Goal: Information Seeking & Learning: Learn about a topic

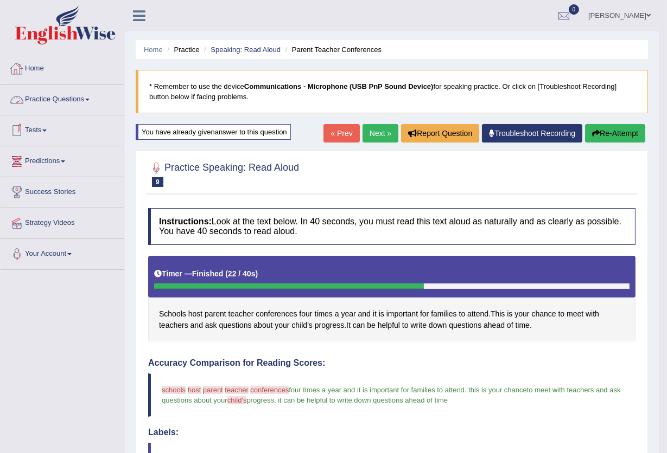
click at [76, 97] on link "Practice Questions" at bounding box center [63, 98] width 124 height 27
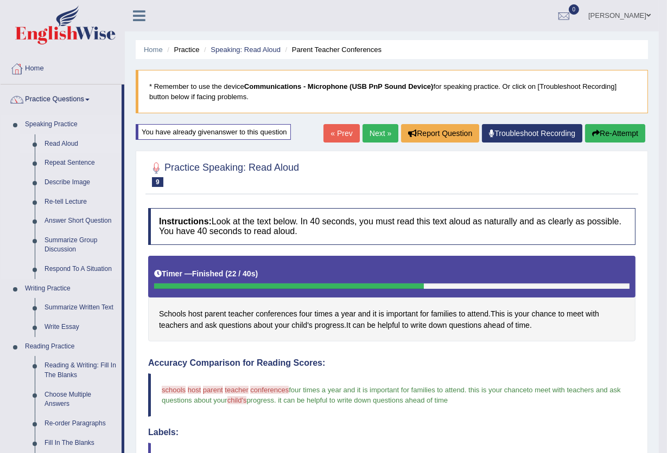
click at [63, 144] on link "Read Aloud" at bounding box center [81, 145] width 82 height 20
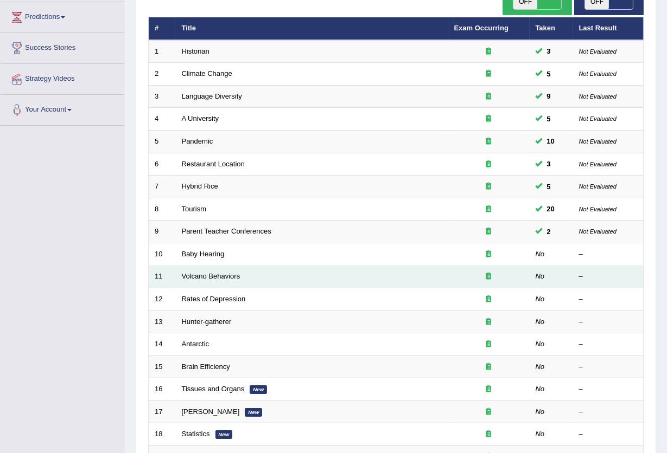
scroll to position [217, 0]
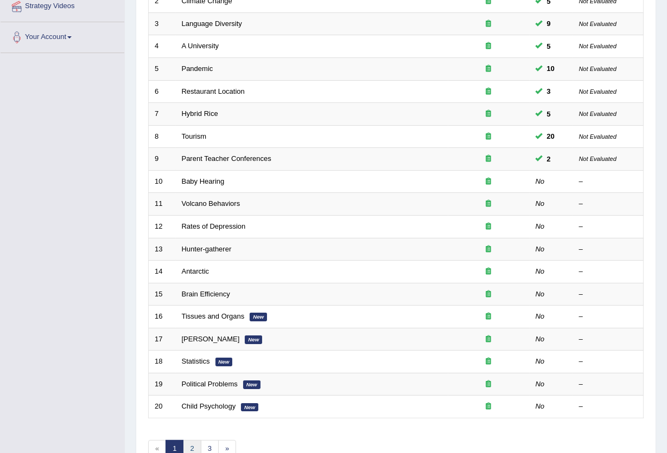
click at [192, 440] on link "2" at bounding box center [192, 449] width 18 height 18
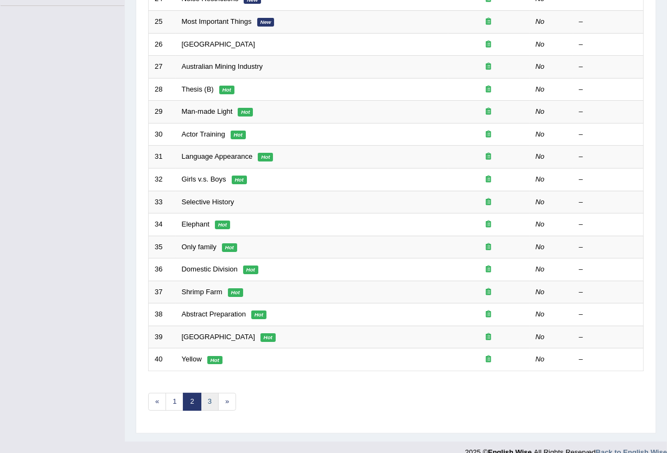
click at [212, 393] on link "3" at bounding box center [210, 402] width 18 height 18
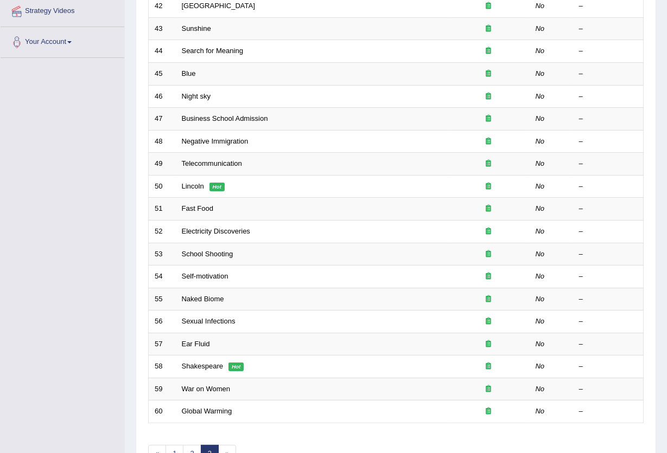
scroll to position [264, 0]
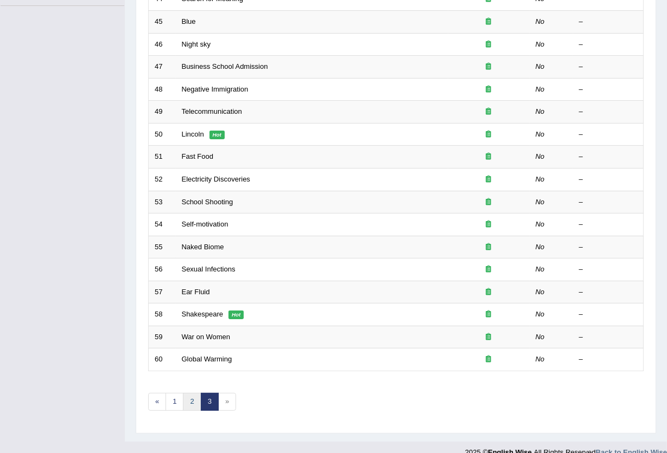
click link "2"
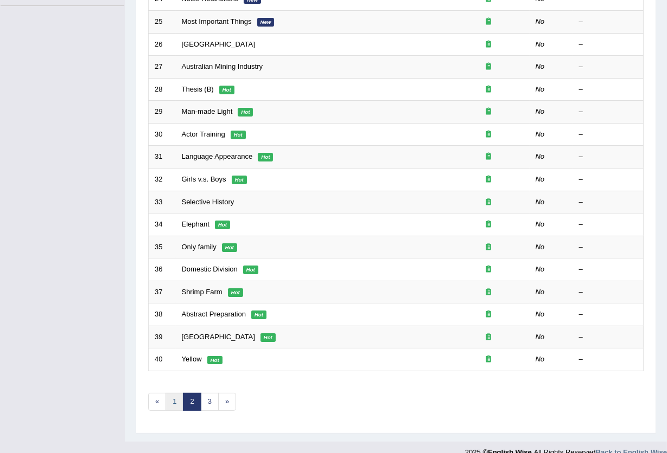
click at [178, 393] on link "1" at bounding box center [174, 402] width 18 height 18
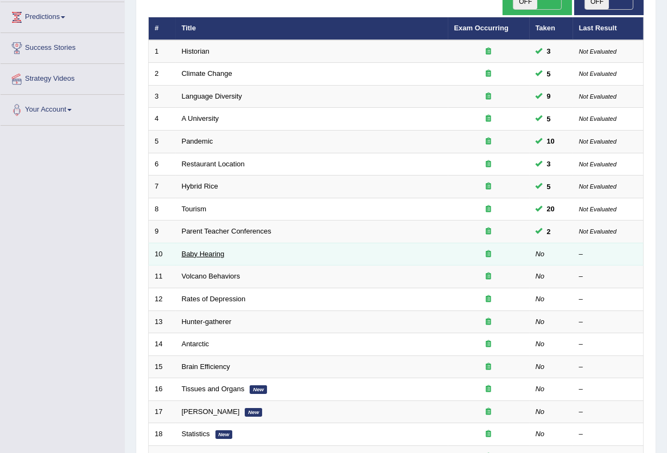
click at [201, 250] on link "Baby Hearing" at bounding box center [203, 254] width 43 height 8
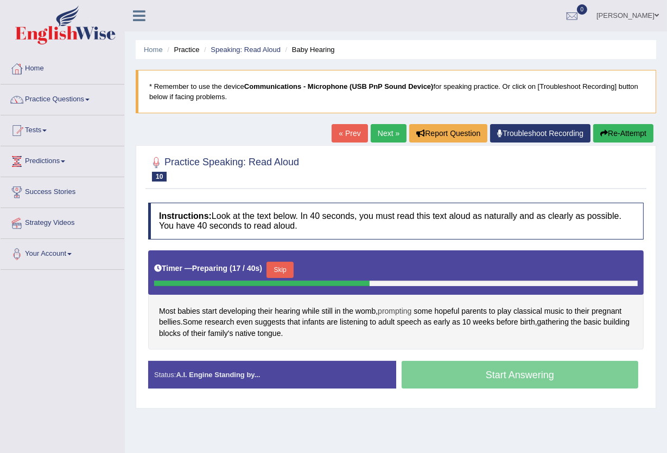
click at [407, 312] on span "prompting" at bounding box center [394, 311] width 34 height 11
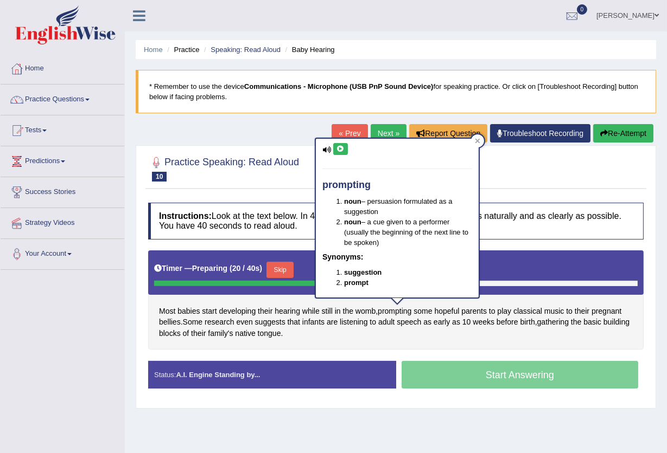
click at [340, 148] on icon at bounding box center [340, 149] width 8 height 7
click at [473, 140] on div at bounding box center [477, 141] width 13 height 13
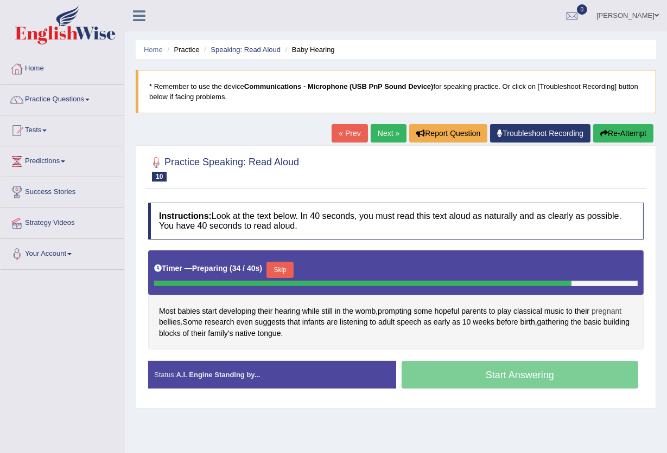
click at [605, 313] on span "pregnant" at bounding box center [606, 311] width 30 height 11
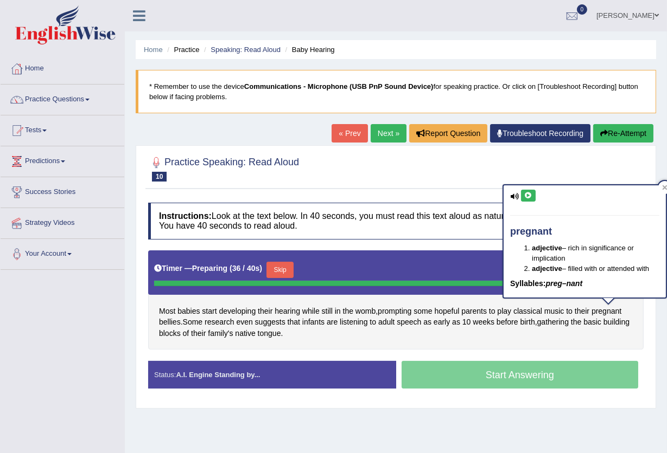
click at [524, 194] on icon at bounding box center [528, 196] width 8 height 7
click at [639, 337] on div "Most babies start developing their hearing while still in the womb , prompting …" at bounding box center [395, 301] width 495 height 100
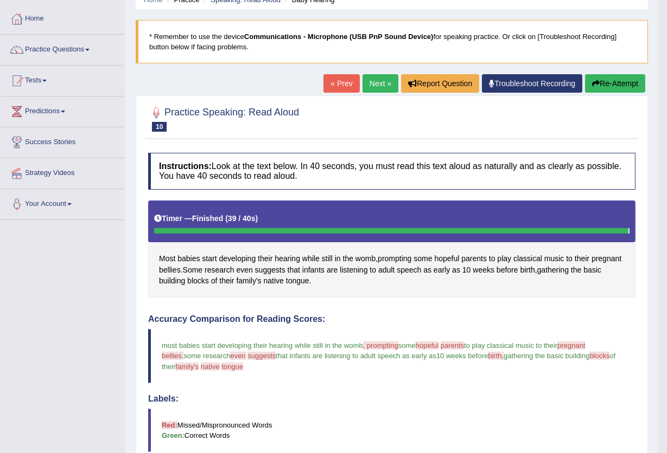
scroll to position [72, 0]
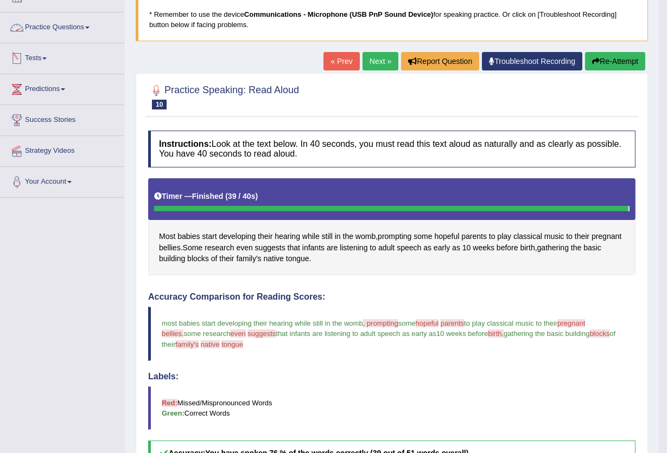
click at [372, 68] on link "Next »" at bounding box center [380, 61] width 36 height 18
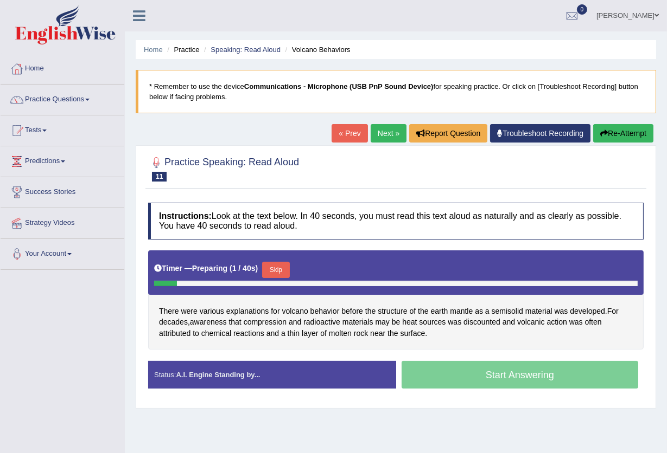
click at [354, 132] on link "« Prev" at bounding box center [349, 133] width 36 height 18
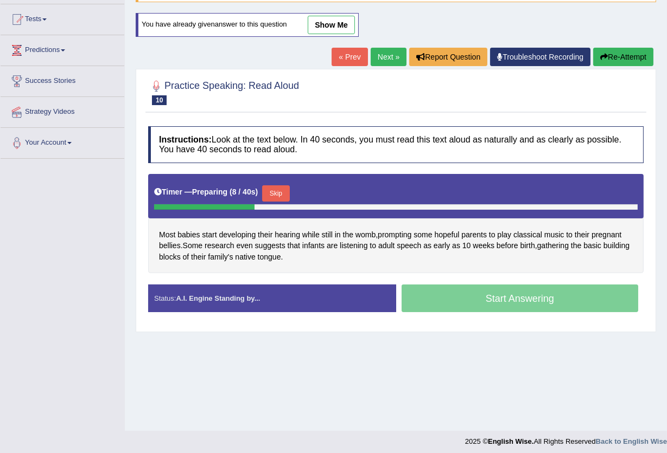
scroll to position [116, 0]
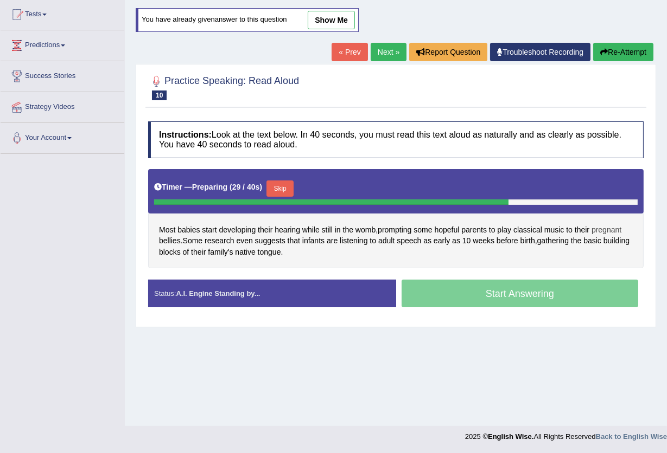
click at [604, 228] on span "pregnant" at bounding box center [606, 230] width 30 height 11
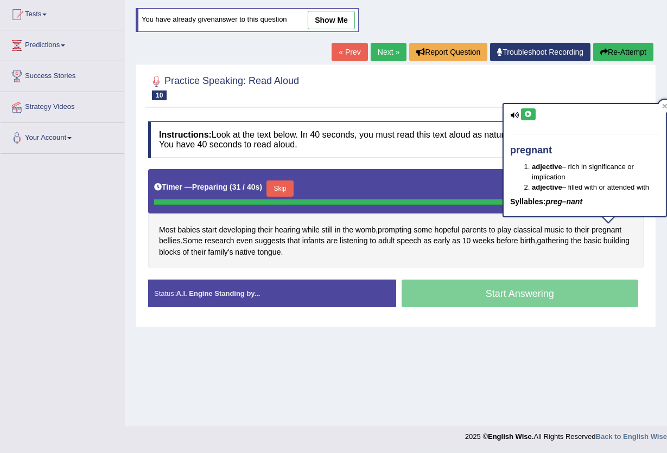
click at [529, 115] on icon at bounding box center [528, 114] width 8 height 7
click at [180, 242] on span "bellies" at bounding box center [170, 240] width 22 height 11
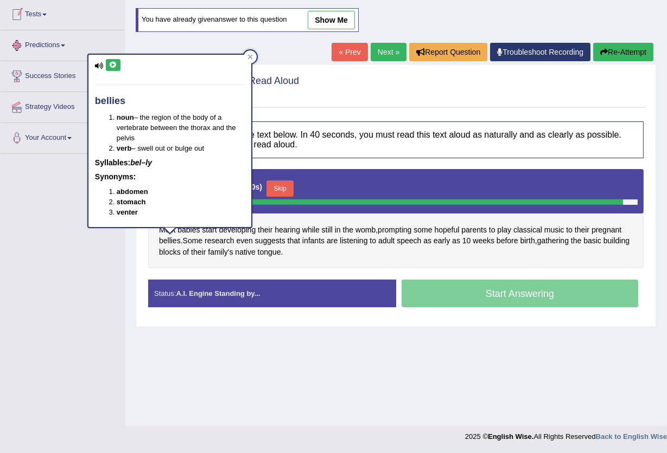
click at [109, 62] on icon at bounding box center [113, 65] width 8 height 7
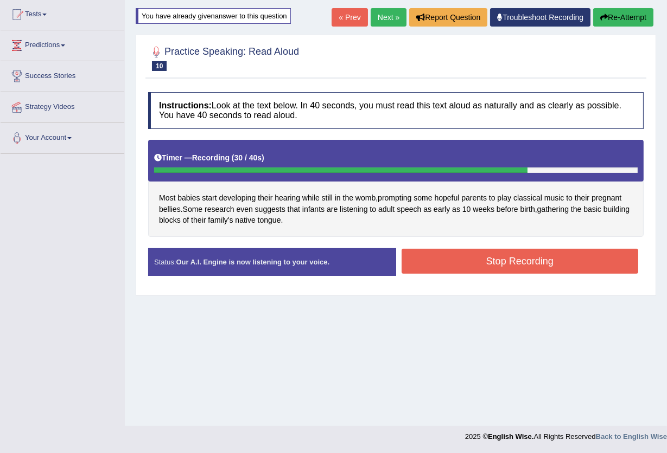
click at [451, 257] on button "Stop Recording" at bounding box center [519, 261] width 237 height 25
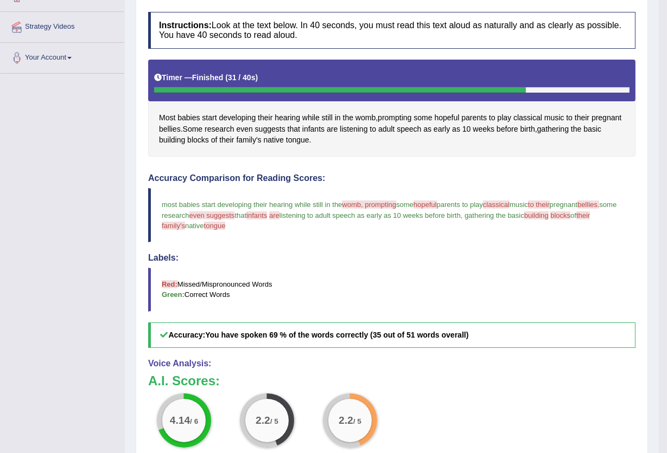
scroll to position [188, 0]
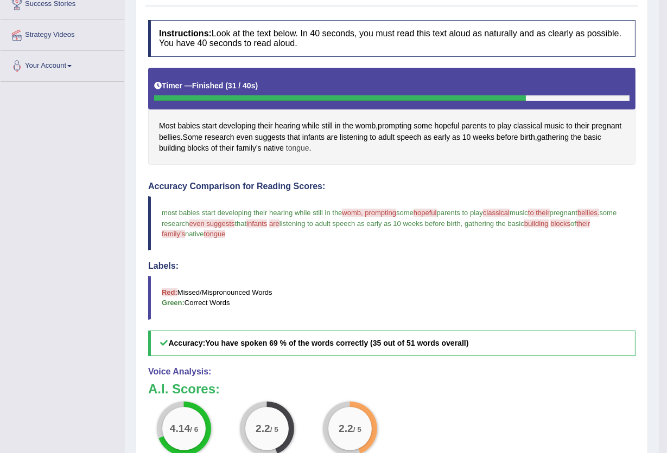
click at [291, 150] on span "tongue" at bounding box center [297, 148] width 23 height 11
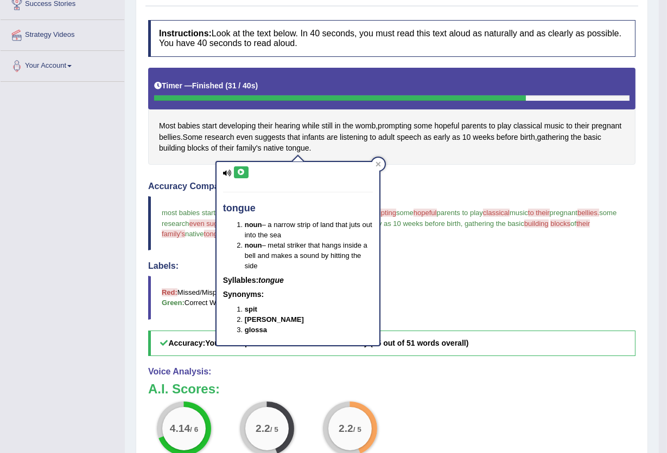
click at [237, 172] on icon at bounding box center [241, 172] width 8 height 7
click at [242, 171] on icon at bounding box center [241, 172] width 8 height 7
click at [549, 137] on span "gathering" at bounding box center [552, 137] width 31 height 11
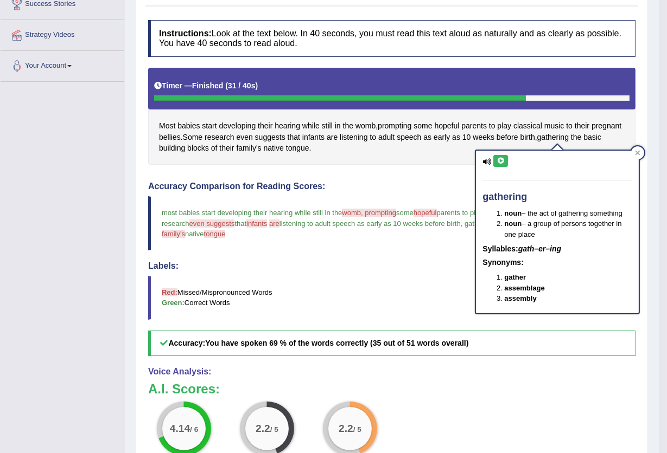
click at [498, 162] on icon at bounding box center [500, 161] width 8 height 7
click at [367, 125] on span "womb" at bounding box center [365, 125] width 20 height 11
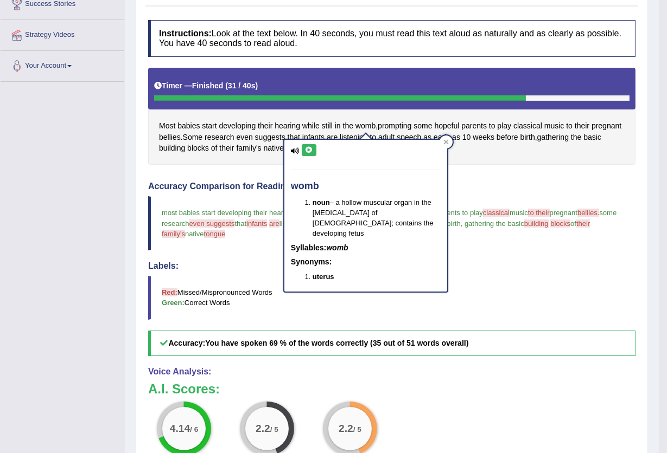
click at [310, 151] on icon at bounding box center [309, 150] width 8 height 7
click at [309, 149] on icon at bounding box center [309, 150] width 8 height 7
click at [400, 125] on span "prompting" at bounding box center [394, 125] width 34 height 11
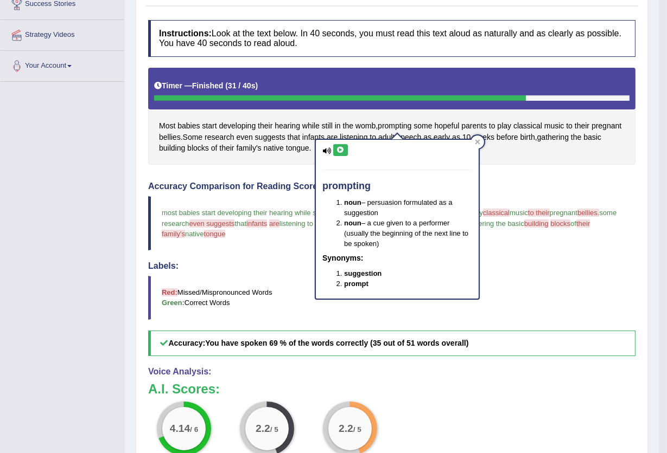
click at [338, 147] on icon at bounding box center [340, 150] width 8 height 7
click at [340, 151] on icon at bounding box center [340, 150] width 8 height 7
click at [477, 142] on icon at bounding box center [477, 142] width 5 height 5
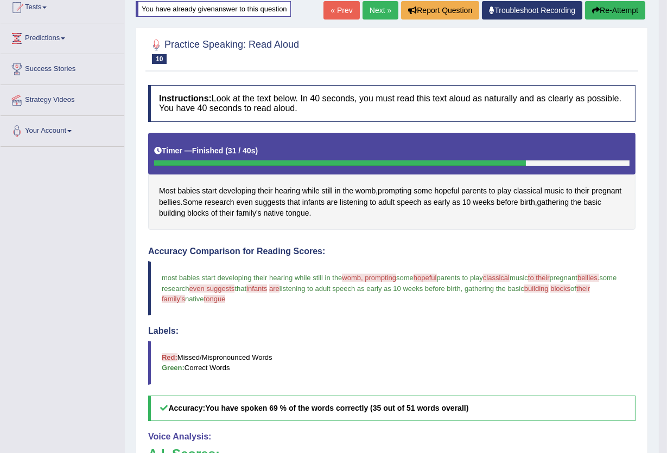
scroll to position [44, 0]
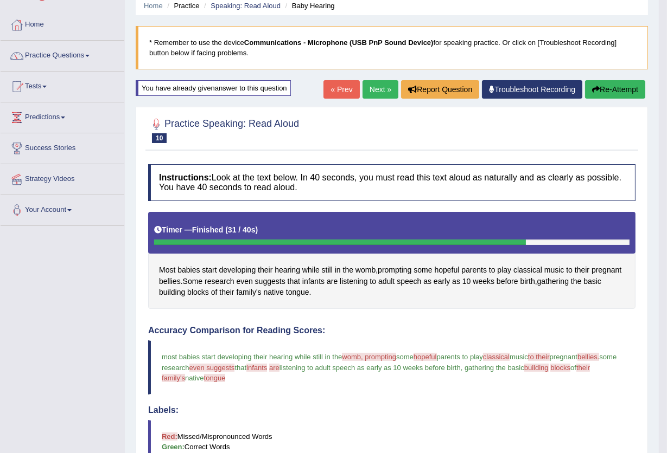
click at [610, 89] on button "Re-Attempt" at bounding box center [615, 89] width 60 height 18
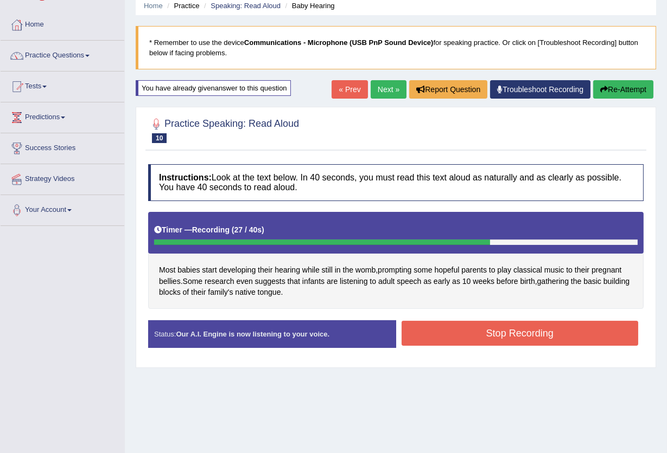
click at [475, 340] on button "Stop Recording" at bounding box center [519, 333] width 237 height 25
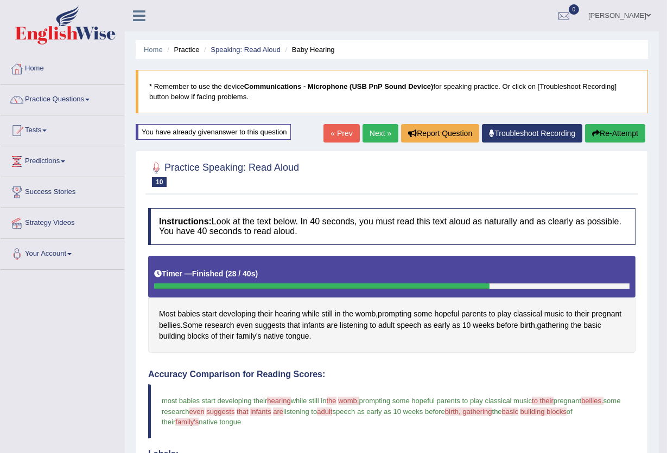
click at [612, 132] on button "Re-Attempt" at bounding box center [615, 133] width 60 height 18
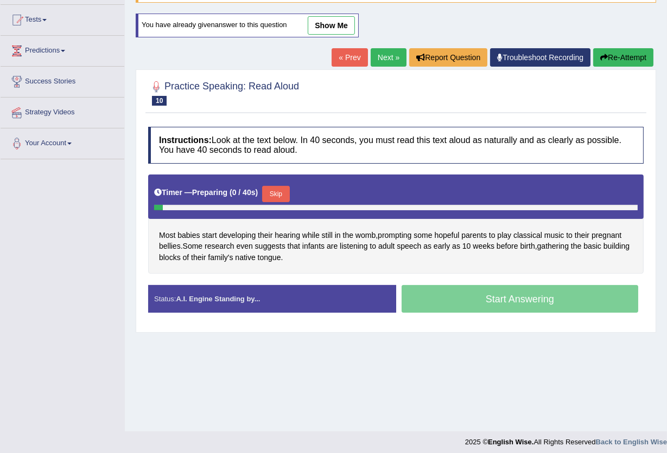
scroll to position [116, 0]
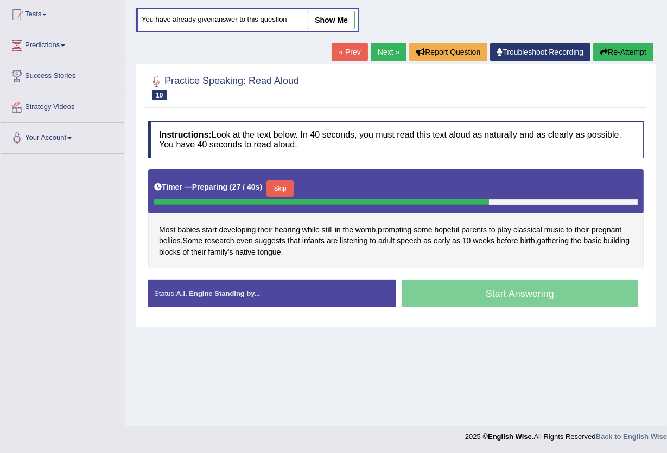
click at [283, 187] on button "Skip" at bounding box center [279, 189] width 27 height 16
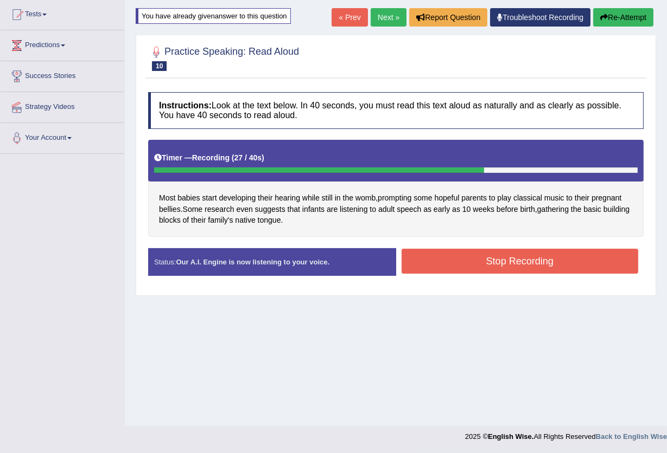
click at [507, 263] on button "Stop Recording" at bounding box center [519, 261] width 237 height 25
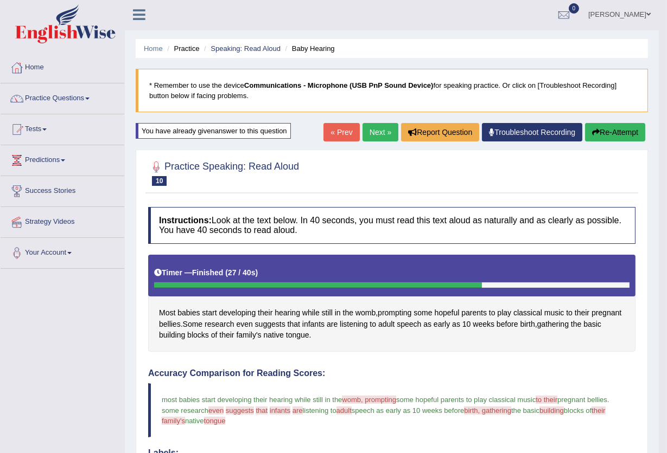
scroll to position [0, 0]
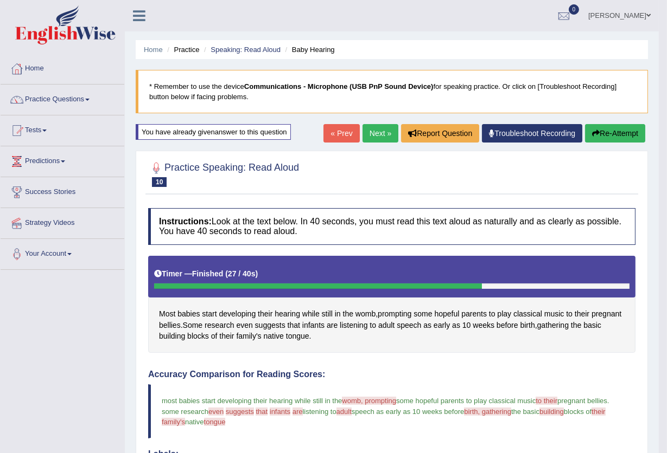
click at [594, 132] on icon "button" at bounding box center [596, 134] width 8 height 8
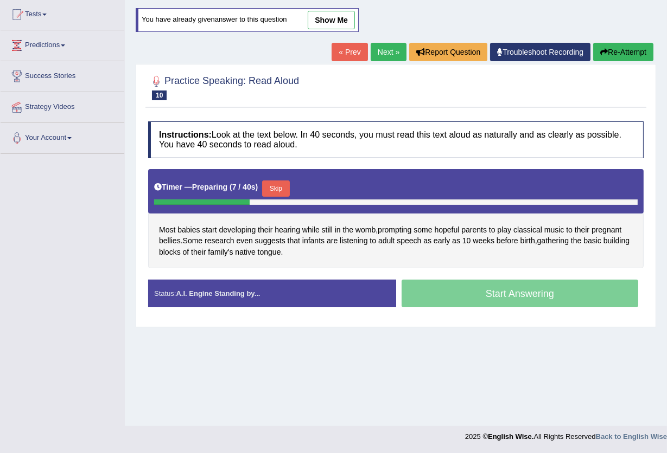
click at [283, 187] on button "Skip" at bounding box center [275, 189] width 27 height 16
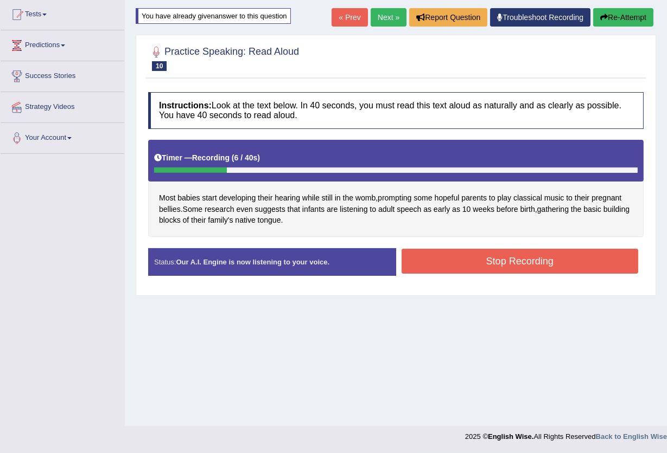
click at [504, 266] on button "Stop Recording" at bounding box center [519, 261] width 237 height 25
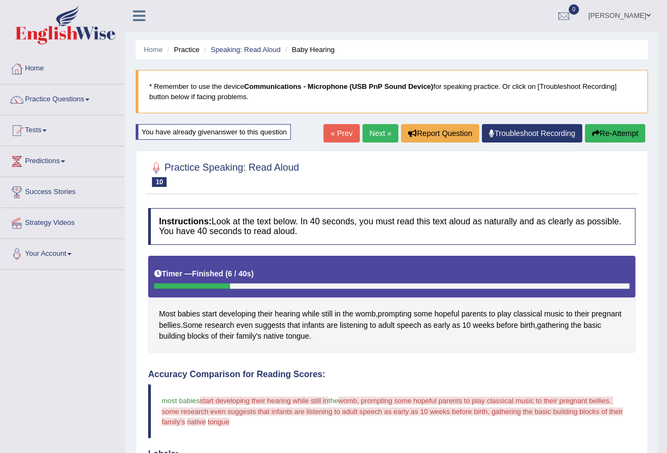
click at [632, 138] on button "Re-Attempt" at bounding box center [615, 133] width 60 height 18
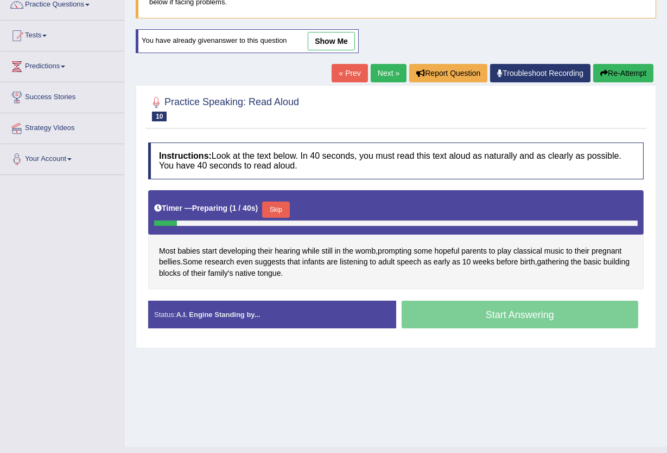
scroll to position [116, 0]
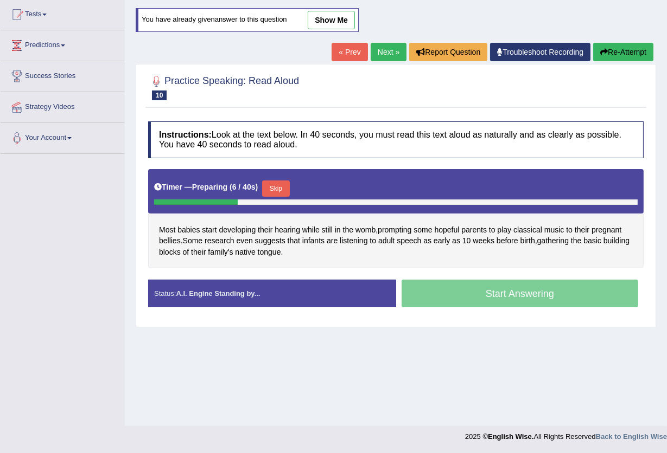
click at [609, 52] on button "Re-Attempt" at bounding box center [623, 52] width 60 height 18
click at [286, 188] on button "Skip" at bounding box center [275, 189] width 27 height 16
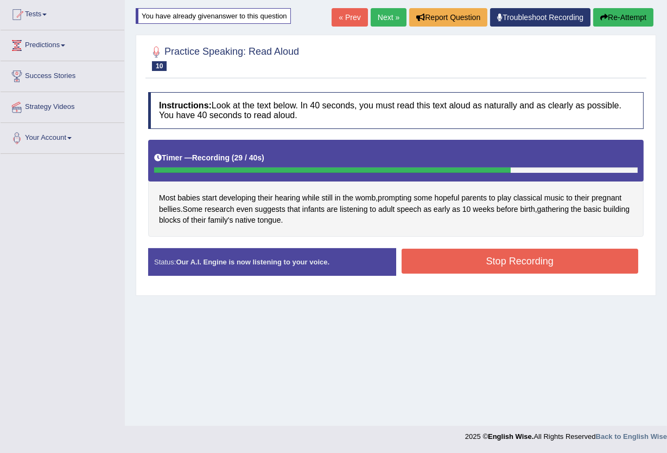
click at [521, 262] on button "Stop Recording" at bounding box center [519, 261] width 237 height 25
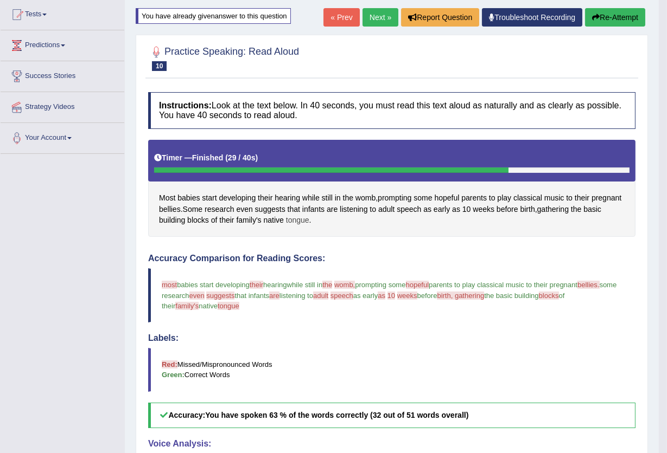
click at [295, 220] on span "tongue" at bounding box center [297, 220] width 23 height 11
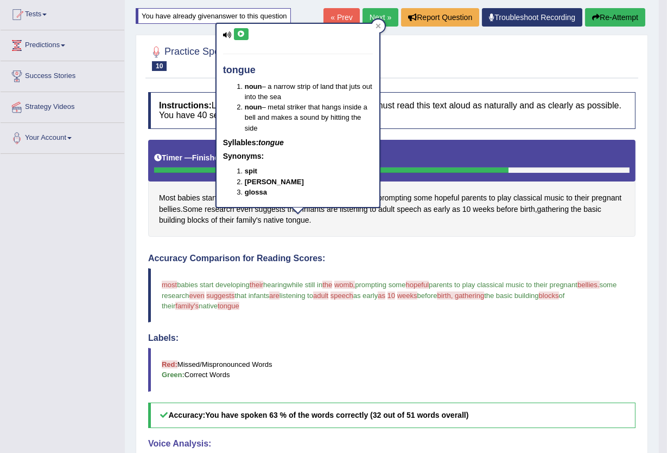
click at [241, 34] on icon at bounding box center [241, 34] width 8 height 7
click at [379, 24] on icon at bounding box center [377, 26] width 5 height 5
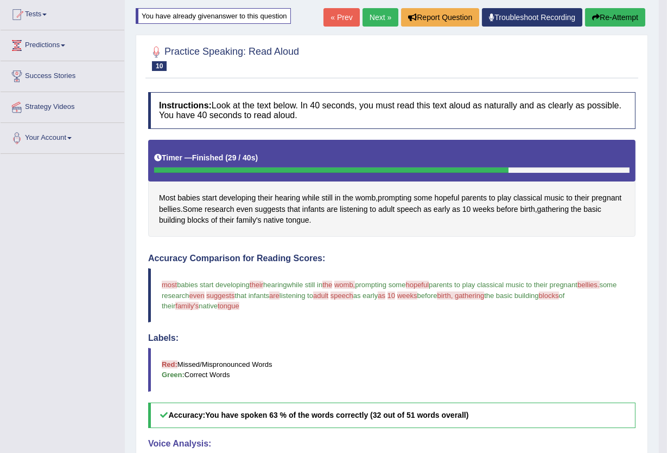
click at [598, 14] on button "Re-Attempt" at bounding box center [615, 17] width 60 height 18
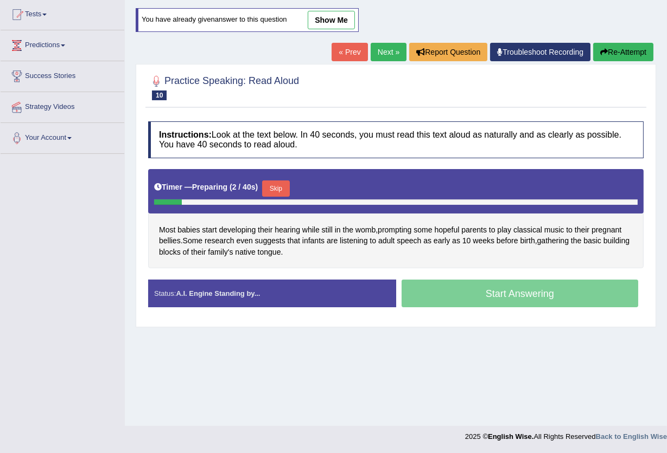
click at [280, 187] on button "Skip" at bounding box center [275, 189] width 27 height 16
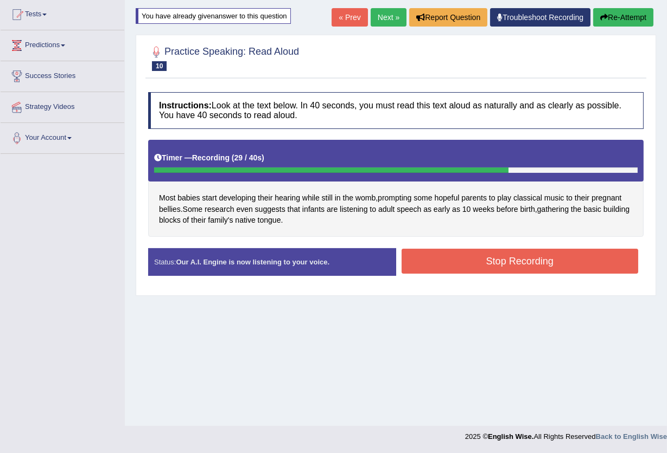
click at [445, 268] on button "Stop Recording" at bounding box center [519, 261] width 237 height 25
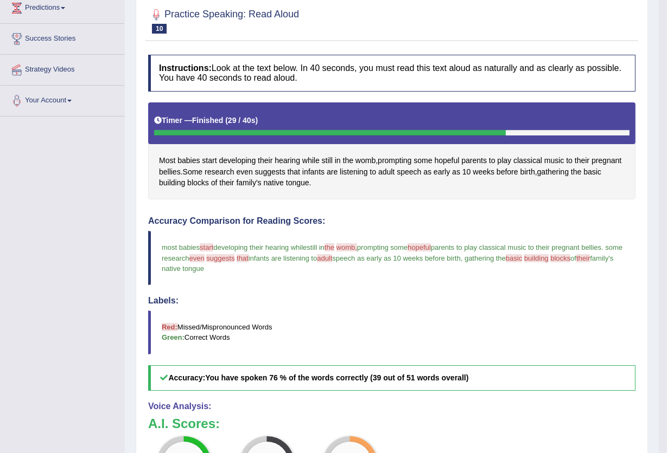
scroll to position [72, 0]
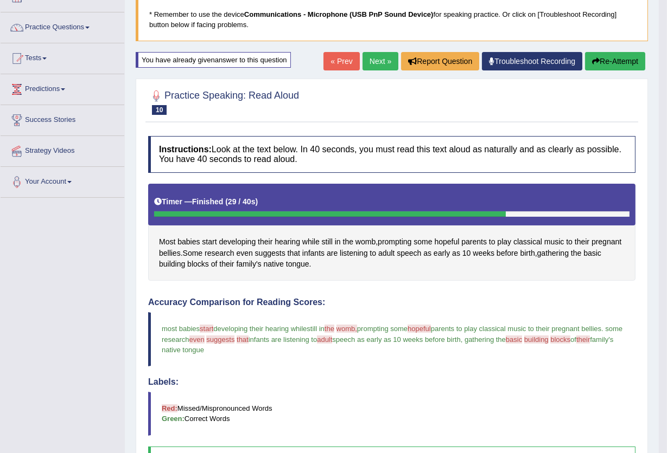
click at [371, 62] on link "Next »" at bounding box center [380, 61] width 36 height 18
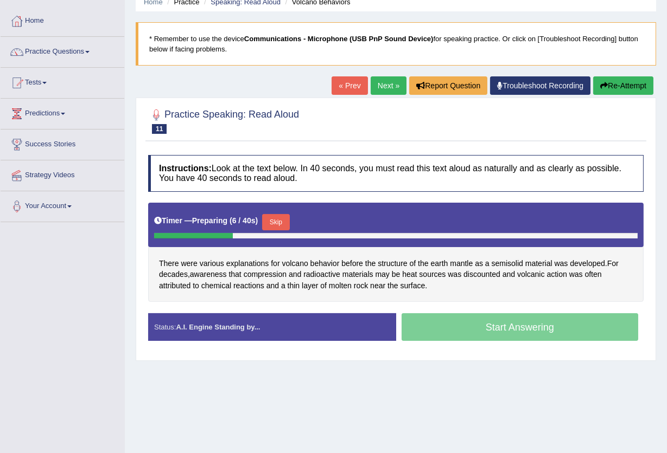
scroll to position [116, 0]
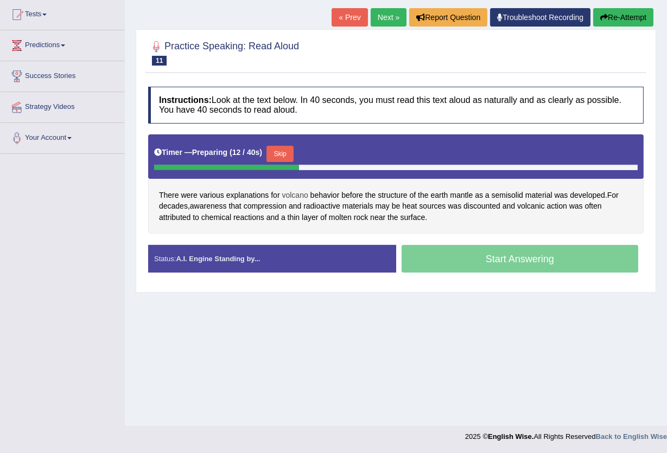
click at [307, 193] on span "volcano" at bounding box center [295, 195] width 26 height 11
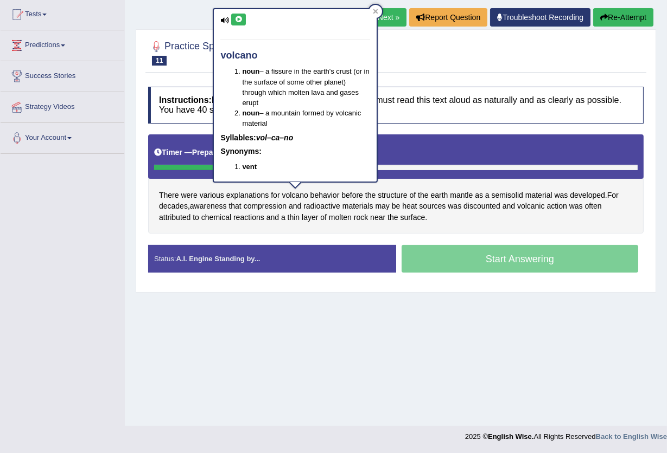
click at [238, 18] on icon at bounding box center [238, 19] width 8 height 7
click at [239, 18] on icon at bounding box center [238, 19] width 8 height 7
click at [375, 9] on icon at bounding box center [375, 11] width 5 height 5
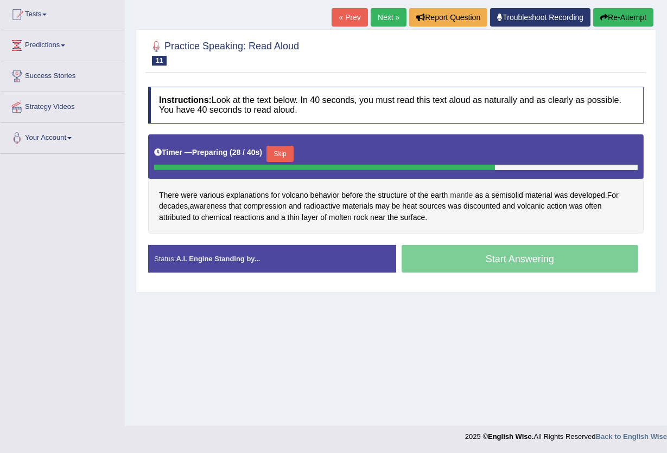
click at [464, 197] on span "mantle" at bounding box center [461, 195] width 23 height 11
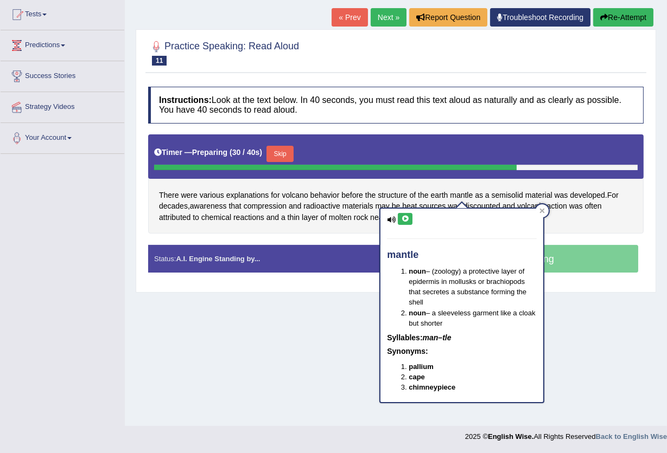
click at [406, 217] on icon at bounding box center [405, 219] width 8 height 7
click at [522, 191] on span "semisolid" at bounding box center [506, 195] width 31 height 11
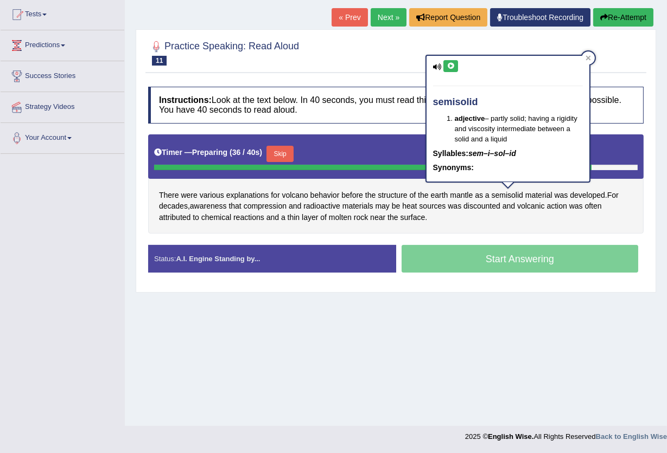
click at [448, 64] on icon at bounding box center [450, 66] width 8 height 7
click at [632, 222] on div "There were various explanations for volcano behavior before the structure of th…" at bounding box center [395, 185] width 495 height 100
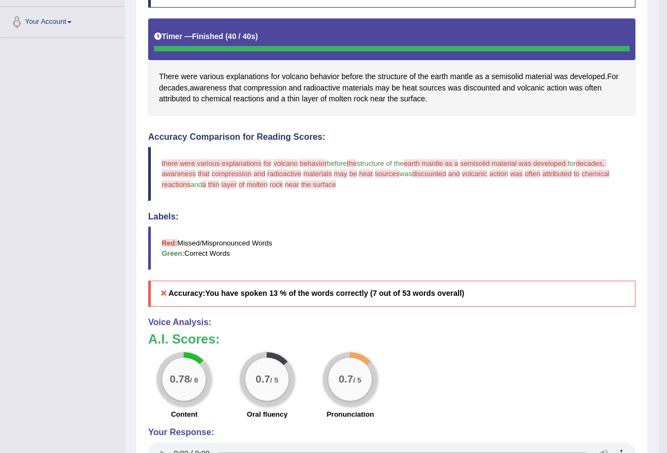
scroll to position [184, 0]
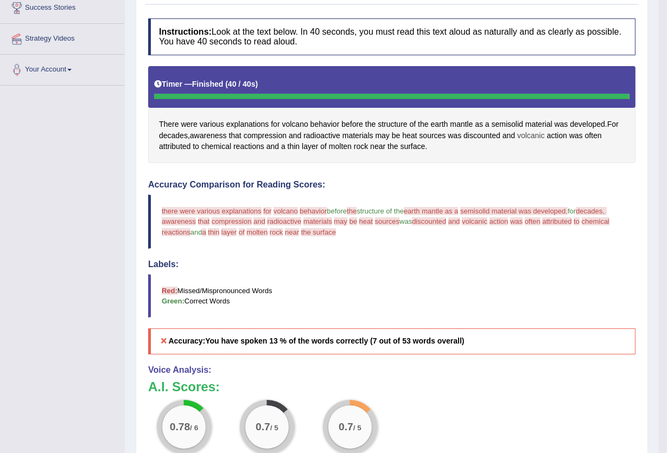
click at [525, 137] on span "volcanic" at bounding box center [531, 135] width 28 height 11
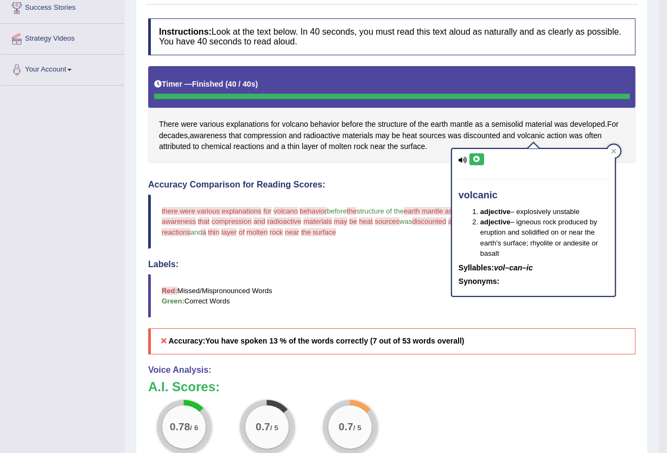
click at [476, 157] on icon at bounding box center [476, 159] width 8 height 7
click at [475, 135] on span "discounted" at bounding box center [481, 135] width 37 height 11
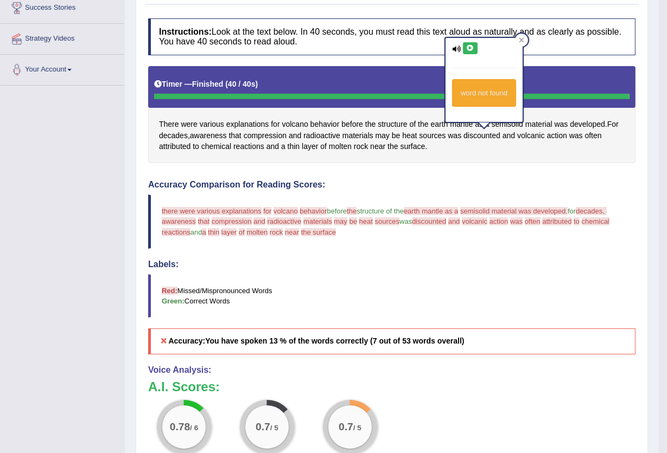
click at [471, 50] on icon at bounding box center [470, 48] width 8 height 7
click at [485, 164] on div "Instructions: Look at the text below. In 40 seconds, you must read this text al…" at bounding box center [391, 285] width 492 height 544
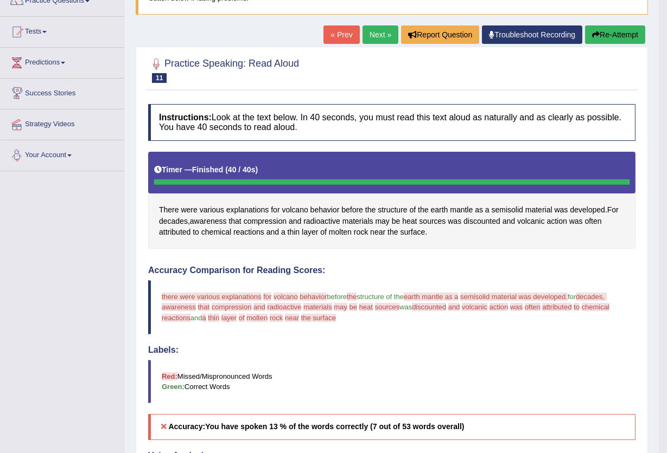
scroll to position [40, 0]
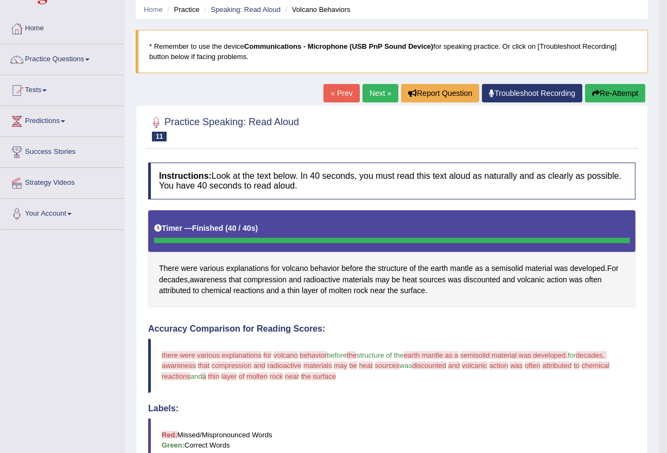
click at [616, 89] on button "Re-Attempt" at bounding box center [615, 93] width 60 height 18
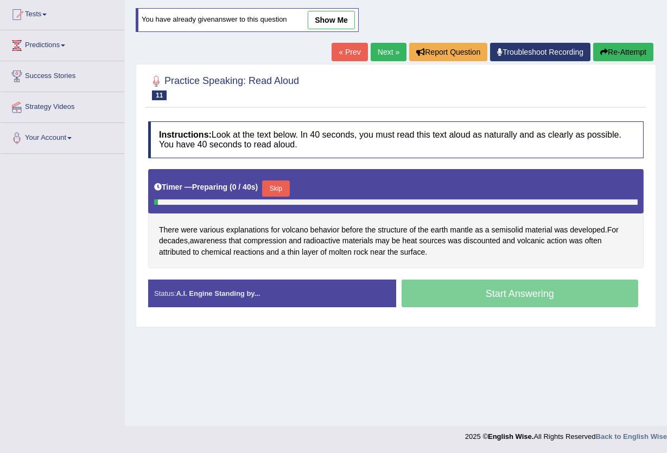
scroll to position [116, 0]
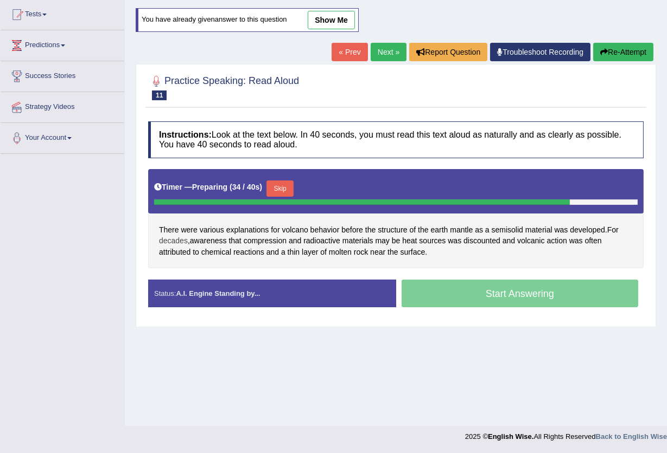
click at [174, 242] on span "decades" at bounding box center [173, 240] width 29 height 11
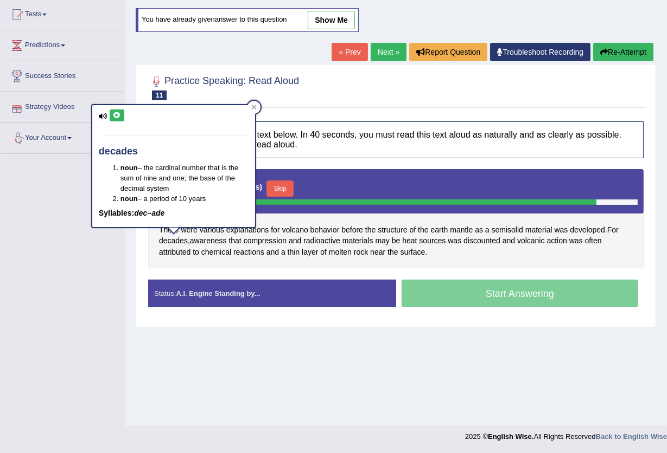
drag, startPoint x: 117, startPoint y: 114, endPoint x: 153, endPoint y: 119, distance: 36.7
click at [118, 115] on icon at bounding box center [117, 115] width 8 height 7
click at [253, 107] on icon at bounding box center [254, 107] width 5 height 5
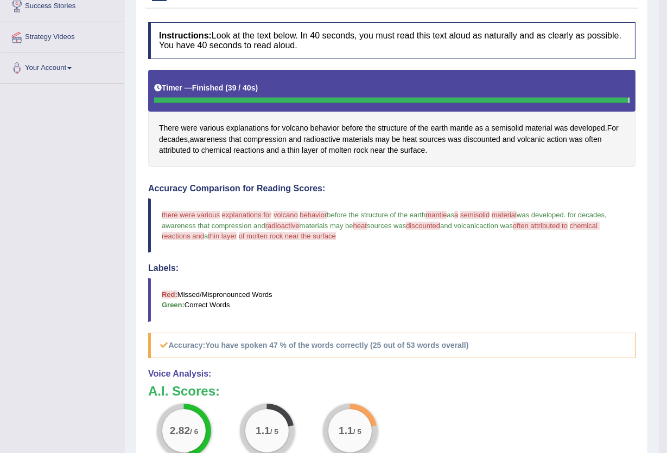
scroll to position [44, 0]
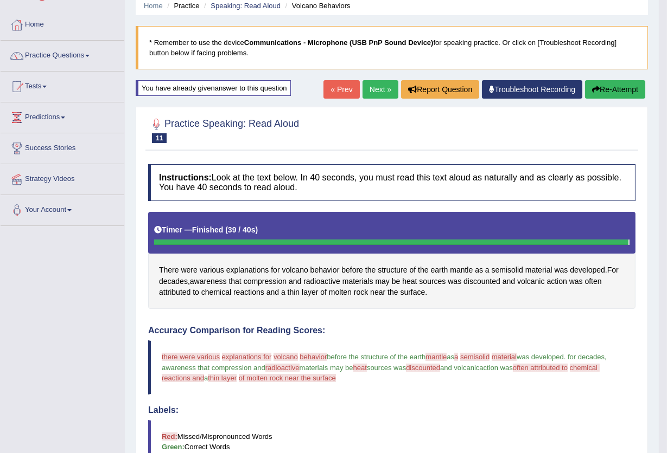
click at [618, 85] on button "Re-Attempt" at bounding box center [615, 89] width 60 height 18
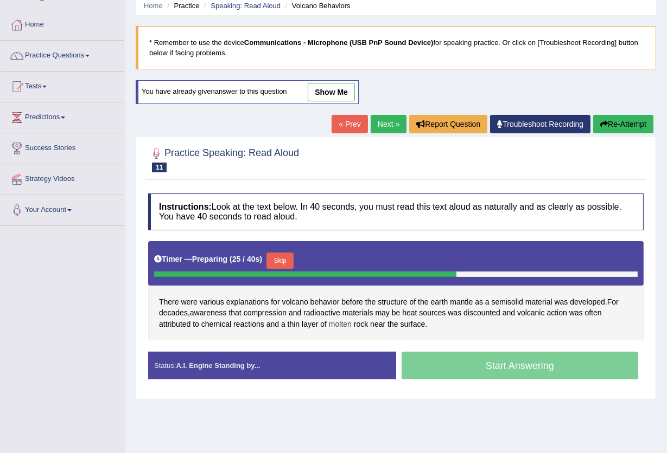
click at [347, 328] on span "molten" at bounding box center [340, 324] width 23 height 11
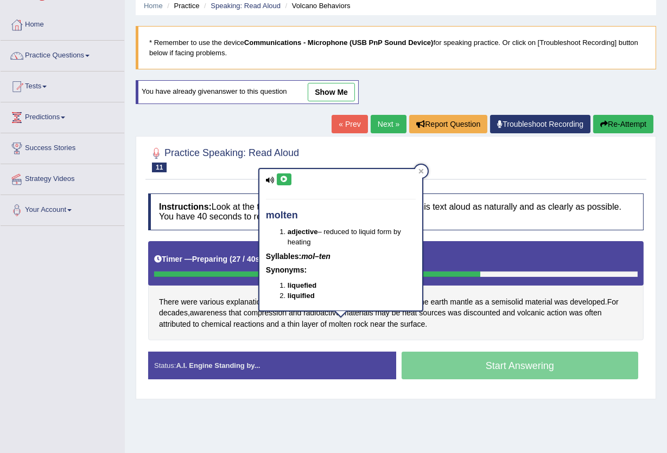
click at [277, 183] on button at bounding box center [284, 180] width 15 height 12
click at [421, 174] on div at bounding box center [420, 171] width 13 height 13
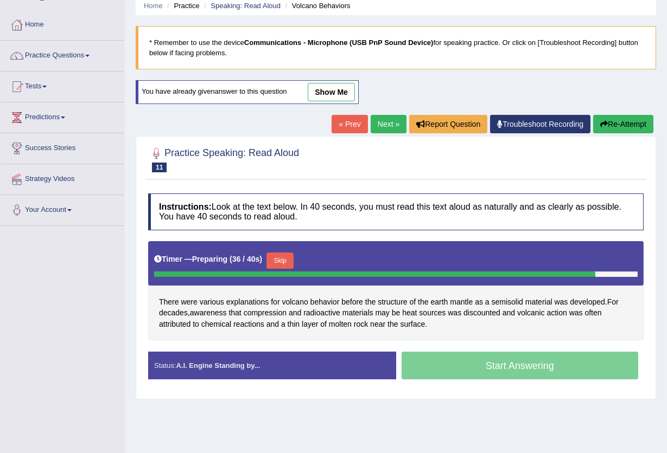
click at [286, 257] on button "Skip" at bounding box center [279, 261] width 27 height 16
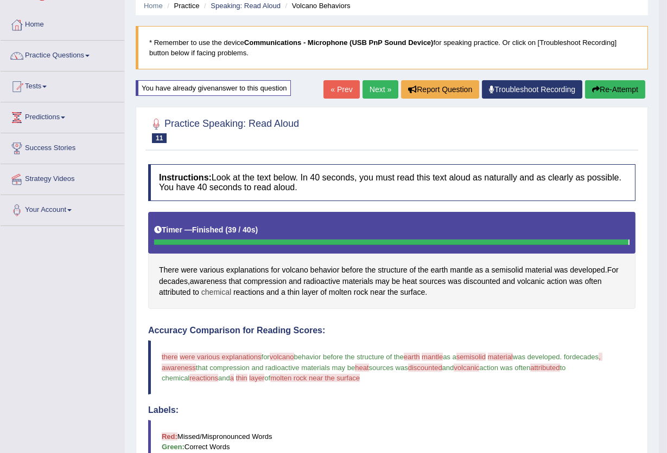
click at [208, 296] on span "chemical" at bounding box center [216, 292] width 30 height 11
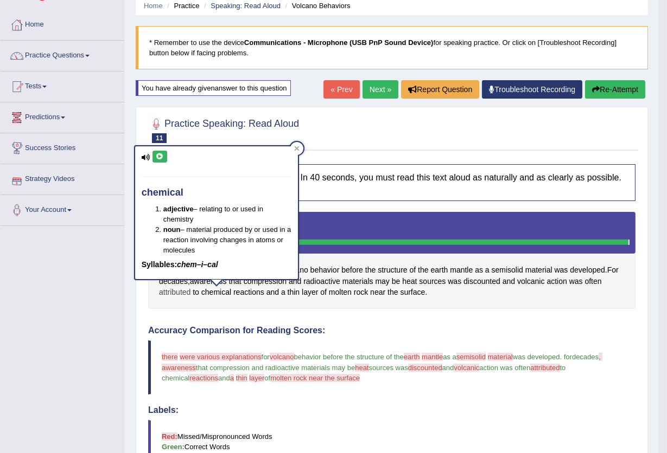
click at [183, 295] on span "attributed" at bounding box center [174, 292] width 31 height 11
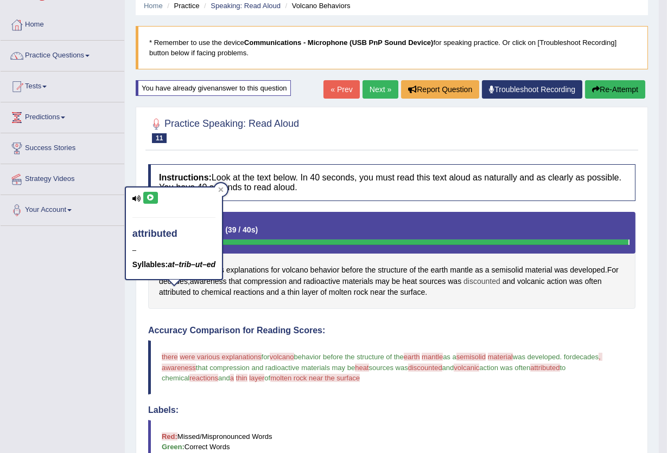
click at [492, 278] on span "discounted" at bounding box center [481, 281] width 37 height 11
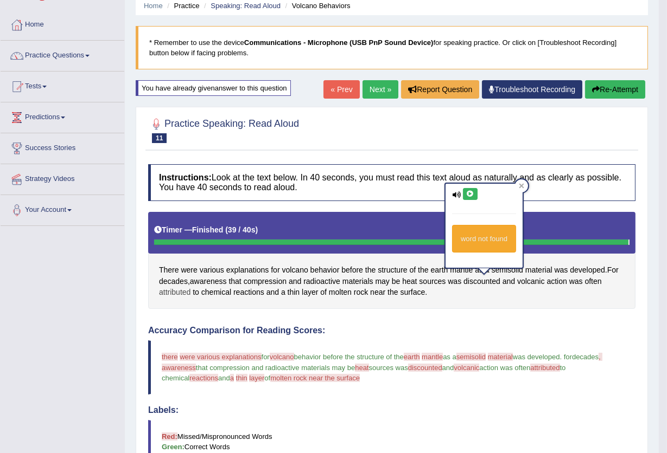
click at [176, 295] on span "attributed" at bounding box center [174, 292] width 31 height 11
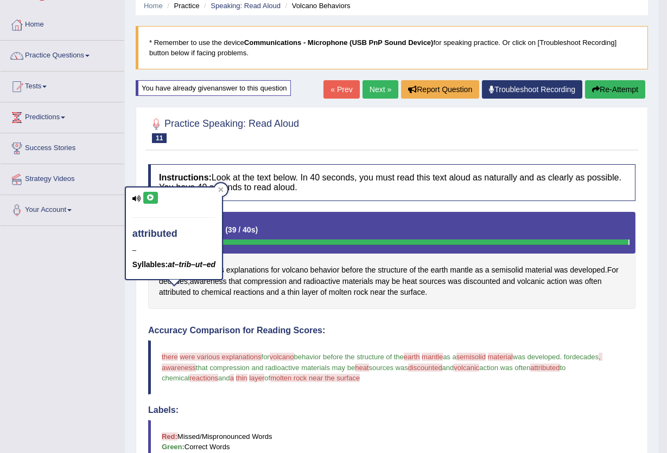
click at [182, 304] on div "There were various explanations for volcano behavior before the structure of th…" at bounding box center [391, 260] width 487 height 97
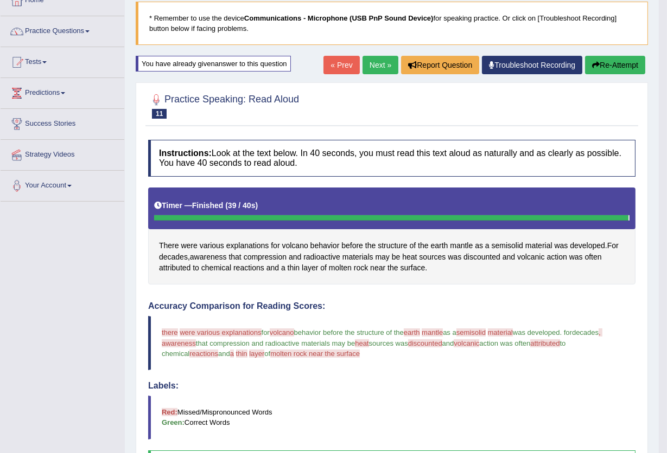
scroll to position [44, 0]
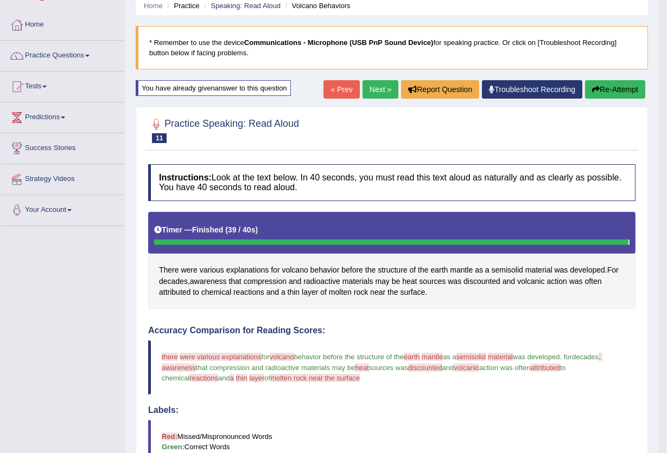
click at [614, 92] on button "Re-Attempt" at bounding box center [615, 89] width 60 height 18
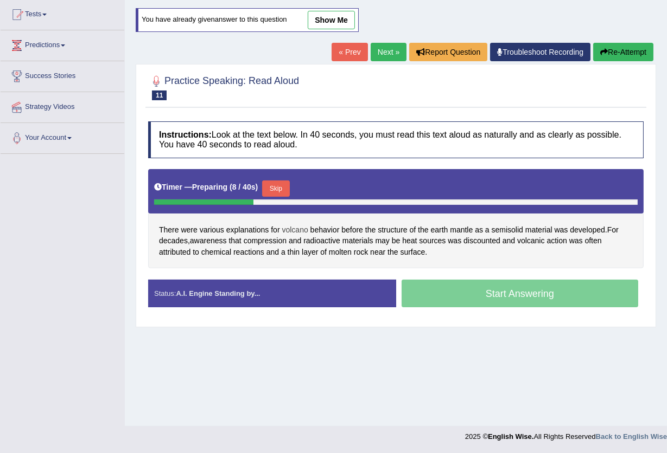
click at [295, 229] on span "volcano" at bounding box center [295, 230] width 26 height 11
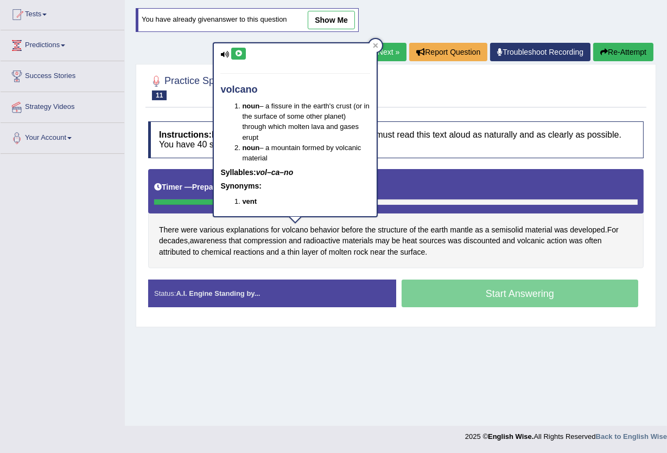
click at [238, 52] on icon at bounding box center [238, 53] width 8 height 7
click at [377, 43] on icon at bounding box center [375, 45] width 5 height 5
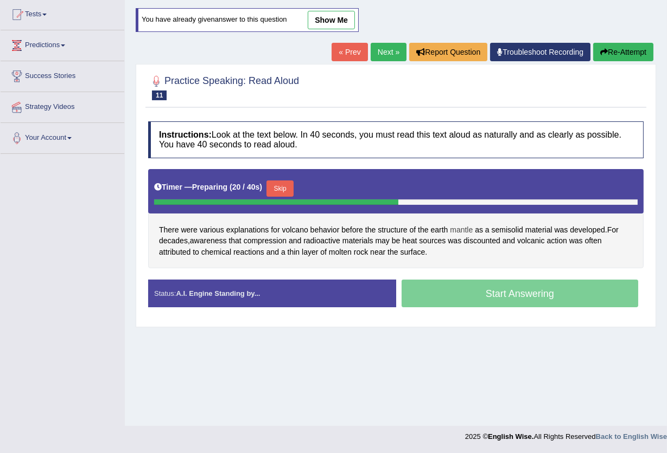
click at [468, 227] on span "mantle" at bounding box center [461, 230] width 23 height 11
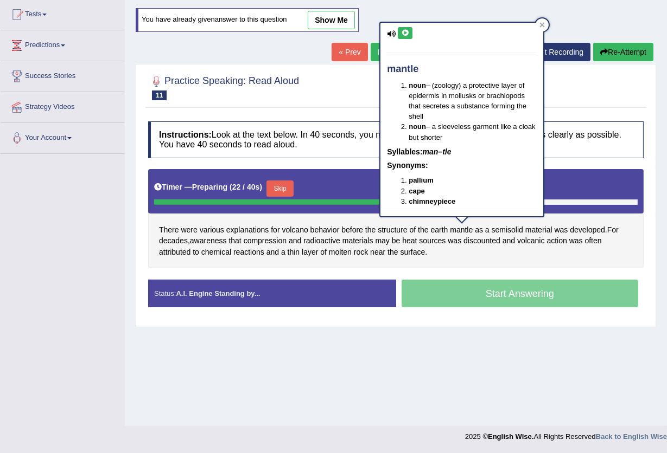
click at [406, 33] on icon at bounding box center [405, 33] width 8 height 7
click at [541, 23] on icon at bounding box center [542, 25] width 5 height 5
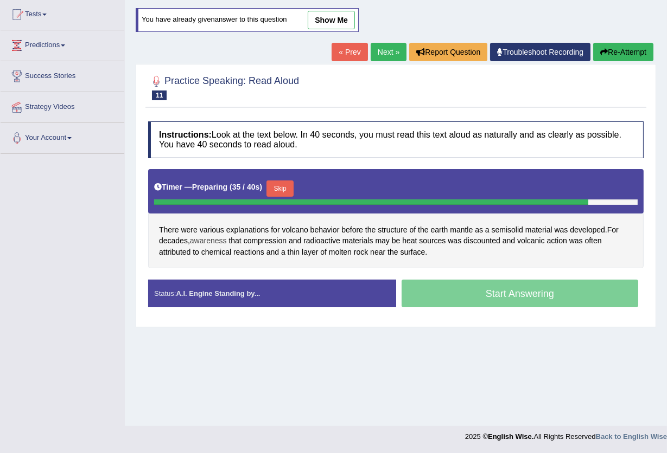
click at [217, 241] on span "awareness" at bounding box center [208, 240] width 37 height 11
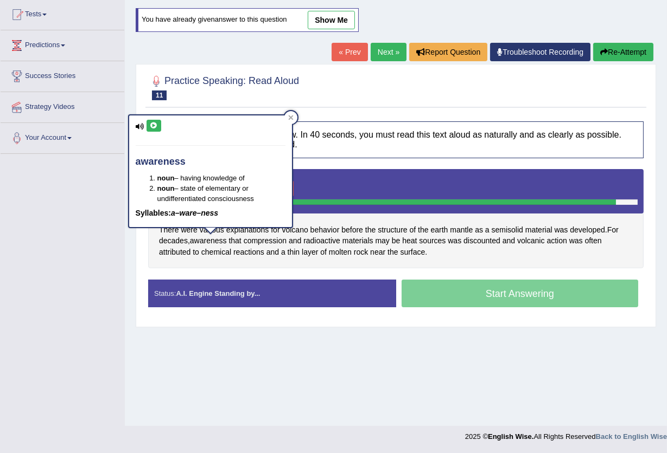
click at [151, 126] on icon at bounding box center [154, 126] width 8 height 7
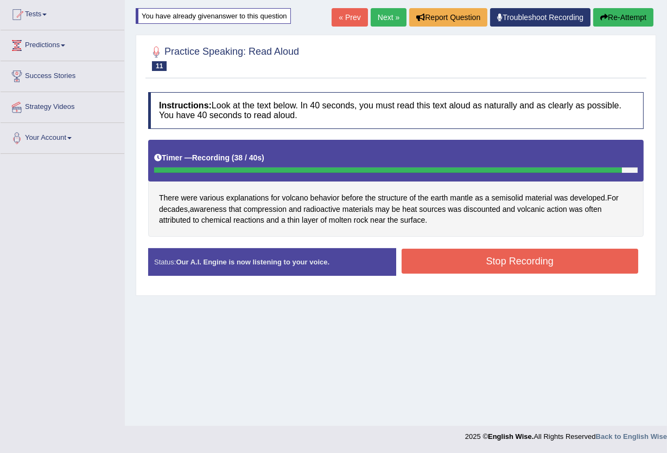
click at [451, 260] on button "Stop Recording" at bounding box center [519, 261] width 237 height 25
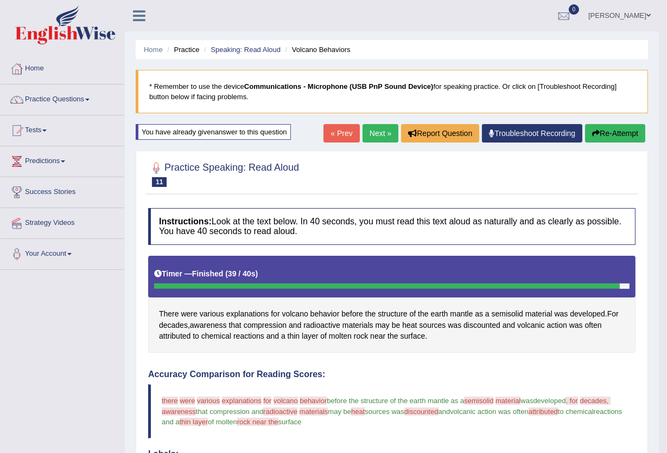
click at [632, 129] on button "Re-Attempt" at bounding box center [615, 133] width 60 height 18
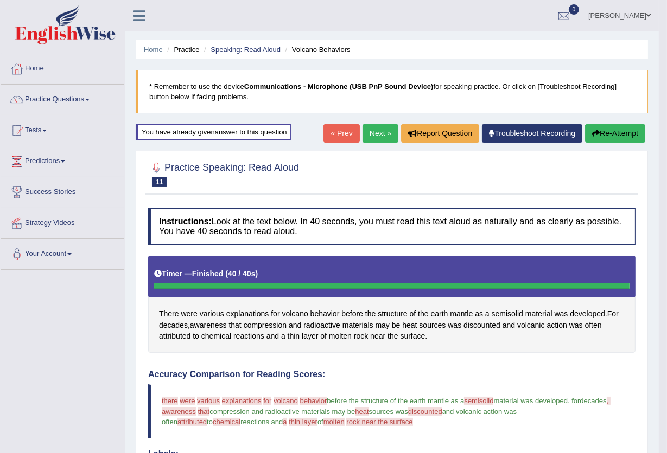
click at [601, 132] on button "Re-Attempt" at bounding box center [615, 133] width 60 height 18
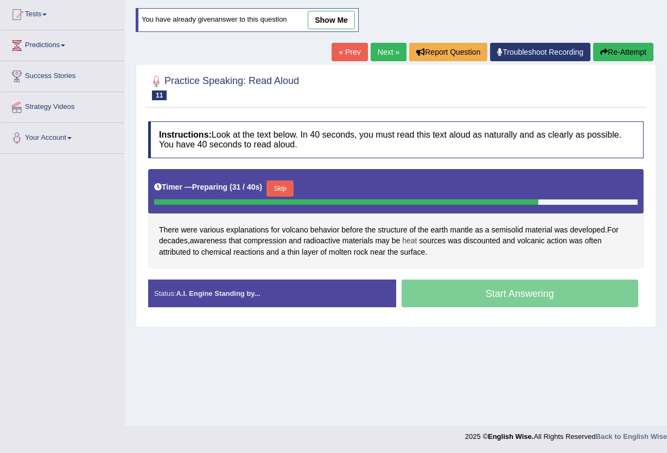
click at [416, 243] on span "heat" at bounding box center [409, 240] width 15 height 11
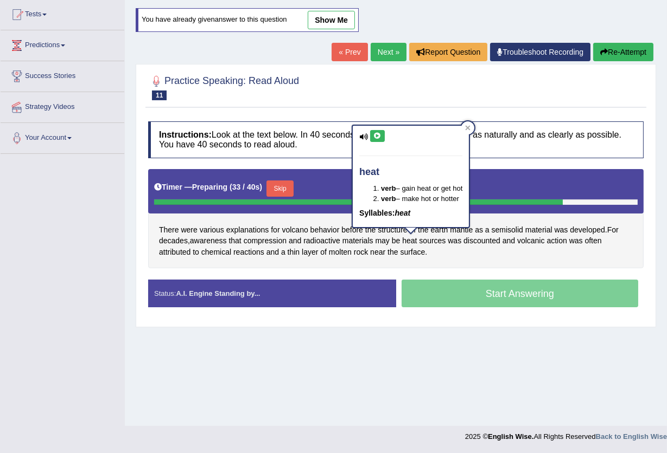
click at [378, 135] on icon at bounding box center [377, 136] width 8 height 7
click at [470, 128] on icon at bounding box center [467, 127] width 5 height 5
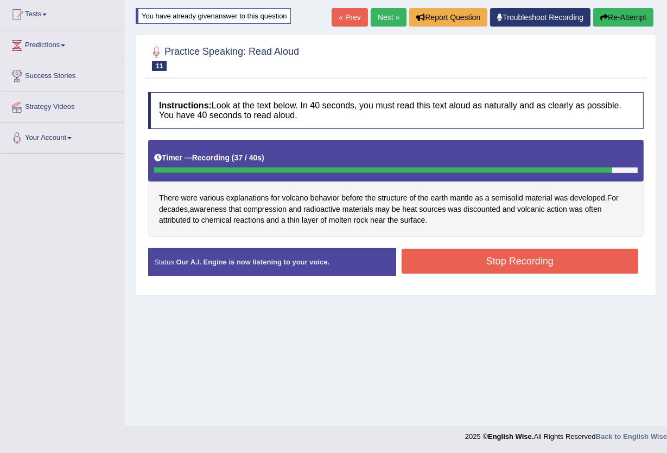
click at [430, 256] on button "Stop Recording" at bounding box center [519, 261] width 237 height 25
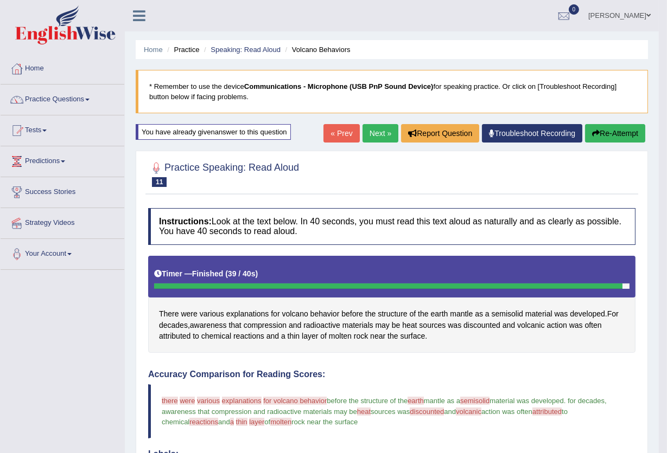
click at [611, 136] on button "Re-Attempt" at bounding box center [615, 133] width 60 height 18
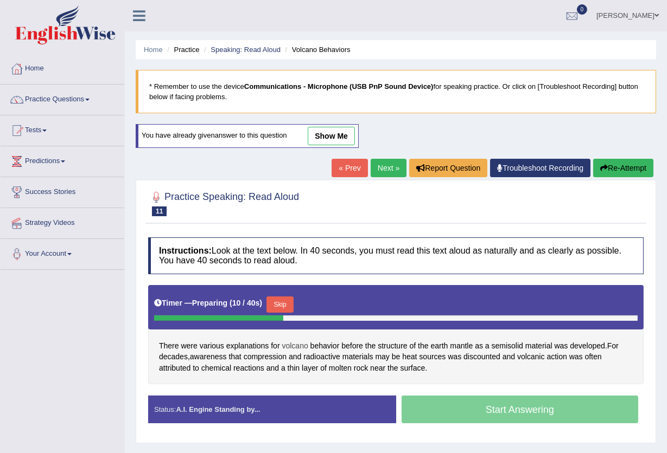
click at [294, 345] on span "volcano" at bounding box center [295, 346] width 26 height 11
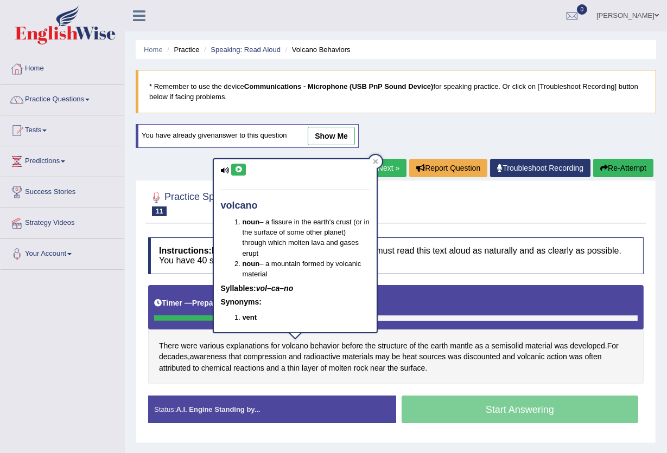
drag, startPoint x: 238, startPoint y: 170, endPoint x: 243, endPoint y: 174, distance: 6.2
click at [241, 174] on button at bounding box center [238, 170] width 15 height 12
click at [375, 161] on icon at bounding box center [375, 161] width 5 height 5
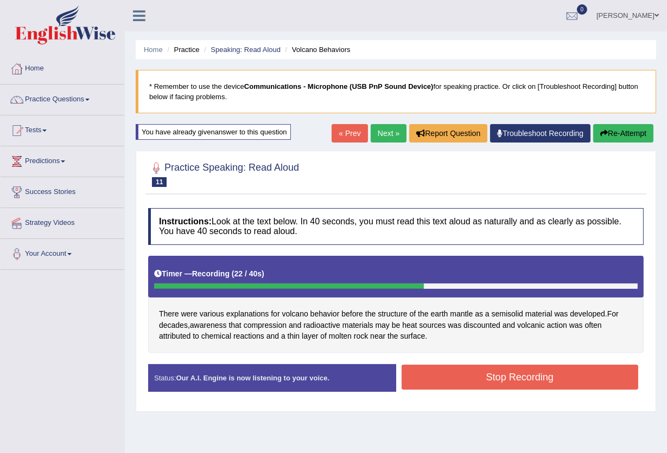
click at [619, 135] on button "Re-Attempt" at bounding box center [623, 133] width 60 height 18
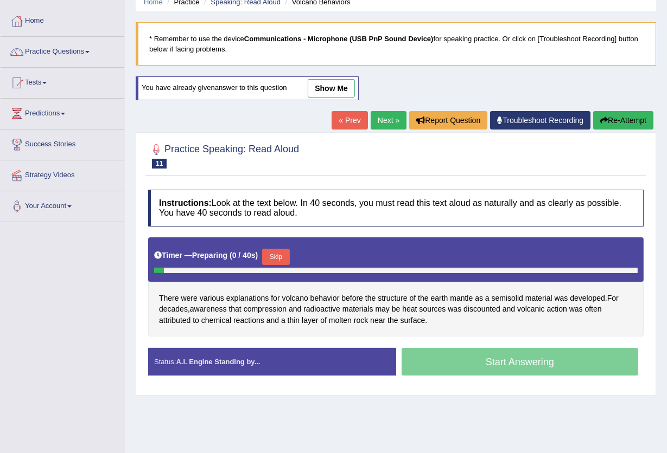
scroll to position [72, 0]
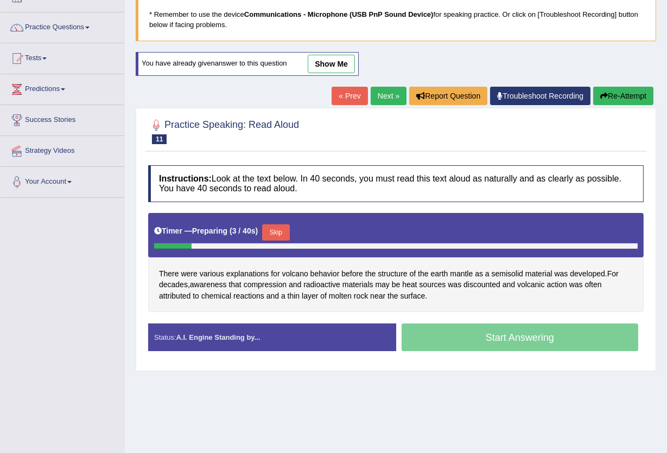
click at [280, 232] on button "Skip" at bounding box center [275, 233] width 27 height 16
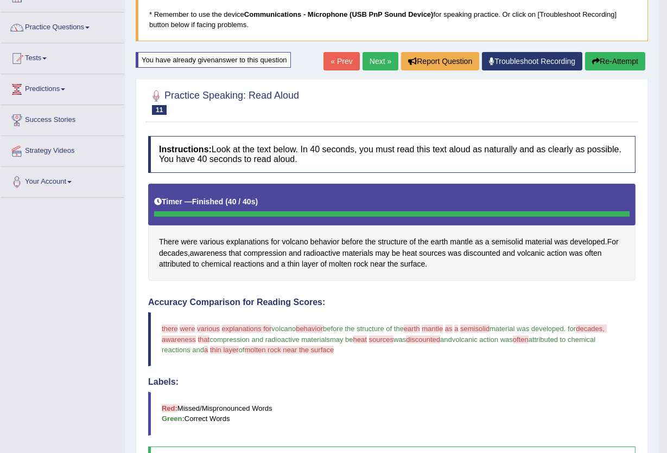
click button "Re-Attempt"
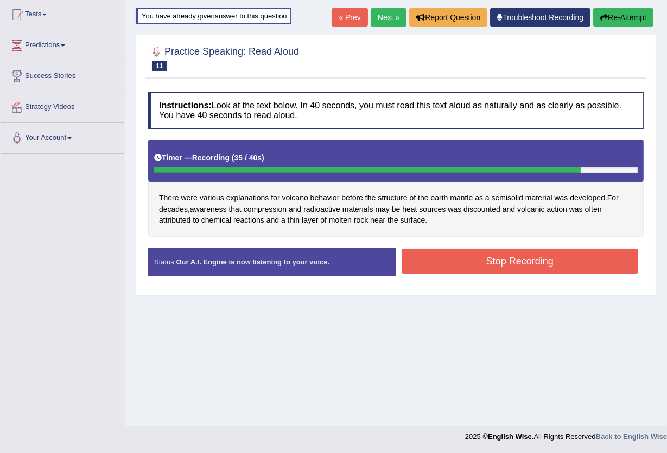
click at [522, 263] on button "Stop Recording" at bounding box center [519, 261] width 237 height 25
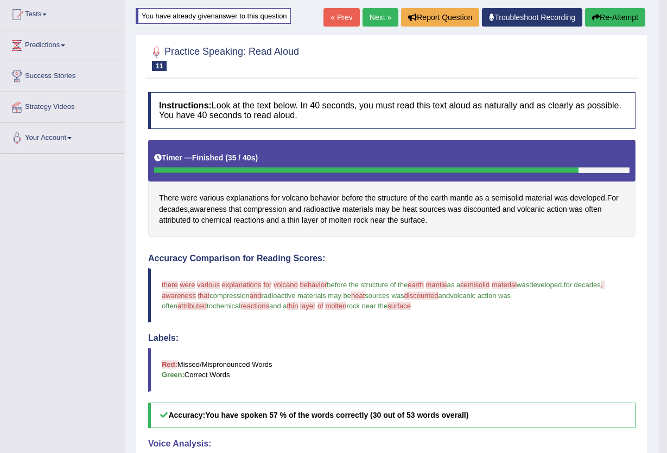
drag, startPoint x: 632, startPoint y: 17, endPoint x: 630, endPoint y: 24, distance: 7.6
click at [630, 24] on button "Re-Attempt" at bounding box center [615, 17] width 60 height 18
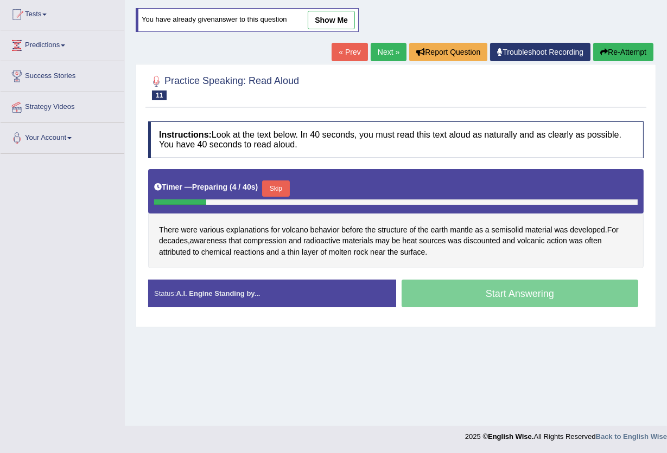
click at [279, 187] on button "Skip" at bounding box center [275, 189] width 27 height 16
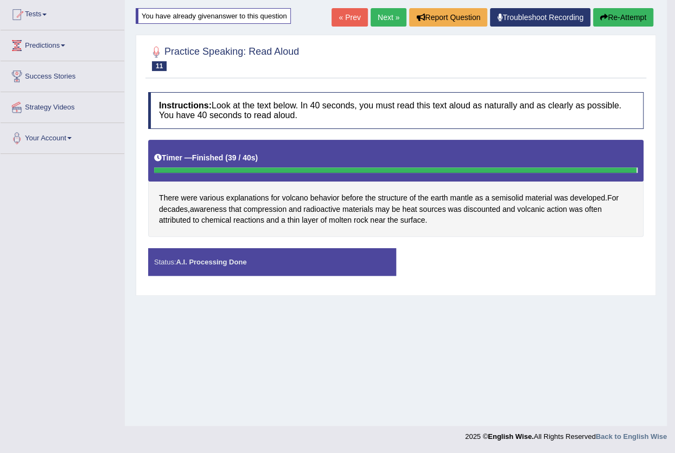
click at [0, 0] on div "Saving your answer..." at bounding box center [0, 0] width 0 height 0
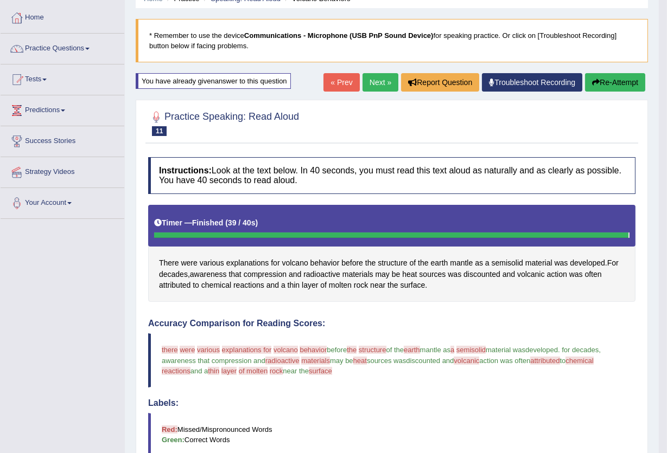
scroll to position [46, 0]
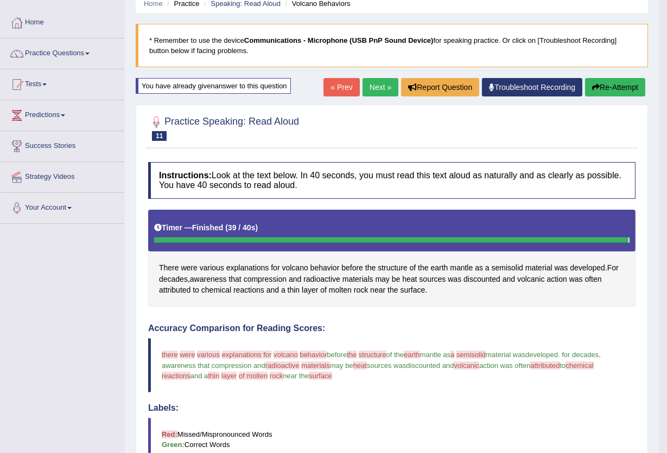
click at [597, 84] on icon "button" at bounding box center [596, 88] width 8 height 8
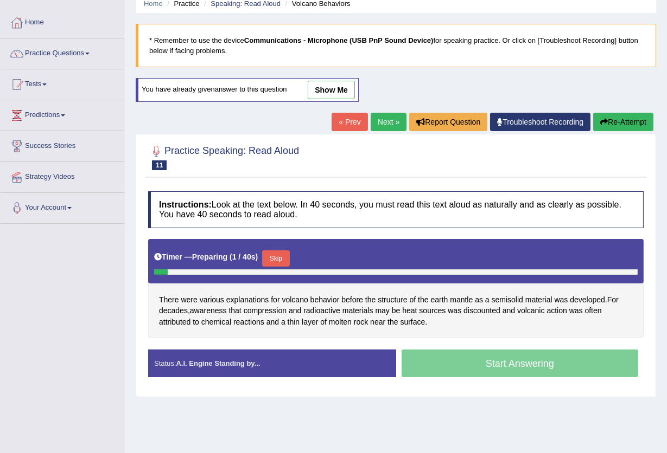
click at [269, 255] on button "Skip" at bounding box center [275, 259] width 27 height 16
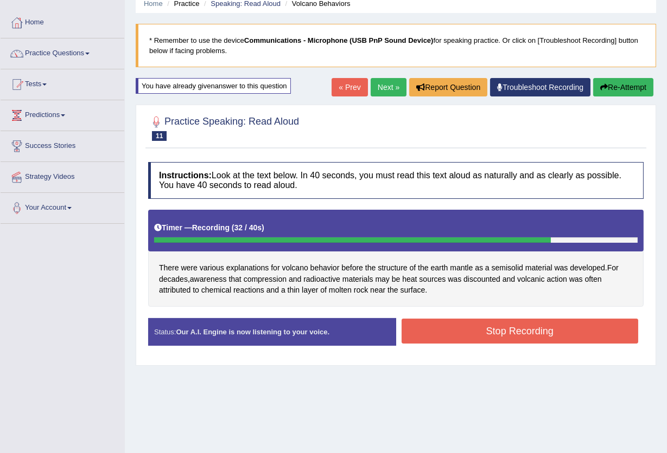
click at [470, 330] on button "Stop Recording" at bounding box center [519, 331] width 237 height 25
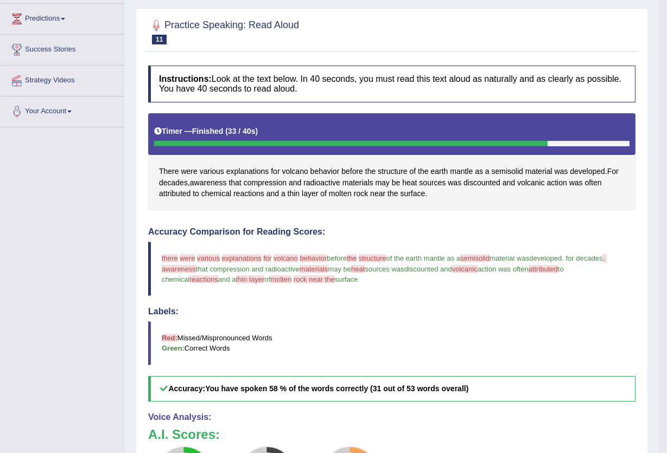
scroll to position [118, 0]
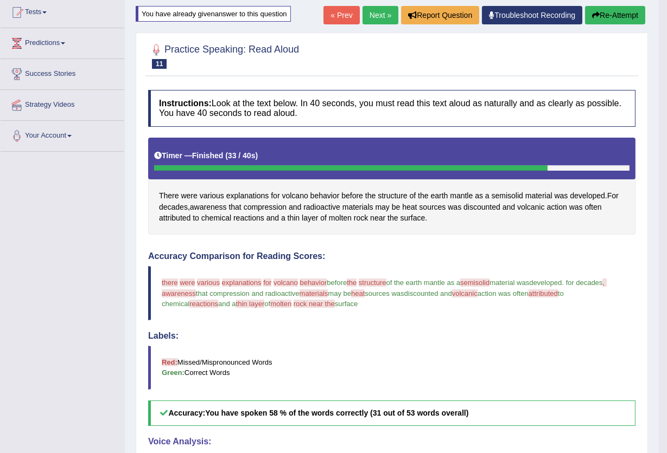
click at [610, 18] on button "Re-Attempt" at bounding box center [615, 15] width 60 height 18
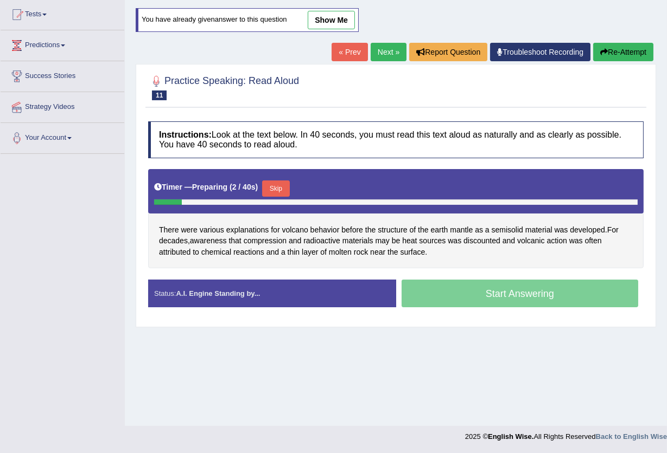
click at [281, 183] on button "Skip" at bounding box center [275, 189] width 27 height 16
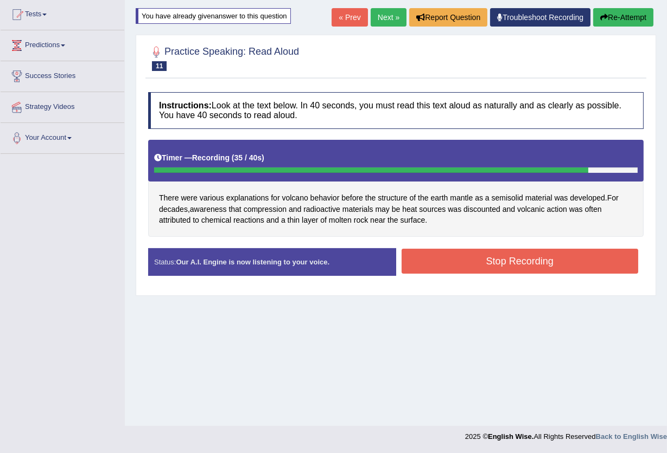
click at [473, 267] on button "Stop Recording" at bounding box center [519, 261] width 237 height 25
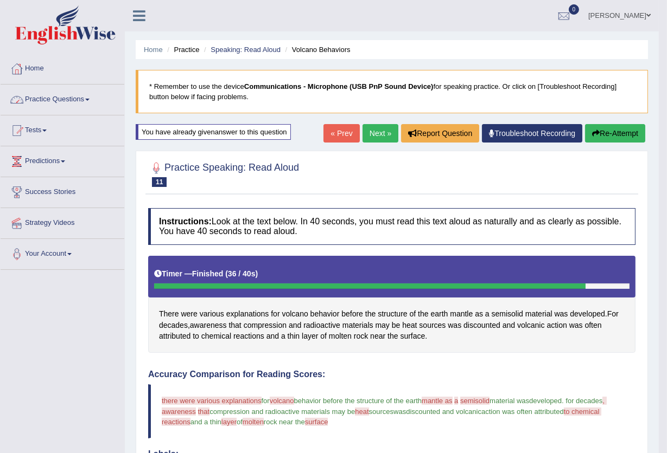
click at [89, 99] on span at bounding box center [87, 100] width 4 height 2
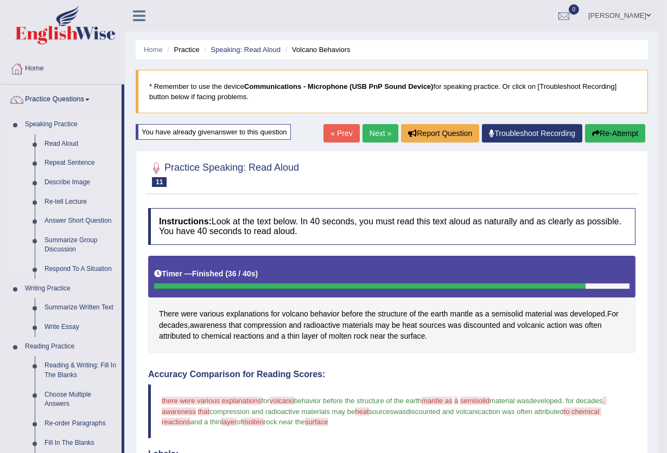
click at [52, 161] on link "Repeat Sentence" at bounding box center [81, 163] width 82 height 20
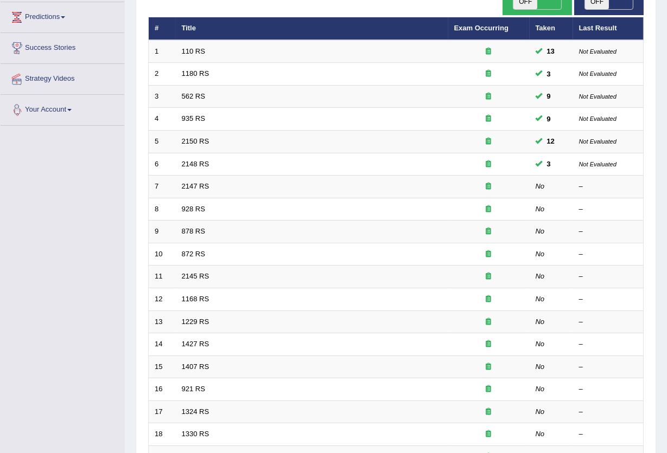
scroll to position [144, 0]
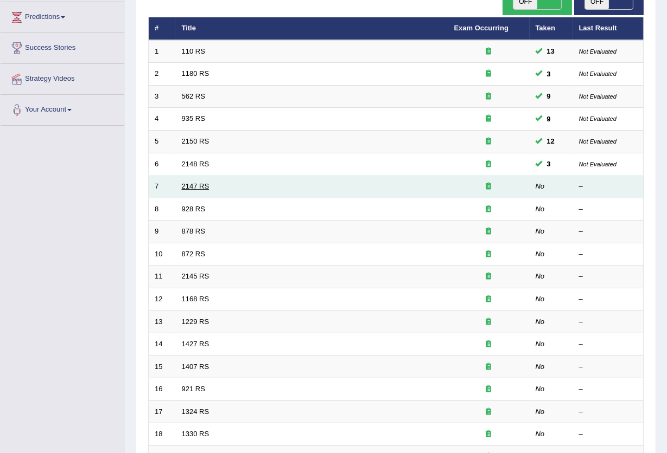
click at [203, 182] on link "2147 RS" at bounding box center [196, 186] width 28 height 8
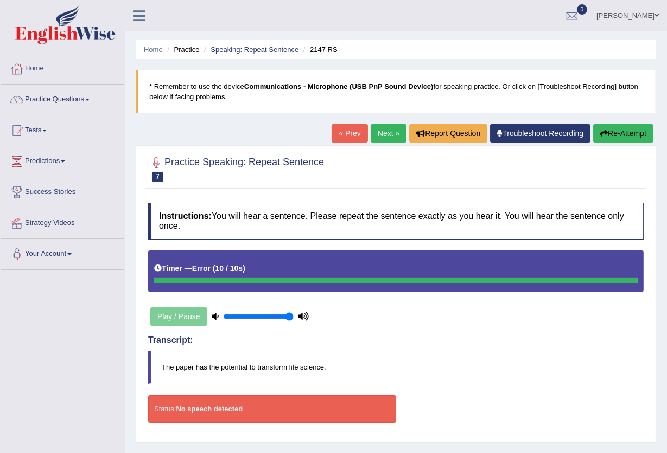
click at [637, 135] on button "Re-Attempt" at bounding box center [623, 133] width 60 height 18
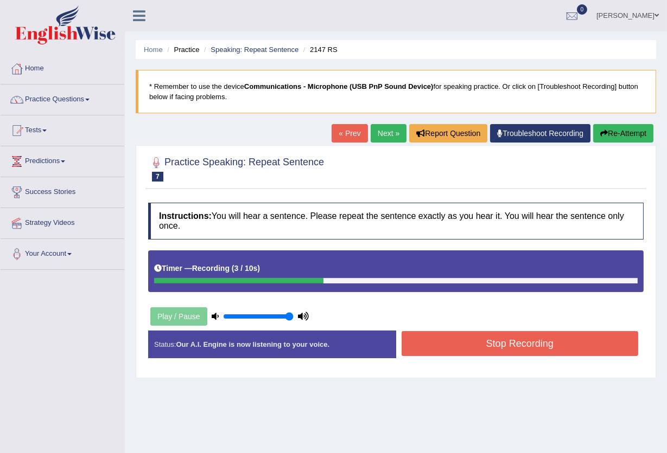
click at [490, 344] on button "Stop Recording" at bounding box center [519, 343] width 237 height 25
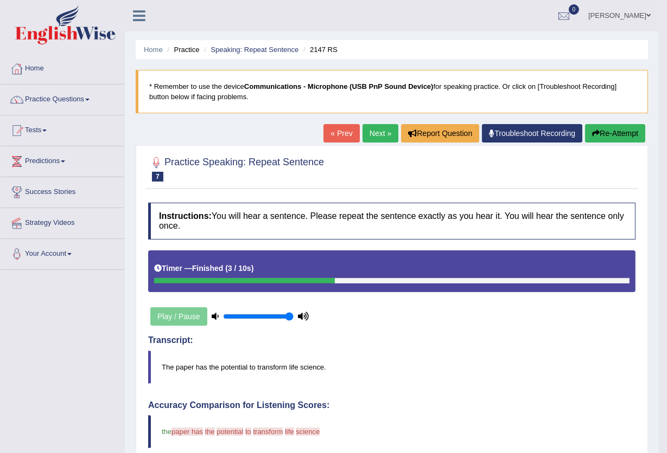
click at [594, 132] on icon "button" at bounding box center [596, 134] width 8 height 8
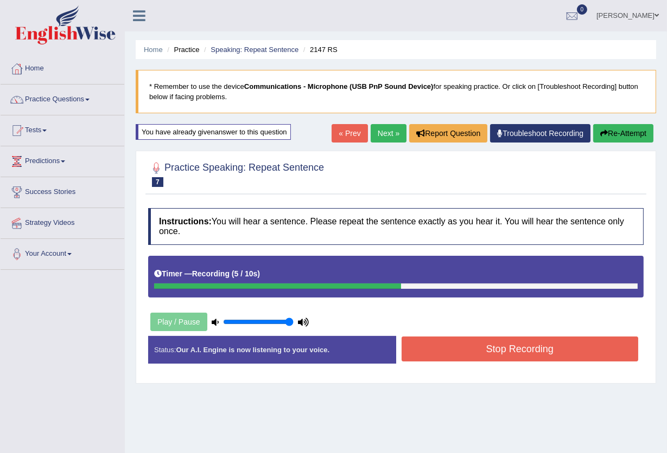
click at [571, 347] on button "Stop Recording" at bounding box center [519, 349] width 237 height 25
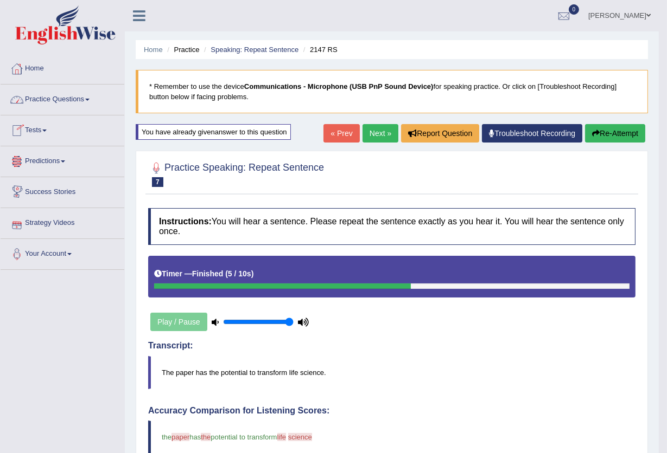
click at [94, 100] on link "Practice Questions" at bounding box center [63, 98] width 124 height 27
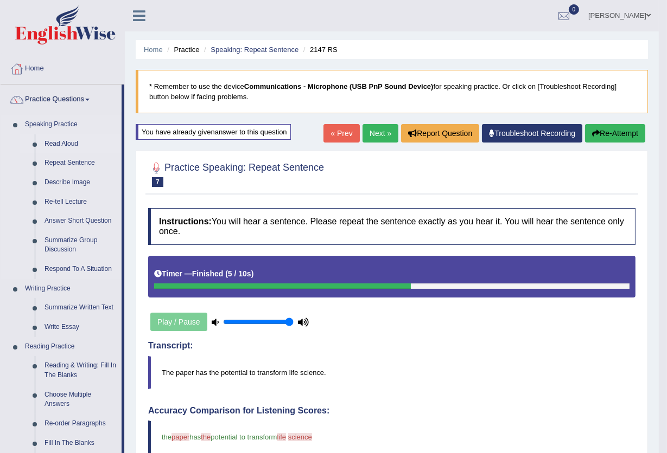
click at [65, 145] on link "Read Aloud" at bounding box center [81, 145] width 82 height 20
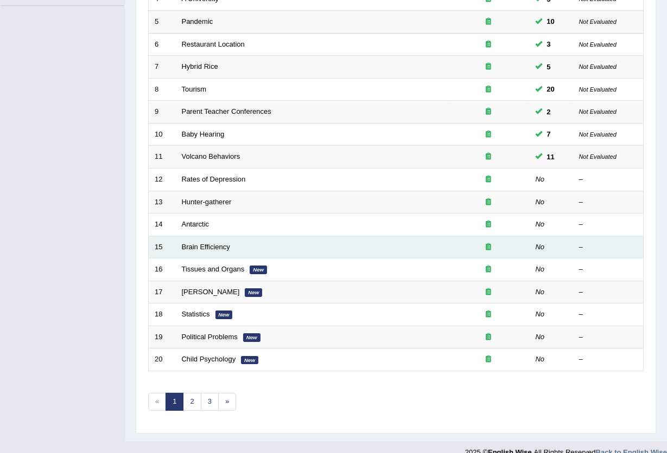
scroll to position [264, 0]
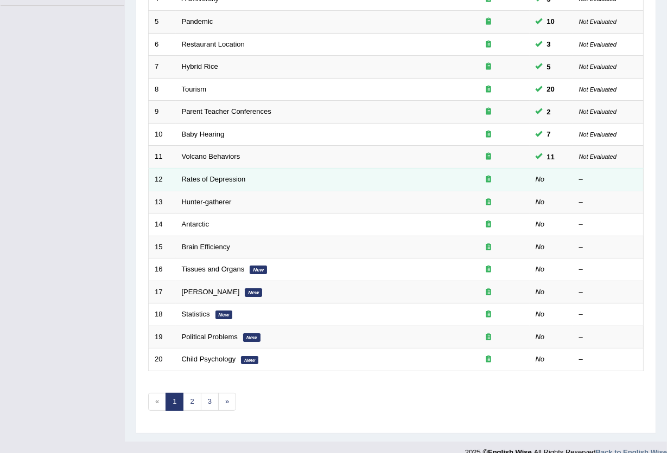
click at [222, 168] on td "Rates of Depression" at bounding box center [312, 179] width 272 height 23
click at [201, 175] on link "Rates of Depression" at bounding box center [214, 179] width 64 height 8
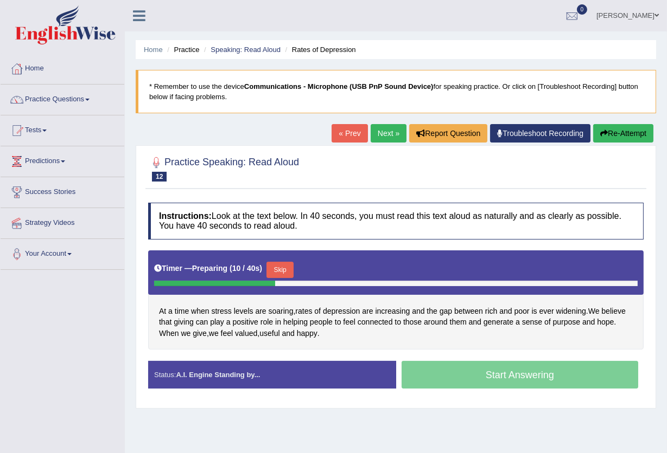
click at [276, 271] on button "Skip" at bounding box center [279, 270] width 27 height 16
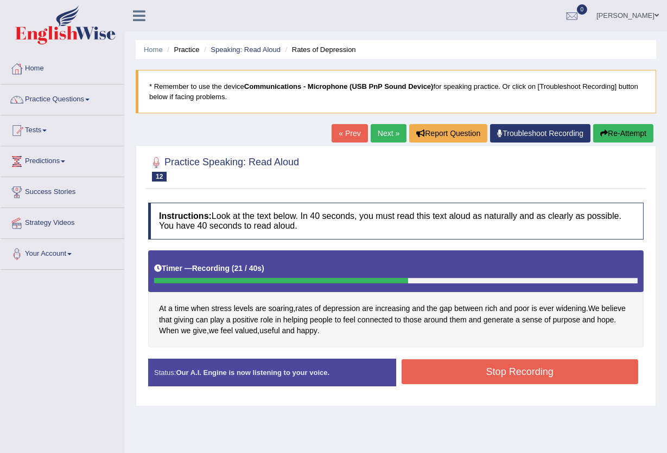
click at [507, 372] on button "Stop Recording" at bounding box center [519, 372] width 237 height 25
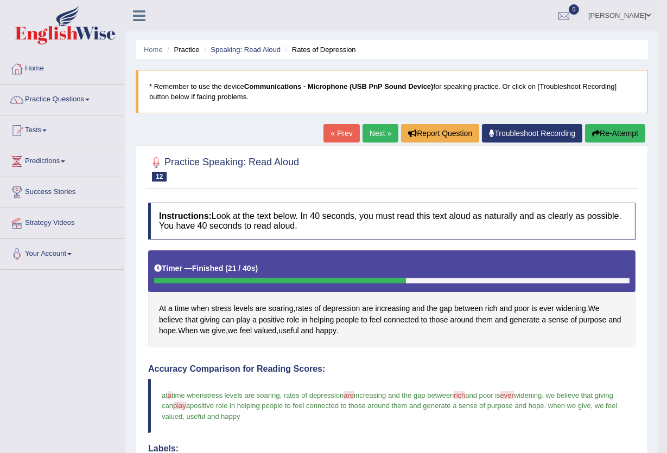
click at [367, 132] on link "Next »" at bounding box center [380, 133] width 36 height 18
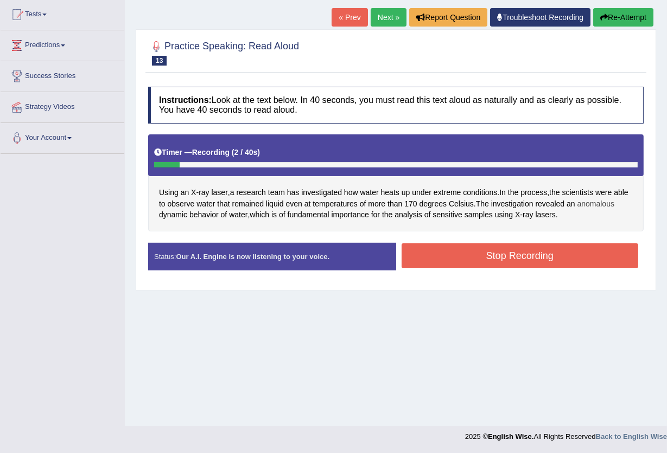
click at [577, 210] on span "anomalous" at bounding box center [595, 204] width 37 height 11
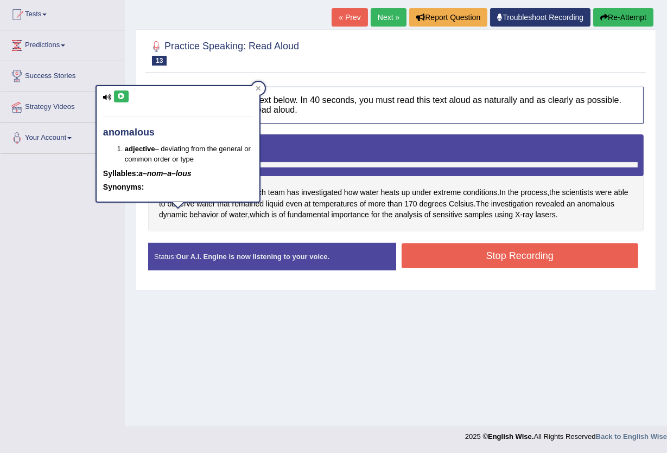
click at [118, 97] on icon at bounding box center [121, 96] width 8 height 7
click at [200, 299] on div "Home Practice Speaking: Read Aloud X-ray * Remember to use the device Communica…" at bounding box center [396, 155] width 542 height 542
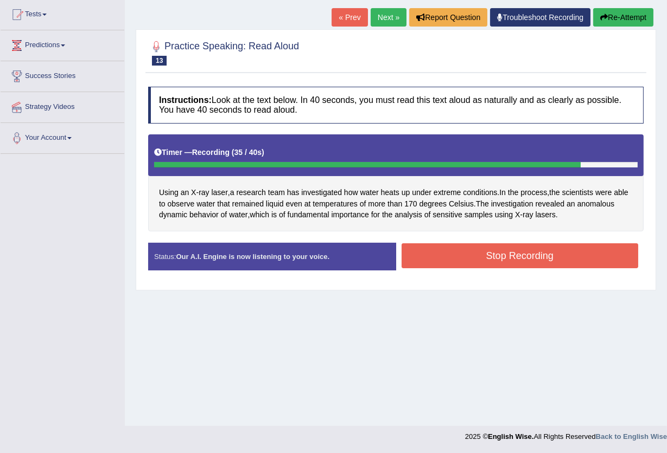
click at [518, 253] on button "Stop Recording" at bounding box center [519, 256] width 237 height 25
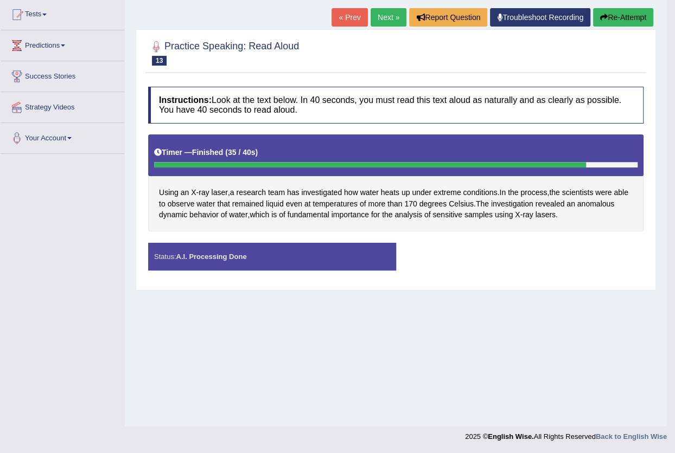
click at [621, 19] on button "Re-Attempt" at bounding box center [623, 17] width 60 height 18
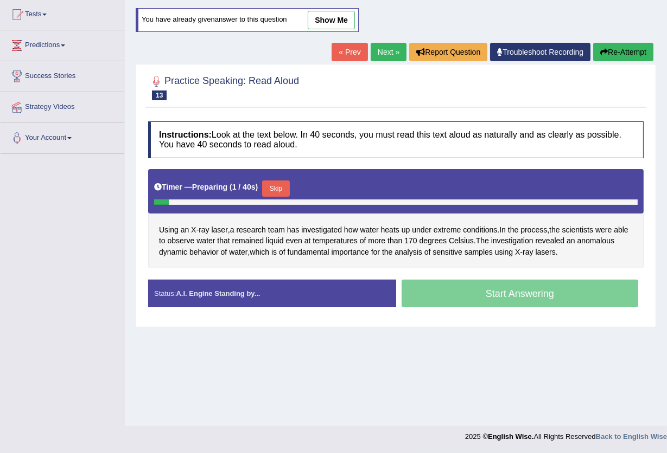
click at [278, 183] on button "Skip" at bounding box center [275, 189] width 27 height 16
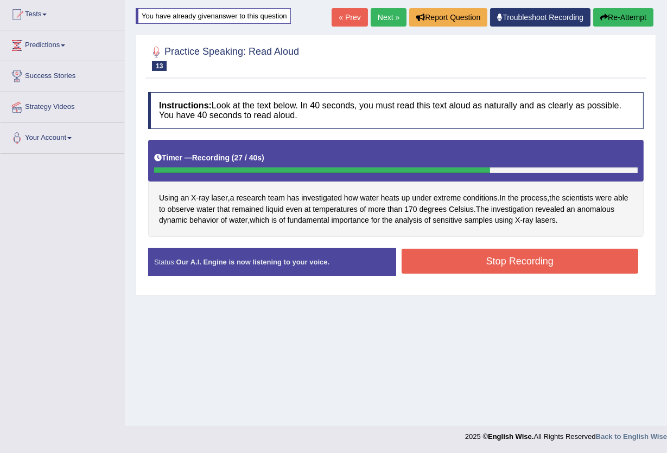
click at [482, 260] on button "Stop Recording" at bounding box center [519, 261] width 237 height 25
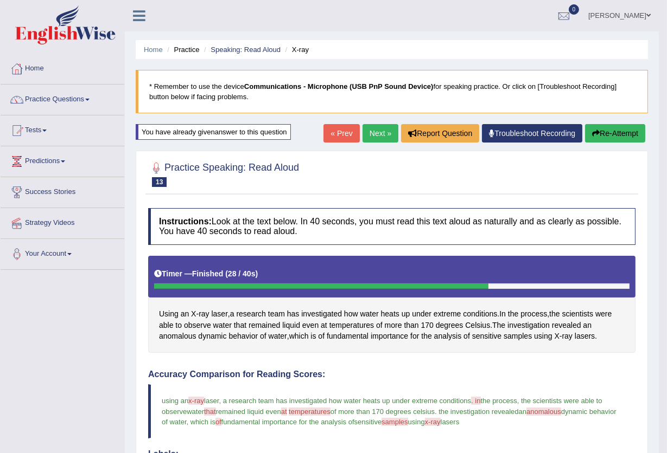
click at [616, 130] on button "Re-Attempt" at bounding box center [615, 133] width 60 height 18
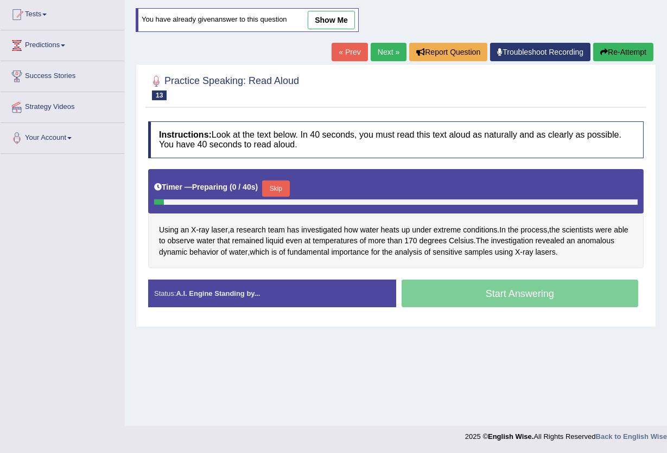
scroll to position [116, 0]
click at [278, 190] on button "Skip" at bounding box center [275, 189] width 27 height 16
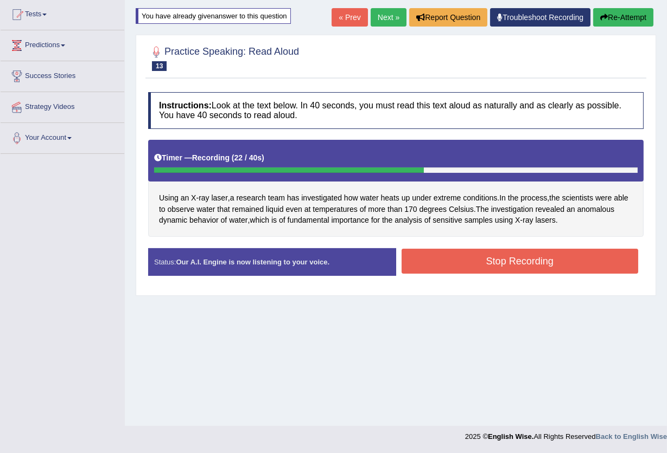
click at [503, 266] on button "Stop Recording" at bounding box center [519, 261] width 237 height 25
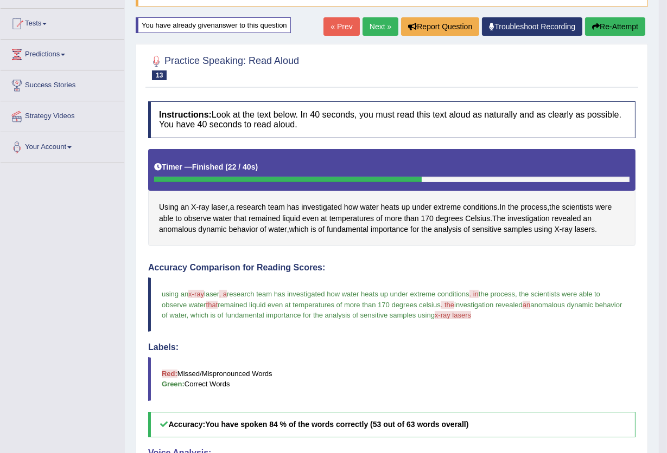
scroll to position [0, 0]
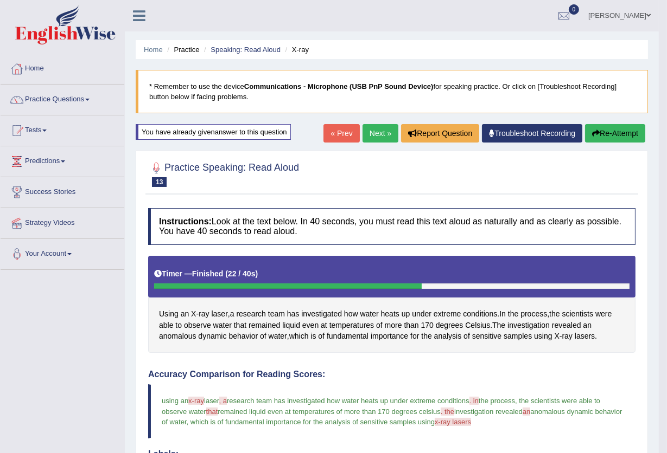
click at [377, 138] on link "Next »" at bounding box center [380, 133] width 36 height 18
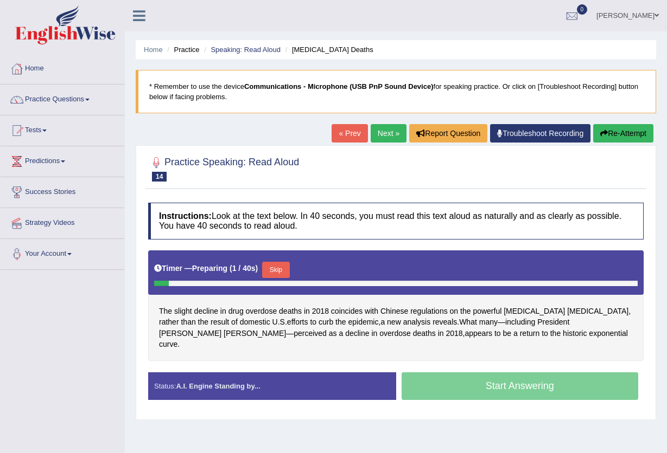
scroll to position [116, 0]
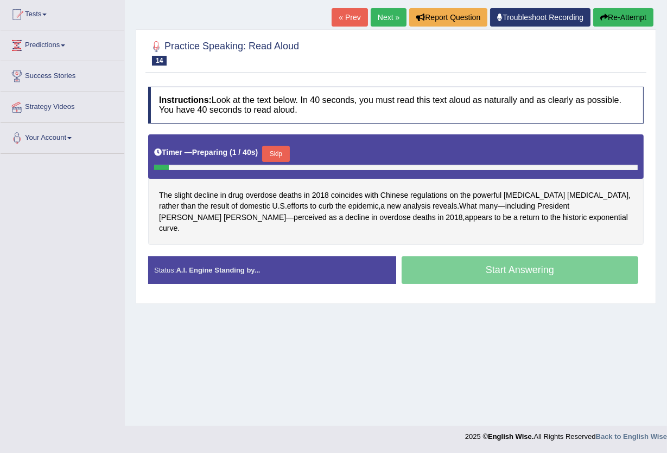
click at [286, 156] on button "Skip" at bounding box center [275, 154] width 27 height 16
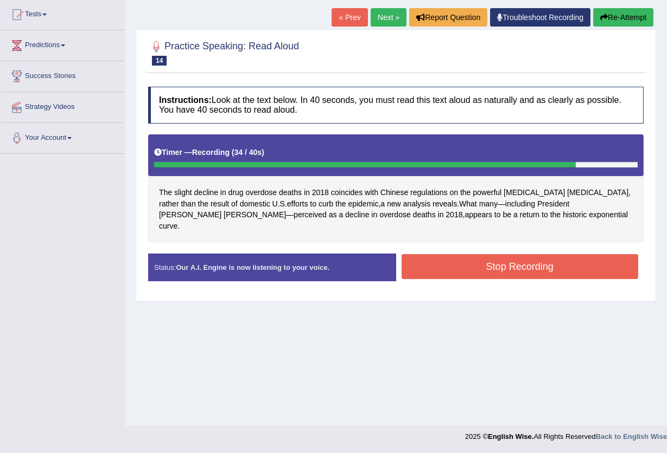
click at [496, 261] on button "Stop Recording" at bounding box center [519, 266] width 237 height 25
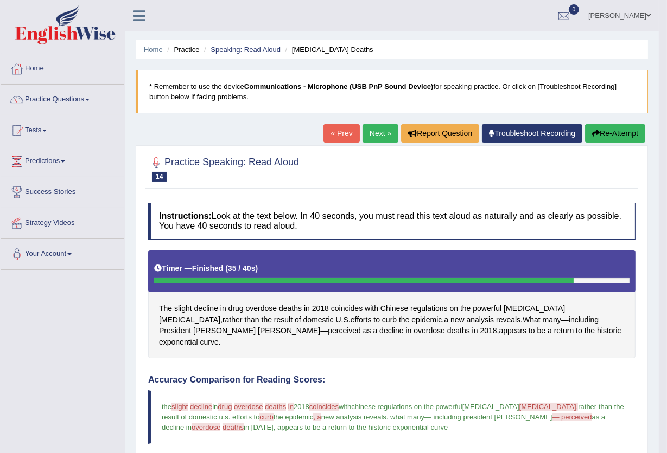
click at [599, 137] on button "Re-Attempt" at bounding box center [615, 133] width 60 height 18
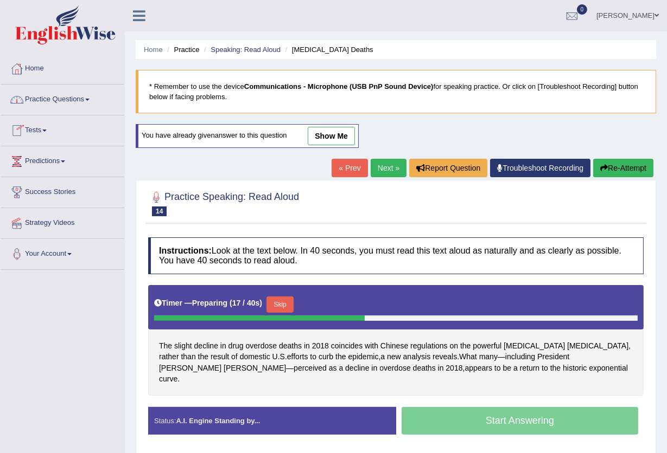
click at [89, 99] on span at bounding box center [87, 100] width 4 height 2
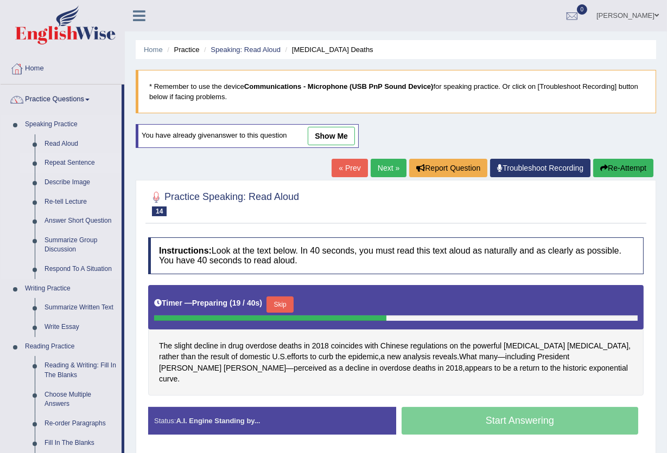
click at [71, 161] on link "Repeat Sentence" at bounding box center [81, 163] width 82 height 20
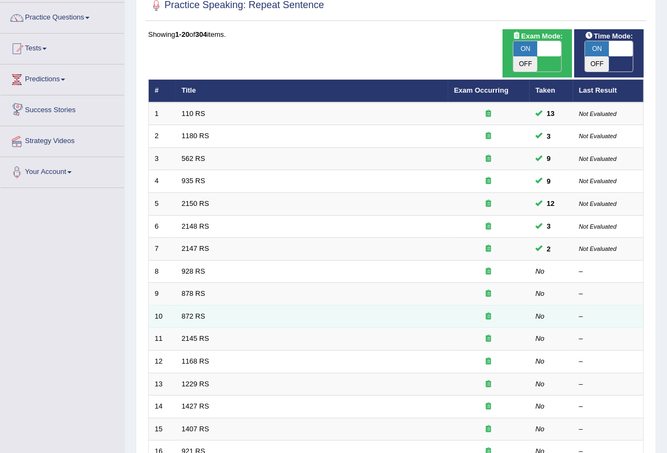
scroll to position [144, 0]
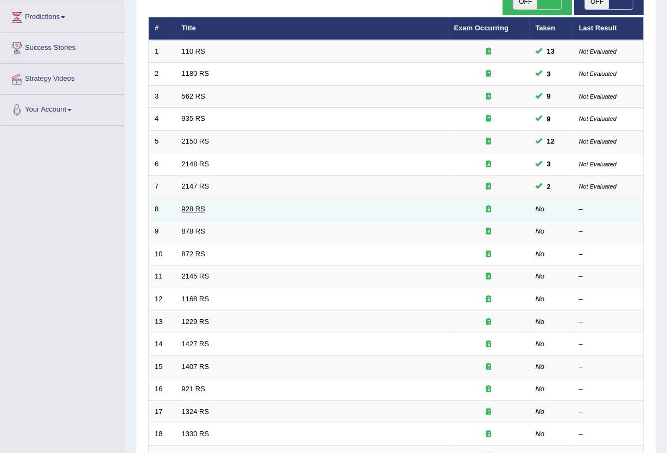
click at [190, 205] on link "928 RS" at bounding box center [193, 209] width 23 height 8
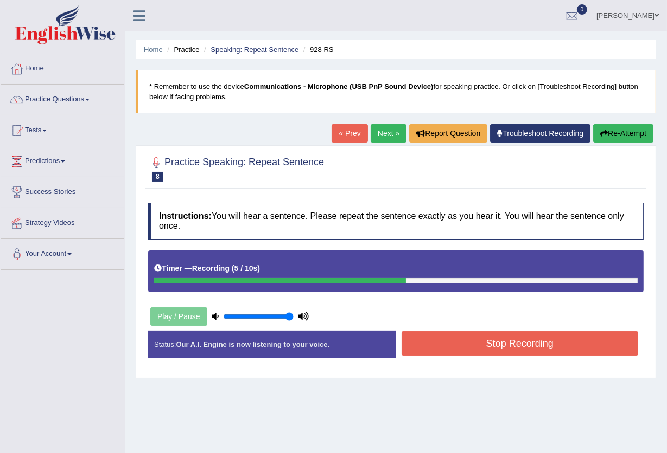
click at [489, 346] on button "Stop Recording" at bounding box center [519, 343] width 237 height 25
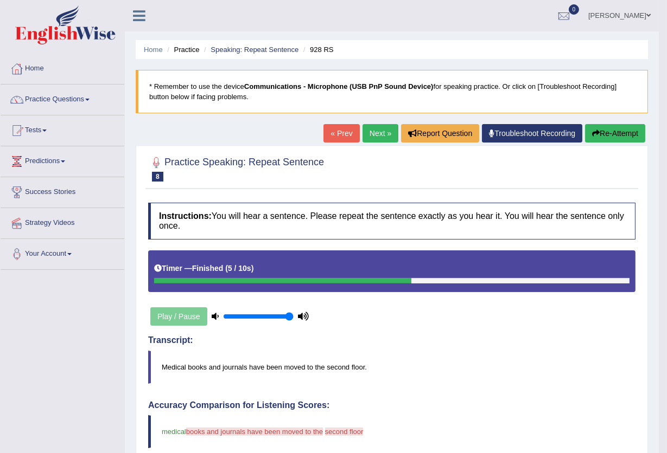
click at [612, 130] on button "Re-Attempt" at bounding box center [615, 133] width 60 height 18
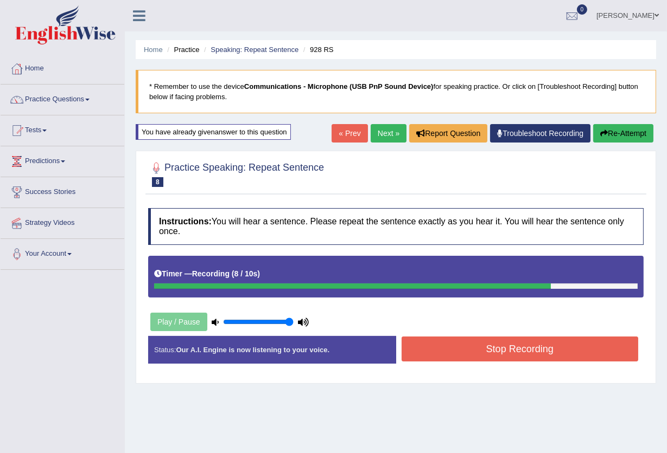
click at [561, 350] on button "Stop Recording" at bounding box center [519, 349] width 237 height 25
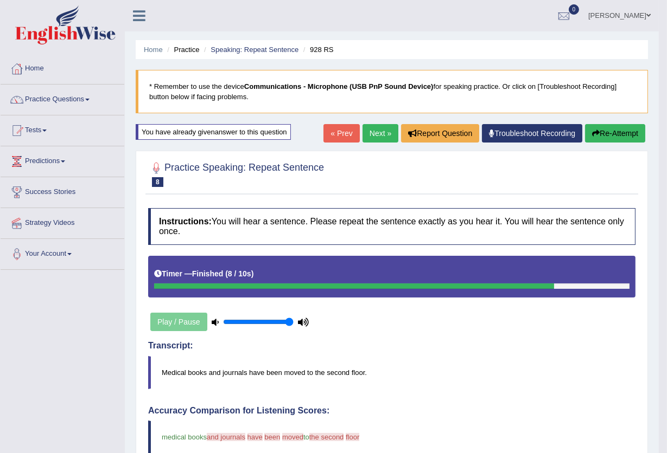
click at [607, 133] on button "Re-Attempt" at bounding box center [615, 133] width 60 height 18
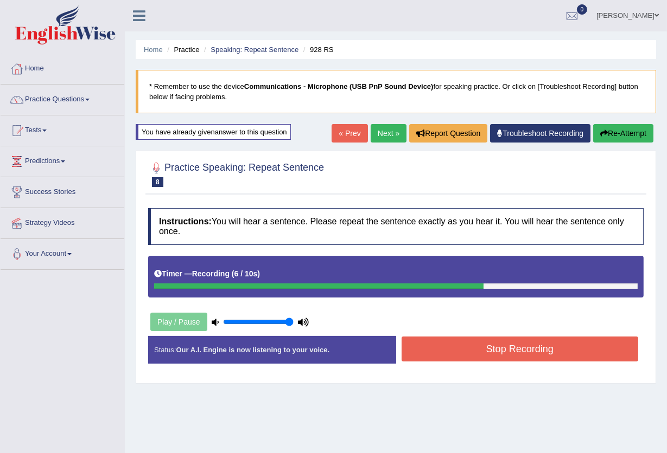
click at [513, 353] on button "Stop Recording" at bounding box center [519, 349] width 237 height 25
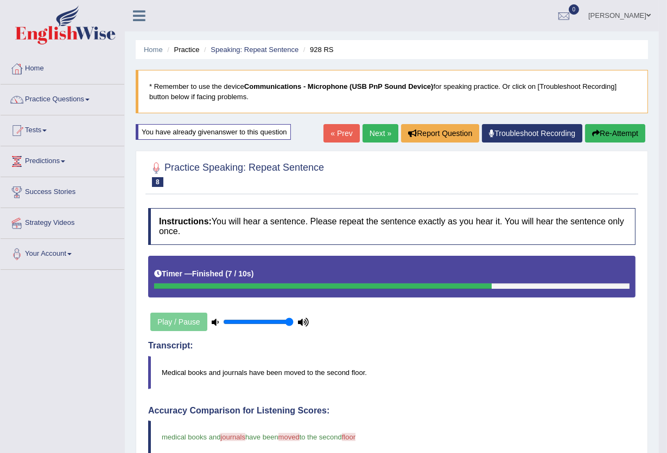
click at [618, 132] on button "Re-Attempt" at bounding box center [615, 133] width 60 height 18
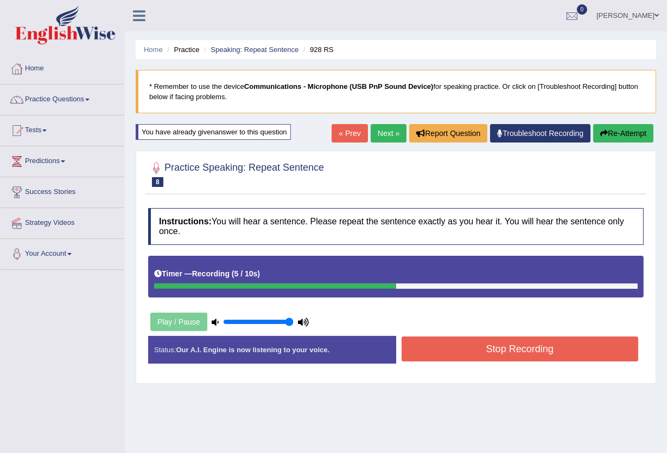
click at [553, 353] on button "Stop Recording" at bounding box center [519, 349] width 237 height 25
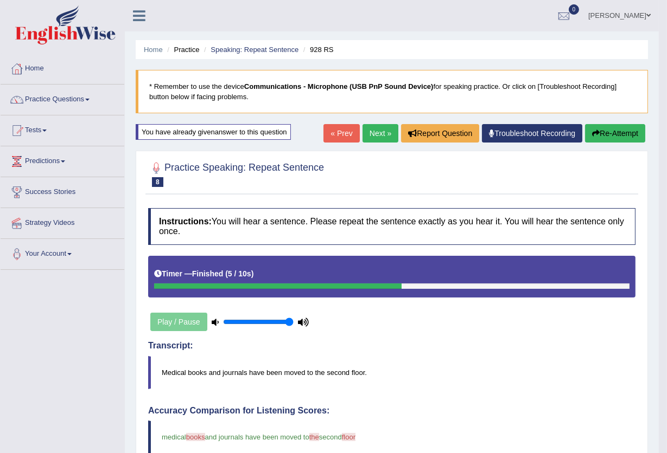
click at [381, 135] on link "Next »" at bounding box center [380, 133] width 36 height 18
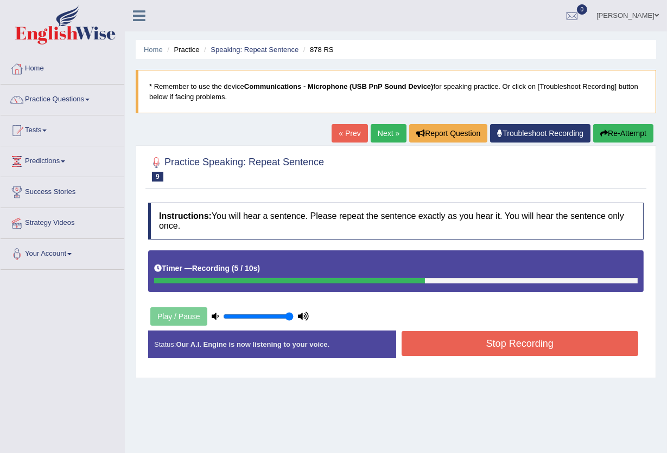
click at [463, 339] on button "Stop Recording" at bounding box center [519, 343] width 237 height 25
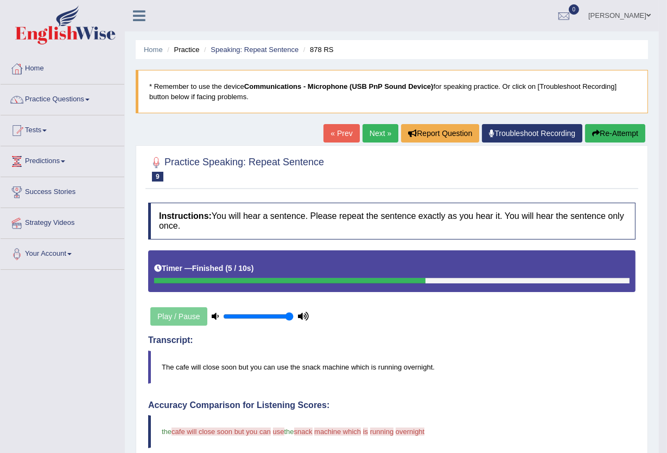
click at [91, 95] on link "Practice Questions" at bounding box center [63, 98] width 124 height 27
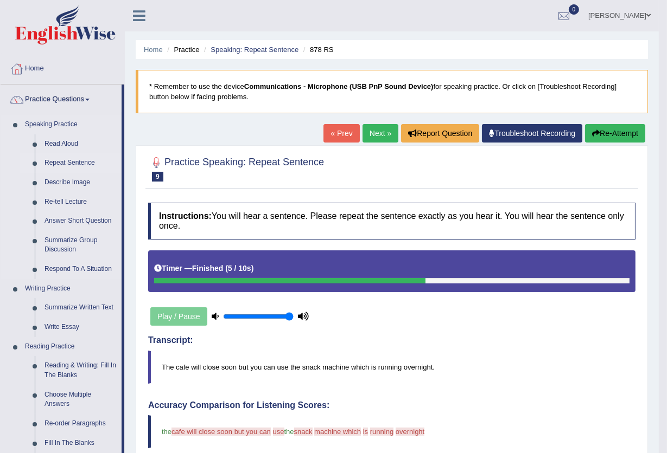
click at [57, 165] on link "Repeat Sentence" at bounding box center [81, 163] width 82 height 20
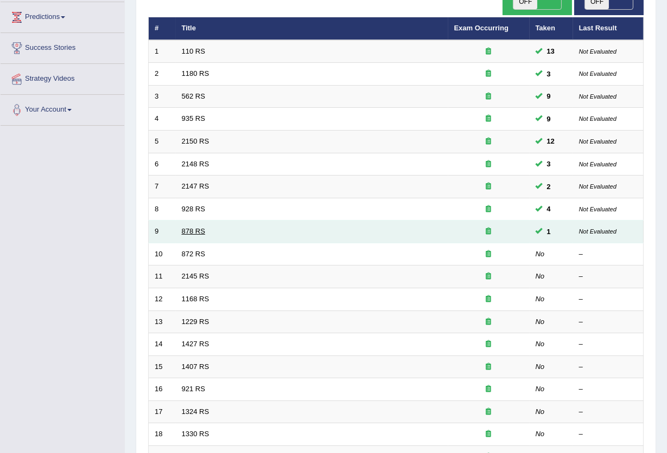
click at [188, 227] on link "878 RS" at bounding box center [193, 231] width 23 height 8
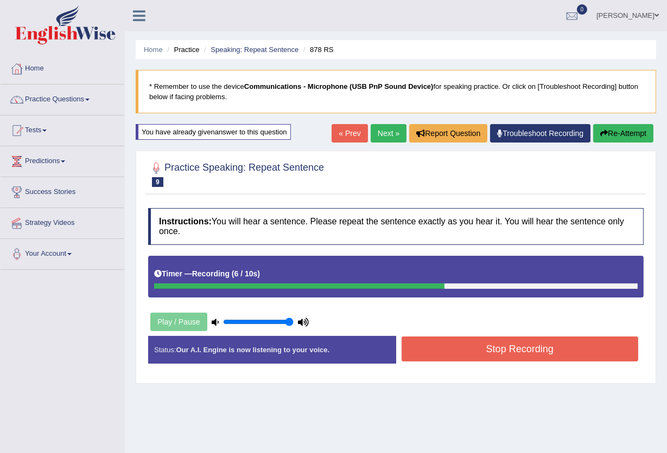
click at [445, 352] on button "Stop Recording" at bounding box center [519, 349] width 237 height 25
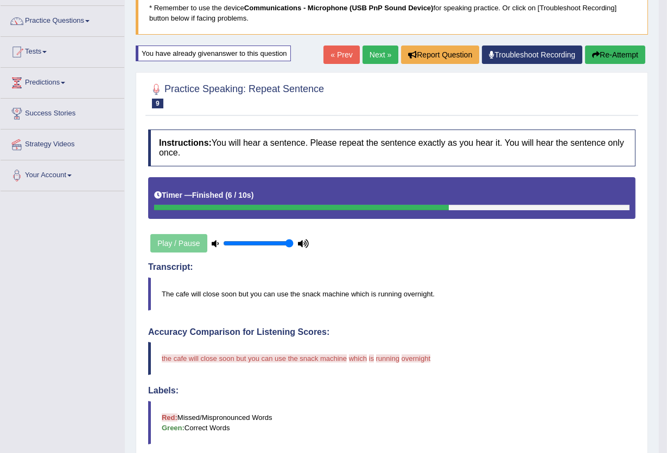
scroll to position [72, 0]
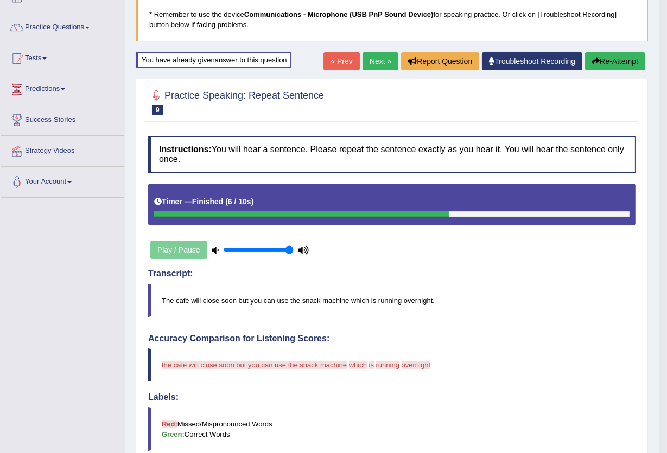
click at [604, 57] on button "Re-Attempt" at bounding box center [615, 61] width 60 height 18
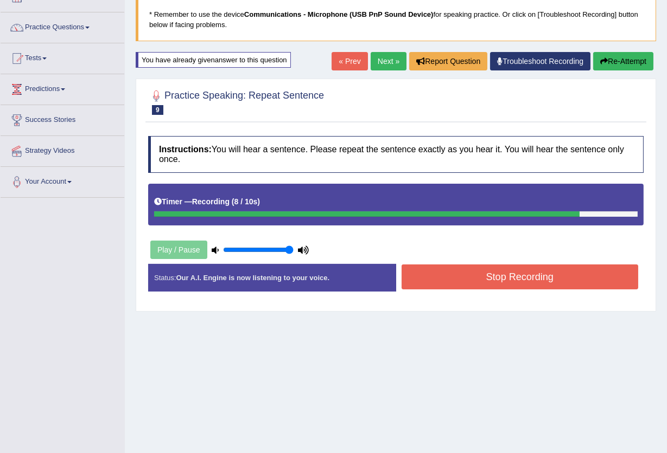
click at [440, 269] on button "Stop Recording" at bounding box center [519, 277] width 237 height 25
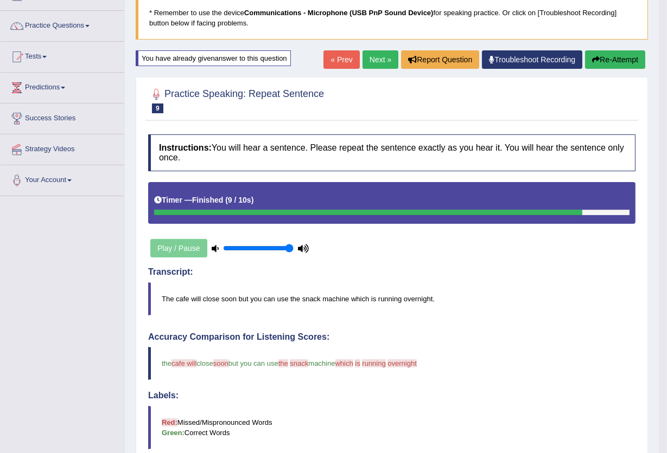
scroll to position [72, 0]
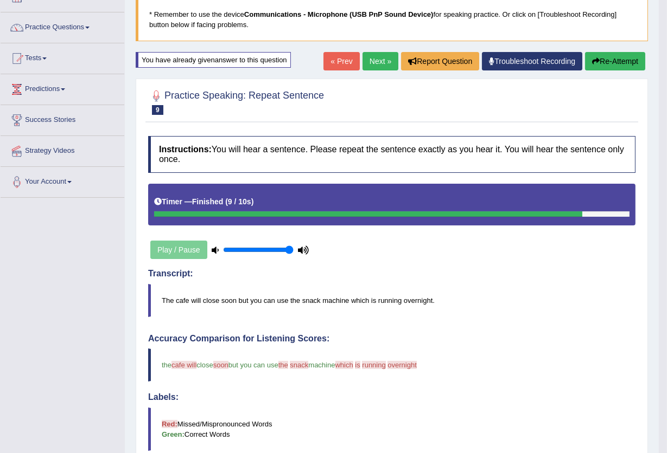
click at [630, 58] on button "Re-Attempt" at bounding box center [615, 61] width 60 height 18
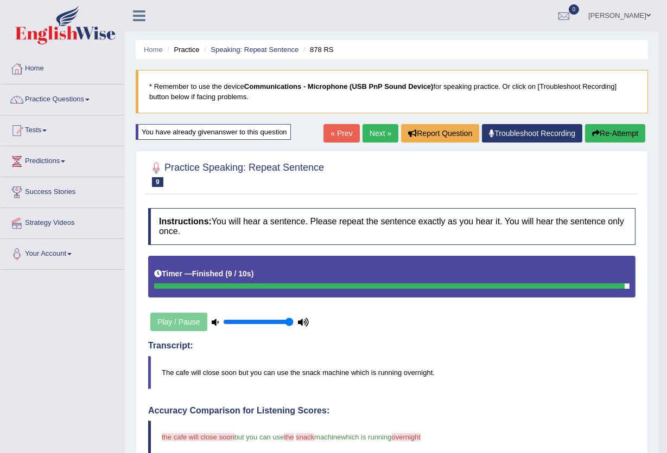
click at [617, 133] on button "Re-Attempt" at bounding box center [615, 133] width 60 height 18
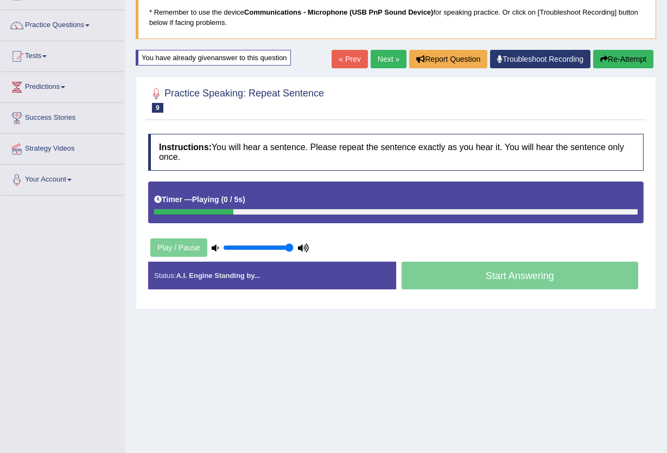
scroll to position [116, 0]
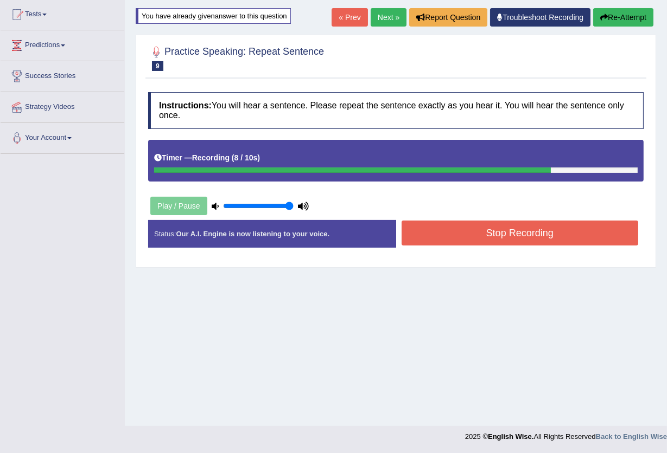
click at [539, 227] on button "Stop Recording" at bounding box center [519, 233] width 237 height 25
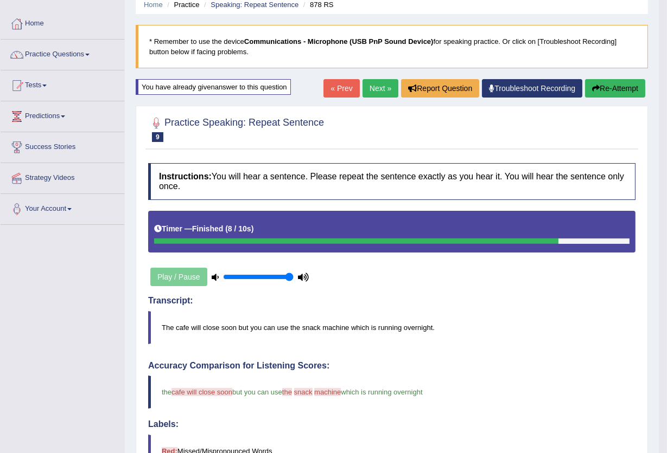
scroll to position [44, 0]
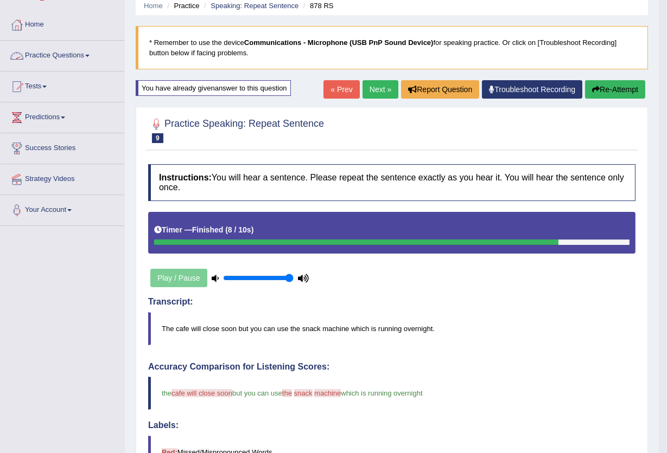
click at [374, 89] on link "Next »" at bounding box center [380, 89] width 36 height 18
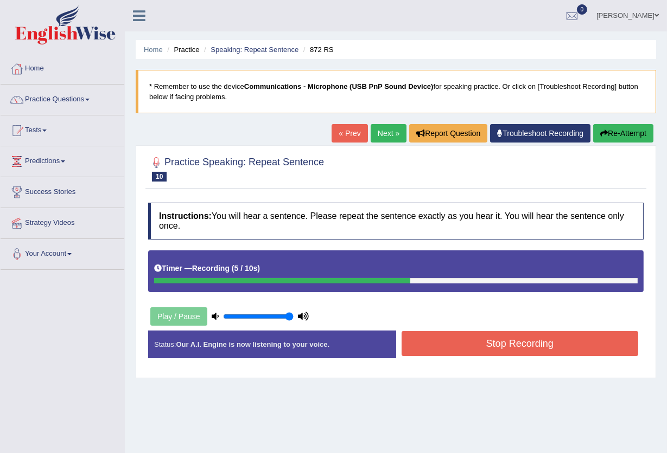
click at [517, 348] on button "Stop Recording" at bounding box center [519, 343] width 237 height 25
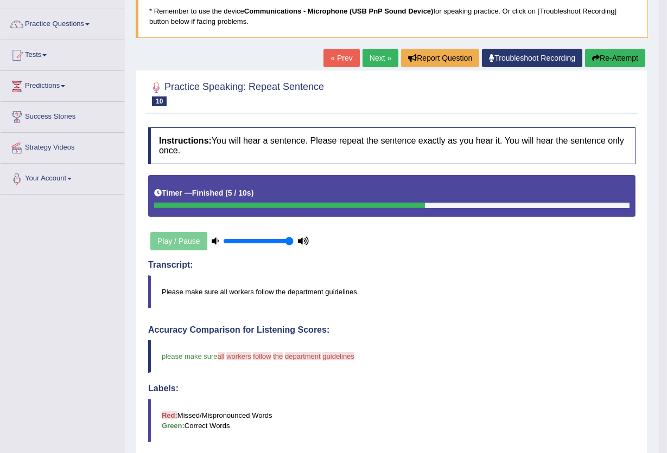
scroll to position [72, 0]
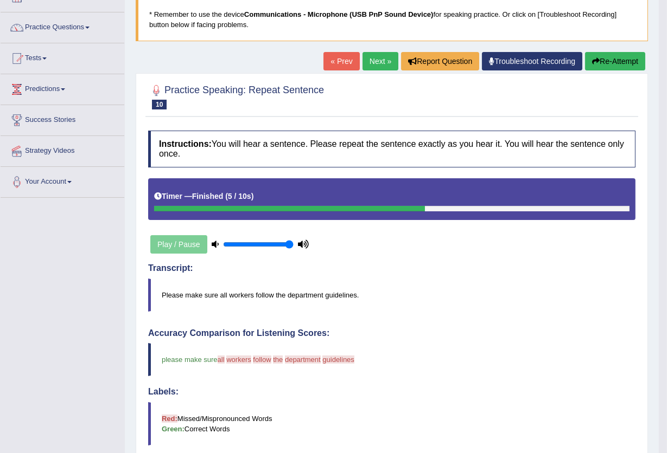
click at [611, 66] on button "Re-Attempt" at bounding box center [615, 61] width 60 height 18
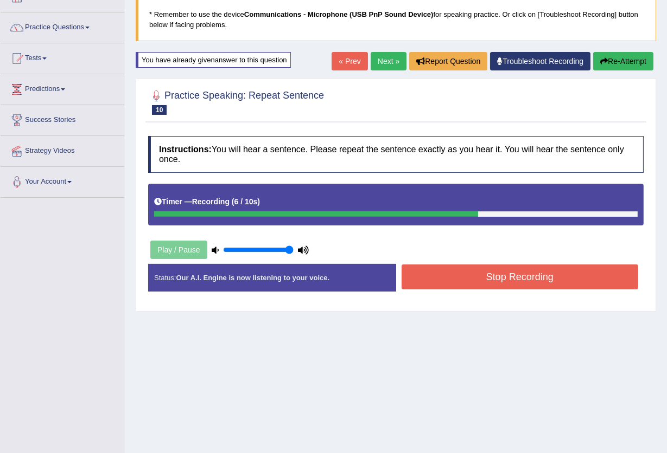
click at [567, 268] on button "Stop Recording" at bounding box center [519, 277] width 237 height 25
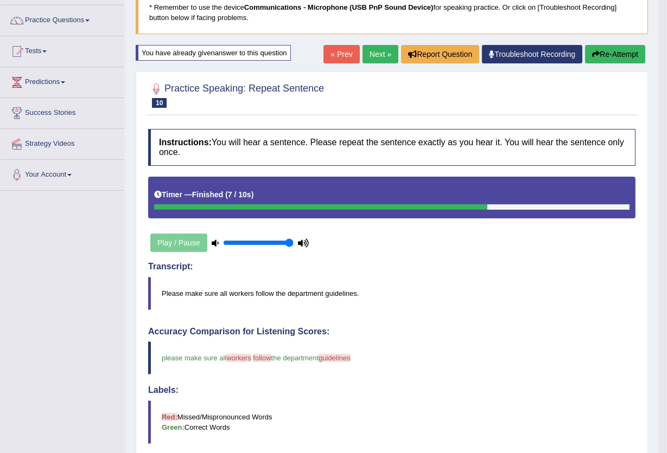
scroll to position [72, 0]
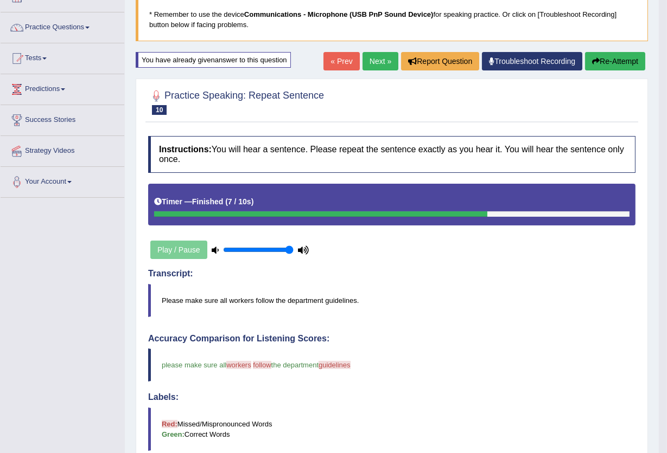
click at [636, 63] on button "Re-Attempt" at bounding box center [615, 61] width 60 height 18
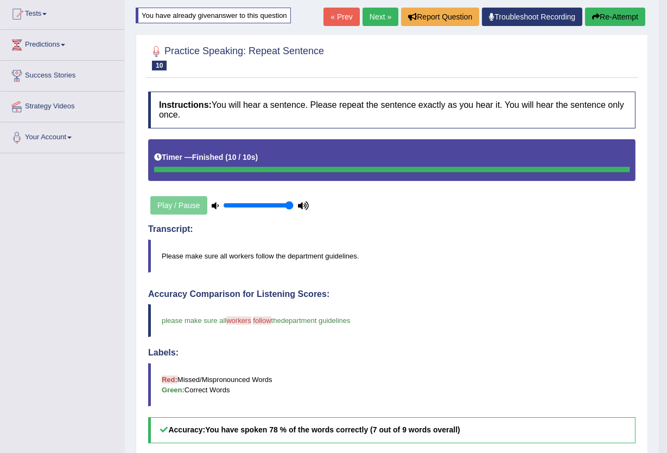
scroll to position [61, 0]
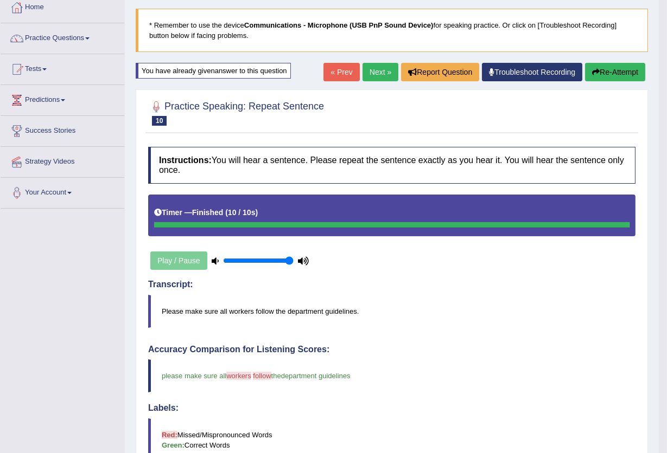
click at [634, 72] on button "Re-Attempt" at bounding box center [615, 72] width 60 height 18
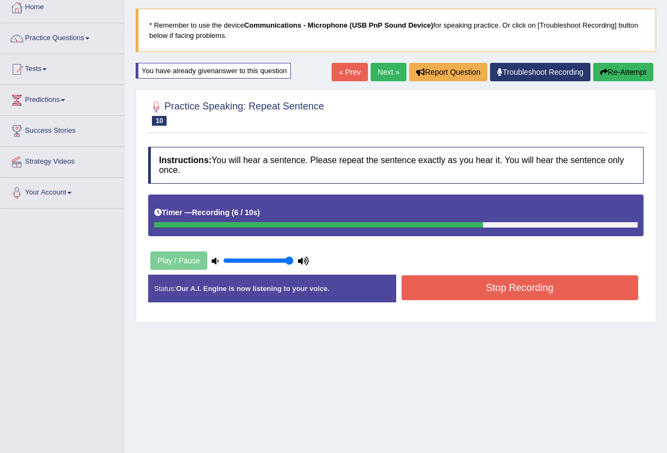
click at [593, 281] on button "Stop Recording" at bounding box center [519, 288] width 237 height 25
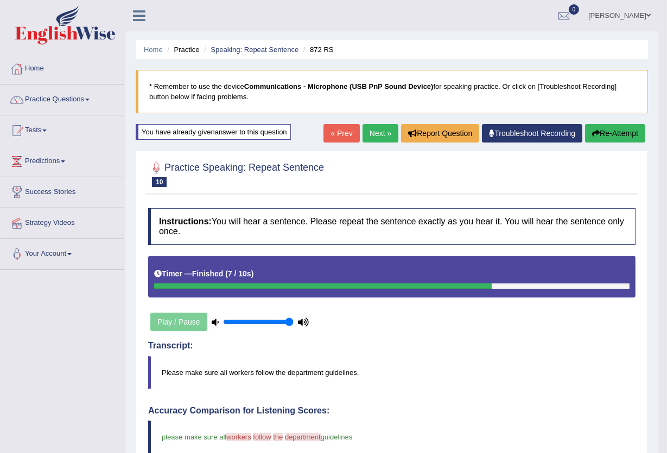
click at [381, 133] on link "Next »" at bounding box center [380, 133] width 36 height 18
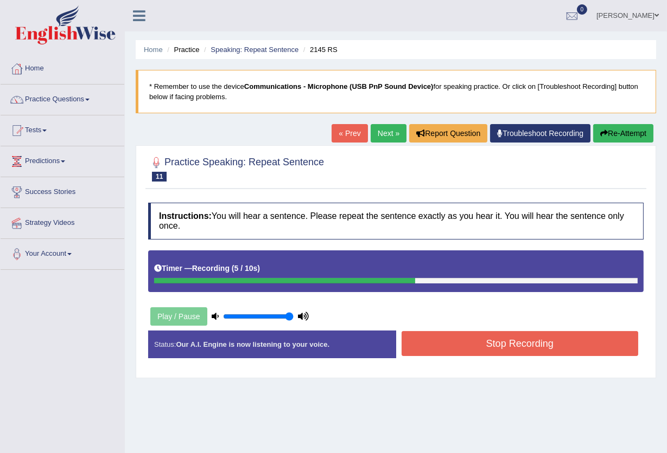
click at [434, 351] on button "Stop Recording" at bounding box center [519, 343] width 237 height 25
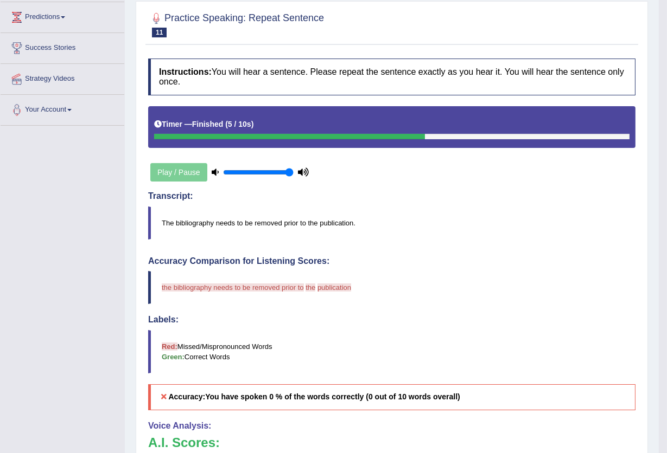
scroll to position [72, 0]
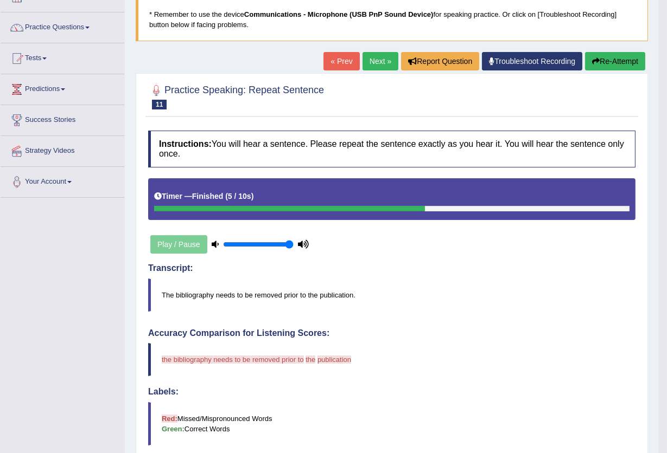
click at [601, 60] on button "Re-Attempt" at bounding box center [615, 61] width 60 height 18
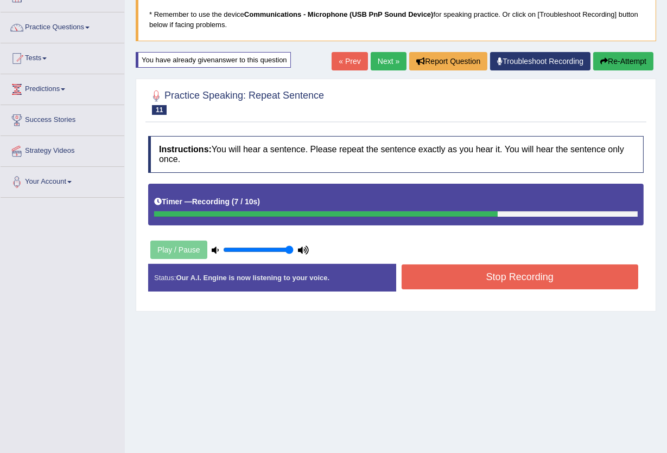
click at [538, 279] on button "Stop Recording" at bounding box center [519, 277] width 237 height 25
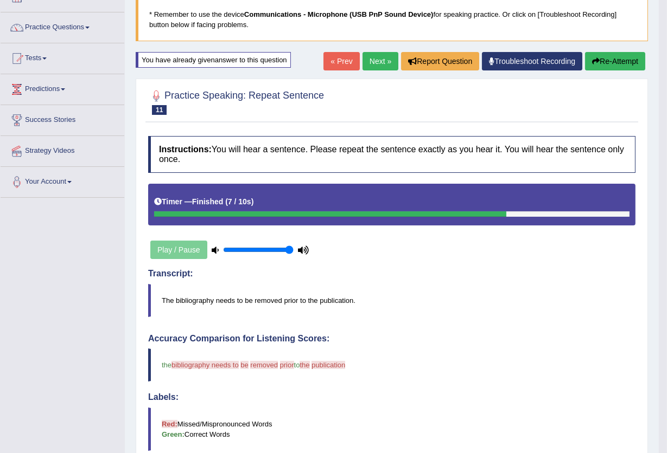
click at [201, 300] on blockquote "The bibliography needs to be removed prior to the publication." at bounding box center [391, 300] width 487 height 33
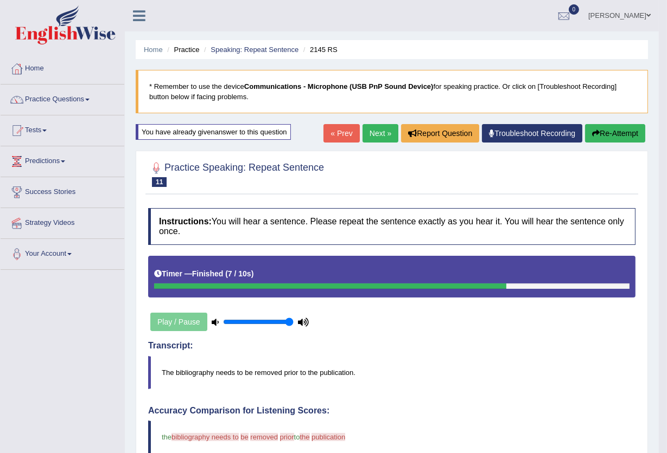
click at [626, 131] on button "Re-Attempt" at bounding box center [615, 133] width 60 height 18
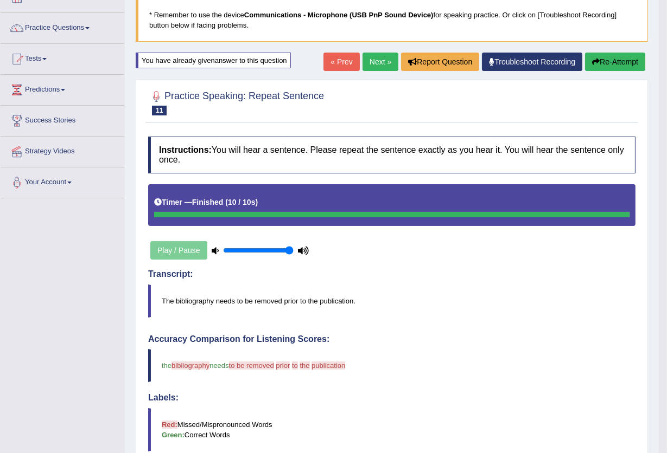
scroll to position [72, 0]
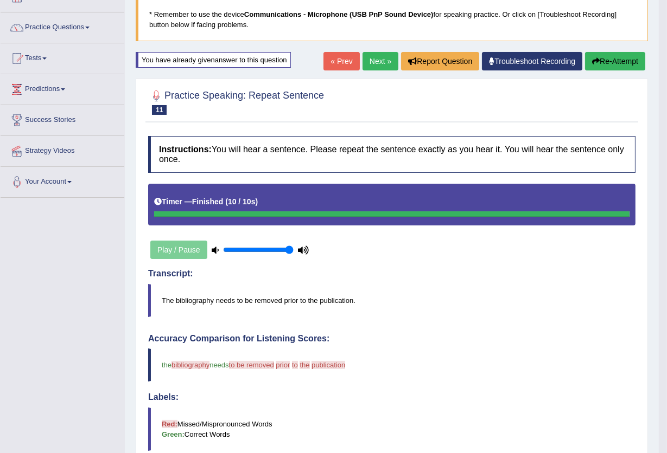
click at [622, 57] on button "Re-Attempt" at bounding box center [615, 61] width 60 height 18
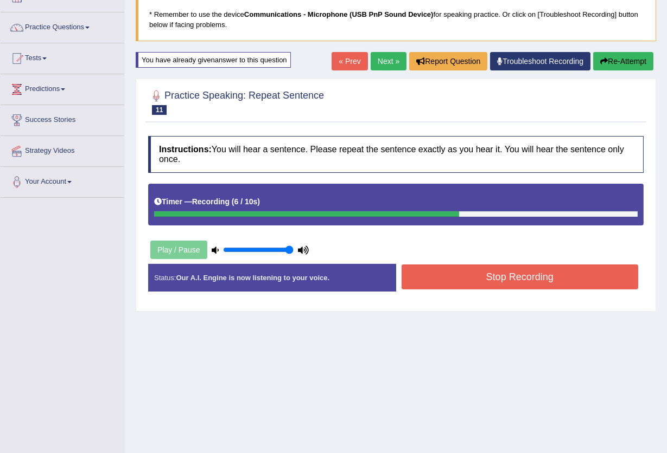
click at [510, 278] on button "Stop Recording" at bounding box center [519, 277] width 237 height 25
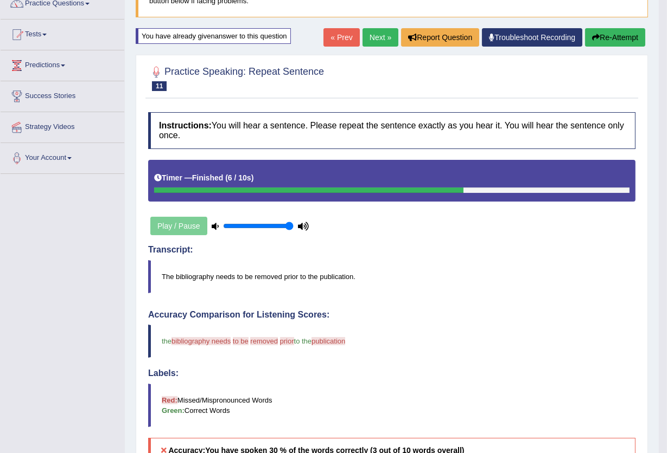
scroll to position [72, 0]
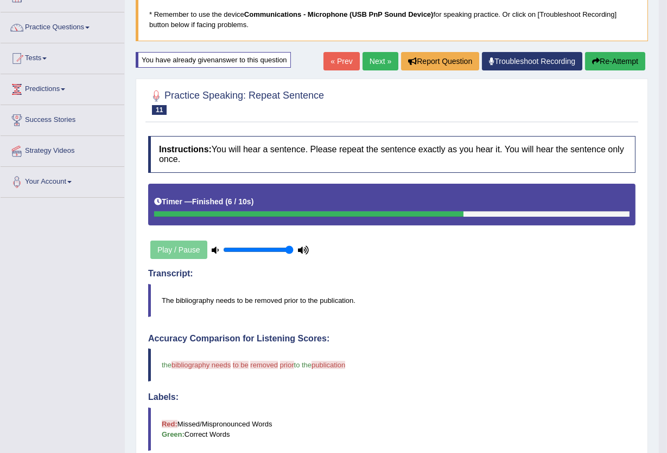
click at [633, 61] on button "Re-Attempt" at bounding box center [615, 61] width 60 height 18
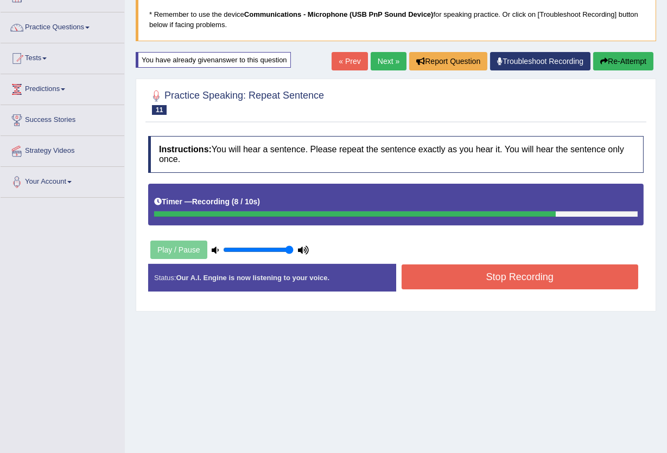
click at [581, 276] on button "Stop Recording" at bounding box center [519, 277] width 237 height 25
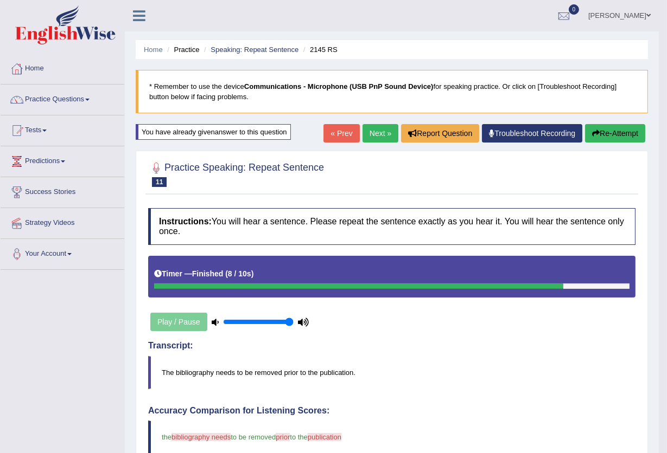
click at [618, 137] on button "Re-Attempt" at bounding box center [615, 133] width 60 height 18
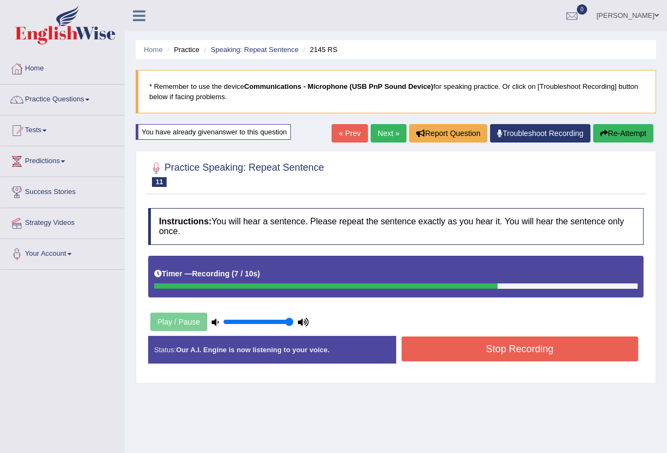
click at [598, 344] on button "Stop Recording" at bounding box center [519, 349] width 237 height 25
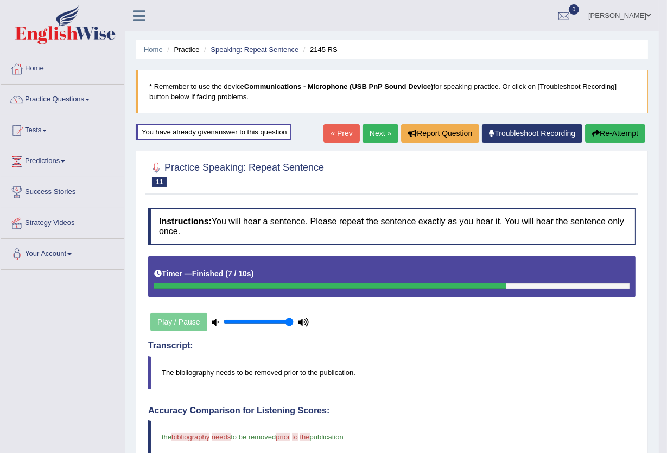
click at [596, 141] on button "Re-Attempt" at bounding box center [615, 133] width 60 height 18
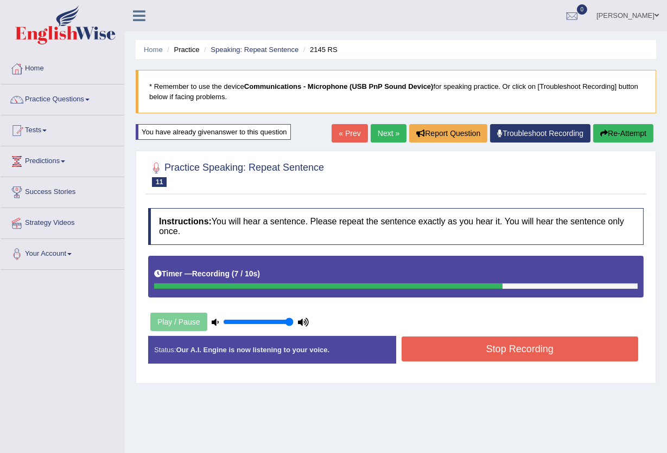
click at [513, 347] on button "Stop Recording" at bounding box center [519, 349] width 237 height 25
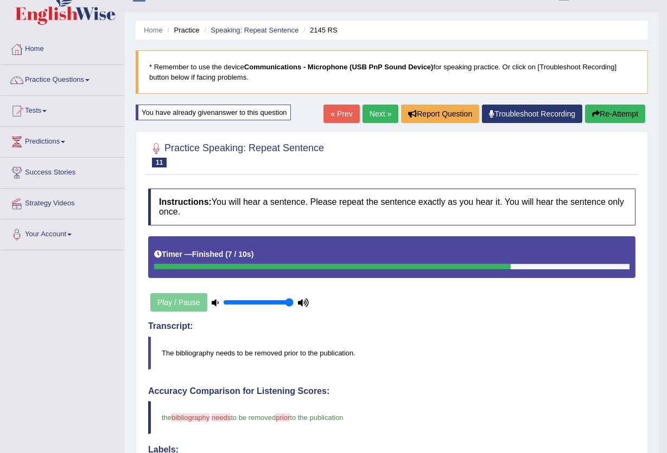
scroll to position [72, 0]
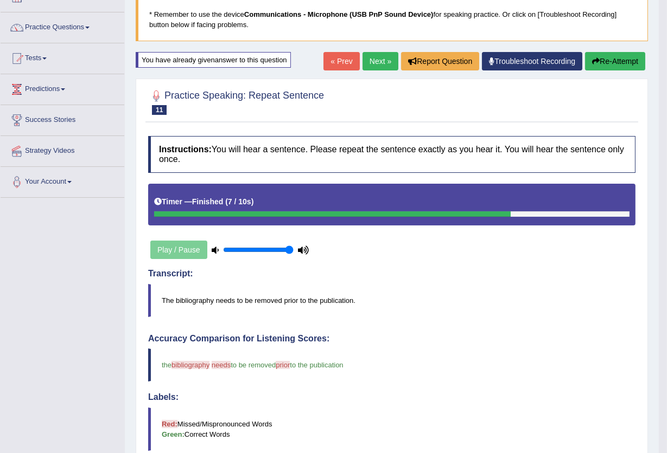
click at [611, 66] on button "Re-Attempt" at bounding box center [615, 61] width 60 height 18
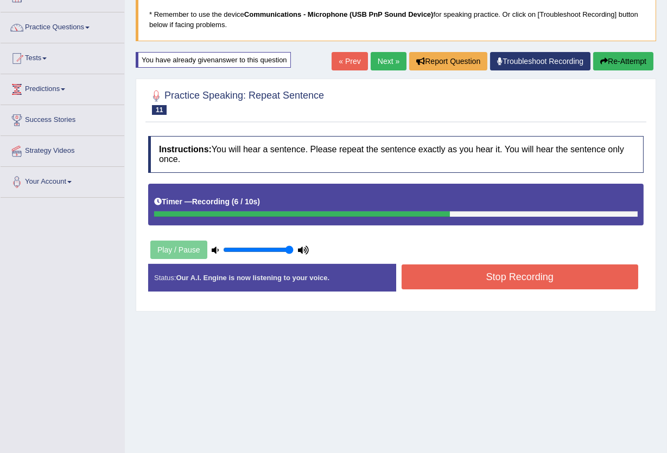
click at [543, 279] on button "Stop Recording" at bounding box center [519, 277] width 237 height 25
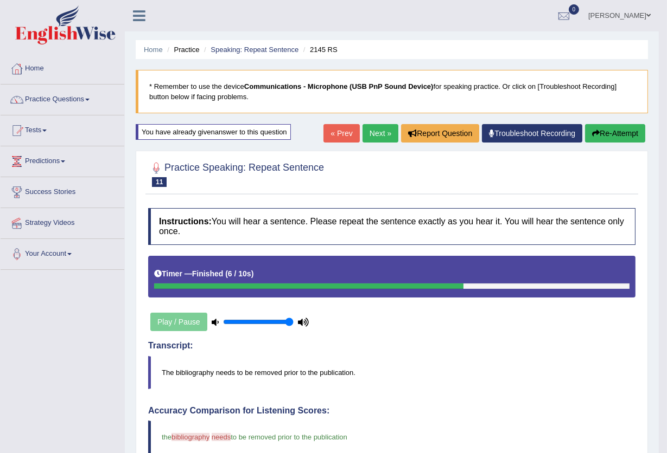
click at [379, 134] on link "Next »" at bounding box center [380, 133] width 36 height 18
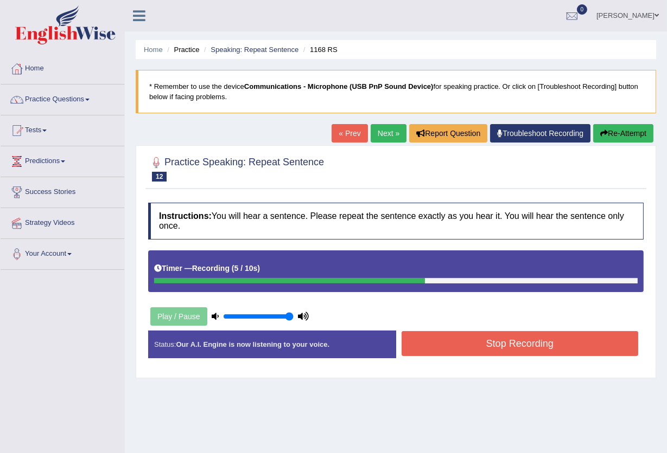
click at [505, 339] on button "Stop Recording" at bounding box center [519, 343] width 237 height 25
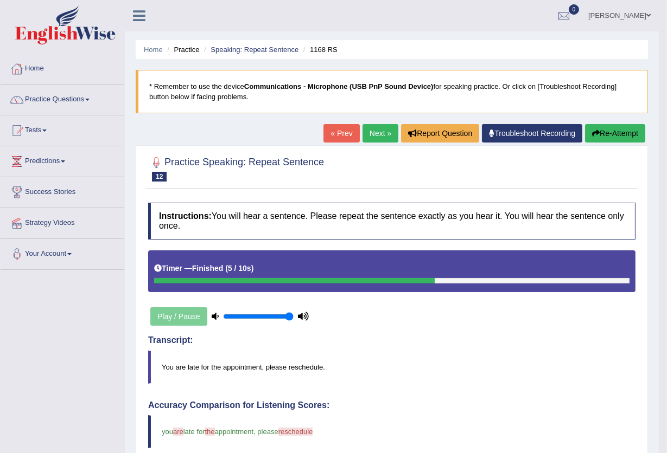
click at [600, 138] on button "Re-Attempt" at bounding box center [615, 133] width 60 height 18
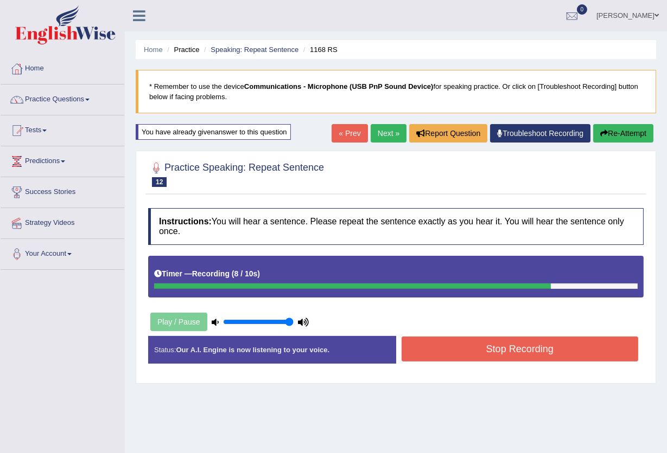
click at [579, 347] on button "Stop Recording" at bounding box center [519, 349] width 237 height 25
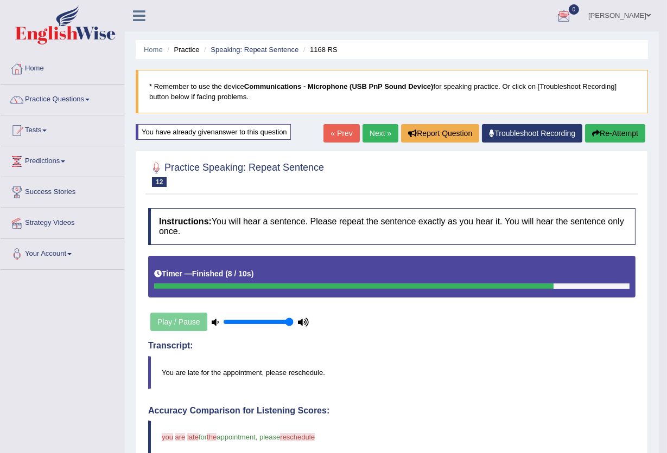
click at [631, 135] on button "Re-Attempt" at bounding box center [615, 133] width 60 height 18
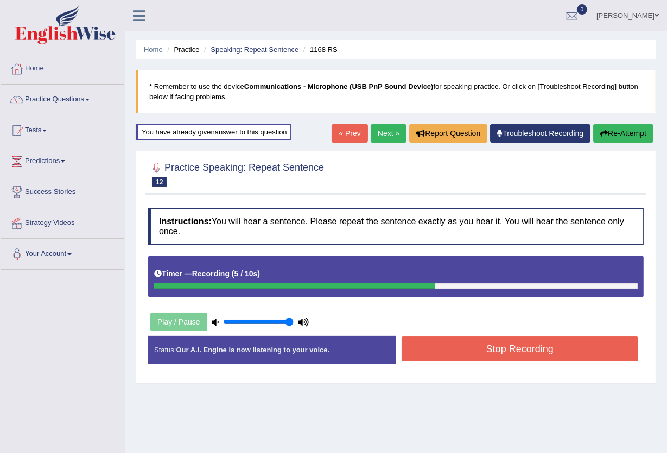
click at [556, 348] on button "Stop Recording" at bounding box center [519, 349] width 237 height 25
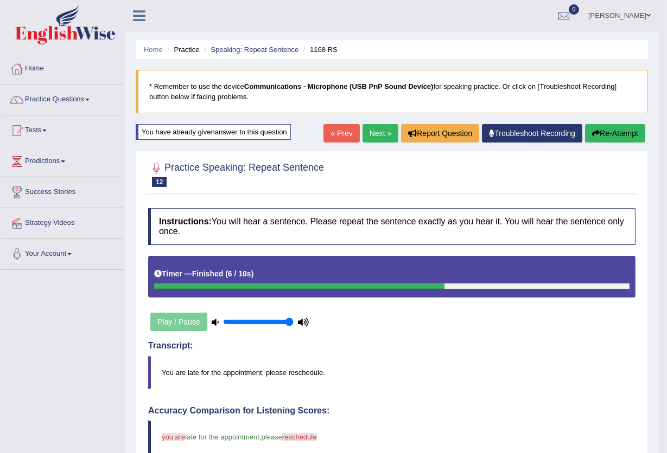
click at [374, 136] on link "Next »" at bounding box center [380, 133] width 36 height 18
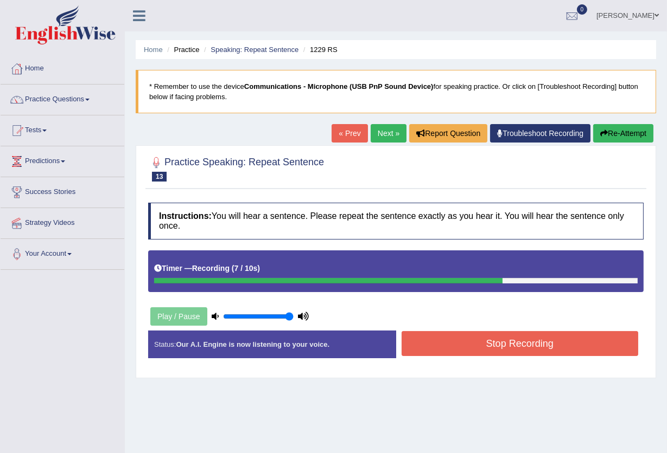
click at [474, 350] on button "Stop Recording" at bounding box center [519, 343] width 237 height 25
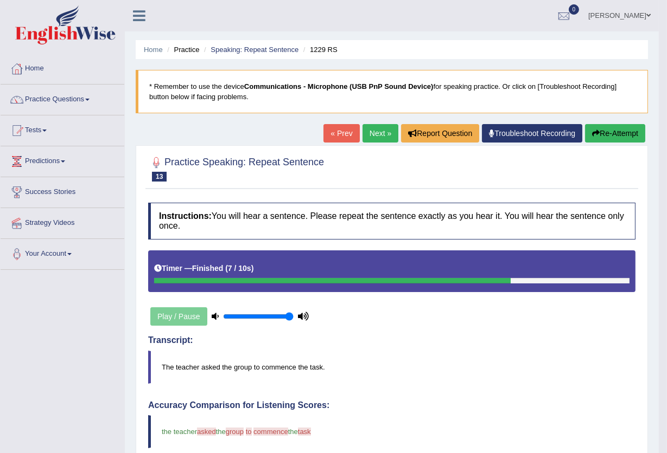
click at [617, 133] on button "Re-Attempt" at bounding box center [615, 133] width 60 height 18
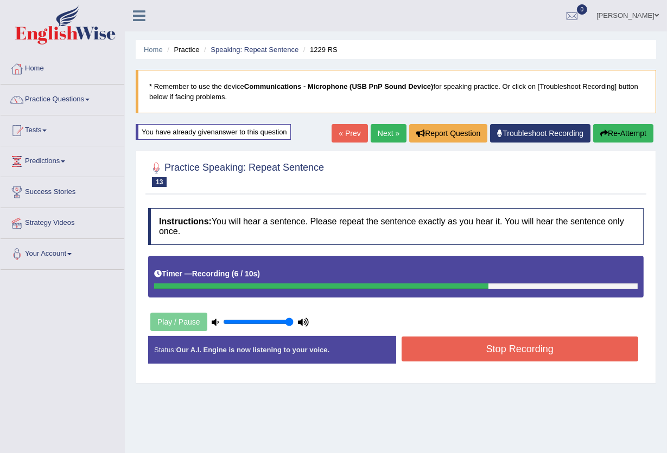
click at [551, 360] on button "Stop Recording" at bounding box center [519, 349] width 237 height 25
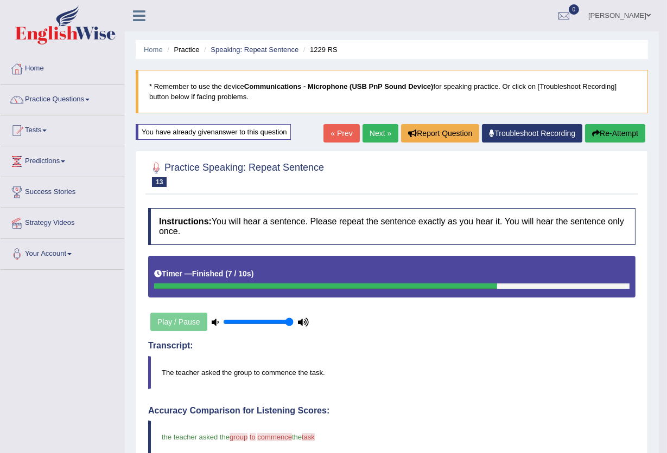
click at [616, 133] on button "Re-Attempt" at bounding box center [615, 133] width 60 height 18
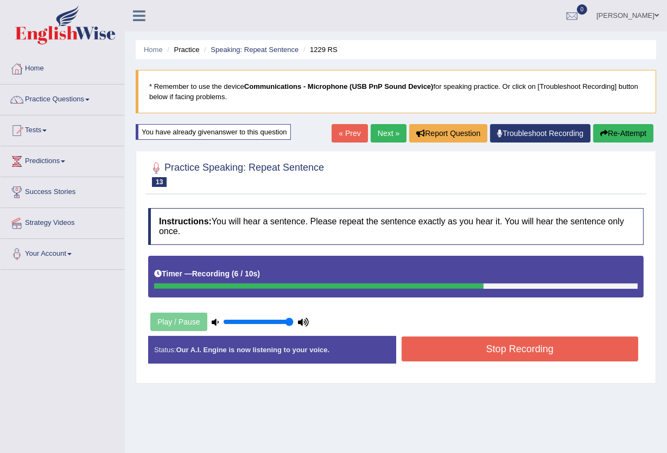
click at [578, 354] on button "Stop Recording" at bounding box center [519, 349] width 237 height 25
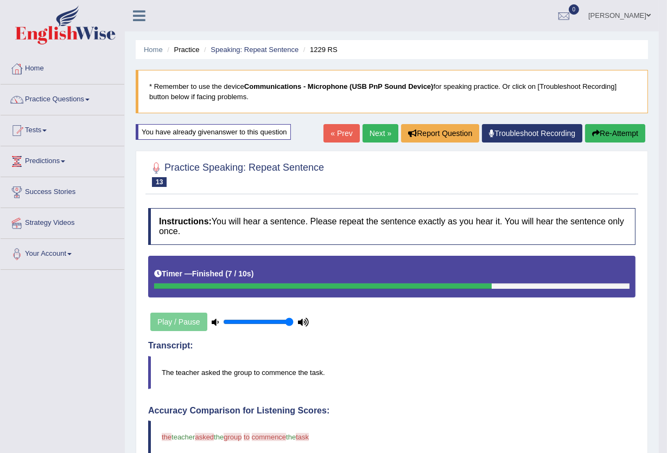
click at [621, 133] on button "Re-Attempt" at bounding box center [615, 133] width 60 height 18
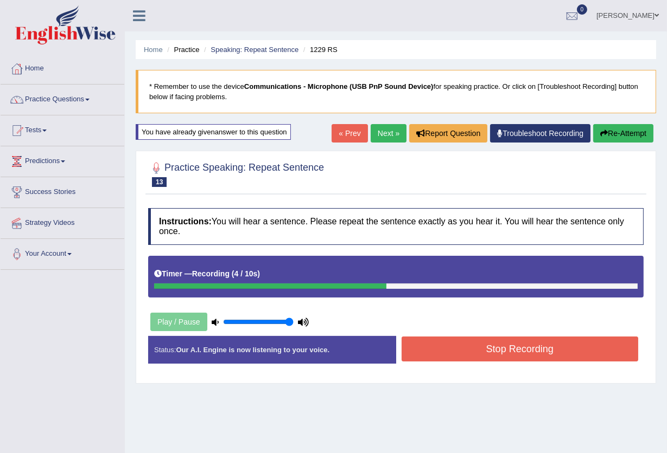
click at [619, 130] on button "Re-Attempt" at bounding box center [623, 133] width 60 height 18
click at [520, 348] on button "Stop Recording" at bounding box center [519, 349] width 237 height 25
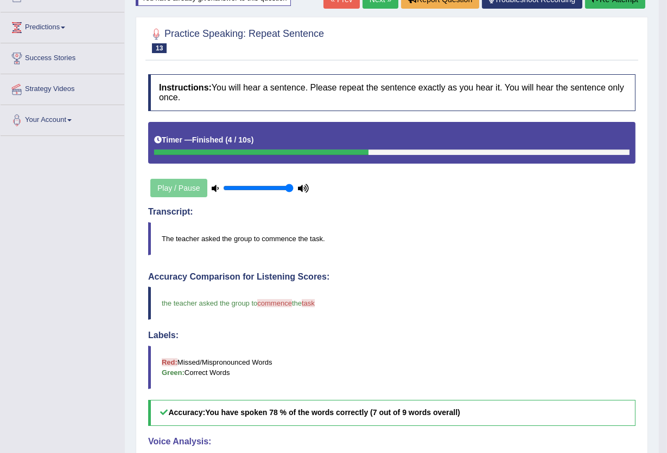
scroll to position [61, 0]
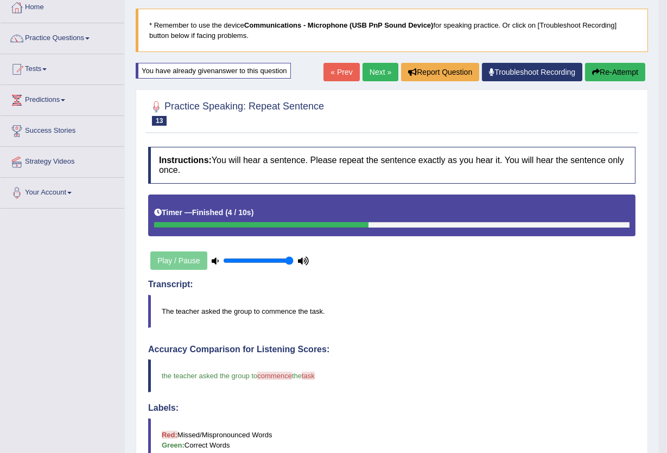
click at [609, 75] on button "Re-Attempt" at bounding box center [615, 72] width 60 height 18
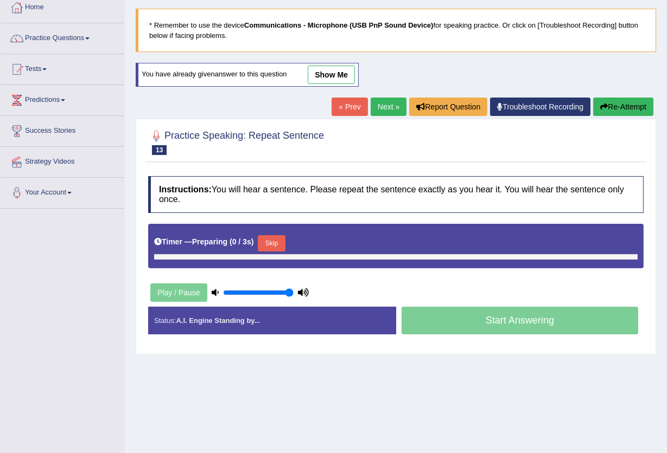
scroll to position [61, 0]
click at [285, 240] on button "Skip" at bounding box center [271, 243] width 27 height 16
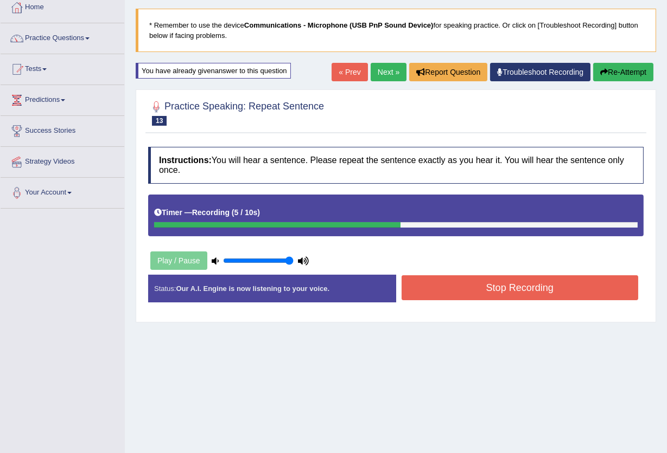
click at [443, 284] on button "Stop Recording" at bounding box center [519, 288] width 237 height 25
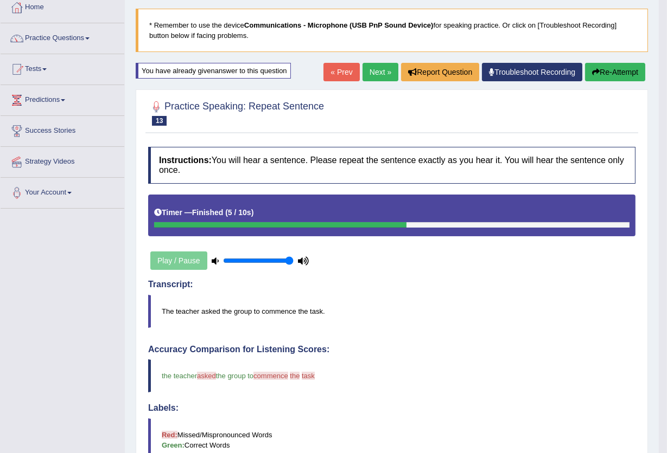
click at [369, 70] on link "Next »" at bounding box center [380, 72] width 36 height 18
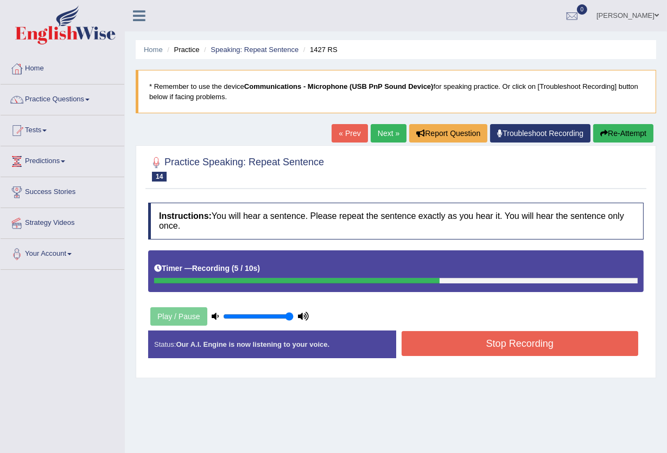
click at [452, 347] on button "Stop Recording" at bounding box center [519, 343] width 237 height 25
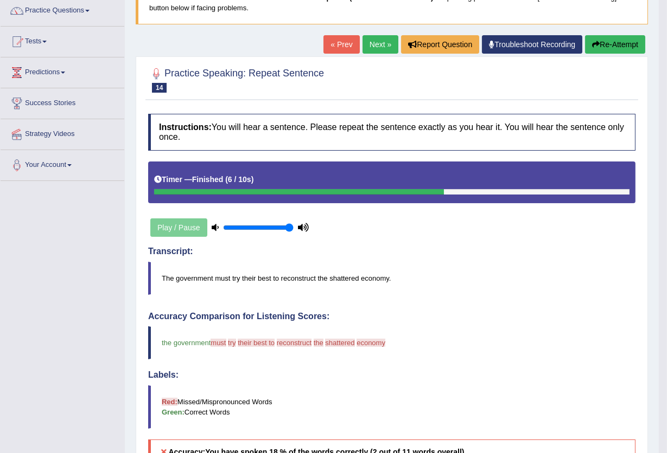
scroll to position [56, 0]
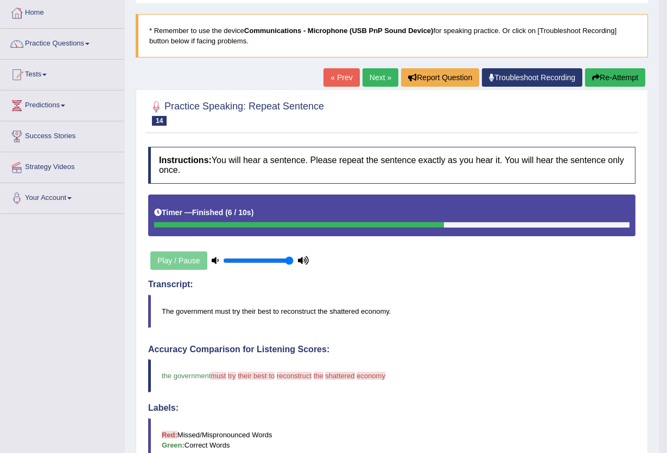
click at [611, 79] on button "Re-Attempt" at bounding box center [615, 77] width 60 height 18
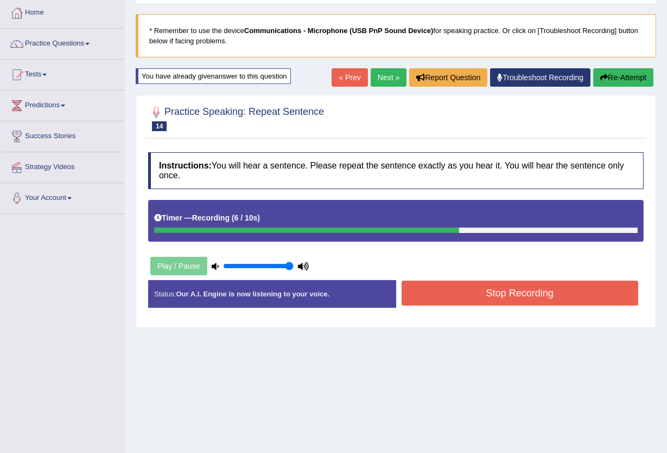
click at [567, 297] on button "Stop Recording" at bounding box center [519, 293] width 237 height 25
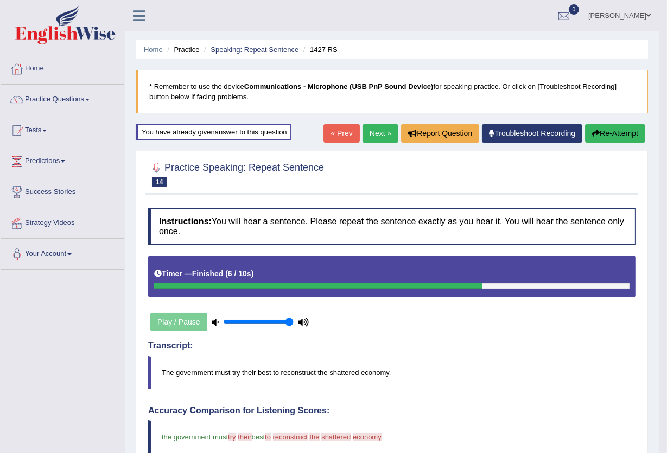
click at [615, 130] on button "Re-Attempt" at bounding box center [615, 133] width 60 height 18
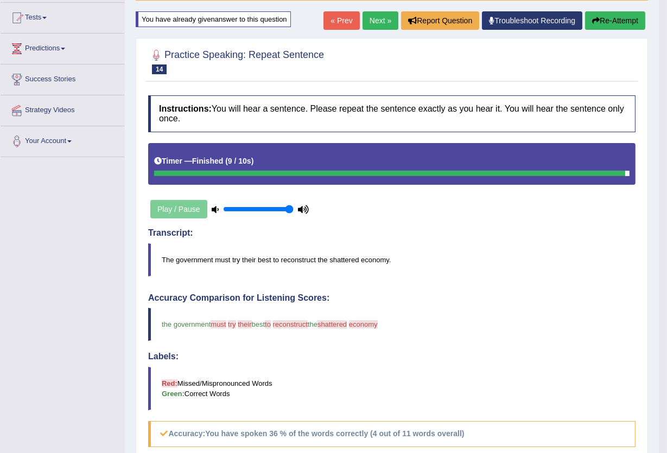
scroll to position [44, 0]
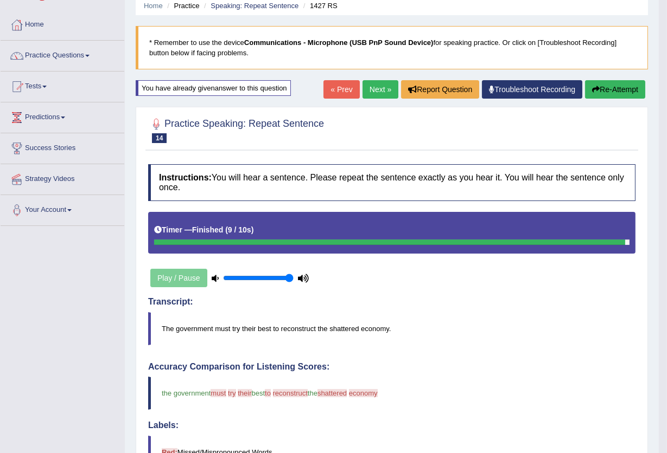
click at [606, 89] on button "Re-Attempt" at bounding box center [615, 89] width 60 height 18
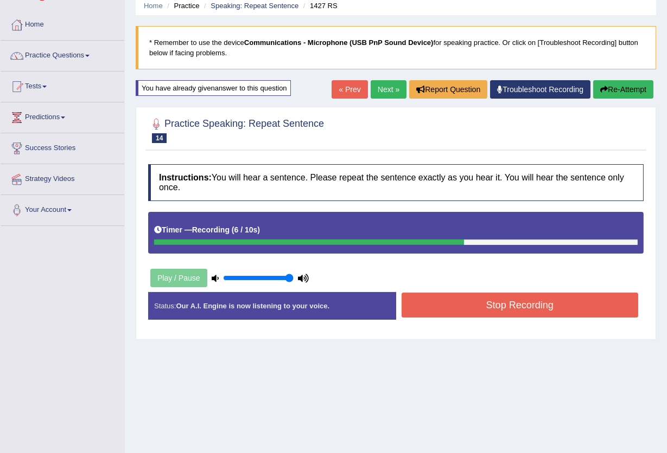
click at [548, 305] on button "Stop Recording" at bounding box center [519, 305] width 237 height 25
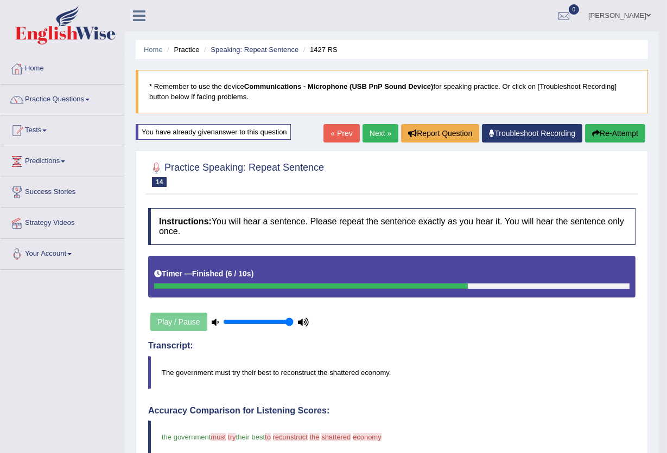
click at [614, 136] on button "Re-Attempt" at bounding box center [615, 133] width 60 height 18
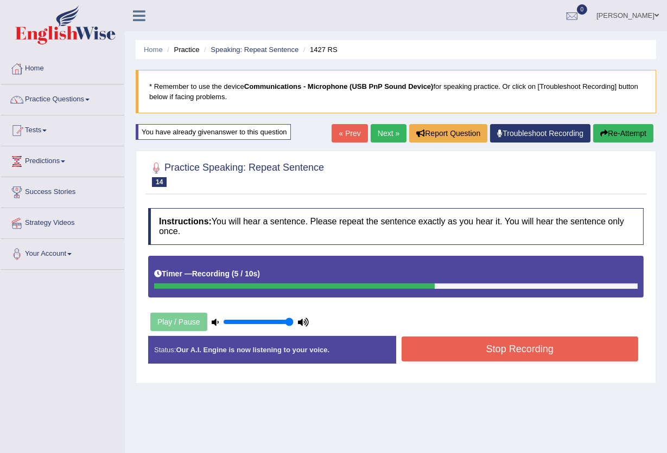
click at [557, 348] on button "Stop Recording" at bounding box center [519, 349] width 237 height 25
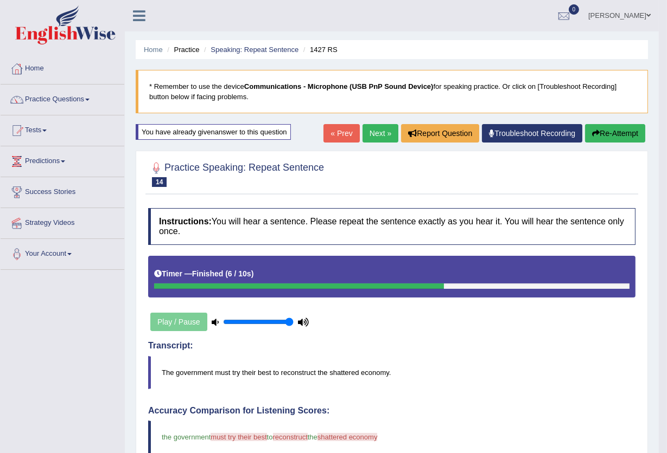
click at [629, 129] on button "Re-Attempt" at bounding box center [615, 133] width 60 height 18
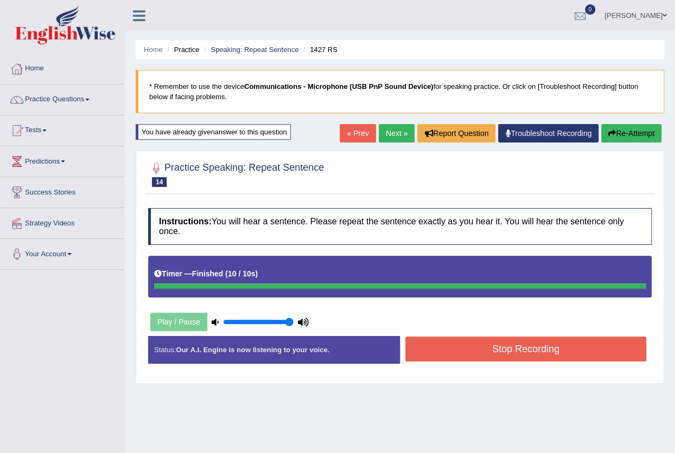
click at [637, 146] on div "Home Practice Speaking: Repeat Sentence 1427 RS * Remember to use the device Co…" at bounding box center [400, 271] width 550 height 542
click at [637, 134] on button "Re-Attempt" at bounding box center [631, 133] width 60 height 18
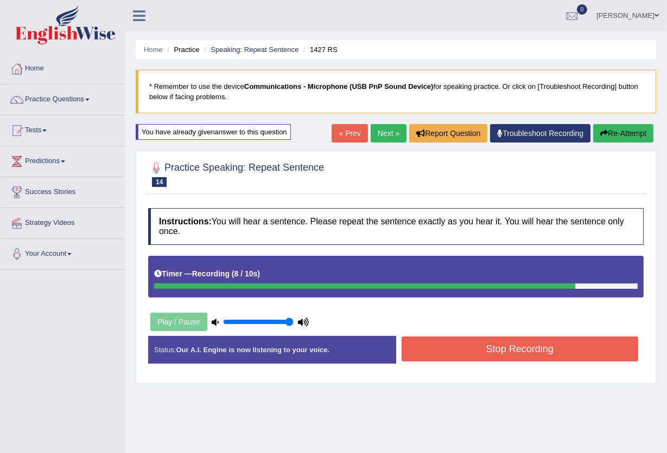
click at [578, 353] on button "Stop Recording" at bounding box center [519, 349] width 237 height 25
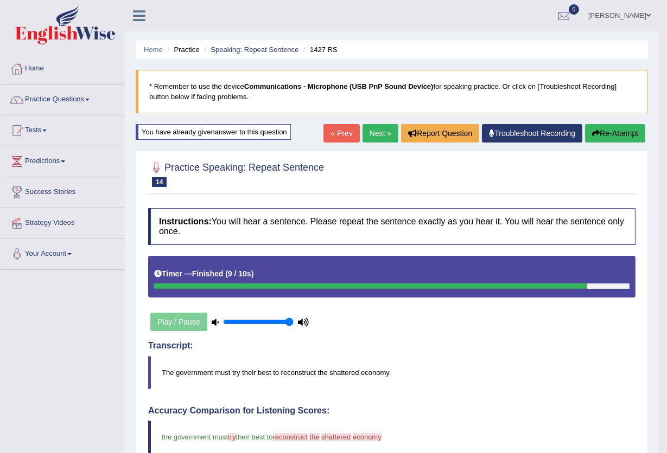
click at [623, 132] on button "Re-Attempt" at bounding box center [615, 133] width 60 height 18
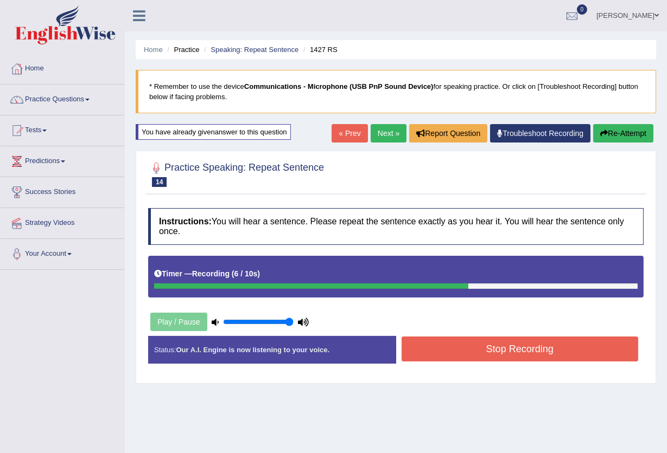
click at [422, 342] on button "Stop Recording" at bounding box center [519, 349] width 237 height 25
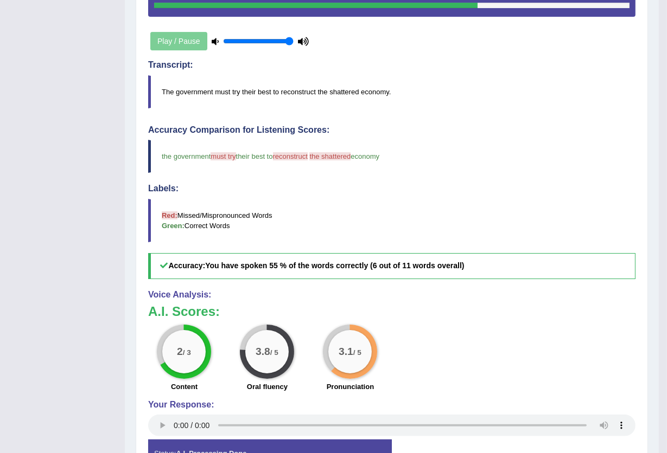
scroll to position [61, 0]
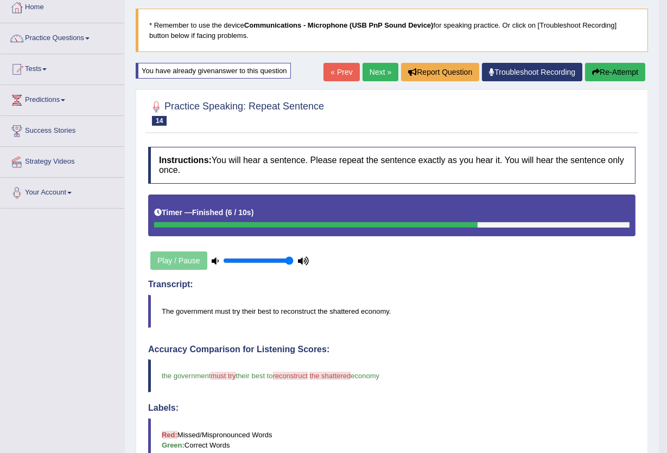
click at [381, 69] on link "Next »" at bounding box center [380, 72] width 36 height 18
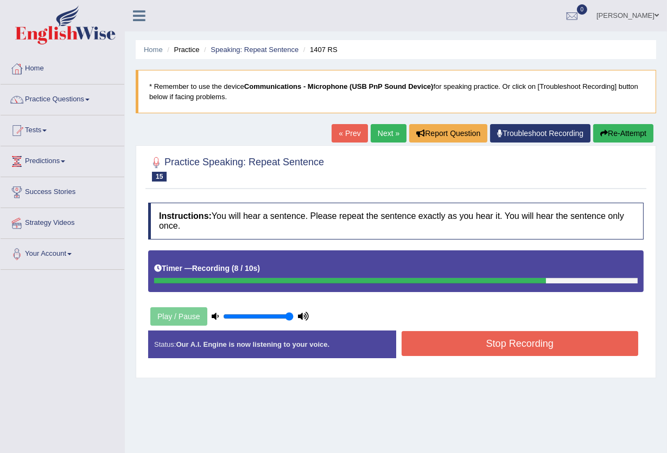
click at [479, 347] on button "Stop Recording" at bounding box center [519, 343] width 237 height 25
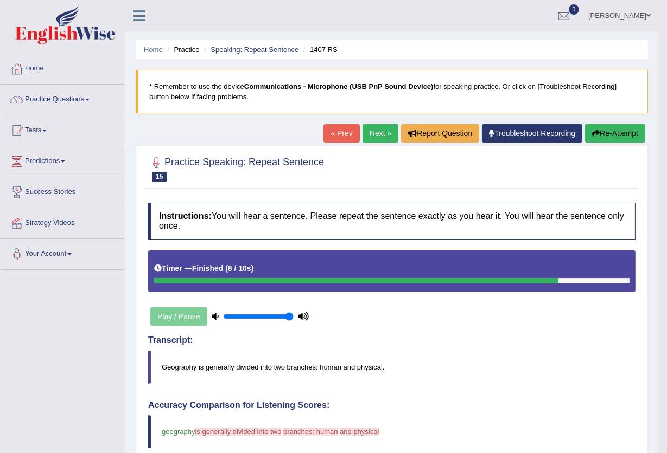
click at [629, 133] on button "Re-Attempt" at bounding box center [615, 133] width 60 height 18
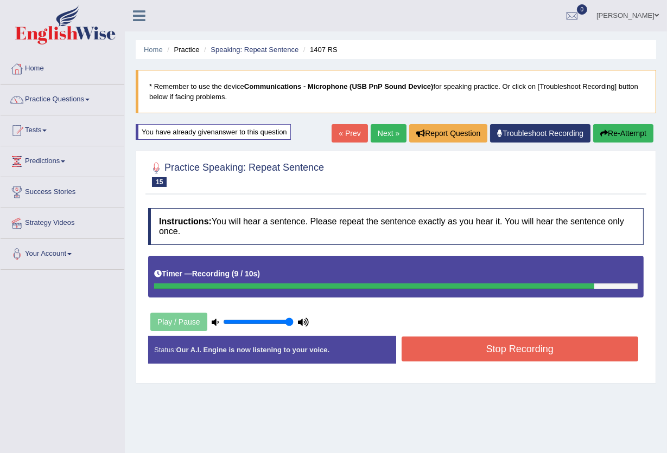
click at [510, 354] on button "Stop Recording" at bounding box center [519, 349] width 237 height 25
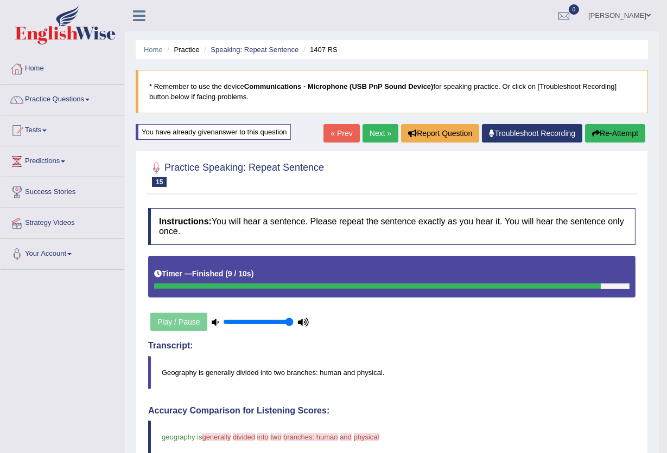
click at [626, 131] on button "Re-Attempt" at bounding box center [615, 133] width 60 height 18
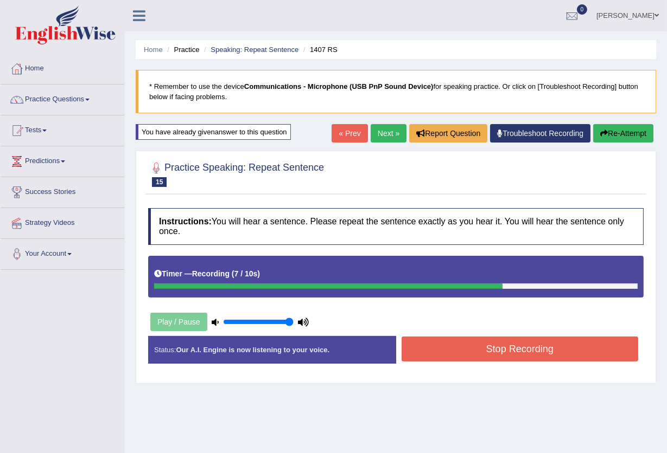
click at [490, 347] on button "Stop Recording" at bounding box center [519, 349] width 237 height 25
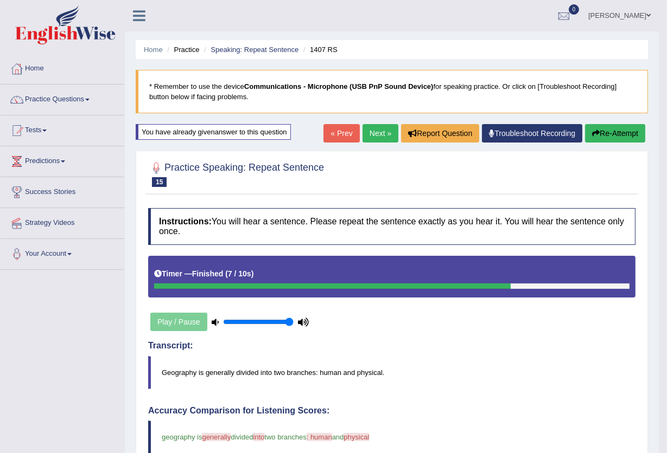
click at [607, 132] on button "Re-Attempt" at bounding box center [615, 133] width 60 height 18
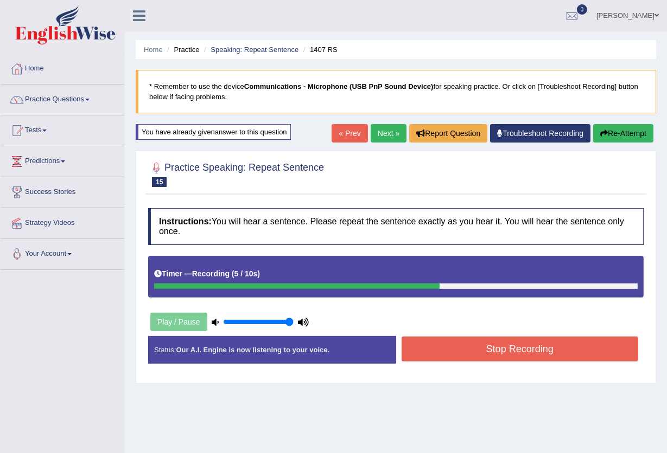
click at [530, 355] on button "Stop Recording" at bounding box center [519, 349] width 237 height 25
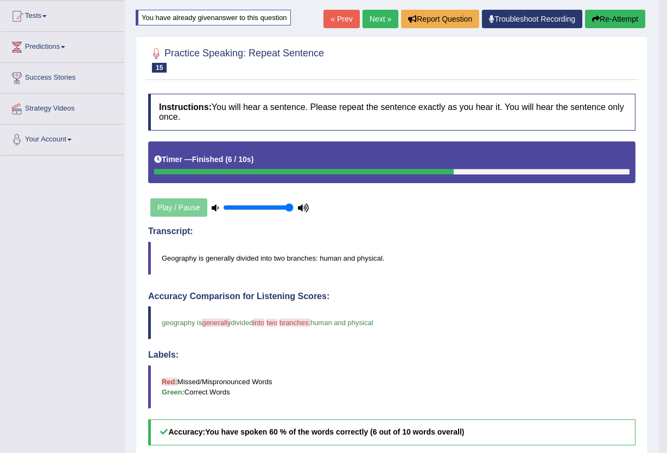
scroll to position [61, 0]
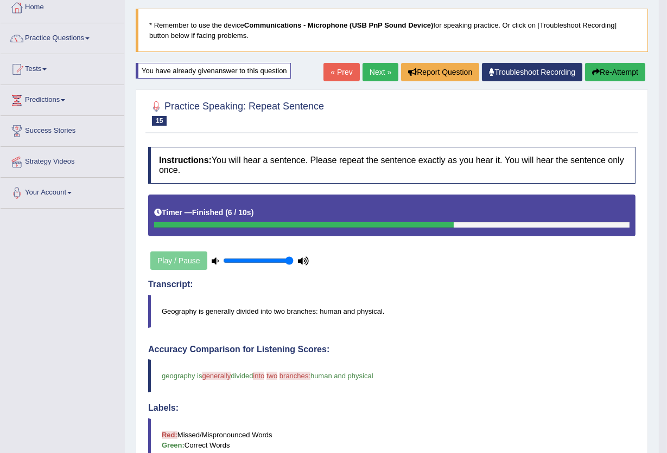
click at [610, 74] on button "Re-Attempt" at bounding box center [615, 72] width 60 height 18
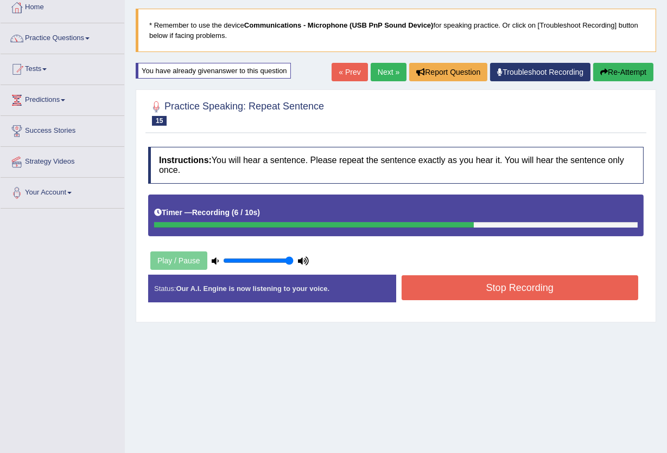
click at [532, 291] on button "Stop Recording" at bounding box center [519, 288] width 237 height 25
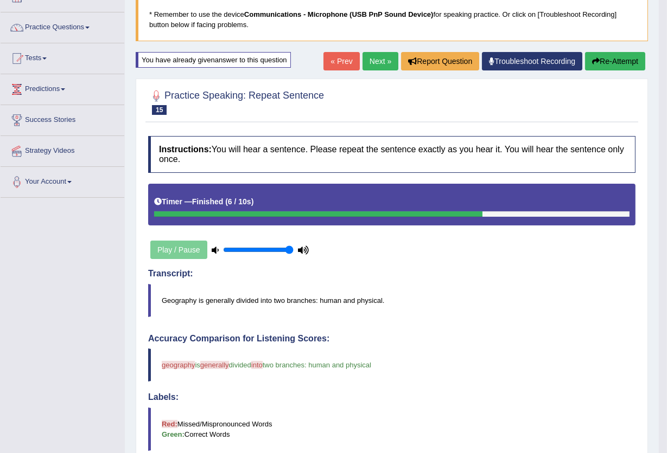
scroll to position [61, 0]
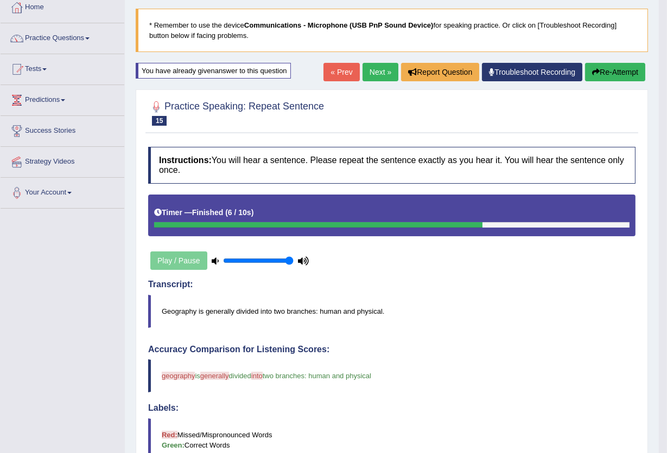
click at [616, 71] on button "Re-Attempt" at bounding box center [615, 72] width 60 height 18
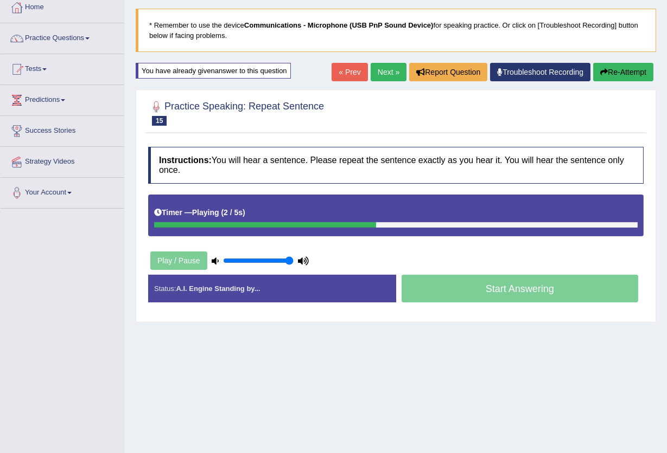
click at [390, 69] on link "Next »" at bounding box center [388, 72] width 36 height 18
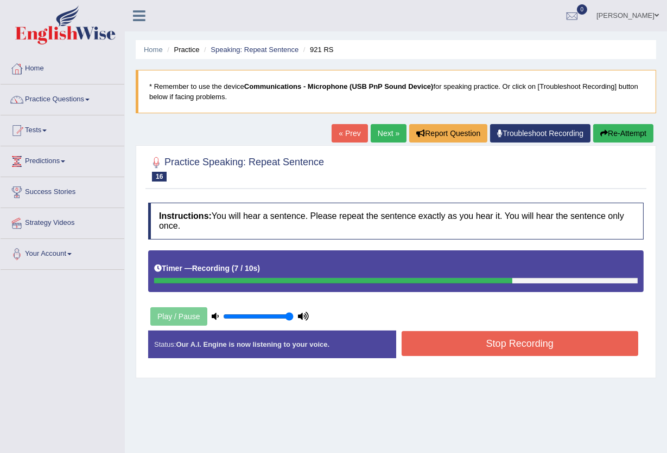
click at [503, 350] on button "Stop Recording" at bounding box center [519, 343] width 237 height 25
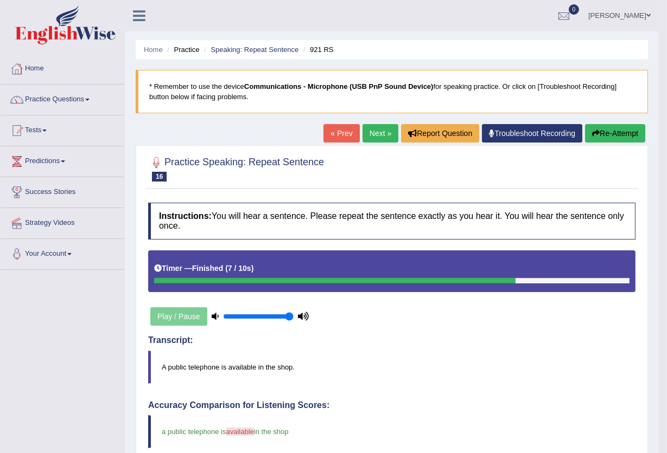
click at [613, 133] on button "Re-Attempt" at bounding box center [615, 133] width 60 height 18
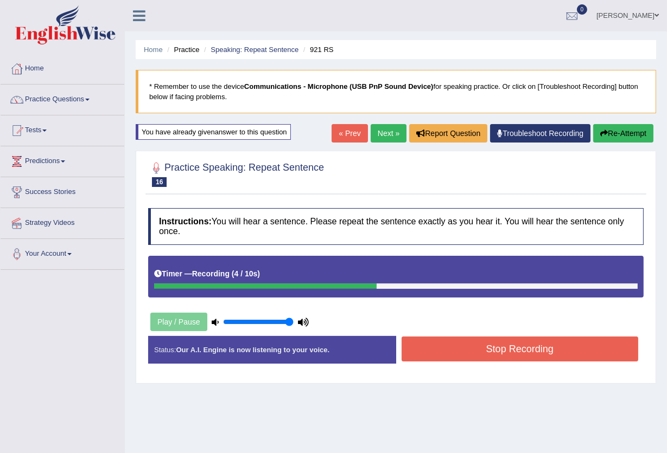
click at [520, 351] on button "Stop Recording" at bounding box center [519, 349] width 237 height 25
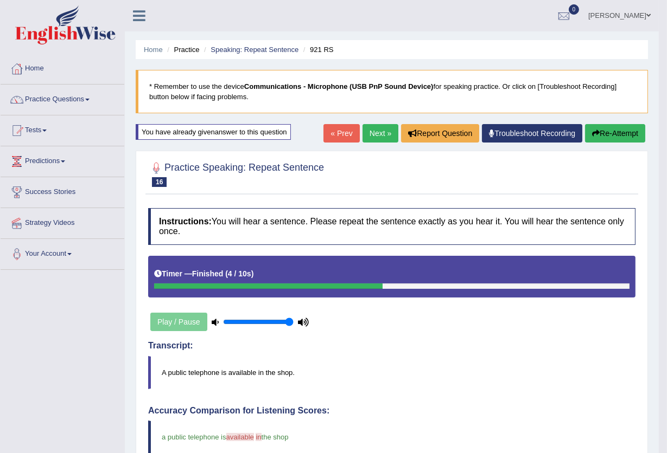
click at [627, 138] on button "Re-Attempt" at bounding box center [615, 133] width 60 height 18
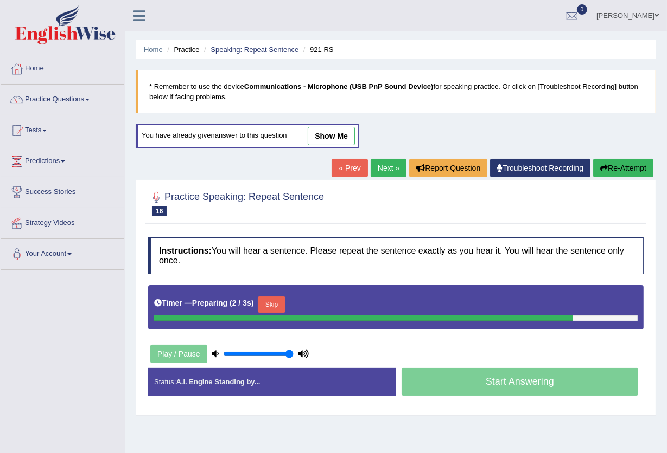
click at [281, 305] on button "Skip" at bounding box center [271, 305] width 27 height 16
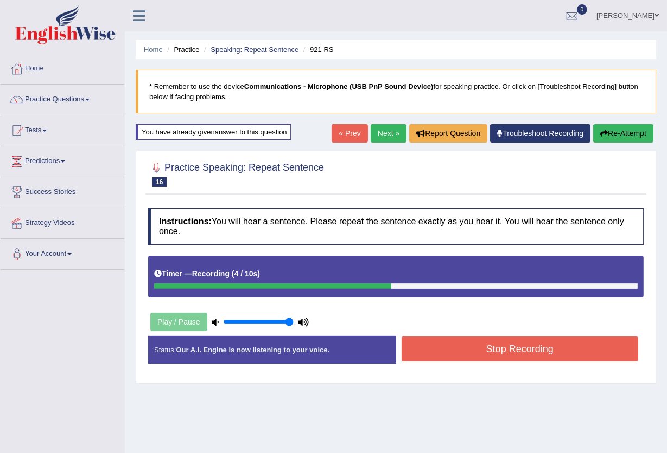
click at [487, 345] on button "Stop Recording" at bounding box center [519, 349] width 237 height 25
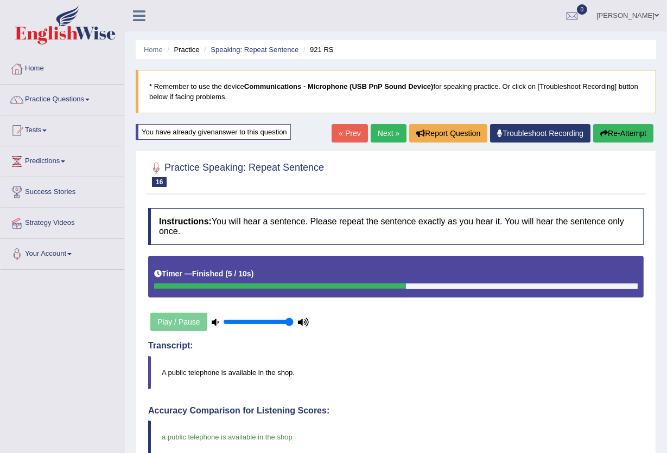
click at [371, 132] on link "Next »" at bounding box center [388, 133] width 36 height 18
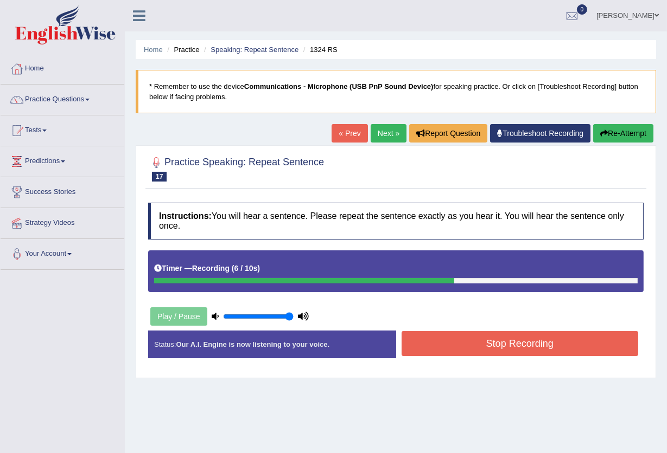
click at [468, 341] on button "Stop Recording" at bounding box center [519, 343] width 237 height 25
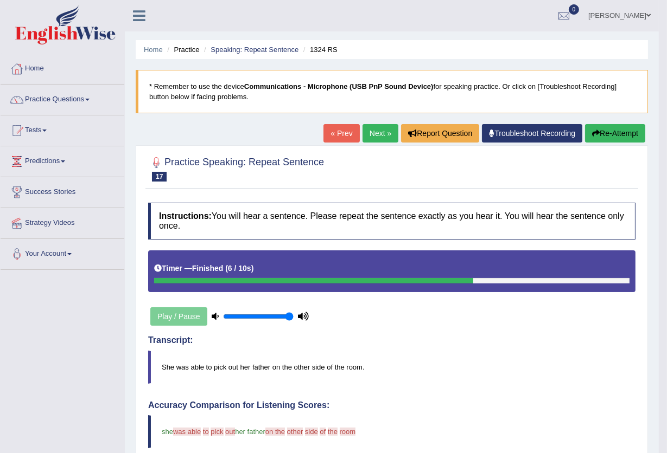
click at [620, 133] on button "Re-Attempt" at bounding box center [615, 133] width 60 height 18
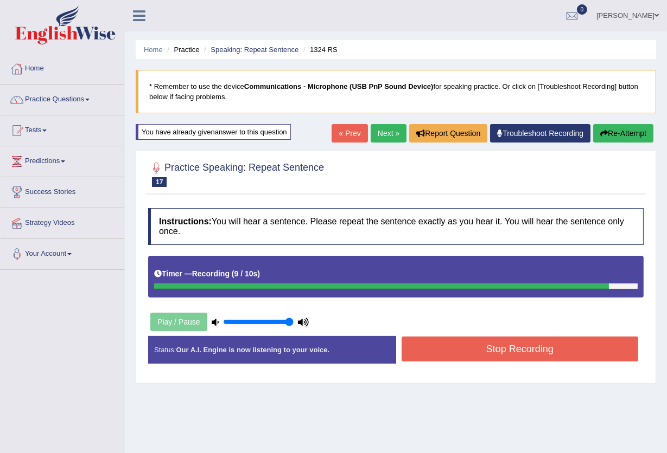
click at [522, 352] on button "Stop Recording" at bounding box center [519, 349] width 237 height 25
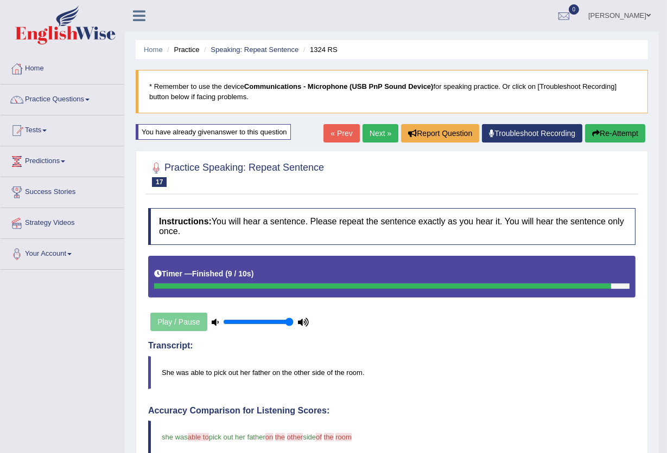
click at [620, 135] on button "Re-Attempt" at bounding box center [615, 133] width 60 height 18
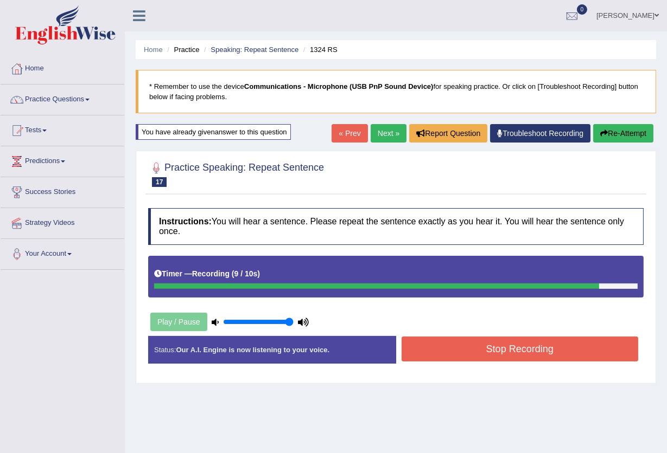
click at [524, 345] on button "Stop Recording" at bounding box center [519, 349] width 237 height 25
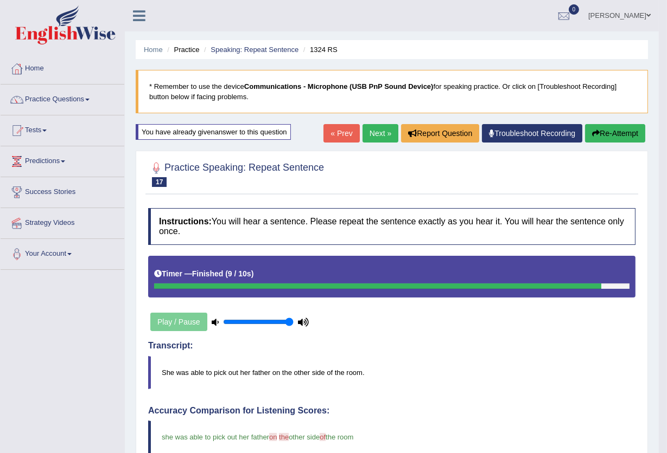
click at [619, 132] on button "Re-Attempt" at bounding box center [615, 133] width 60 height 18
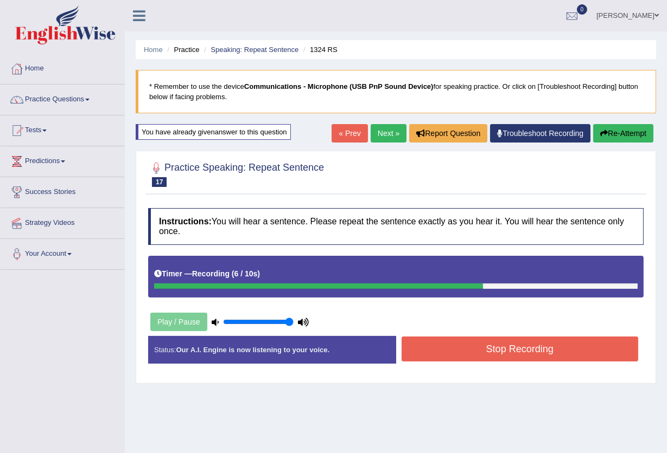
click at [513, 352] on button "Stop Recording" at bounding box center [519, 349] width 237 height 25
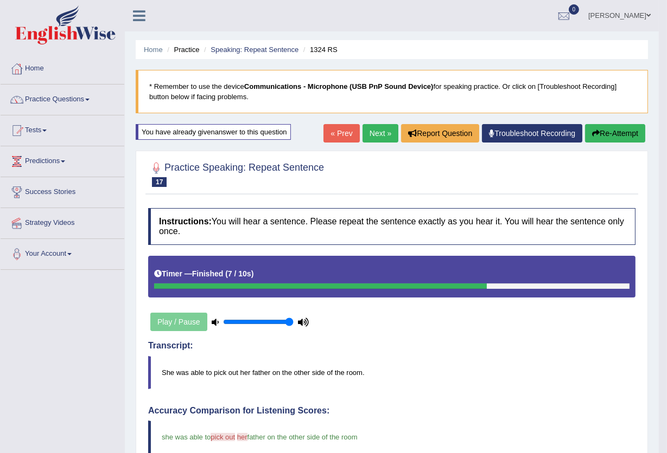
click at [364, 131] on link "Next »" at bounding box center [380, 133] width 36 height 18
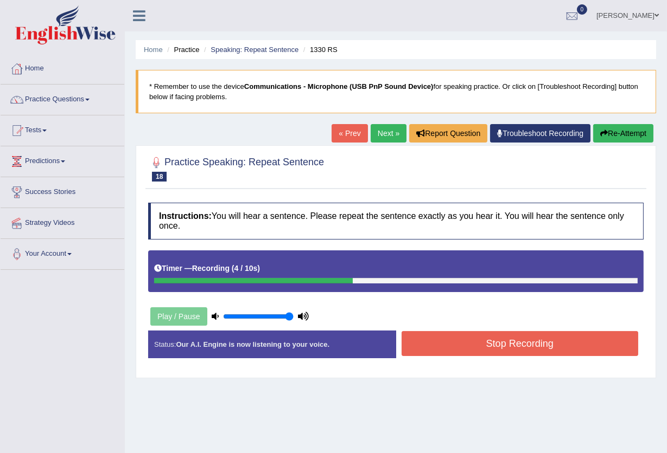
click at [481, 340] on button "Stop Recording" at bounding box center [519, 343] width 237 height 25
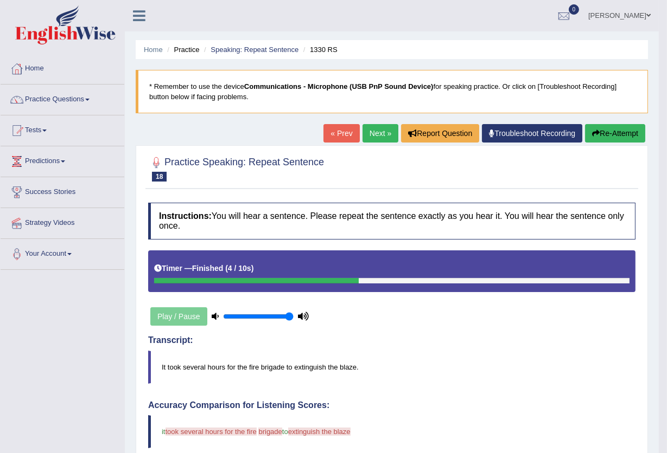
click at [618, 133] on button "Re-Attempt" at bounding box center [615, 133] width 60 height 18
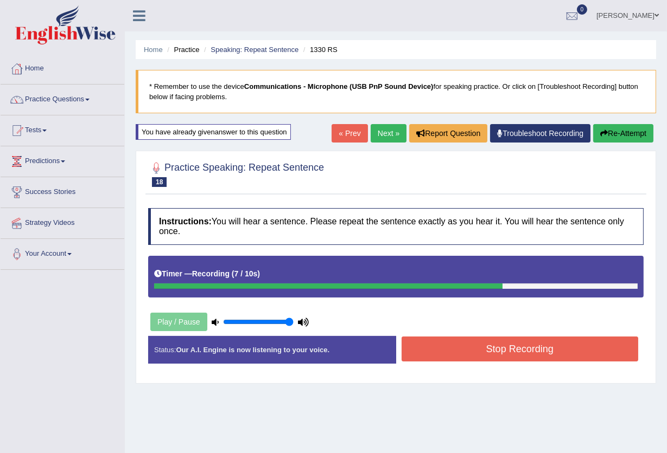
click at [489, 345] on button "Stop Recording" at bounding box center [519, 349] width 237 height 25
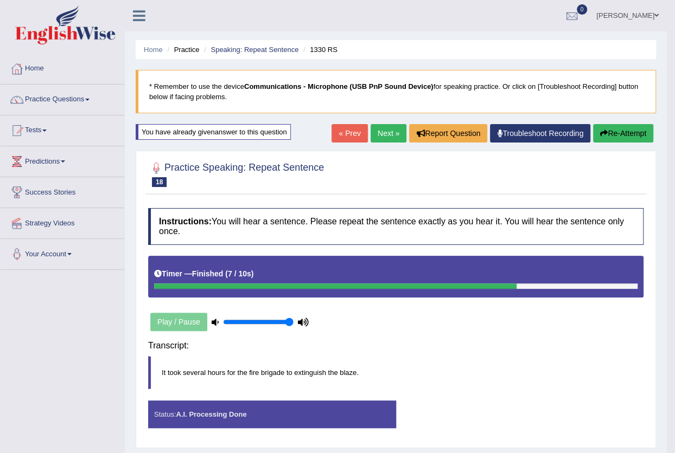
click at [489, 345] on div "Instructions: You will hear a sentence. Please repeat the sentence exactly as y…" at bounding box center [395, 323] width 501 height 240
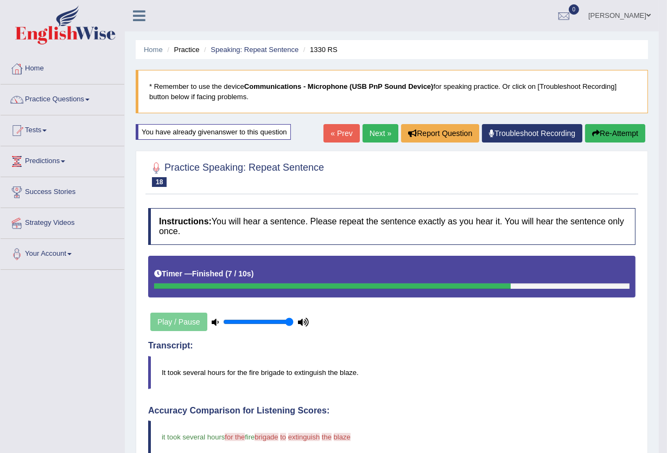
click at [587, 133] on button "Re-Attempt" at bounding box center [615, 133] width 60 height 18
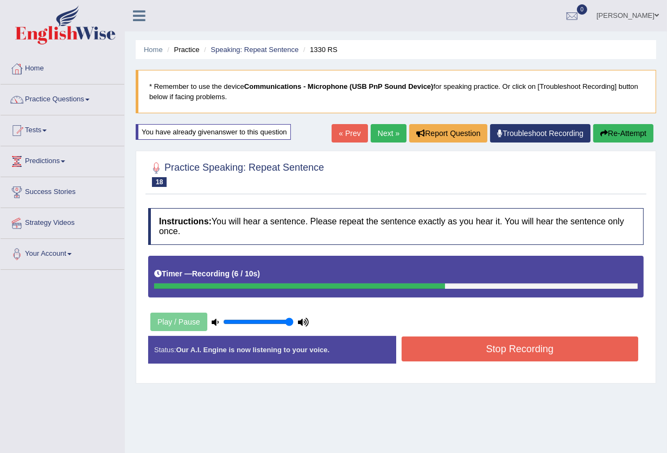
click at [542, 348] on button "Stop Recording" at bounding box center [519, 349] width 237 height 25
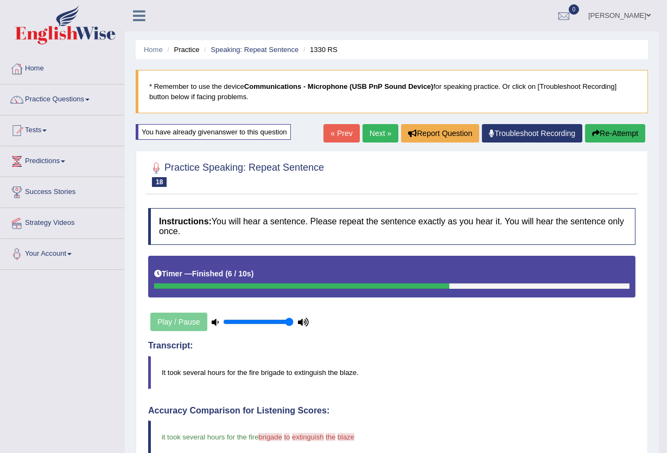
click at [623, 135] on button "Re-Attempt" at bounding box center [615, 133] width 60 height 18
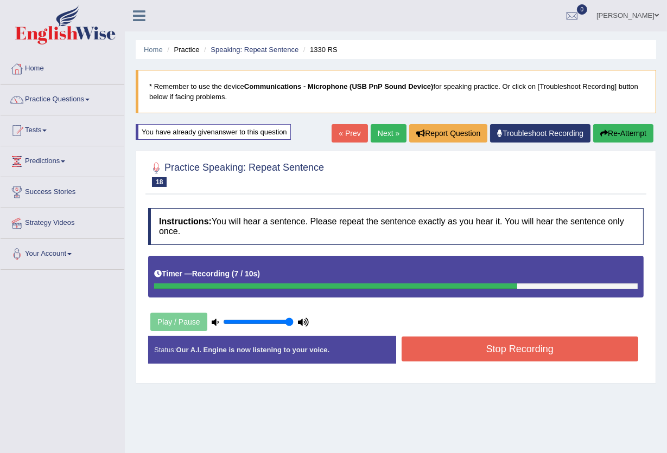
click at [602, 350] on button "Stop Recording" at bounding box center [519, 349] width 237 height 25
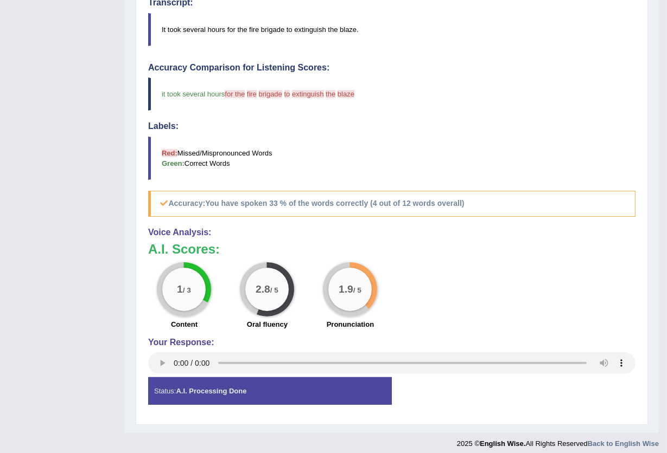
scroll to position [350, 0]
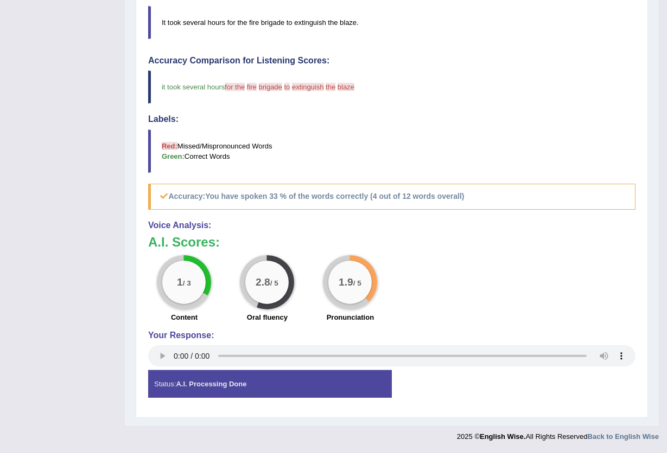
click at [552, 289] on div "1 / 3 Content 2.8 / 5 Oral fluency 1.9 / 5 Pronunciation" at bounding box center [392, 290] width 498 height 70
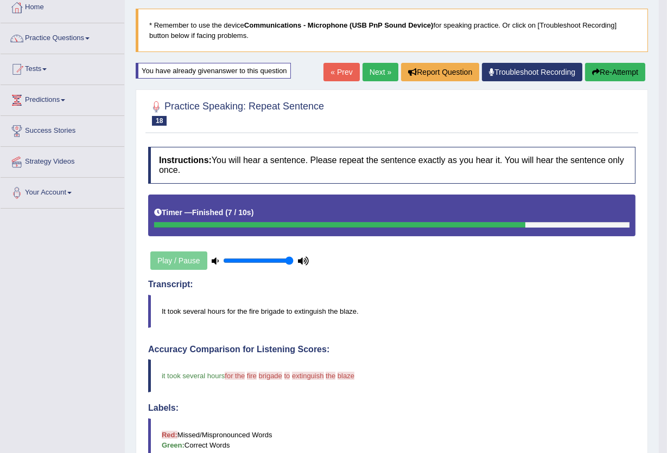
scroll to position [0, 0]
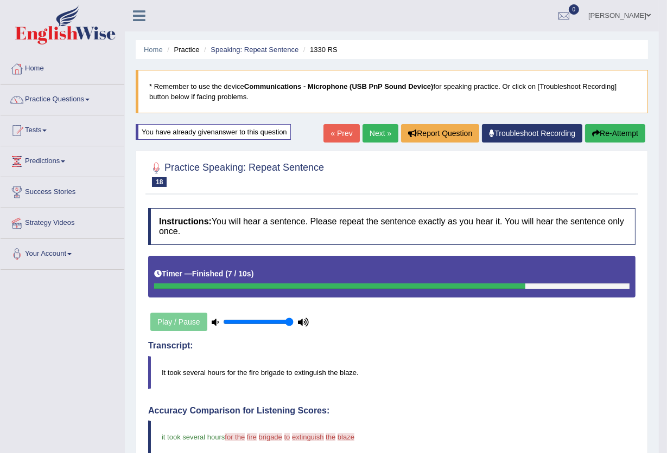
click at [610, 134] on button "Re-Attempt" at bounding box center [615, 133] width 60 height 18
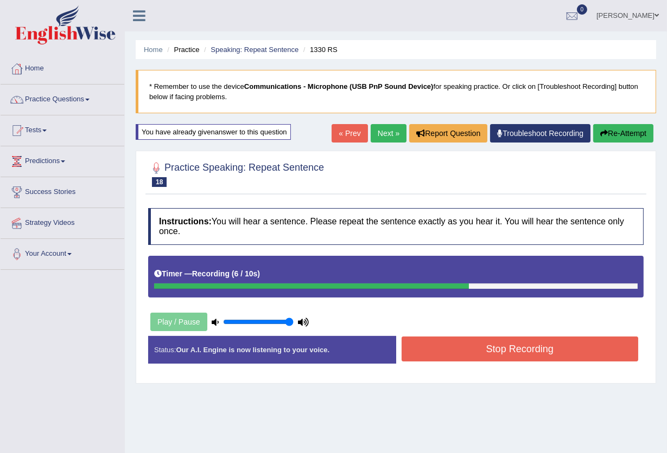
click at [571, 348] on button "Stop Recording" at bounding box center [519, 349] width 237 height 25
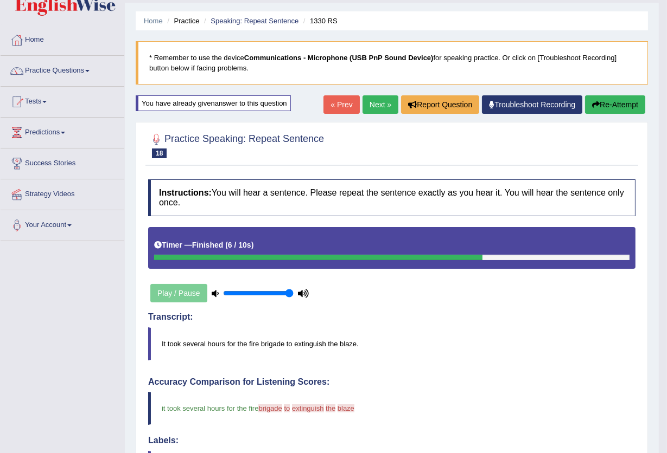
scroll to position [72, 0]
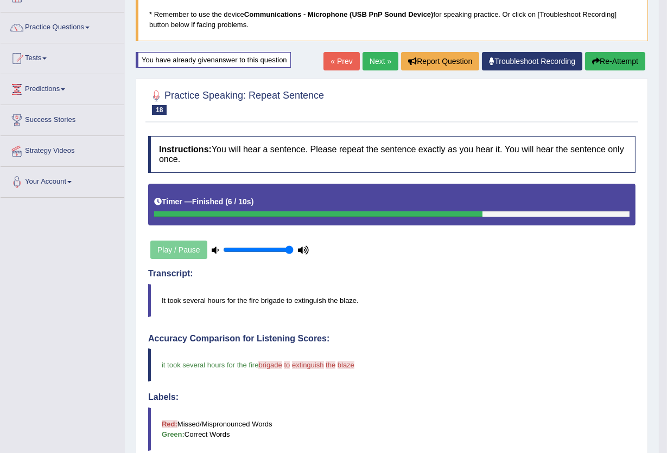
click at [630, 55] on button "Re-Attempt" at bounding box center [615, 61] width 60 height 18
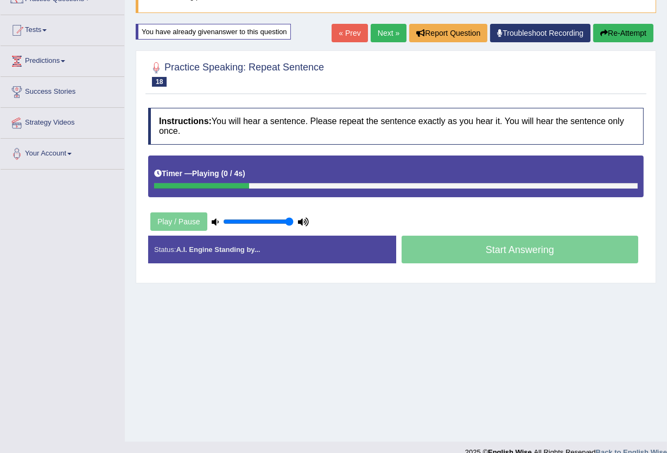
scroll to position [116, 0]
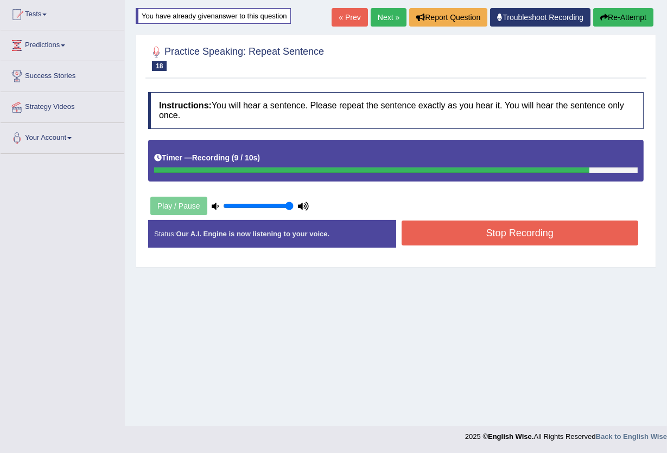
click at [539, 233] on button "Stop Recording" at bounding box center [519, 233] width 237 height 25
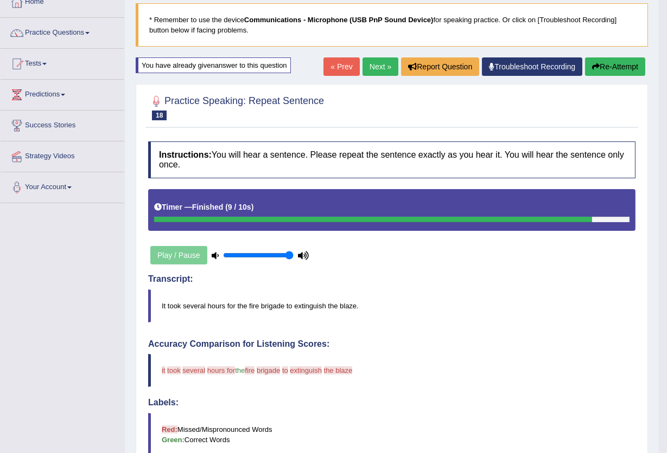
scroll to position [61, 0]
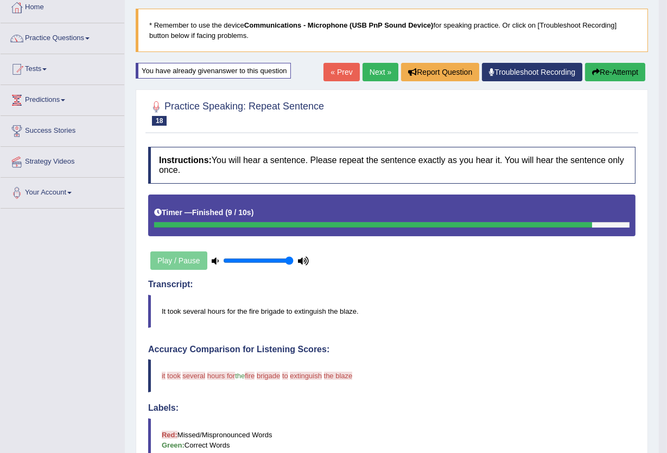
click at [622, 74] on button "Re-Attempt" at bounding box center [615, 72] width 60 height 18
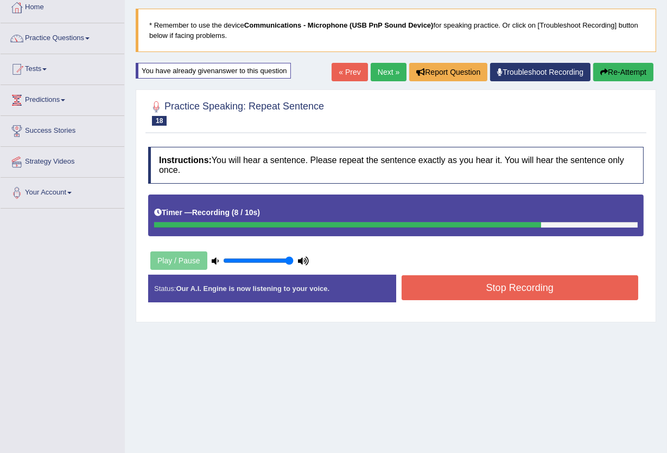
click at [542, 296] on button "Stop Recording" at bounding box center [519, 288] width 237 height 25
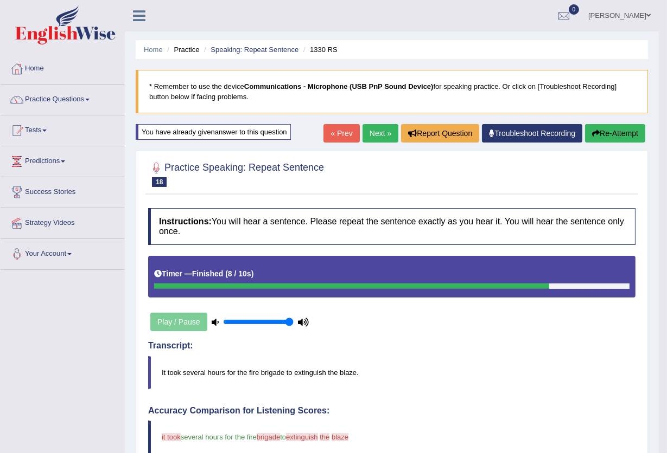
click at [626, 138] on button "Re-Attempt" at bounding box center [615, 133] width 60 height 18
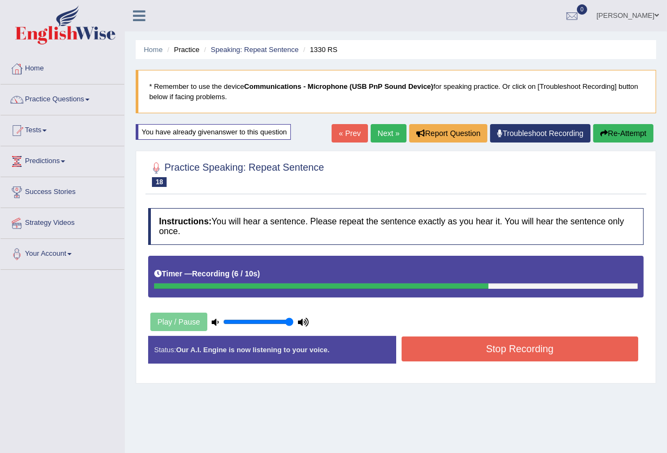
click at [534, 348] on button "Stop Recording" at bounding box center [519, 349] width 237 height 25
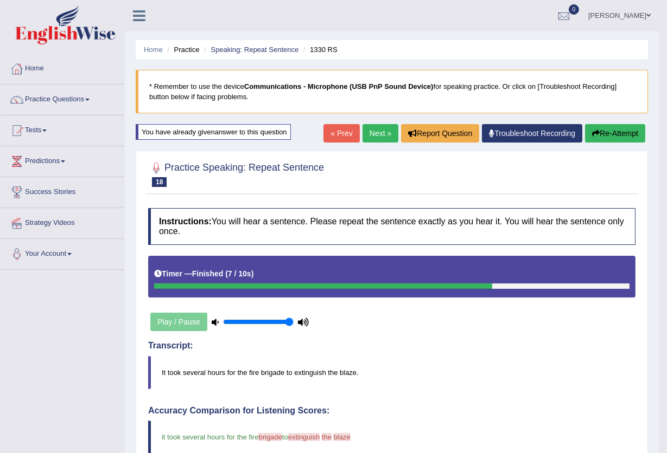
click at [599, 138] on button "Re-Attempt" at bounding box center [615, 133] width 60 height 18
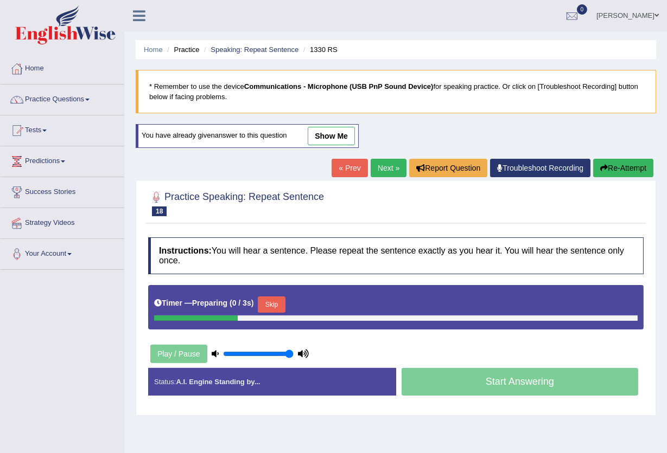
click at [377, 169] on link "Next »" at bounding box center [388, 168] width 36 height 18
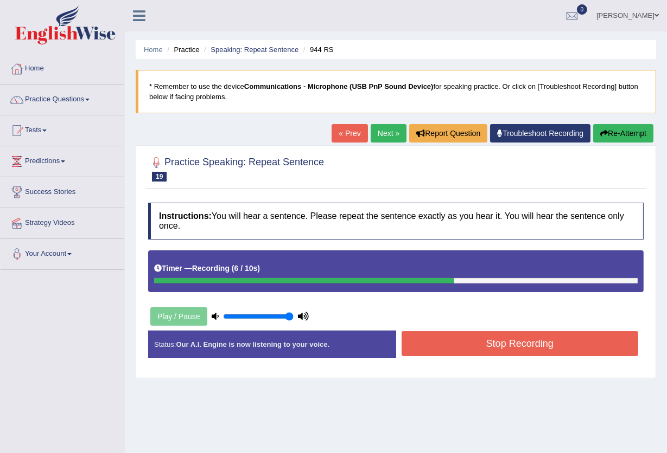
click at [455, 336] on button "Stop Recording" at bounding box center [519, 343] width 237 height 25
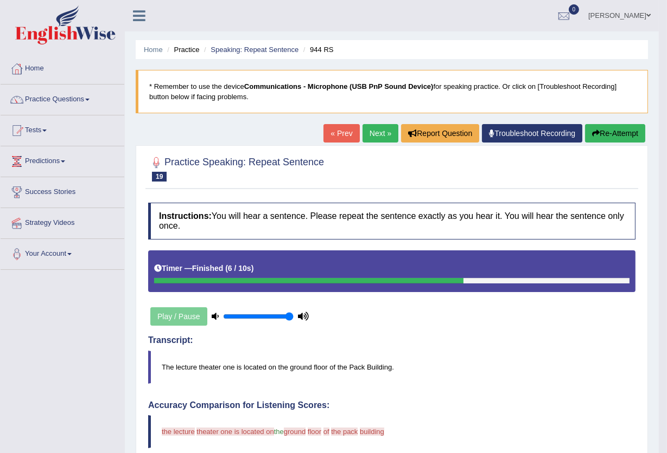
click at [607, 130] on button "Re-Attempt" at bounding box center [615, 133] width 60 height 18
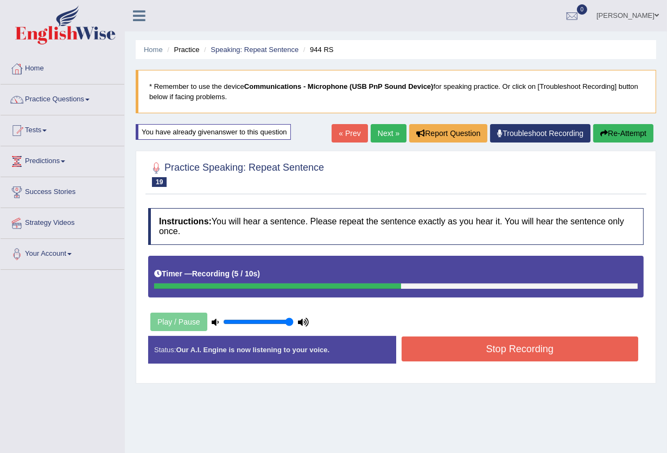
click at [547, 349] on button "Stop Recording" at bounding box center [519, 349] width 237 height 25
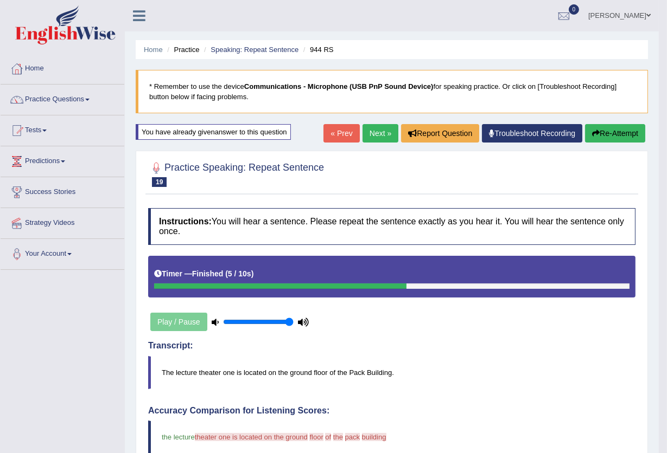
click at [626, 132] on button "Re-Attempt" at bounding box center [615, 133] width 60 height 18
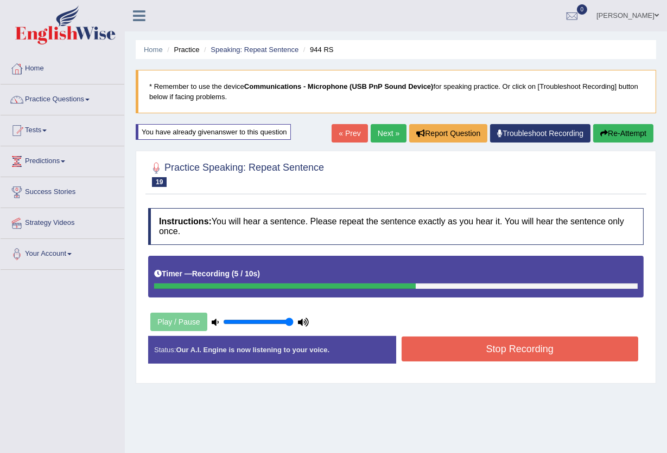
click at [496, 347] on button "Stop Recording" at bounding box center [519, 349] width 237 height 25
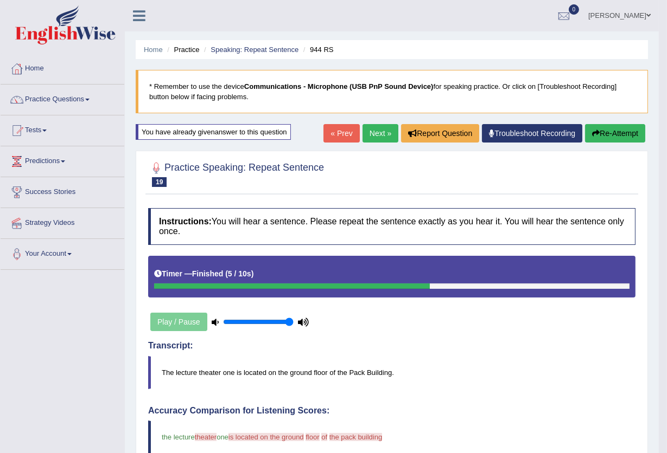
click at [594, 130] on icon "button" at bounding box center [596, 134] width 8 height 8
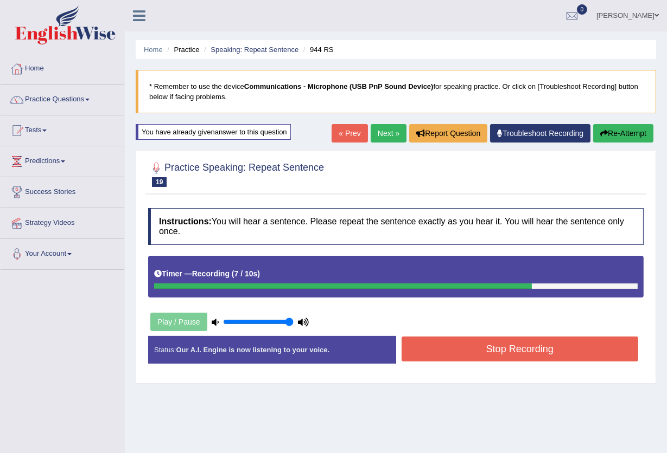
click at [440, 357] on button "Stop Recording" at bounding box center [519, 349] width 237 height 25
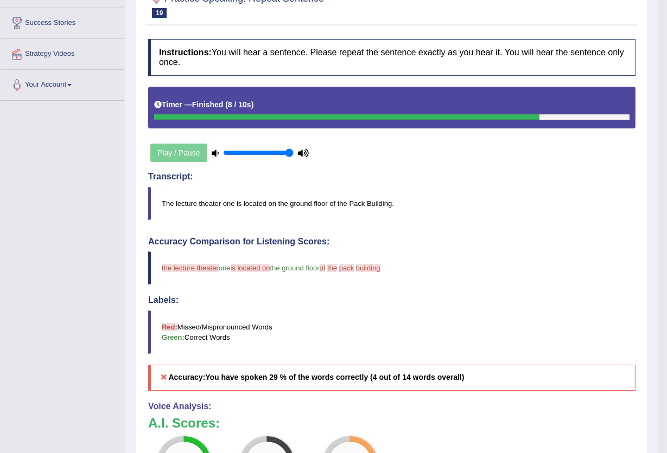
scroll to position [72, 0]
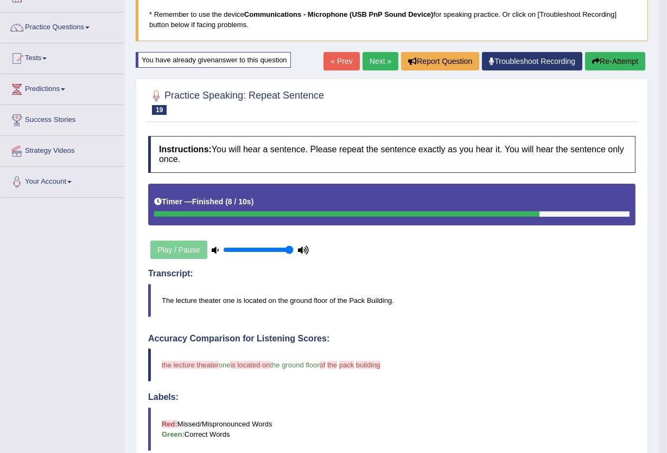
click at [592, 59] on icon "button" at bounding box center [596, 61] width 8 height 8
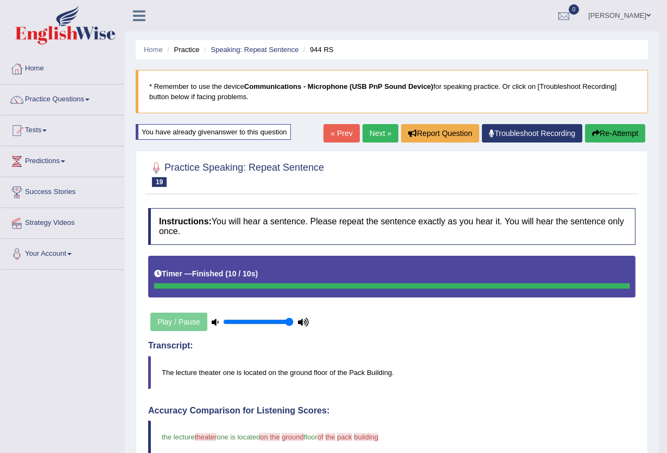
click at [624, 125] on button "Re-Attempt" at bounding box center [615, 133] width 60 height 18
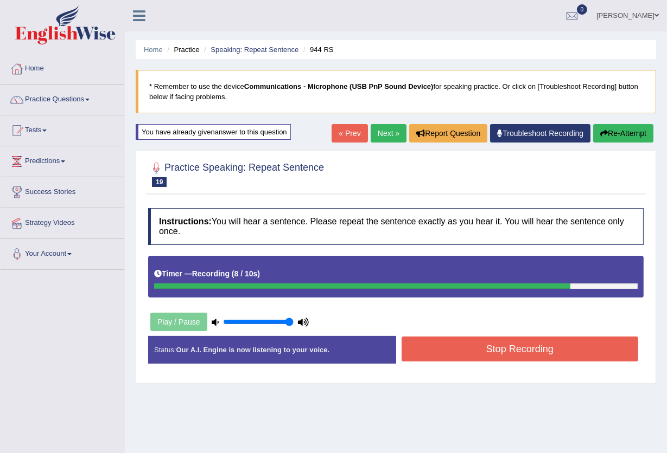
click at [612, 133] on button "Re-Attempt" at bounding box center [623, 133] width 60 height 18
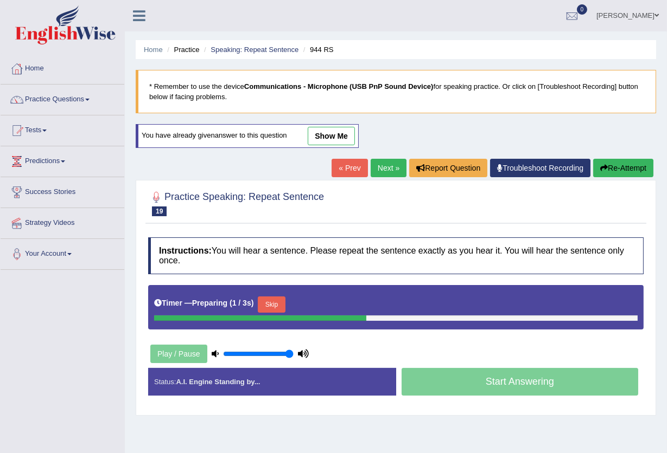
click at [266, 302] on button "Skip" at bounding box center [271, 305] width 27 height 16
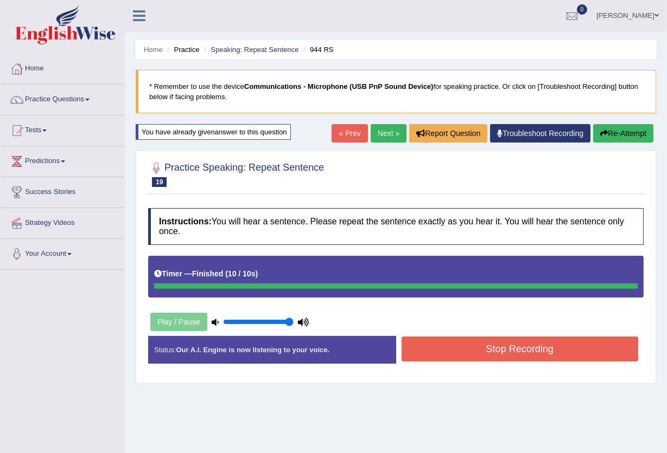
click at [538, 354] on div "Status: Our A.I. Engine is now listening to your voice. Start Answering Stop Re…" at bounding box center [395, 355] width 495 height 39
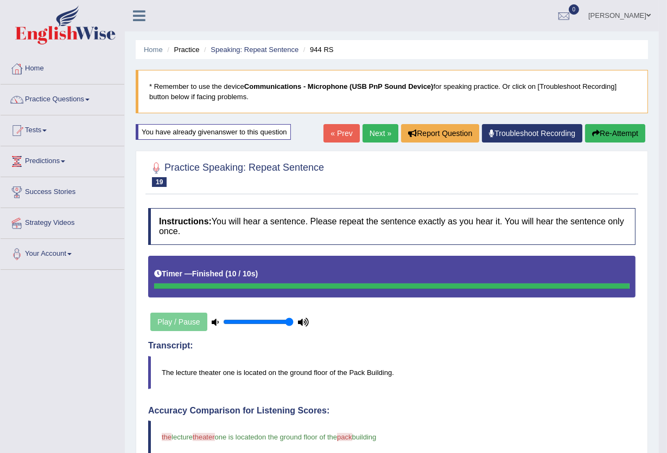
click at [627, 134] on button "Re-Attempt" at bounding box center [615, 133] width 60 height 18
click at [610, 127] on button "Re-Attempt" at bounding box center [615, 133] width 60 height 18
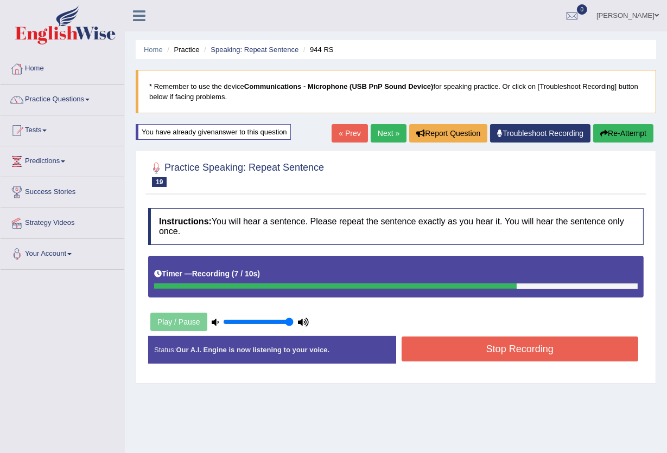
click at [460, 344] on button "Stop Recording" at bounding box center [519, 349] width 237 height 25
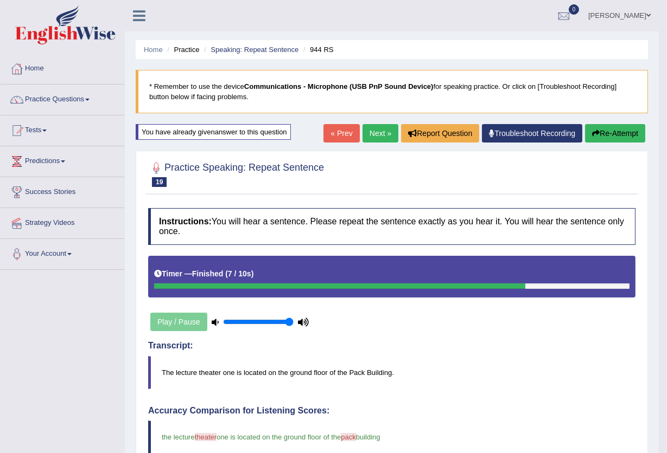
click at [362, 136] on link "Next »" at bounding box center [380, 133] width 36 height 18
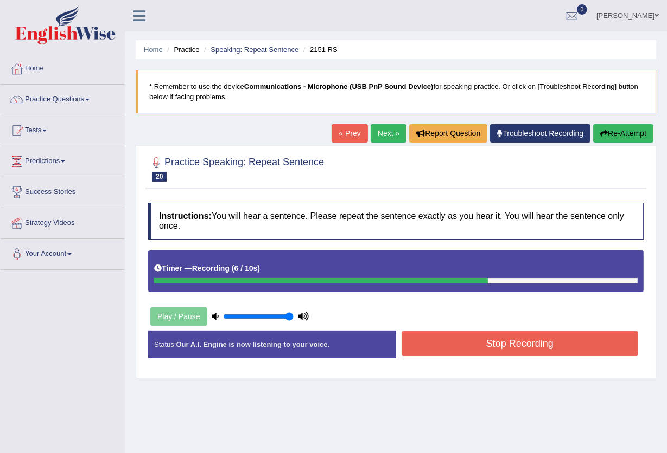
click at [536, 343] on button "Stop Recording" at bounding box center [519, 343] width 237 height 25
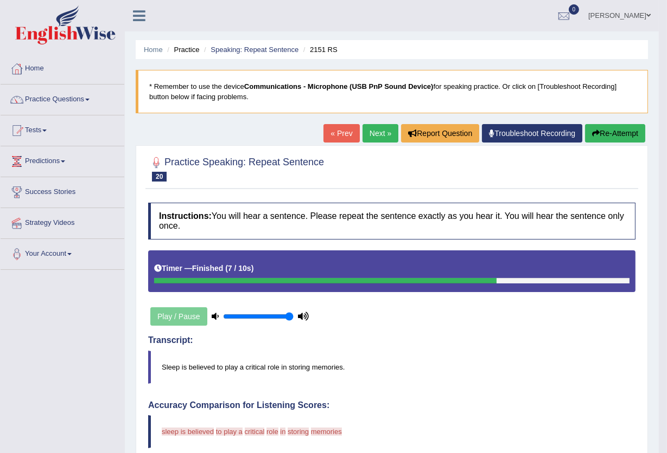
click at [606, 132] on button "Re-Attempt" at bounding box center [615, 133] width 60 height 18
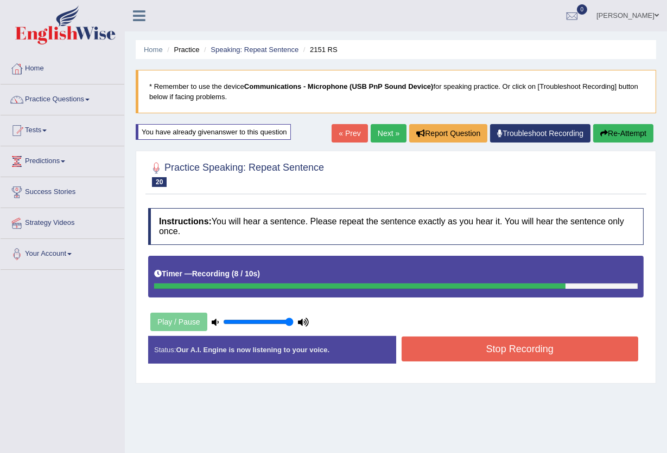
click at [546, 350] on button "Stop Recording" at bounding box center [519, 349] width 237 height 25
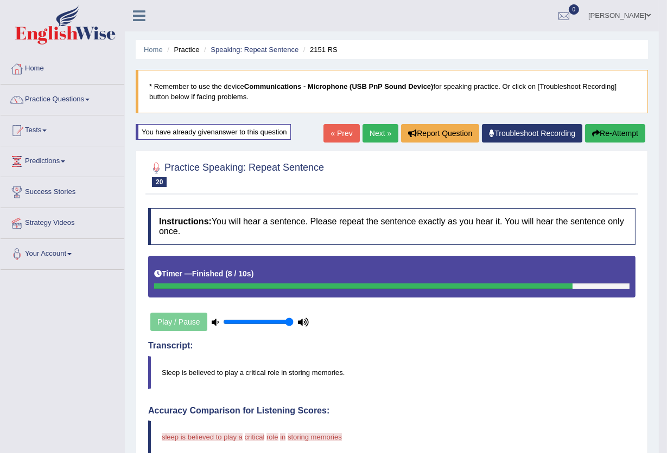
click at [632, 130] on button "Re-Attempt" at bounding box center [615, 133] width 60 height 18
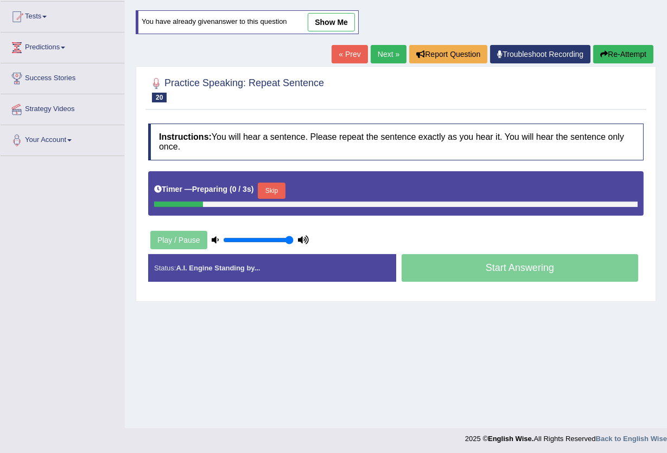
scroll to position [116, 0]
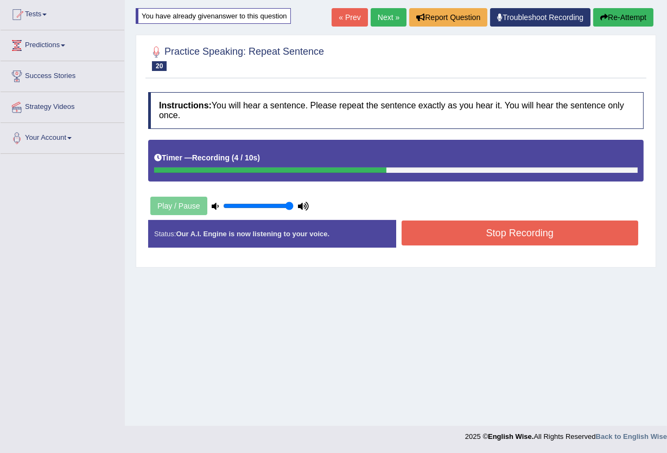
click at [609, 235] on button "Stop Recording" at bounding box center [519, 233] width 237 height 25
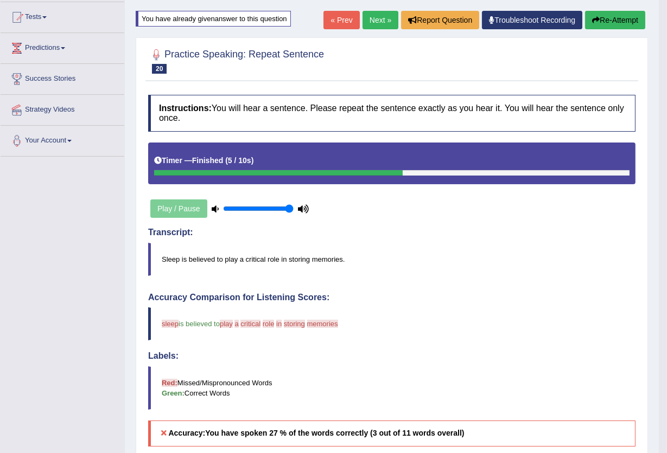
scroll to position [0, 0]
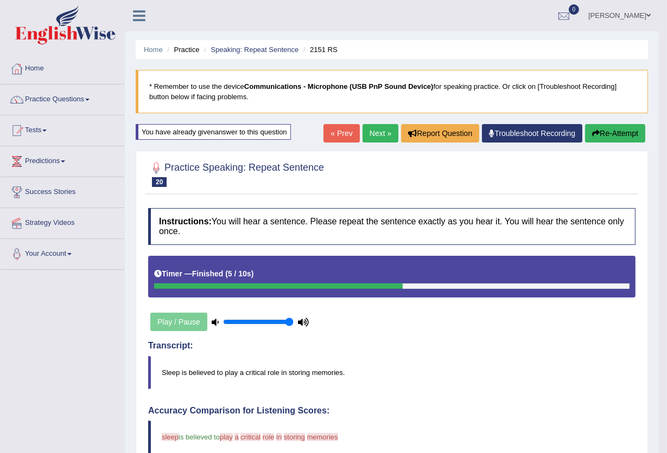
click at [592, 133] on icon "button" at bounding box center [596, 134] width 8 height 8
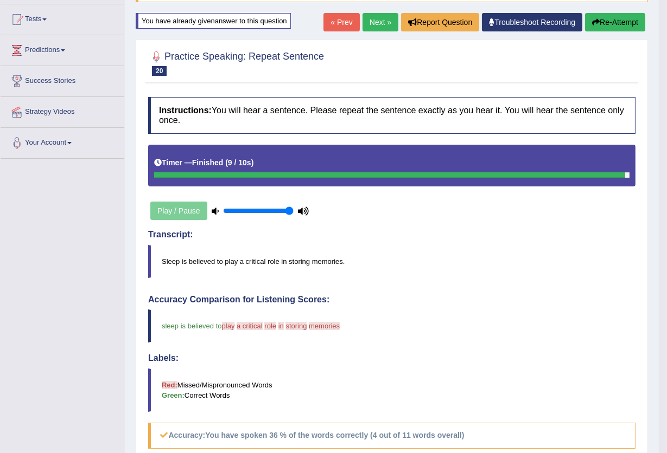
scroll to position [72, 0]
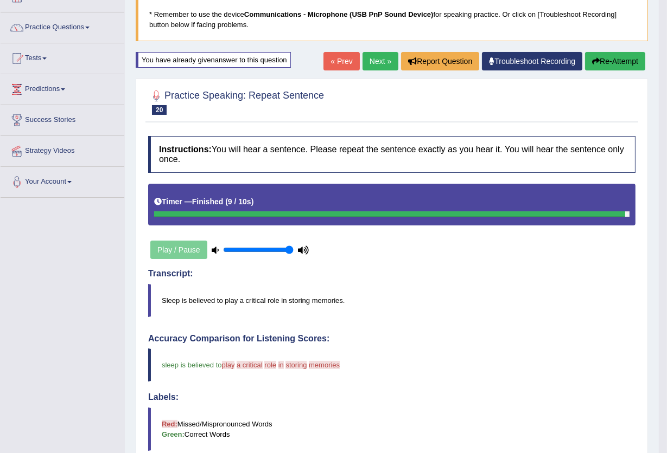
click at [629, 62] on button "Re-Attempt" at bounding box center [615, 61] width 60 height 18
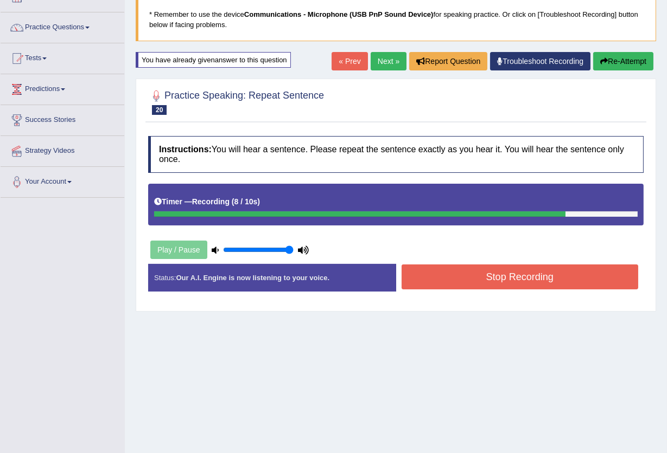
click at [572, 277] on button "Stop Recording" at bounding box center [519, 277] width 237 height 25
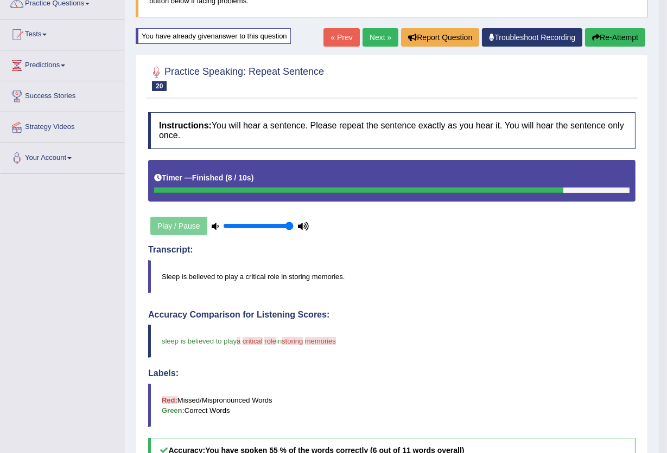
scroll to position [72, 0]
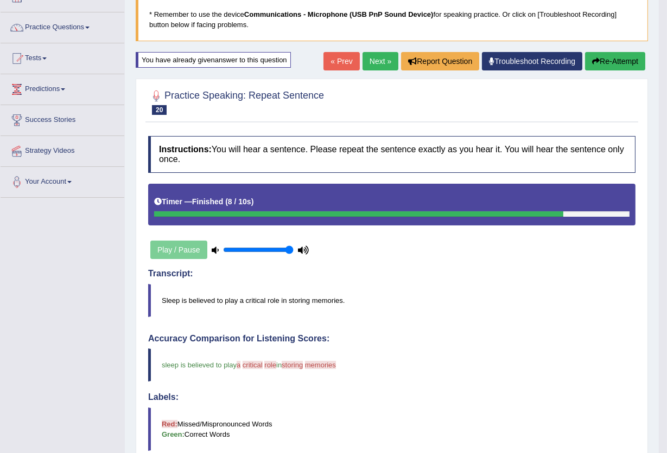
click at [616, 65] on button "Re-Attempt" at bounding box center [615, 61] width 60 height 18
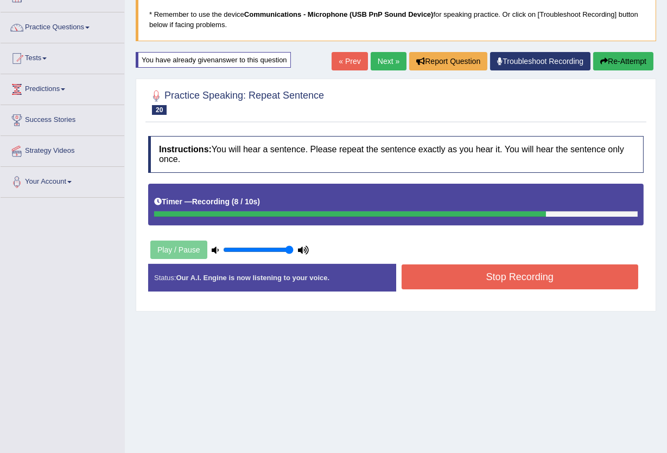
click at [574, 283] on button "Stop Recording" at bounding box center [519, 277] width 237 height 25
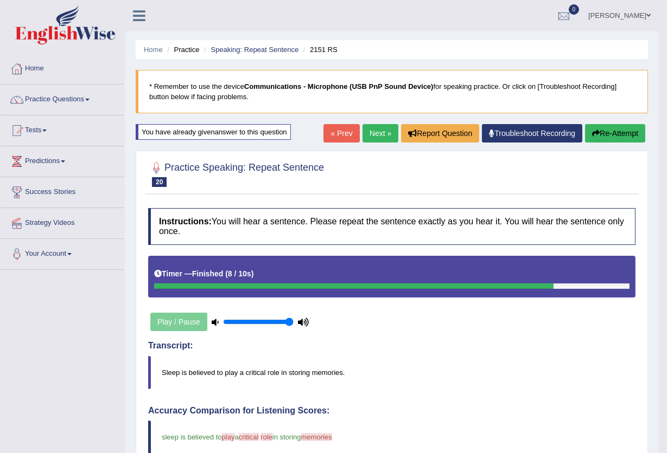
click at [373, 133] on link "Next »" at bounding box center [380, 133] width 36 height 18
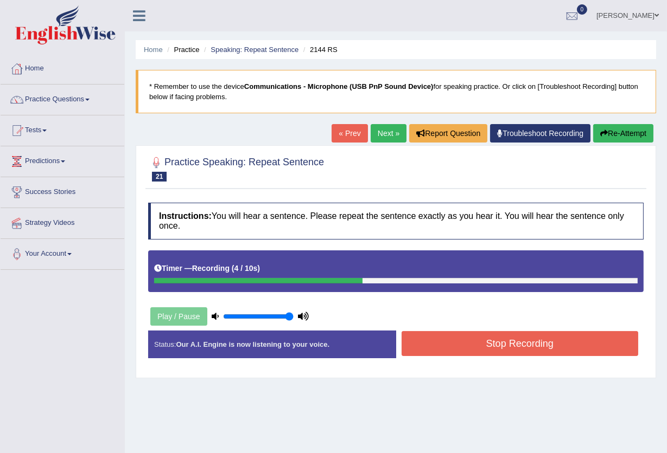
click at [575, 342] on button "Stop Recording" at bounding box center [519, 343] width 237 height 25
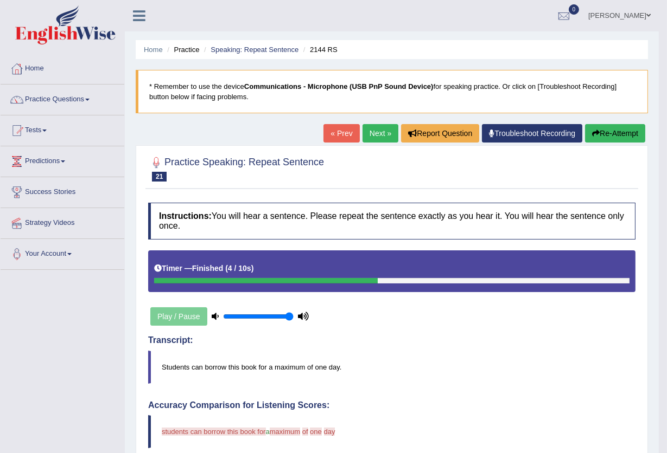
click at [619, 133] on button "Re-Attempt" at bounding box center [615, 133] width 60 height 18
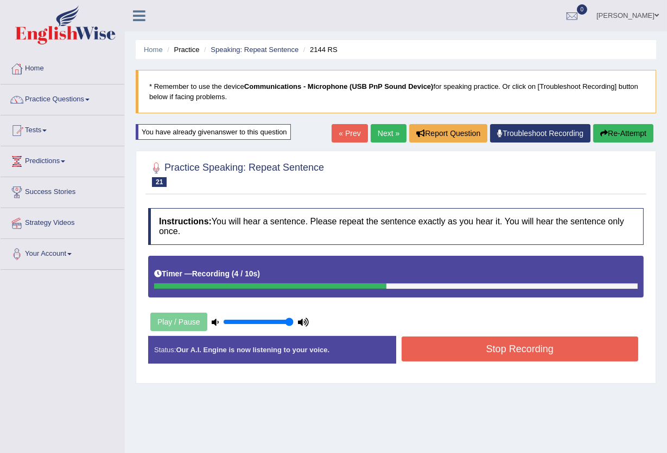
click at [548, 344] on button "Stop Recording" at bounding box center [519, 349] width 237 height 25
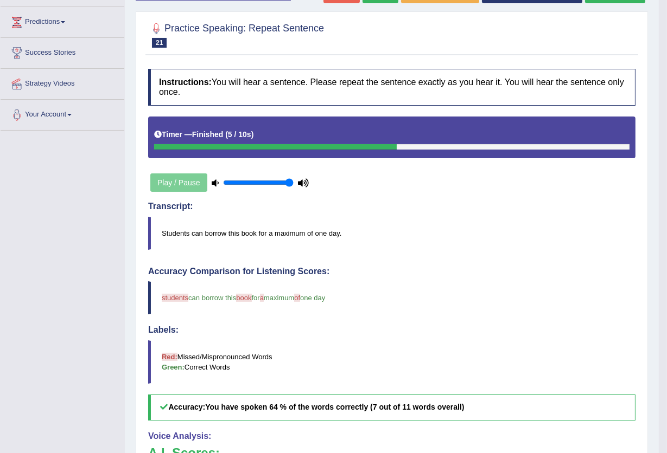
scroll to position [72, 0]
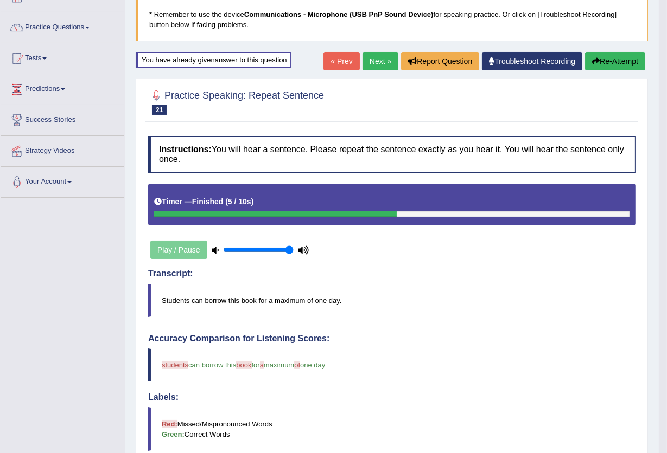
drag, startPoint x: 603, startPoint y: 57, endPoint x: 601, endPoint y: 64, distance: 6.9
click at [603, 61] on button "Re-Attempt" at bounding box center [615, 61] width 60 height 18
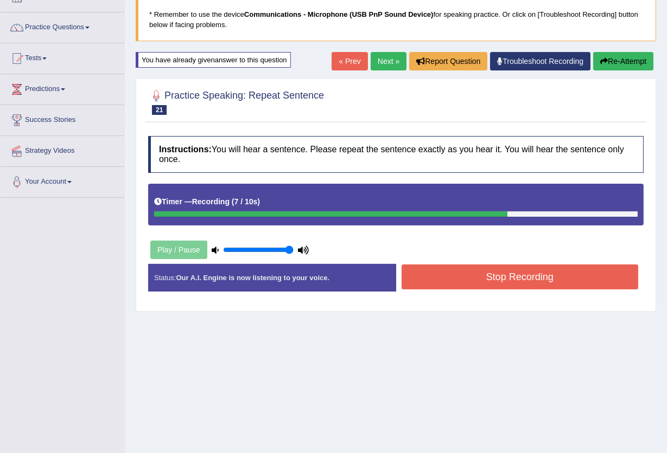
click at [562, 278] on button "Stop Recording" at bounding box center [519, 277] width 237 height 25
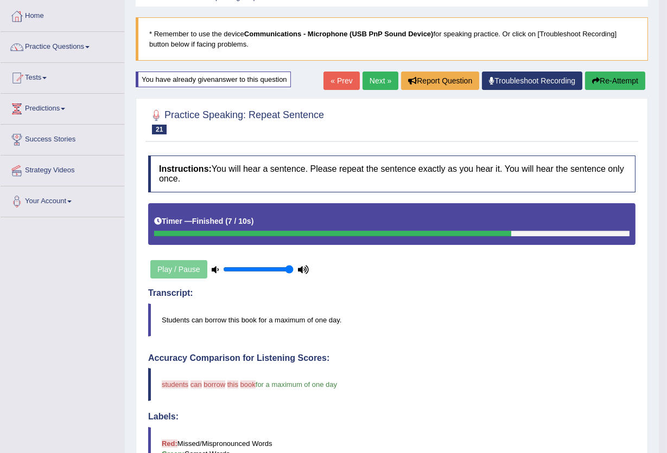
scroll to position [72, 0]
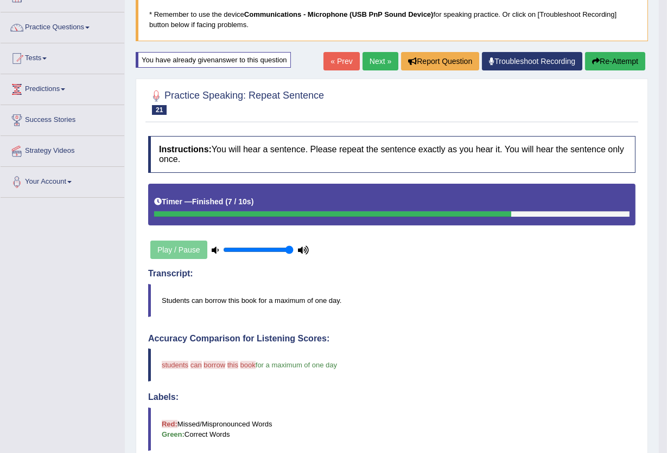
click at [601, 61] on button "Re-Attempt" at bounding box center [615, 61] width 60 height 18
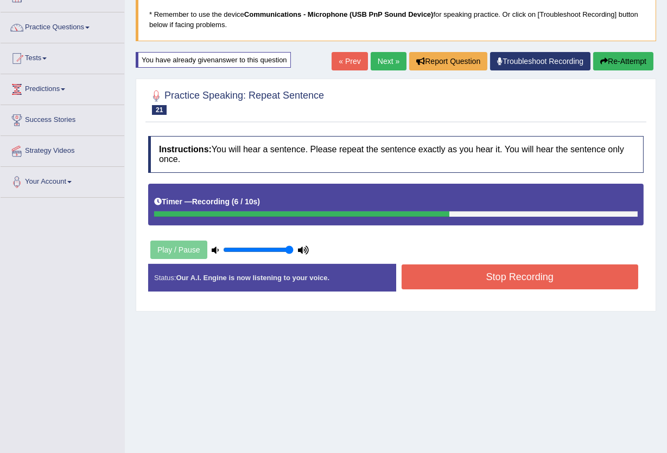
click at [540, 278] on button "Stop Recording" at bounding box center [519, 277] width 237 height 25
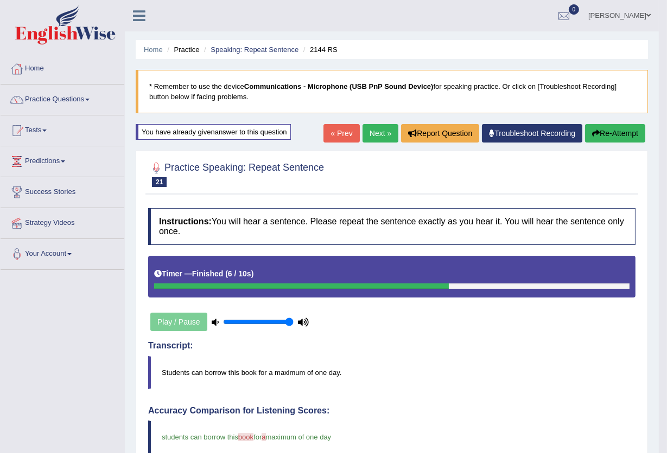
click at [370, 133] on link "Next »" at bounding box center [380, 133] width 36 height 18
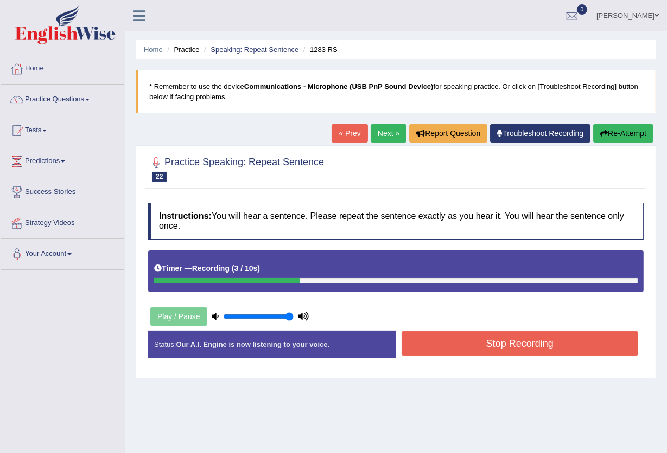
click at [452, 349] on button "Stop Recording" at bounding box center [519, 343] width 237 height 25
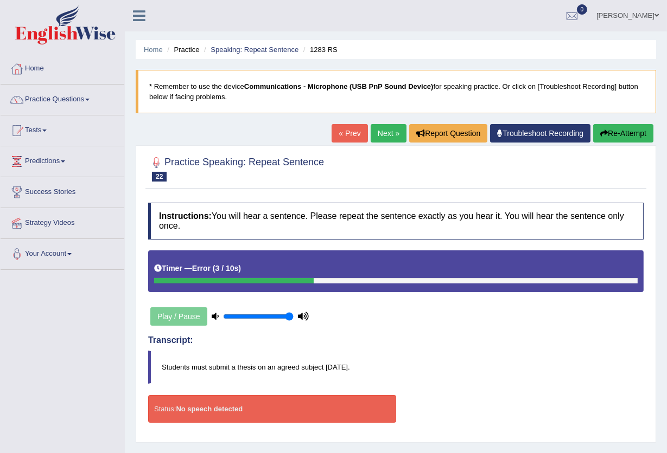
click at [157, 268] on icon at bounding box center [158, 269] width 8 height 8
click at [200, 269] on b "Error" at bounding box center [201, 268] width 18 height 9
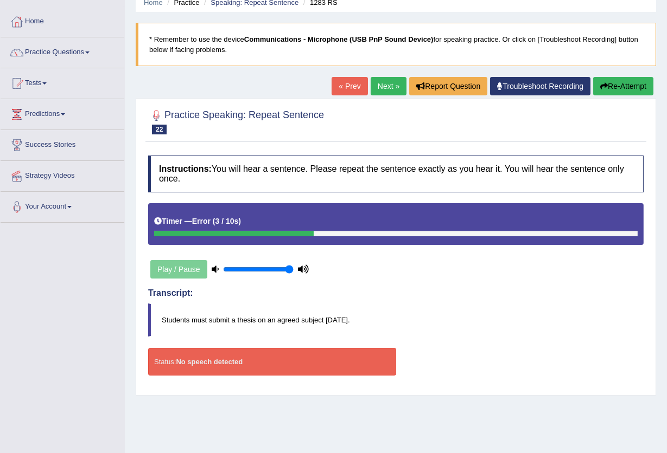
scroll to position [44, 0]
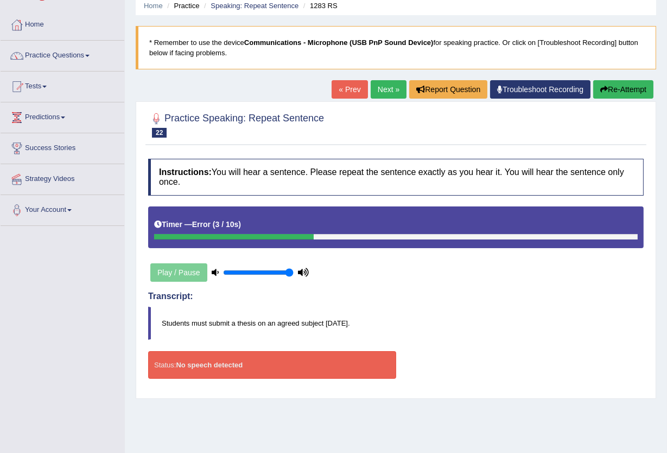
click at [89, 53] on link "Practice Questions" at bounding box center [63, 54] width 124 height 27
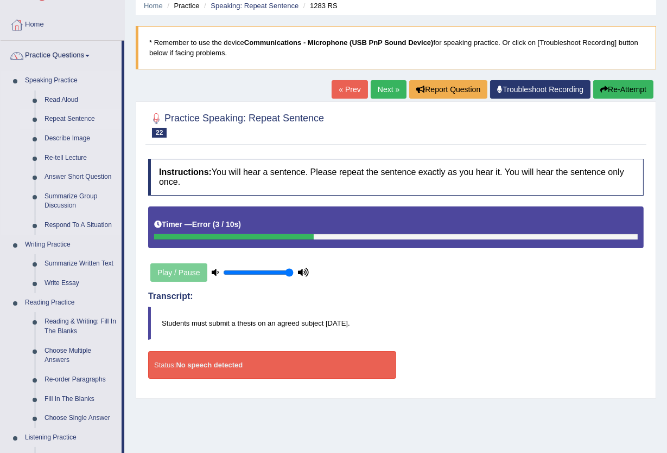
click at [77, 117] on link "Repeat Sentence" at bounding box center [81, 120] width 82 height 20
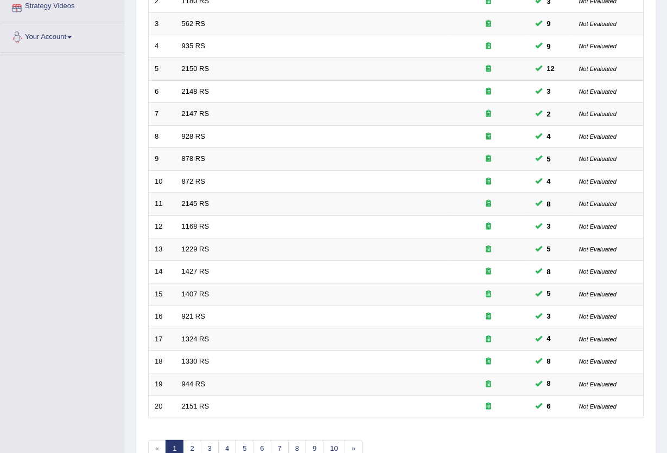
scroll to position [264, 0]
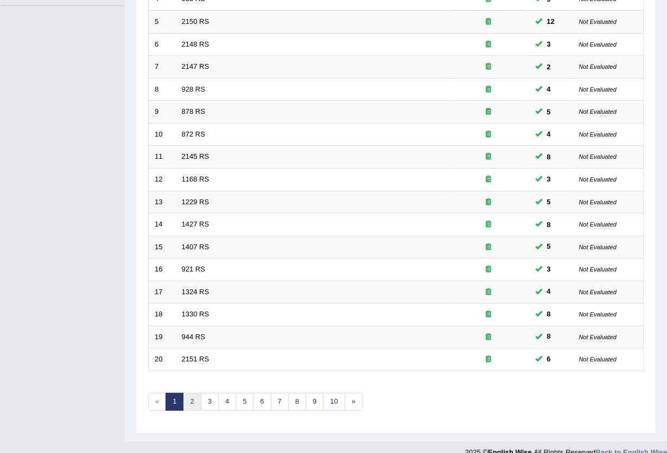
click at [195, 393] on link "2" at bounding box center [192, 402] width 18 height 18
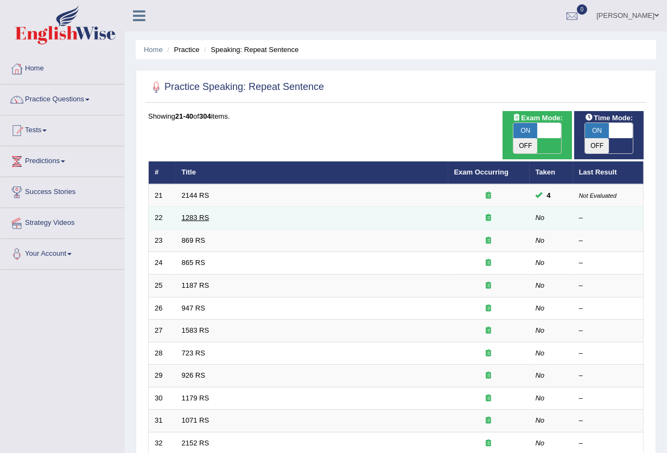
click at [202, 214] on link "1283 RS" at bounding box center [196, 218] width 28 height 8
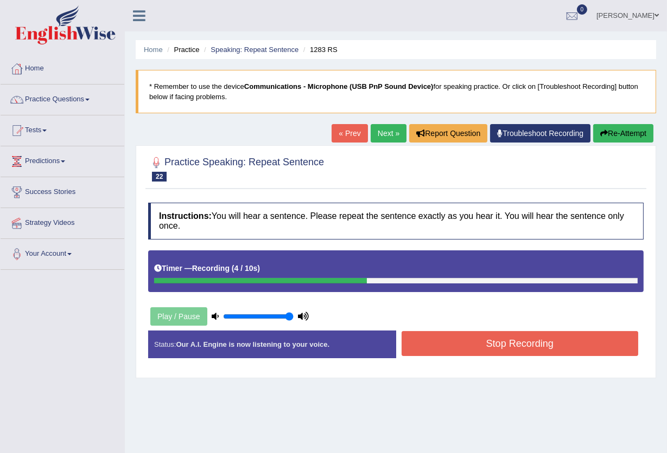
click at [473, 344] on button "Stop Recording" at bounding box center [519, 343] width 237 height 25
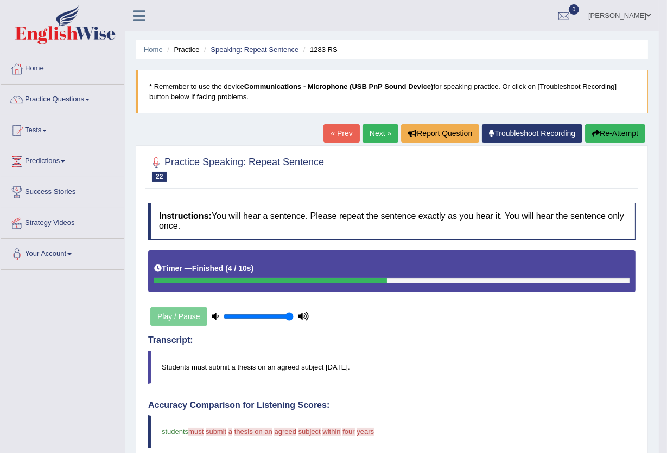
click at [597, 136] on icon "button" at bounding box center [596, 134] width 8 height 8
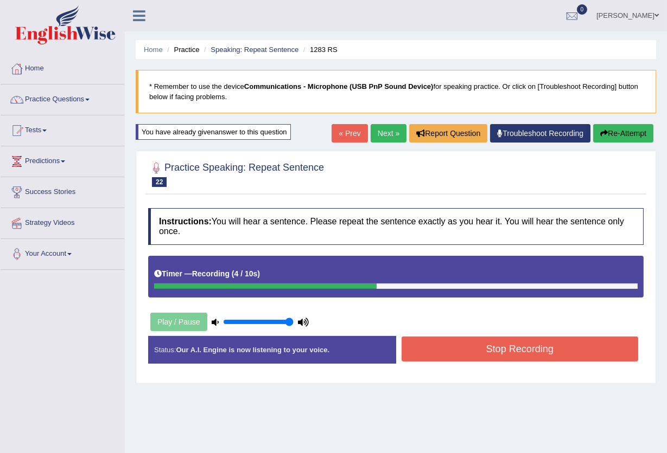
click at [496, 351] on button "Stop Recording" at bounding box center [519, 349] width 237 height 25
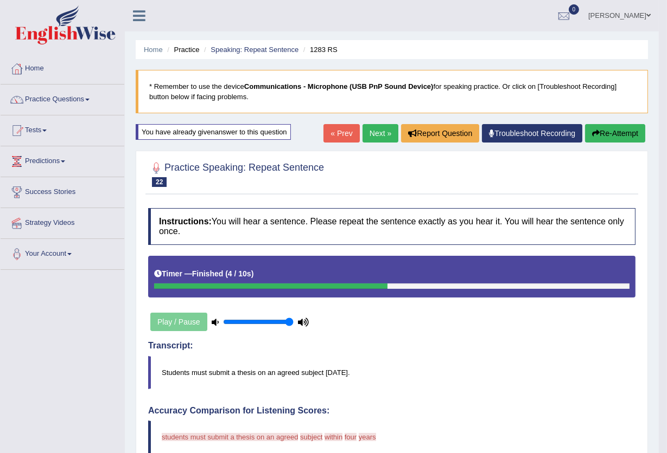
drag, startPoint x: 626, startPoint y: 127, endPoint x: 625, endPoint y: 133, distance: 6.1
click at [625, 133] on button "Re-Attempt" at bounding box center [615, 133] width 60 height 18
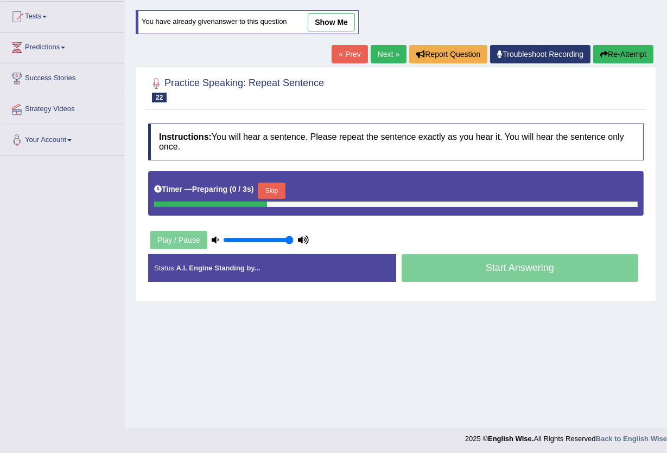
scroll to position [116, 0]
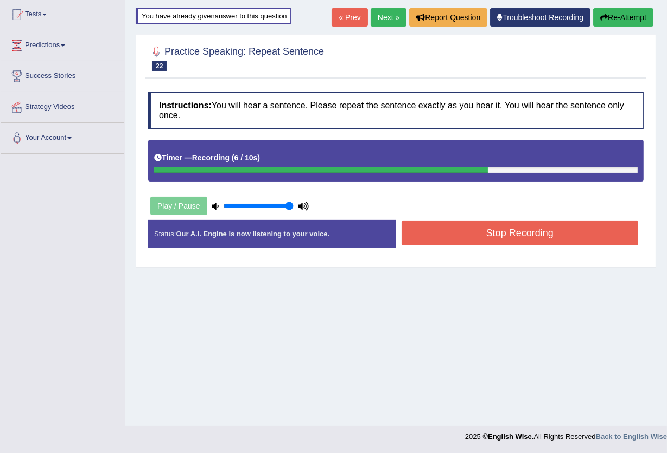
click at [490, 236] on button "Stop Recording" at bounding box center [519, 233] width 237 height 25
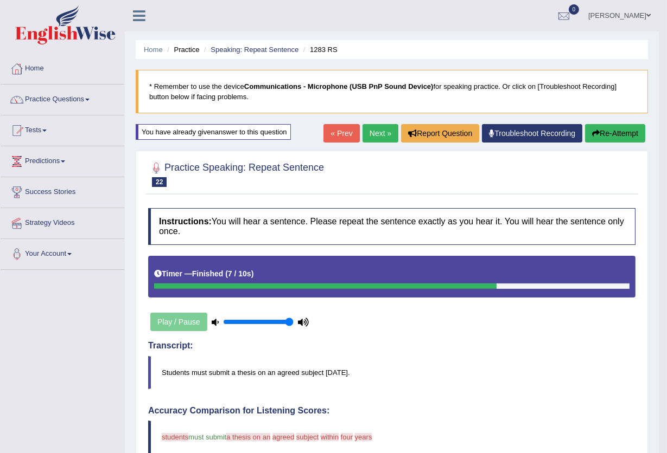
scroll to position [72, 0]
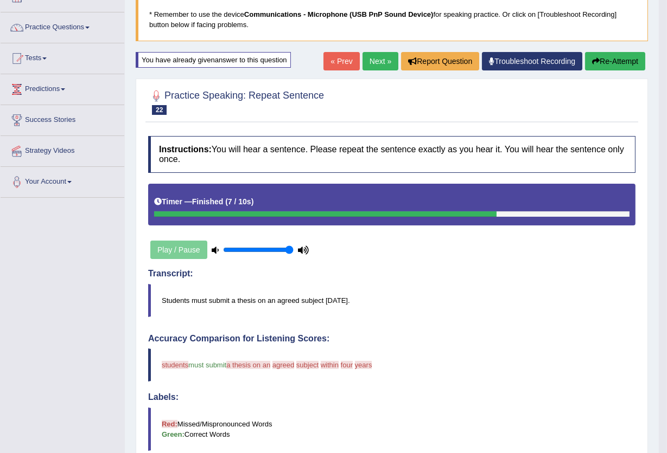
click at [614, 59] on button "Re-Attempt" at bounding box center [615, 61] width 60 height 18
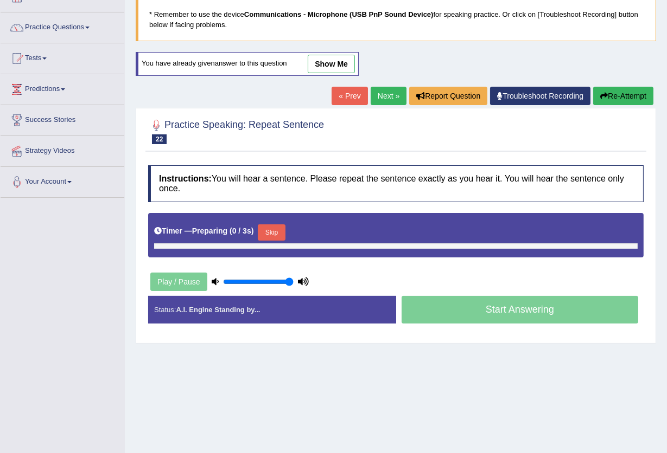
scroll to position [72, 0]
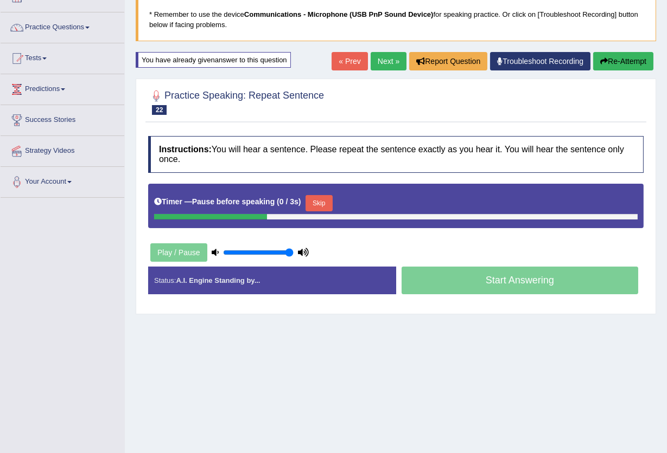
click at [607, 61] on button "Re-Attempt" at bounding box center [623, 61] width 60 height 18
click at [606, 59] on button "Re-Attempt" at bounding box center [623, 61] width 60 height 18
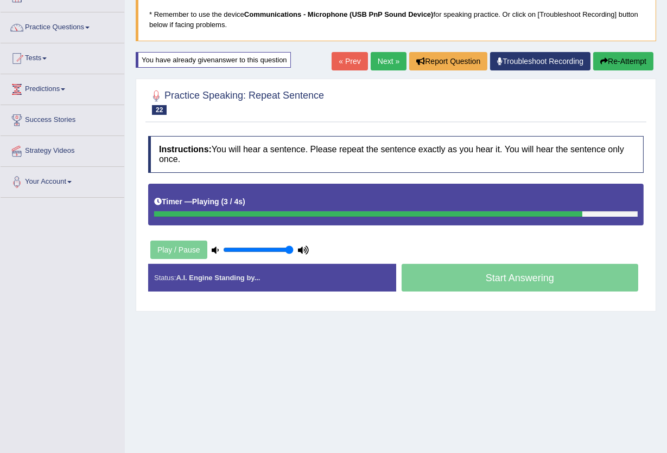
click at [612, 61] on button "Re-Attempt" at bounding box center [623, 61] width 60 height 18
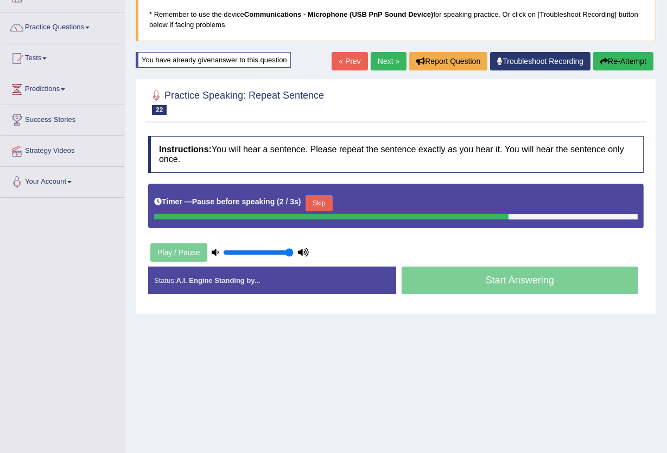
click at [613, 59] on button "Re-Attempt" at bounding box center [623, 61] width 60 height 18
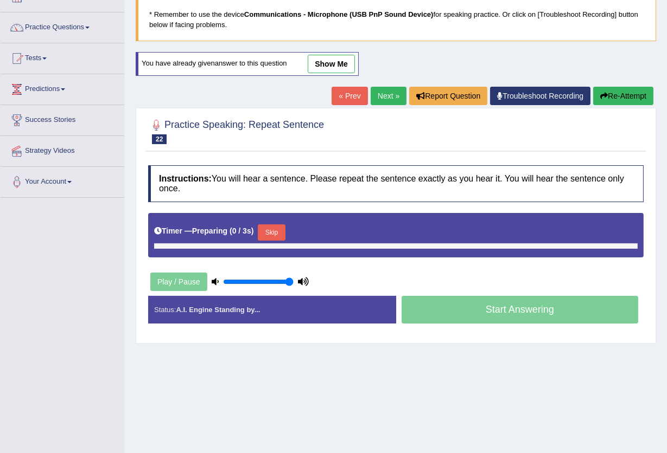
scroll to position [72, 0]
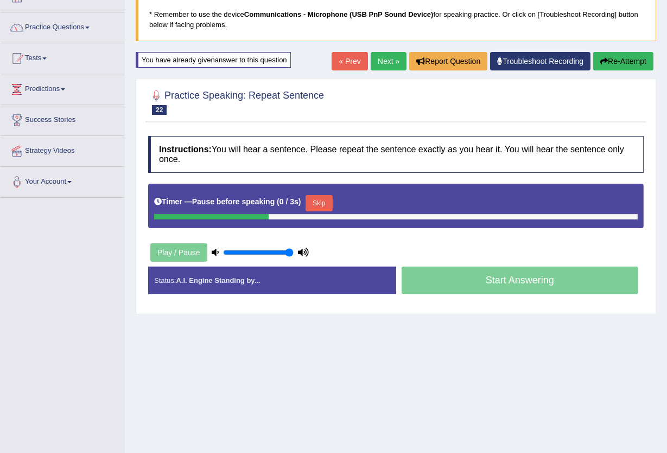
click at [613, 60] on button "Re-Attempt" at bounding box center [623, 61] width 60 height 18
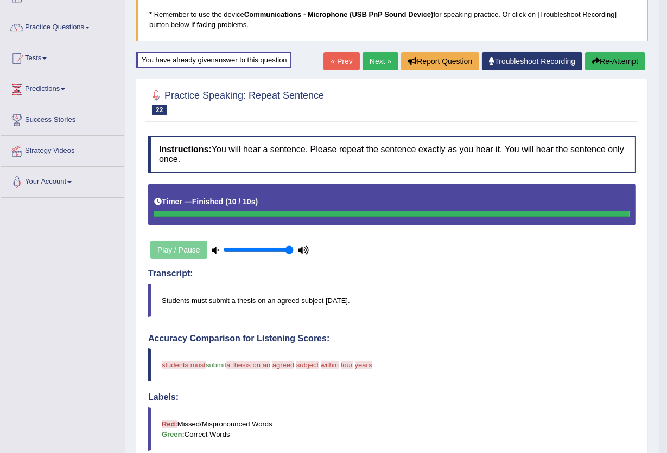
click at [617, 61] on button "Re-Attempt" at bounding box center [615, 61] width 60 height 18
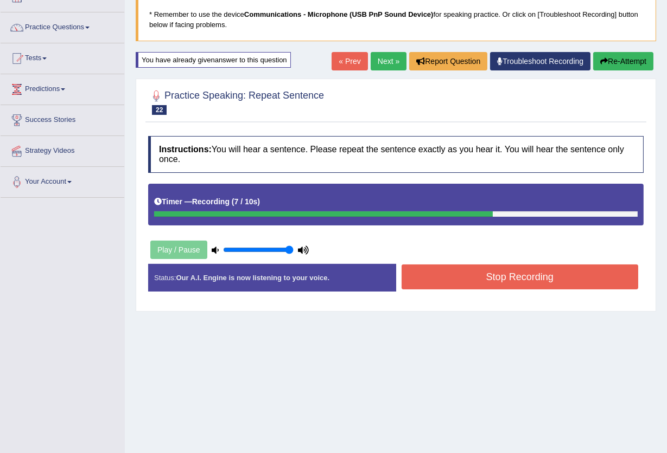
click at [515, 282] on button "Stop Recording" at bounding box center [519, 277] width 237 height 25
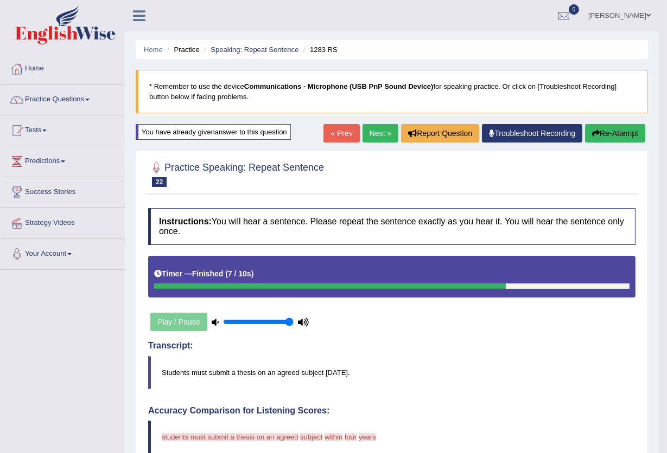
click at [624, 135] on button "Re-Attempt" at bounding box center [615, 133] width 60 height 18
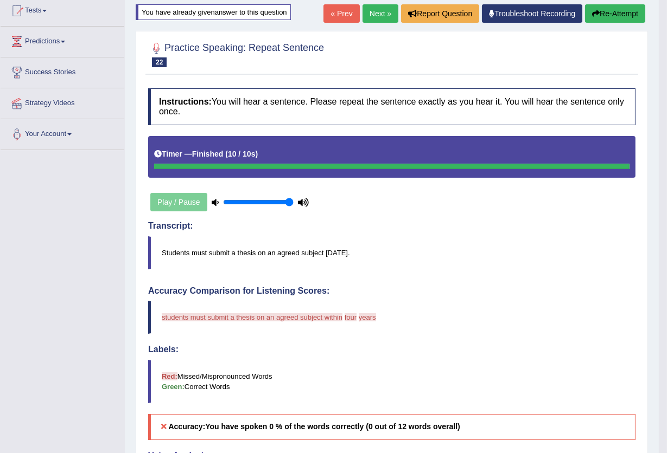
scroll to position [72, 0]
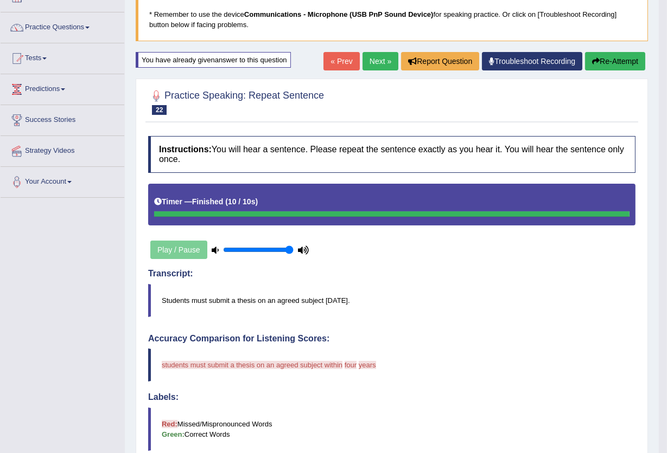
click at [607, 63] on button "Re-Attempt" at bounding box center [615, 61] width 60 height 18
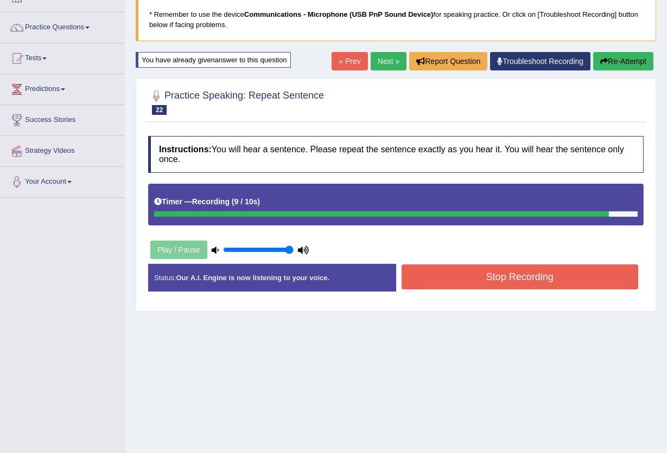
click at [421, 270] on button "Stop Recording" at bounding box center [519, 277] width 237 height 25
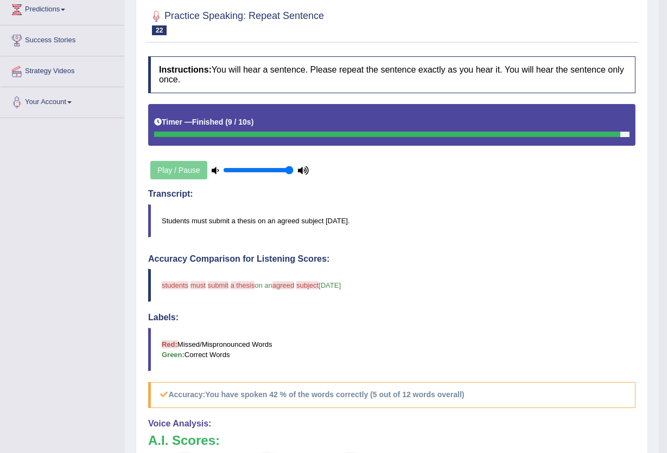
scroll to position [61, 0]
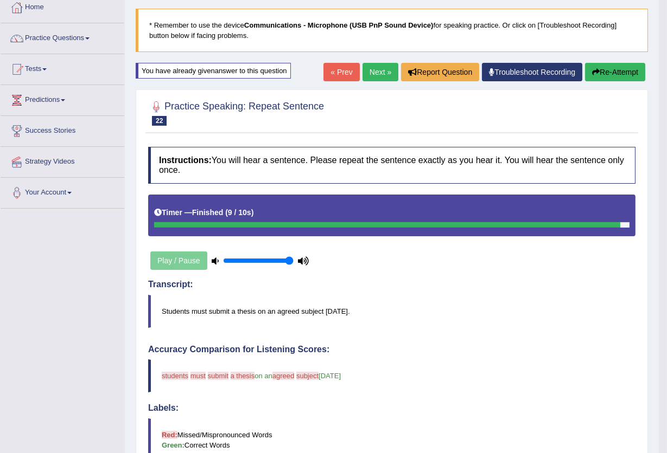
click at [624, 73] on button "Re-Attempt" at bounding box center [615, 72] width 60 height 18
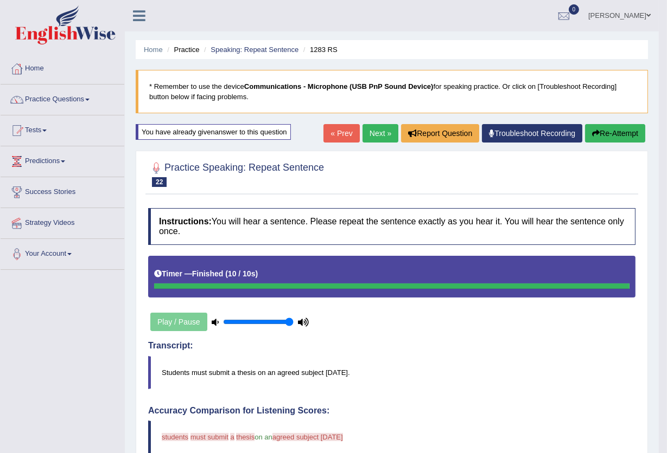
click at [609, 135] on button "Re-Attempt" at bounding box center [615, 133] width 60 height 18
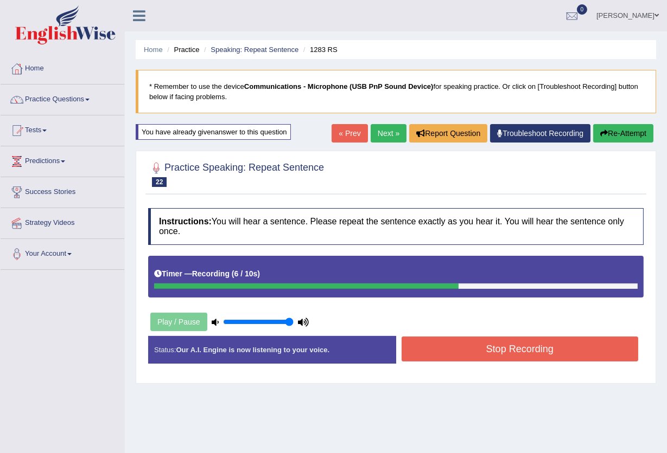
click at [349, 134] on link "« Prev" at bounding box center [349, 133] width 36 height 18
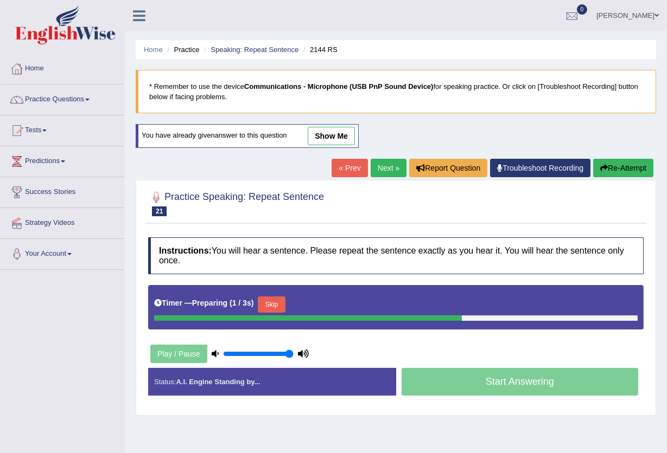
click at [607, 163] on button "Re-Attempt" at bounding box center [623, 168] width 60 height 18
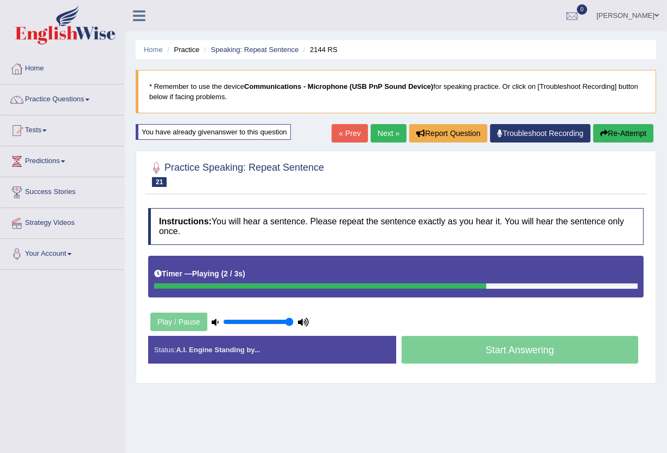
click at [625, 134] on button "Re-Attempt" at bounding box center [623, 133] width 60 height 18
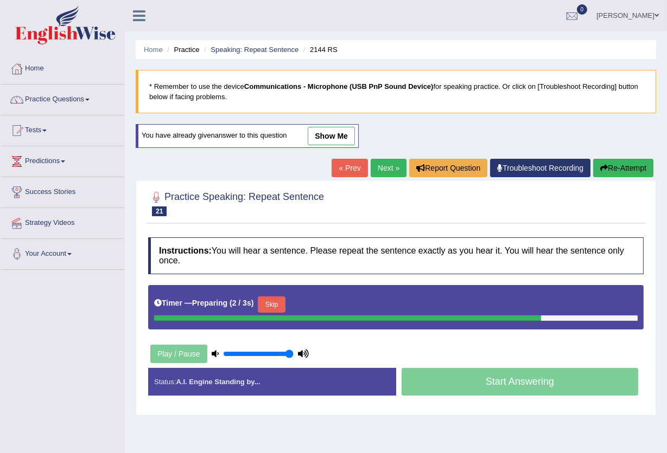
click at [374, 168] on link "Next »" at bounding box center [388, 168] width 36 height 18
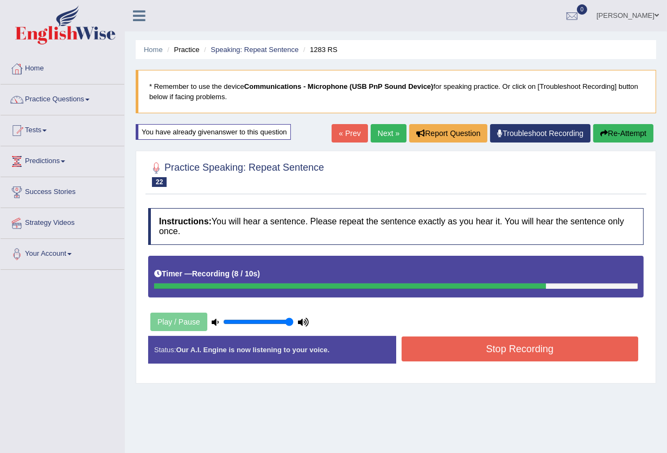
click at [547, 349] on button "Stop Recording" at bounding box center [519, 349] width 237 height 25
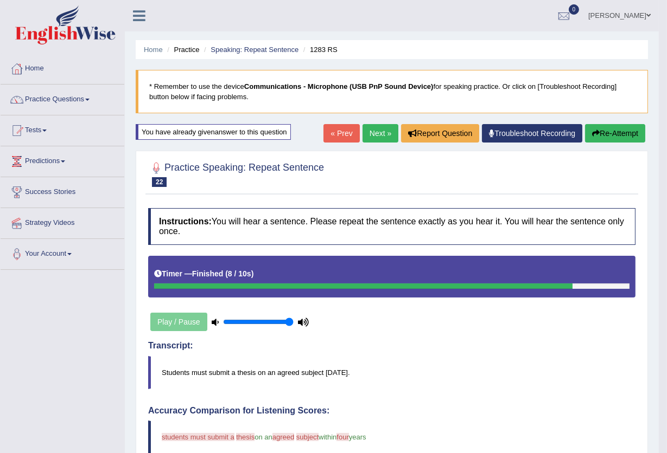
click at [622, 134] on button "Re-Attempt" at bounding box center [615, 133] width 60 height 18
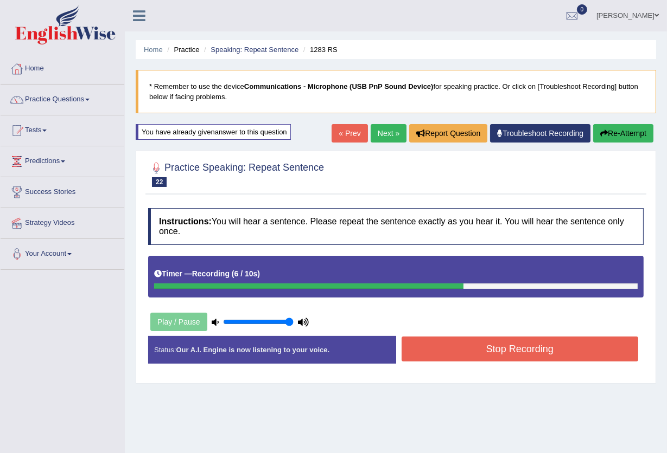
click at [432, 350] on button "Stop Recording" at bounding box center [519, 349] width 237 height 25
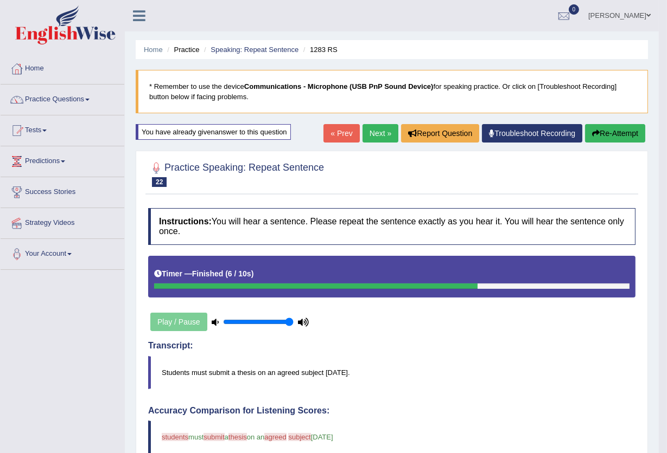
click at [612, 133] on button "Re-Attempt" at bounding box center [615, 133] width 60 height 18
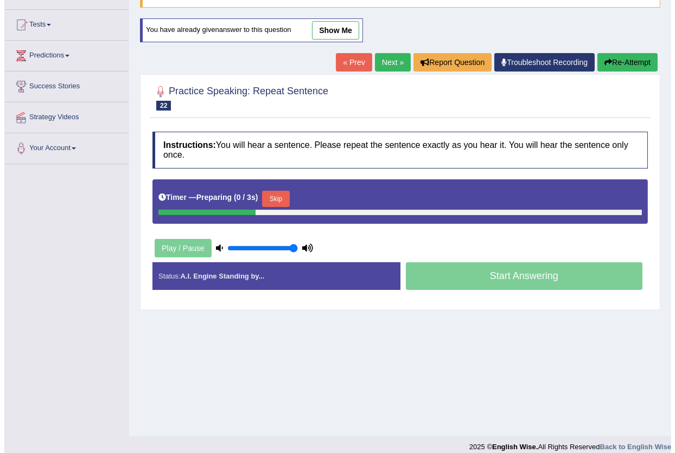
scroll to position [116, 0]
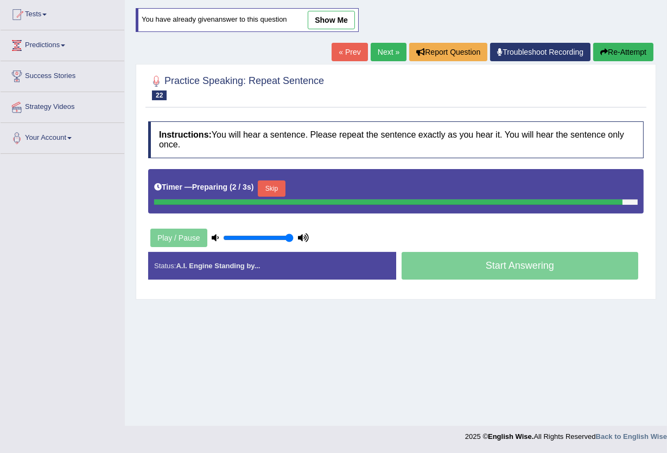
click at [265, 187] on div "Instructions: You will hear a sentence. Please repeat the sentence exactly as y…" at bounding box center [395, 204] width 501 height 177
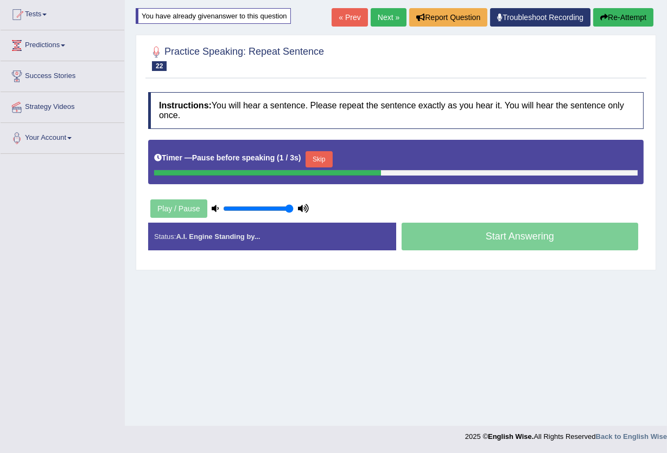
click at [321, 158] on button "Skip" at bounding box center [318, 159] width 27 height 16
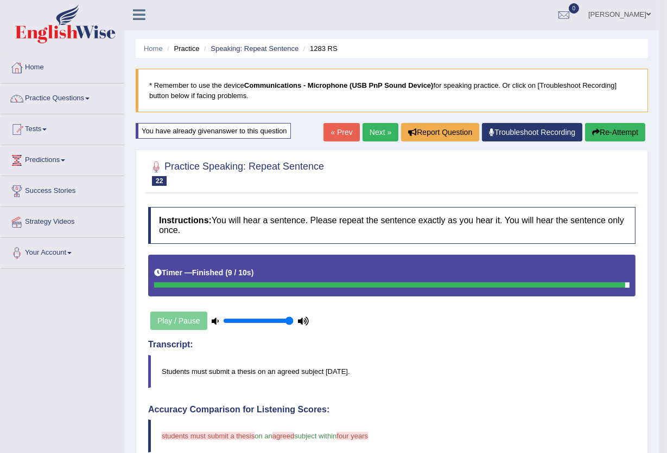
scroll to position [0, 0]
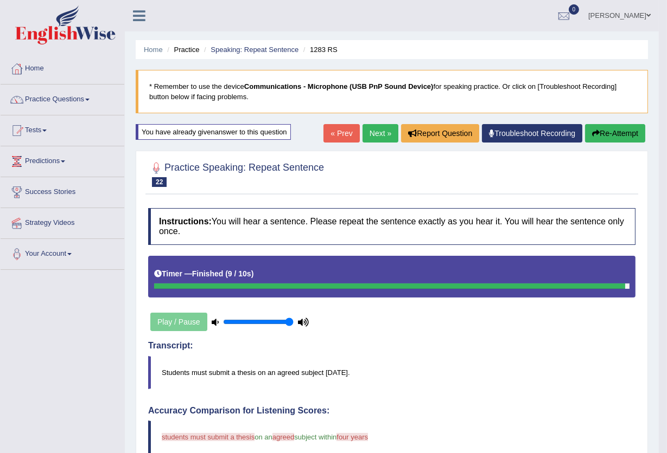
click at [597, 134] on button "Re-Attempt" at bounding box center [615, 133] width 60 height 18
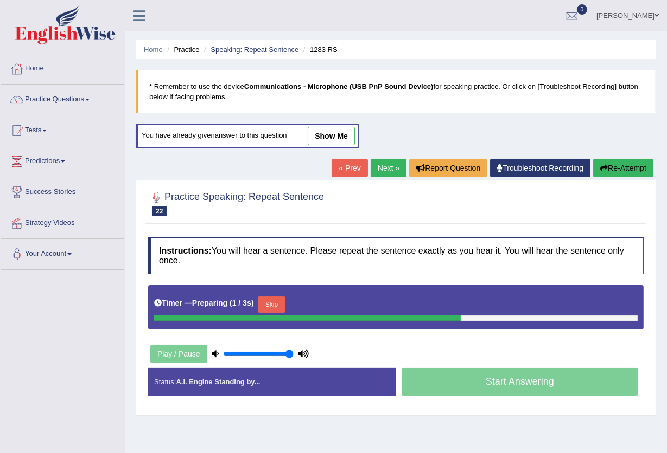
click at [265, 305] on button "Skip" at bounding box center [271, 305] width 27 height 16
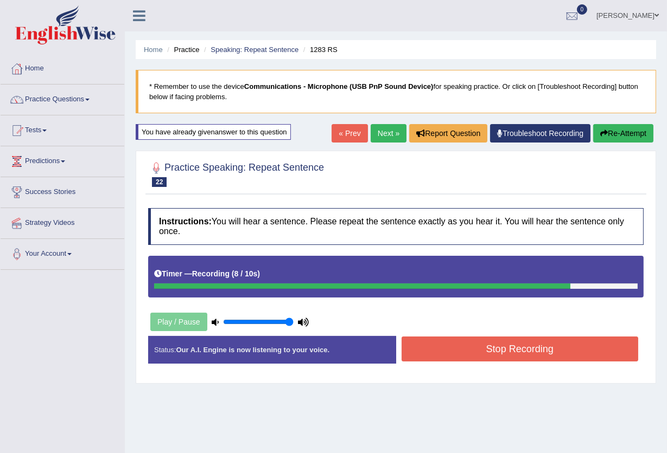
click at [529, 354] on button "Stop Recording" at bounding box center [519, 349] width 237 height 25
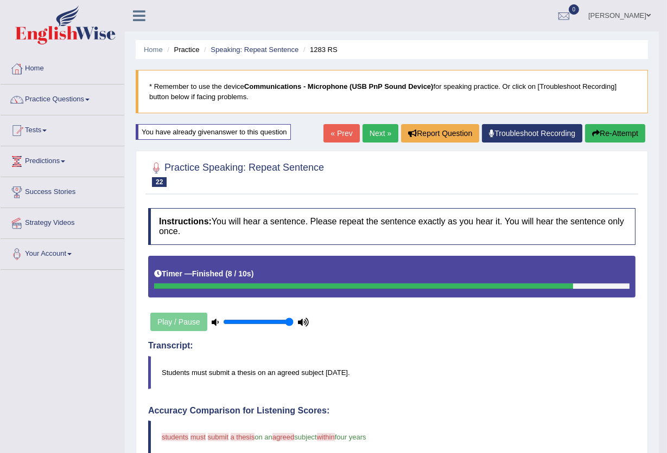
click at [594, 133] on icon "button" at bounding box center [596, 134] width 8 height 8
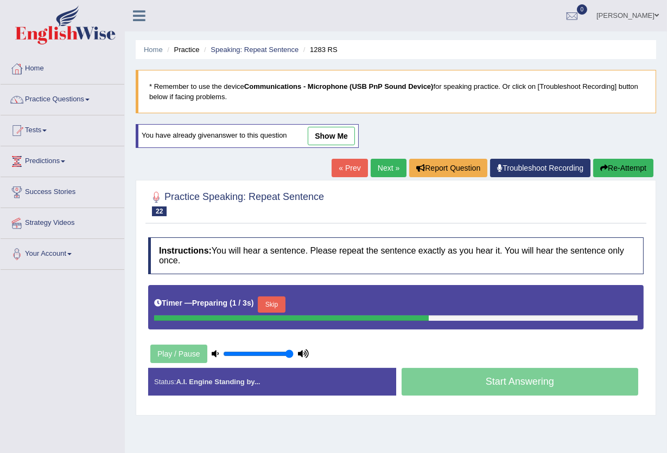
click at [274, 305] on button "Skip" at bounding box center [271, 305] width 27 height 16
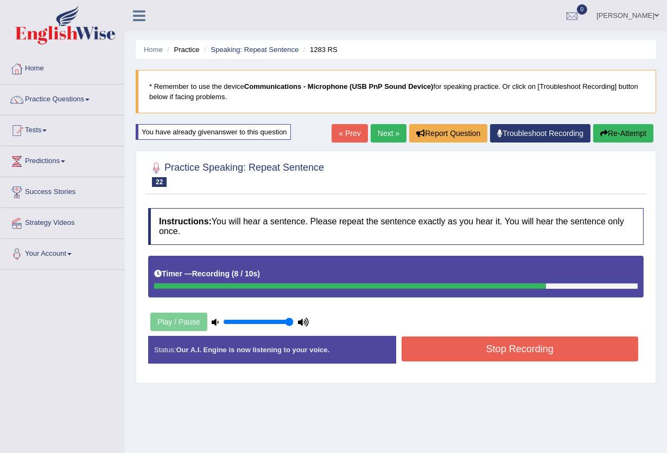
click at [542, 347] on button "Stop Recording" at bounding box center [519, 349] width 237 height 25
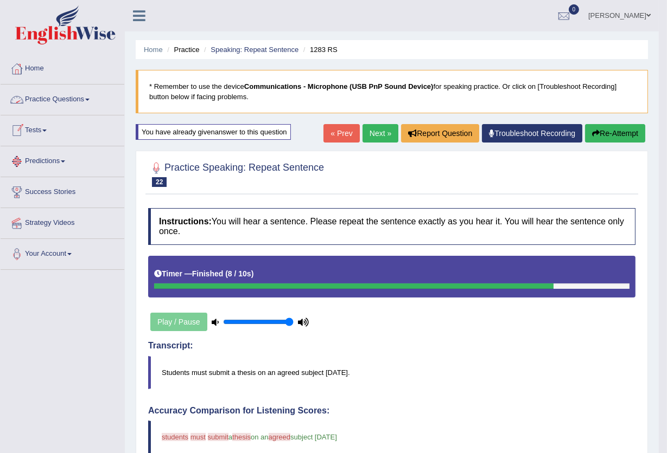
click at [89, 99] on span at bounding box center [87, 100] width 4 height 2
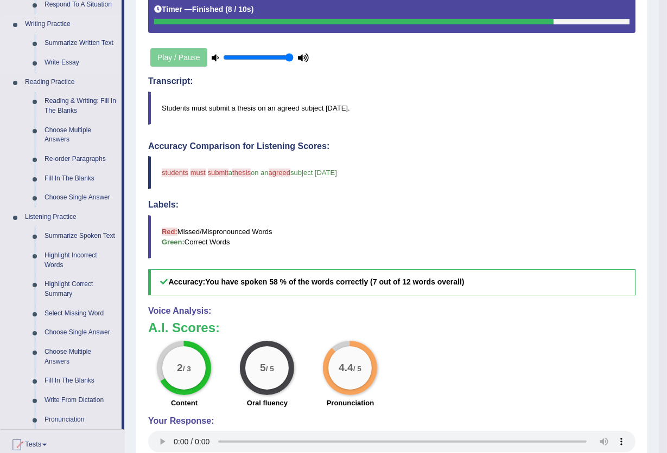
scroll to position [289, 0]
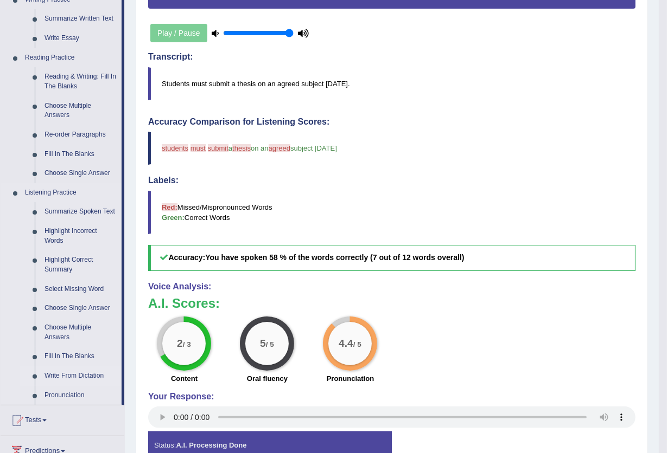
click at [73, 376] on link "Write From Dictation" at bounding box center [81, 377] width 82 height 20
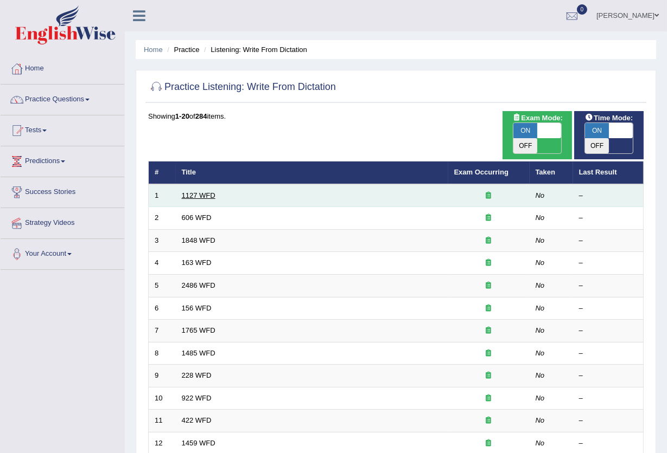
click at [200, 191] on link "1127 WFD" at bounding box center [199, 195] width 34 height 8
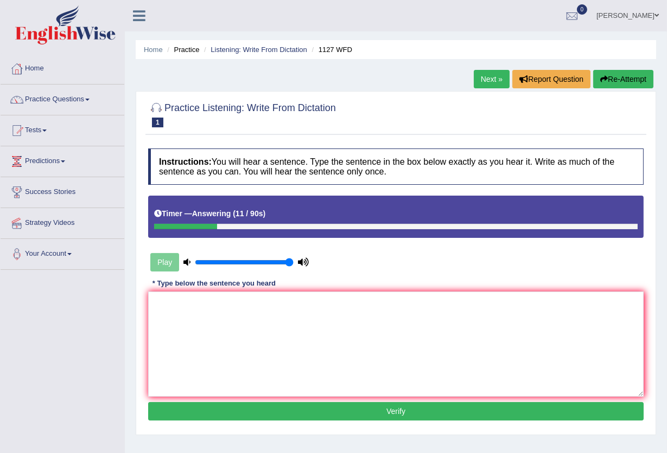
click at [607, 78] on button "Re-Attempt" at bounding box center [623, 79] width 60 height 18
click at [161, 303] on textarea at bounding box center [395, 344] width 495 height 105
type textarea "again process diagree and"
click at [380, 411] on button "Verify" at bounding box center [395, 411] width 495 height 18
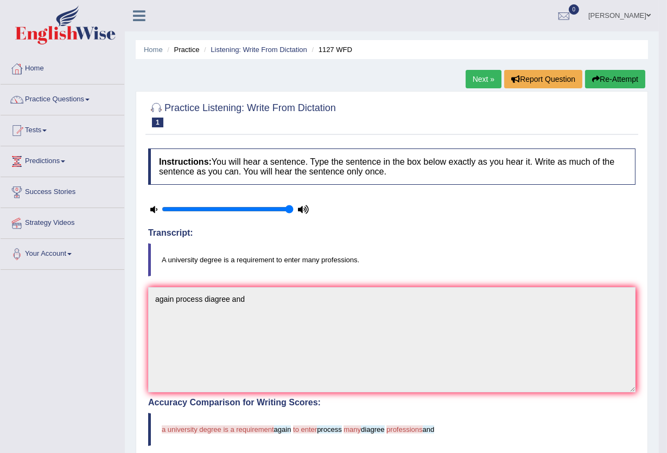
click at [622, 82] on button "Re-Attempt" at bounding box center [615, 79] width 60 height 18
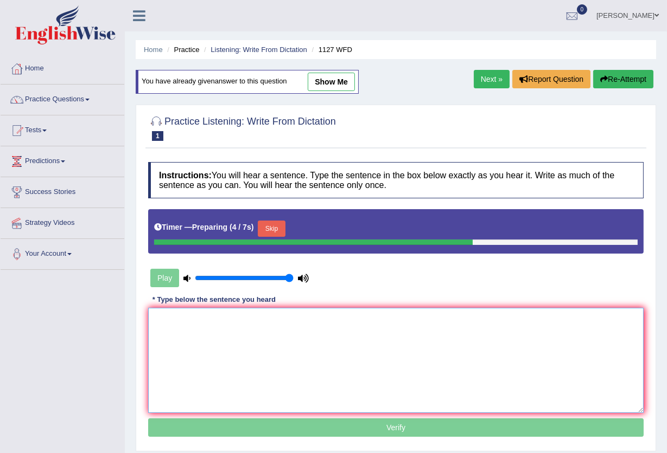
click at [161, 319] on textarea at bounding box center [395, 360] width 495 height 105
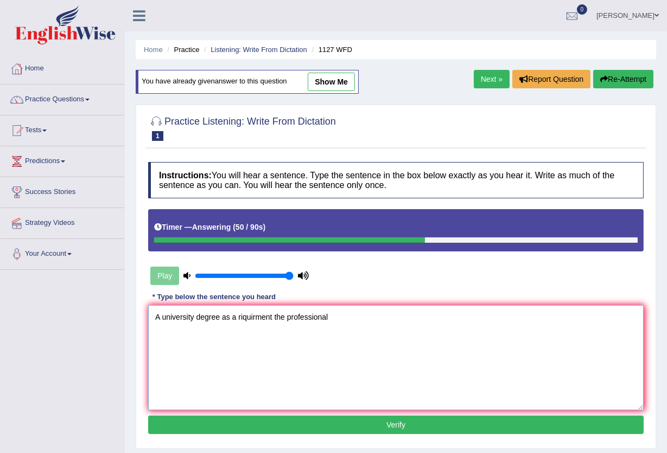
type textarea "A university degree as a riquirment the professional"
click at [368, 425] on button "Verify" at bounding box center [395, 425] width 495 height 18
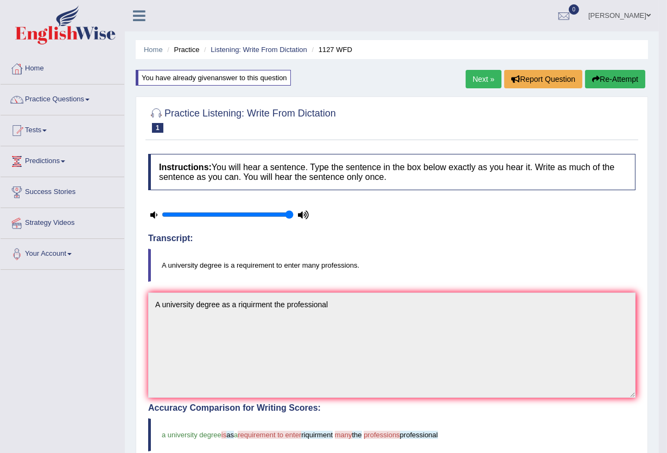
click at [605, 79] on button "Re-Attempt" at bounding box center [615, 79] width 60 height 18
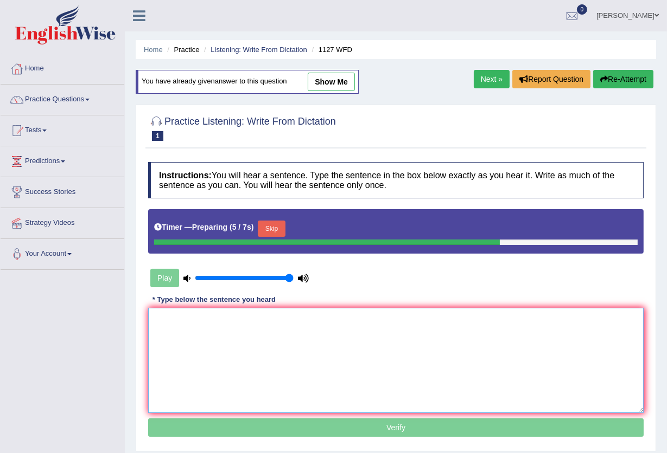
click at [156, 320] on textarea at bounding box center [395, 360] width 495 height 105
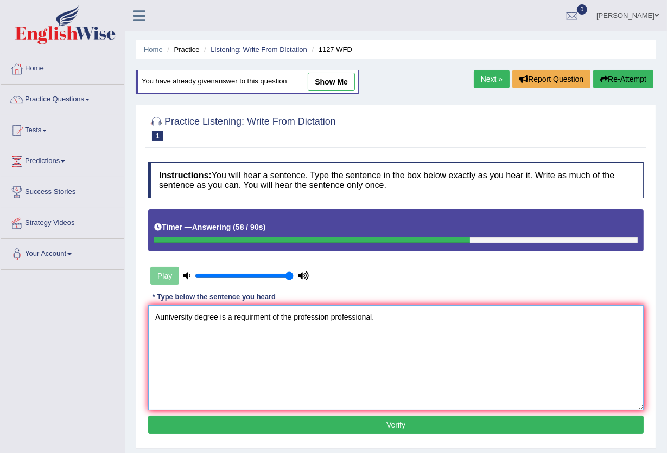
type textarea "Auniversity degree is a requirment of the profession professional."
click at [248, 430] on button "Verify" at bounding box center [395, 425] width 495 height 18
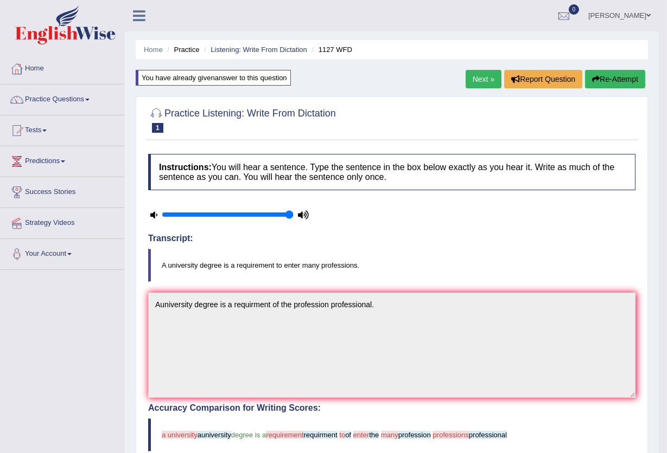
click at [630, 74] on button "Re-Attempt" at bounding box center [615, 79] width 60 height 18
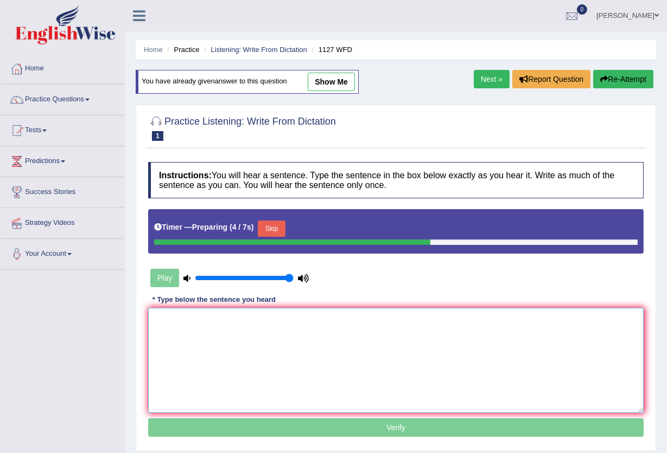
click at [150, 324] on textarea at bounding box center [395, 360] width 495 height 105
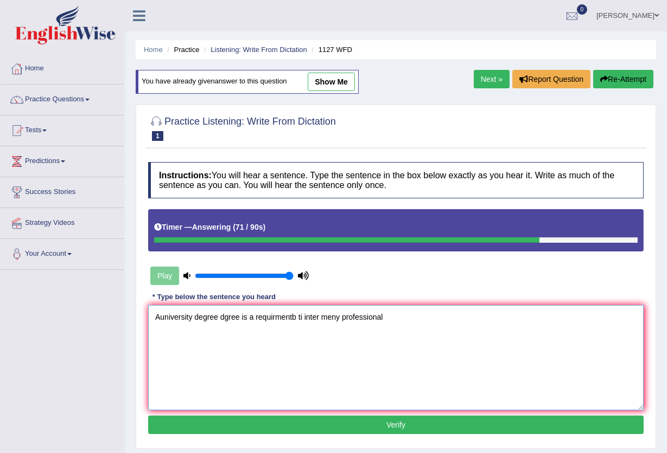
drag, startPoint x: 302, startPoint y: 317, endPoint x: 293, endPoint y: 319, distance: 8.8
click at [293, 319] on textarea "Auniversity degree dgree is a requirmentb ti inter meny professional" at bounding box center [395, 357] width 495 height 105
click at [385, 318] on textarea "Auniversity degree dgree is a requirment to inter meny professional" at bounding box center [395, 357] width 495 height 105
type textarea "Auniversity degree dgree is a requirment to inter meny professional."
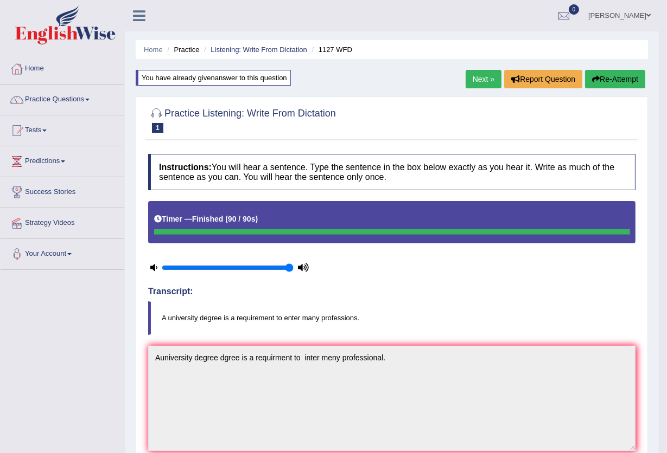
click at [619, 81] on button "Re-Attempt" at bounding box center [615, 79] width 60 height 18
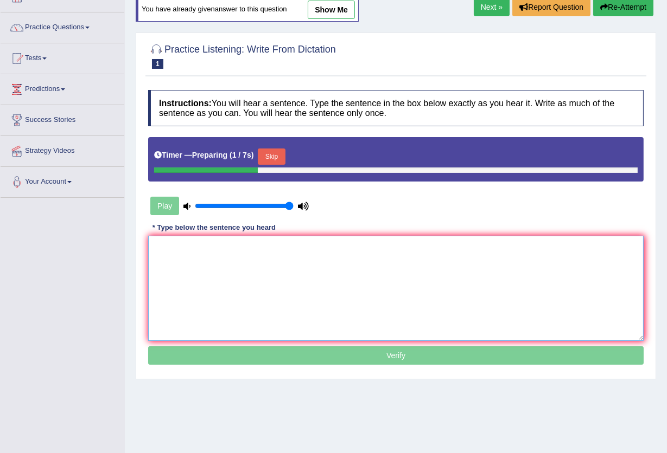
click at [157, 252] on textarea at bounding box center [395, 288] width 495 height 105
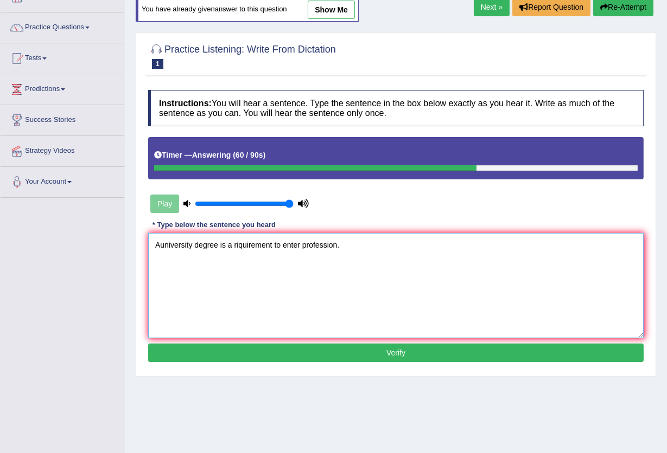
type textarea "Auniversity degree is a riquirement to enter profession."
click at [513, 349] on button "Verify" at bounding box center [395, 353] width 495 height 18
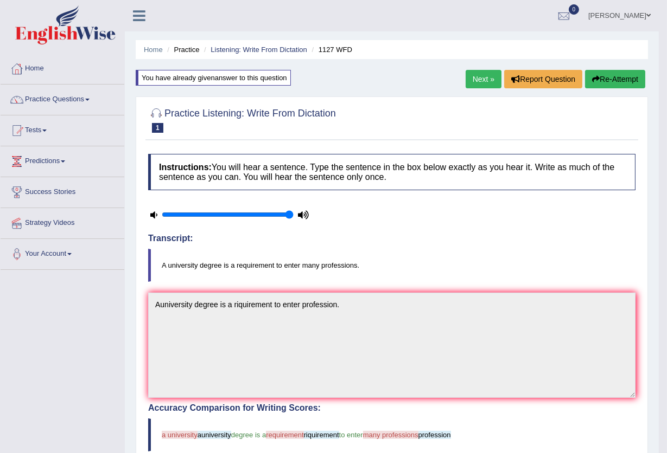
click at [617, 79] on button "Re-Attempt" at bounding box center [615, 79] width 60 height 18
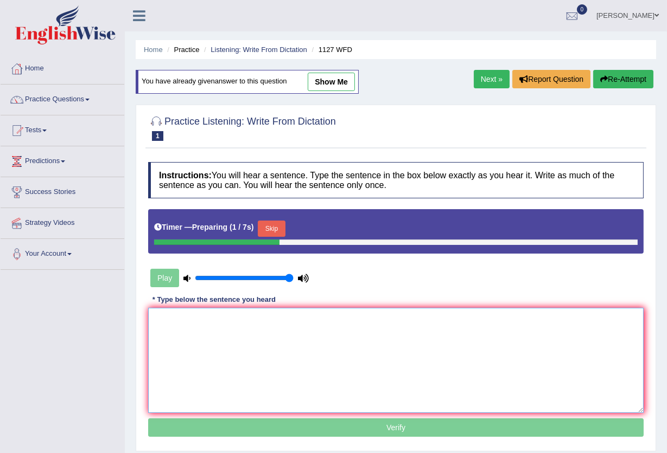
click at [160, 317] on textarea at bounding box center [395, 360] width 495 height 105
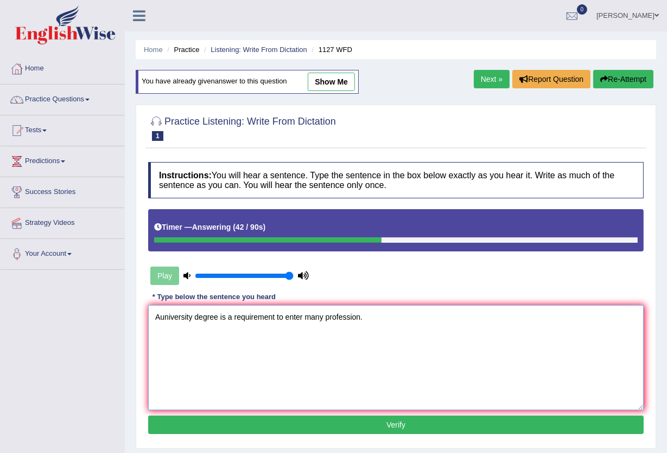
type textarea "Auniversity degree is a requirement to enter many profession."
click at [343, 426] on button "Verify" at bounding box center [395, 425] width 495 height 18
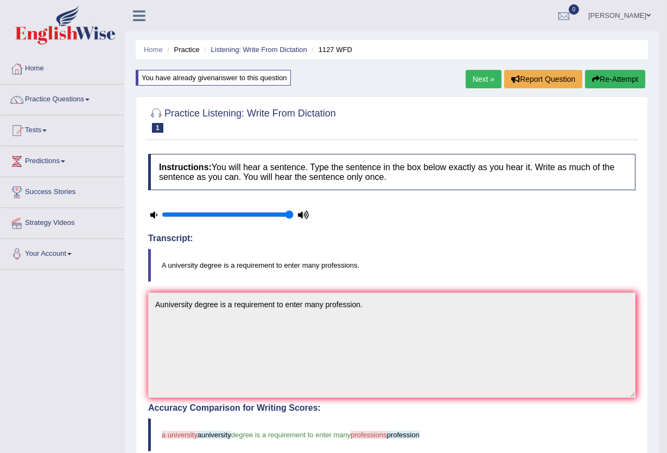
click at [468, 78] on link "Next »" at bounding box center [483, 79] width 36 height 18
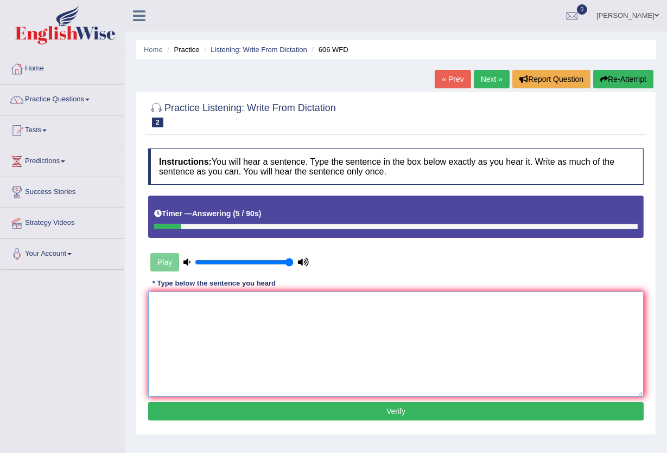
click at [158, 303] on textarea at bounding box center [395, 344] width 495 height 105
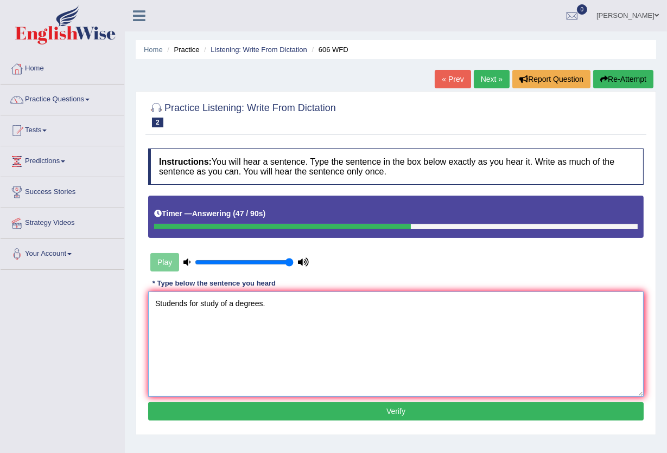
type textarea "Studends for study of a degrees."
click at [377, 408] on button "Verify" at bounding box center [395, 411] width 495 height 18
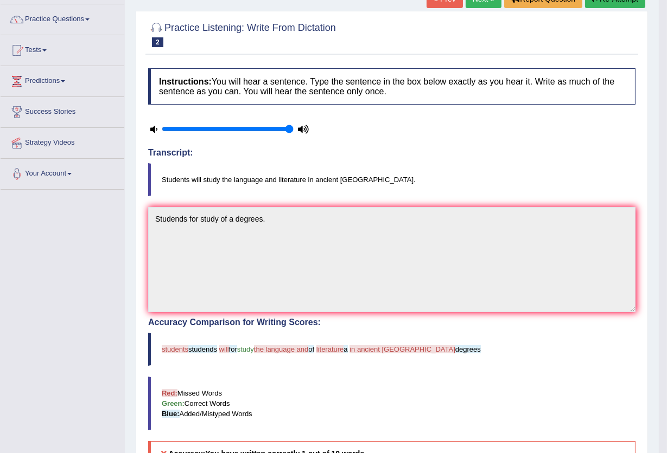
scroll to position [72, 0]
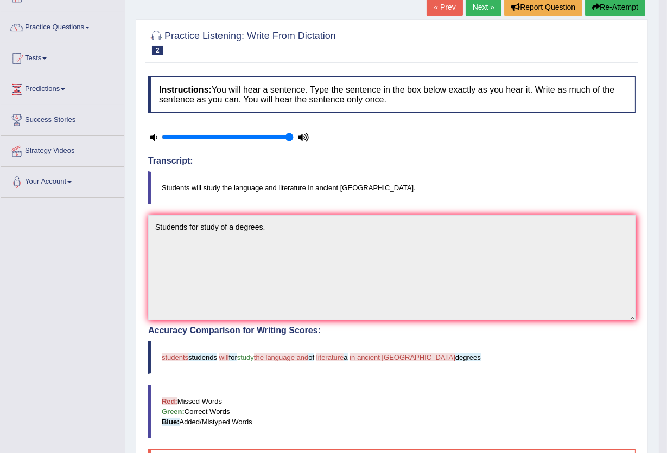
click at [152, 141] on icon at bounding box center [153, 137] width 7 height 7
click at [483, 8] on link "Next »" at bounding box center [483, 7] width 36 height 18
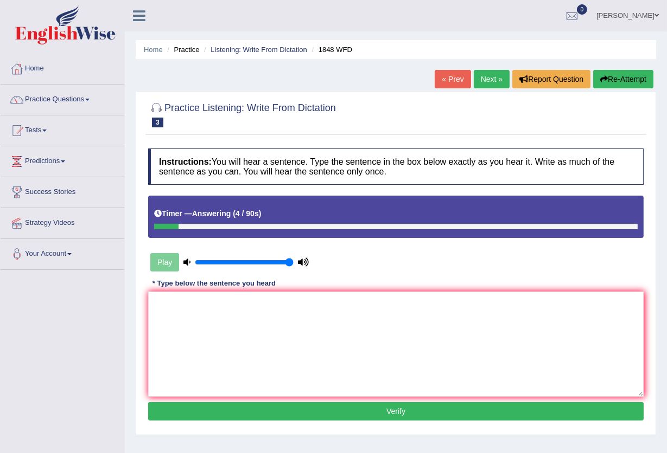
click at [617, 79] on button "Re-Attempt" at bounding box center [623, 79] width 60 height 18
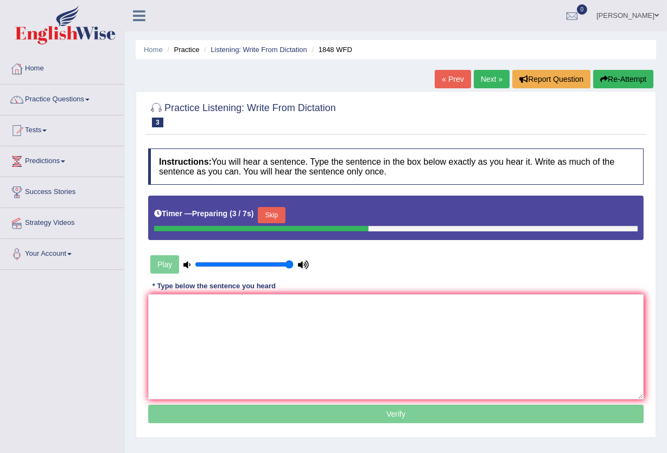
click at [284, 215] on button "Skip" at bounding box center [271, 215] width 27 height 16
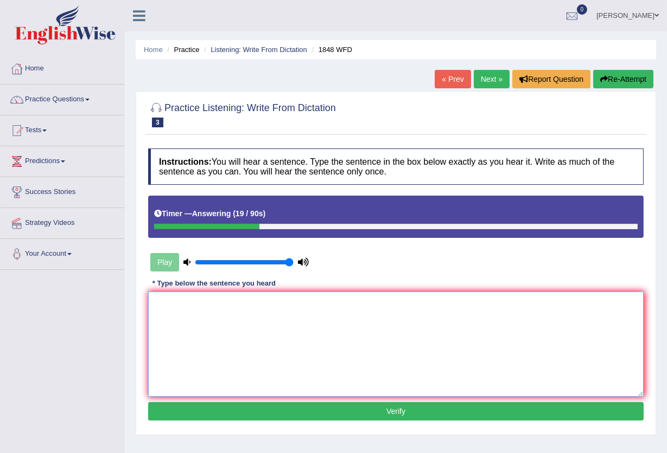
click at [259, 351] on textarea at bounding box center [395, 344] width 495 height 105
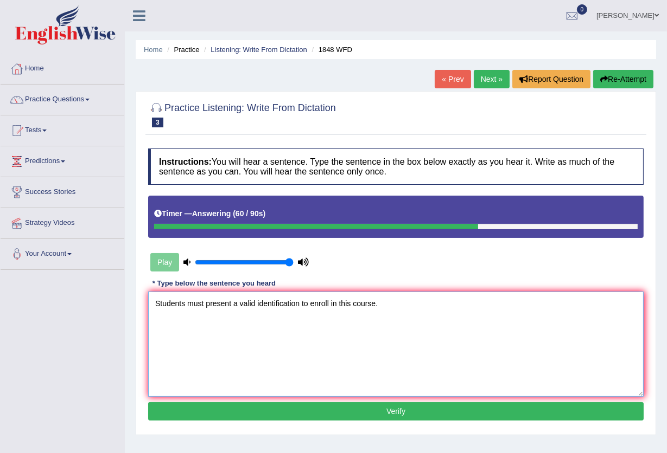
type textarea "Students must present a valid identification to enroll in this course."
click at [380, 405] on button "Verify" at bounding box center [395, 411] width 495 height 18
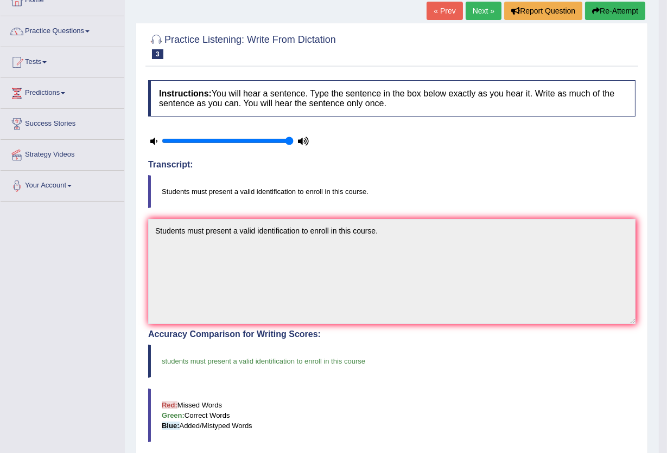
scroll to position [65, 0]
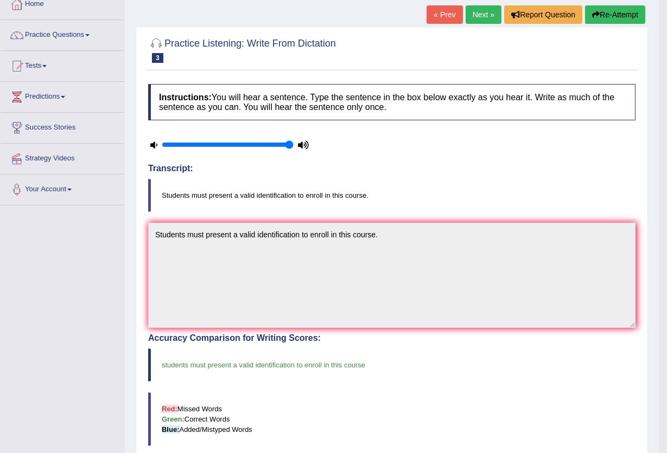
click at [431, 11] on link "« Prev" at bounding box center [444, 14] width 36 height 18
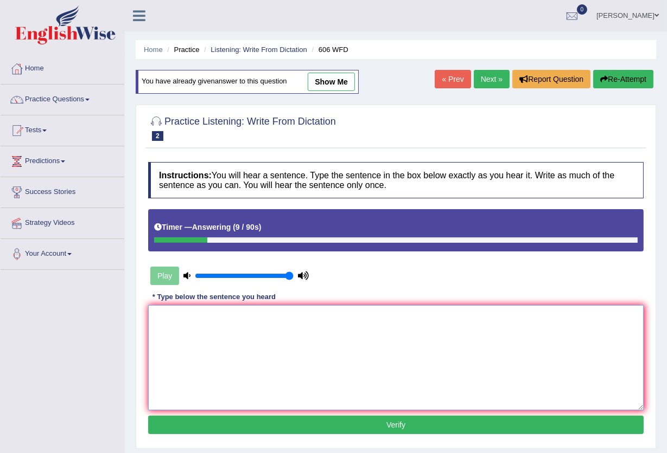
click at [163, 313] on textarea at bounding box center [395, 357] width 495 height 105
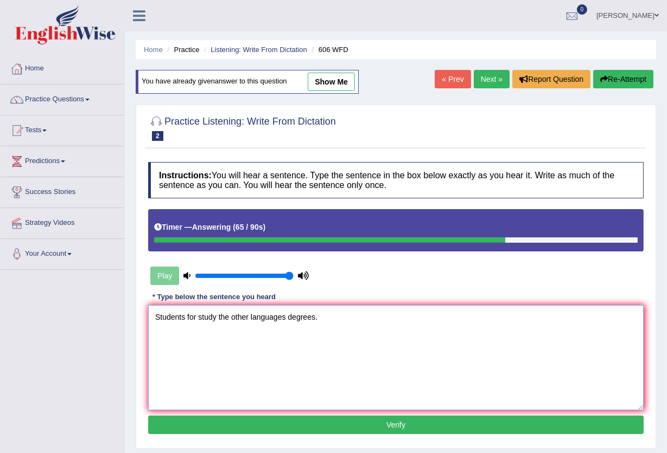
click at [185, 319] on textarea "Students for study the other languages degrees." at bounding box center [395, 357] width 495 height 105
type textarea "Students are for study the other languages degrees."
click at [266, 428] on button "Verify" at bounding box center [395, 425] width 495 height 18
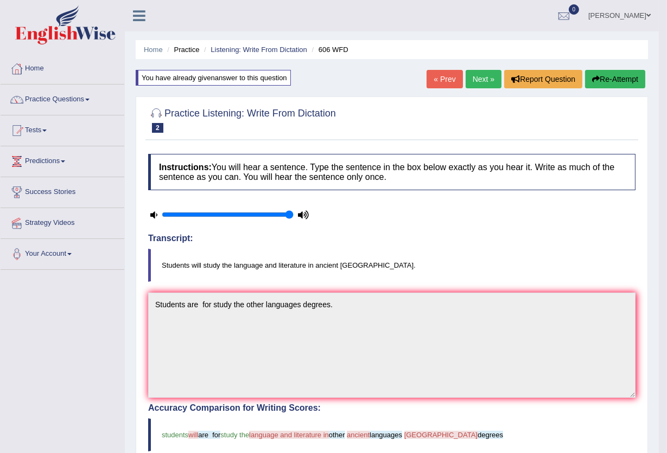
click at [629, 80] on button "Re-Attempt" at bounding box center [615, 79] width 60 height 18
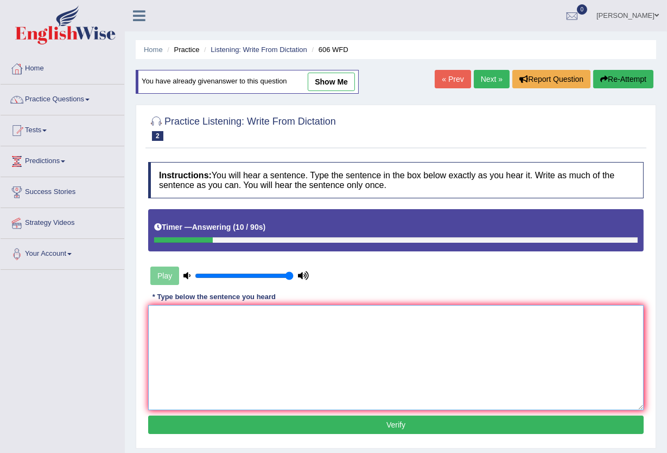
click at [165, 315] on textarea at bounding box center [395, 357] width 495 height 105
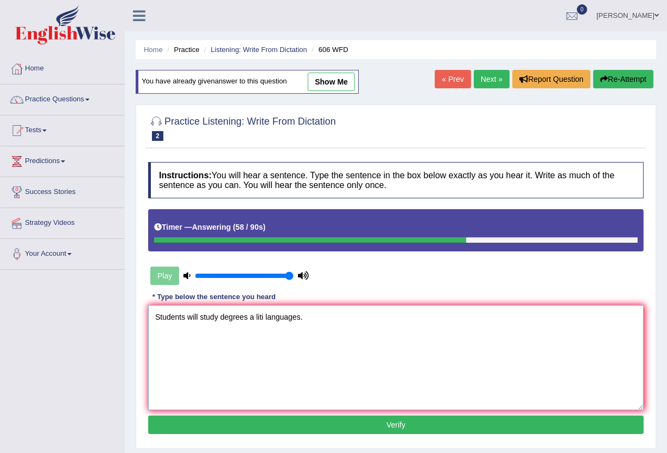
type textarea "Students will study degrees a liti languages."
click at [228, 424] on button "Verify" at bounding box center [395, 425] width 495 height 18
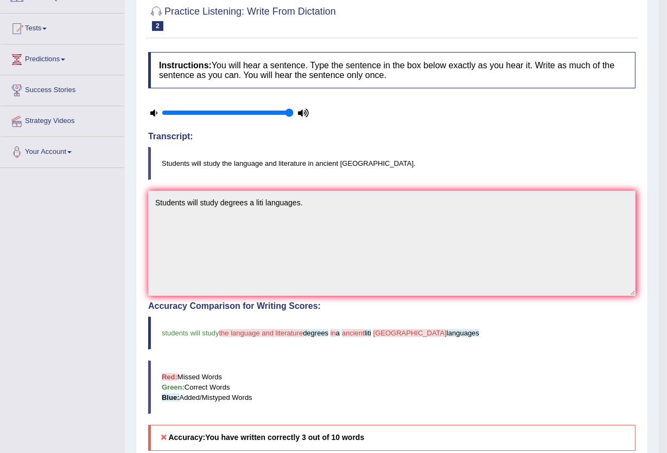
scroll to position [72, 0]
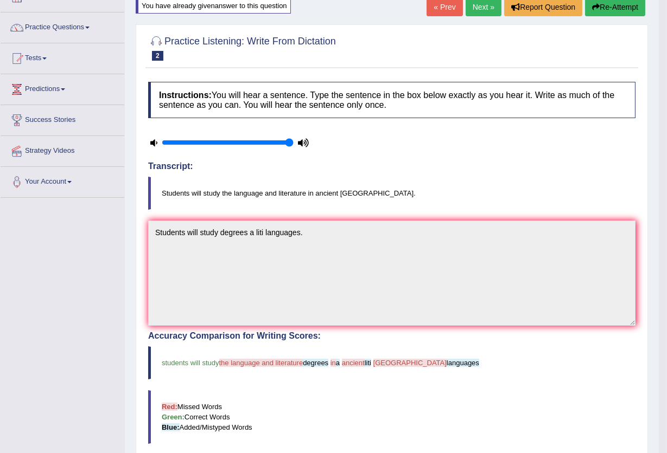
click at [624, 8] on button "Re-Attempt" at bounding box center [615, 7] width 60 height 18
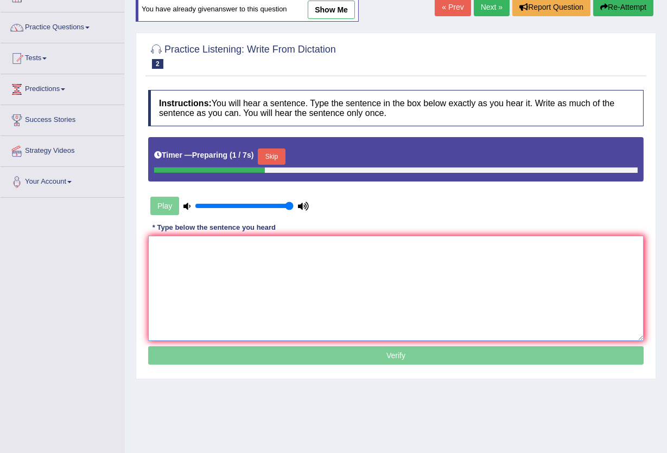
click at [162, 248] on textarea at bounding box center [395, 288] width 495 height 105
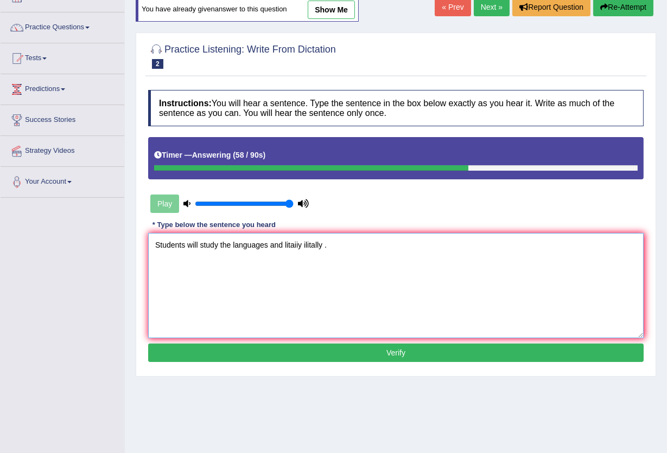
type textarea "Students will study the languages and litaiiy ilitally ."
click at [315, 356] on button "Verify" at bounding box center [395, 353] width 495 height 18
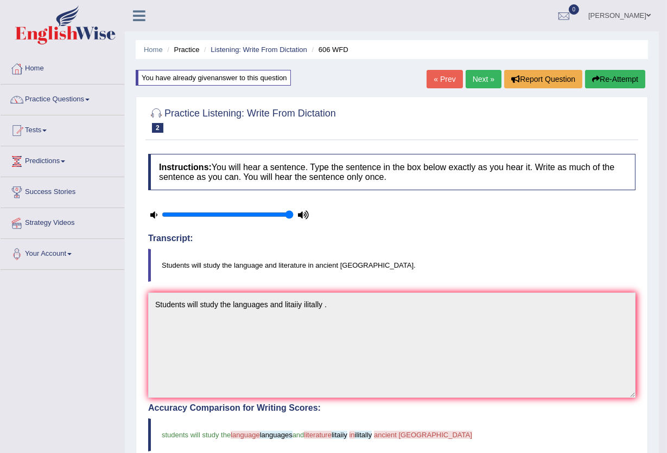
click at [616, 85] on button "Re-Attempt" at bounding box center [615, 79] width 60 height 18
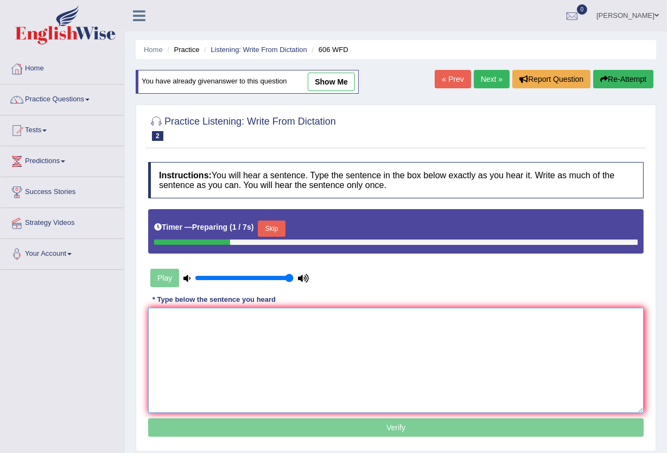
click at [158, 323] on textarea at bounding box center [395, 360] width 495 height 105
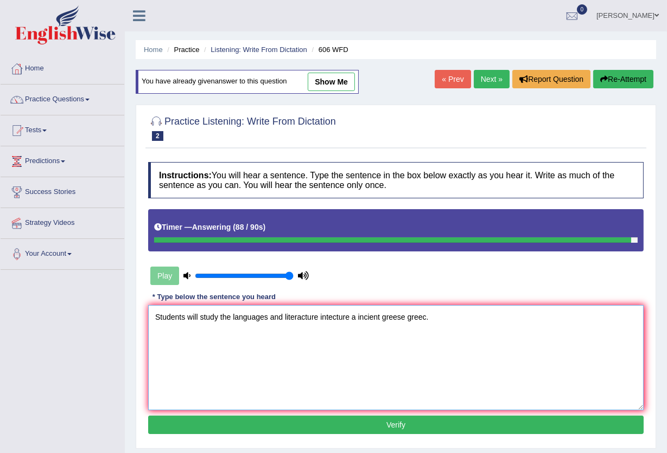
click at [424, 318] on textarea "Students will study the languages and literacture intecture a incient greese gr…" at bounding box center [395, 357] width 495 height 105
type textarea "Students will study the languages and literacture intecture a incient greese gr…"
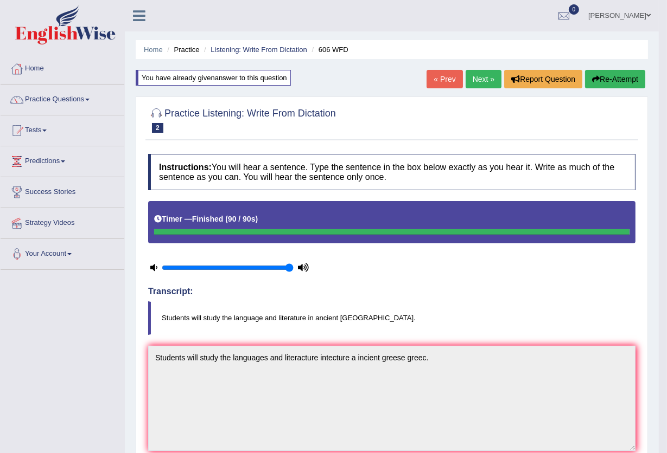
click at [471, 79] on link "Next »" at bounding box center [483, 79] width 36 height 18
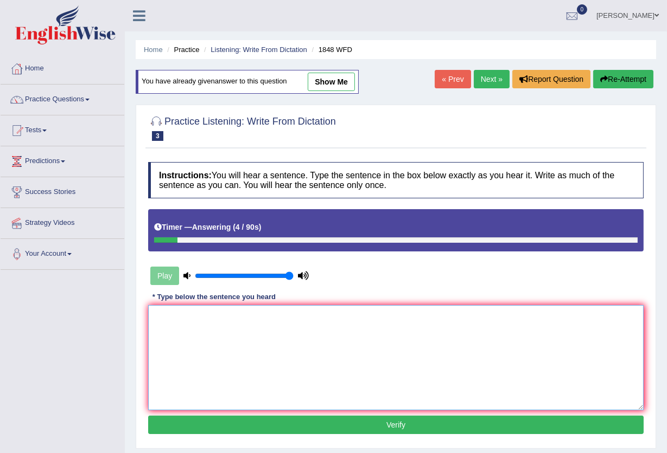
click at [162, 315] on textarea at bounding box center [395, 357] width 495 height 105
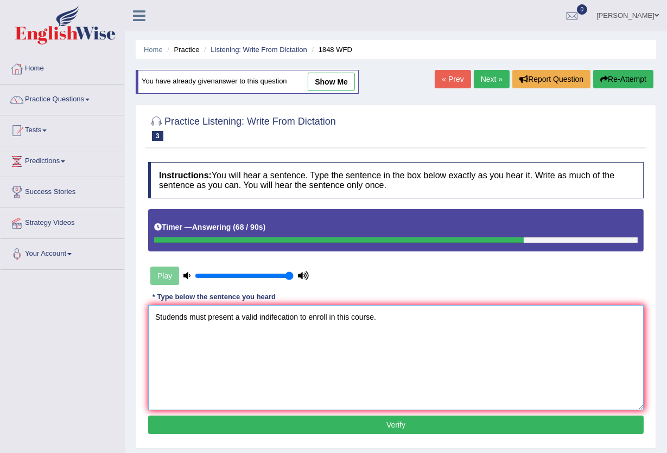
type textarea "Studends must present a valid indifecation to enroll in this course."
click button "Verify"
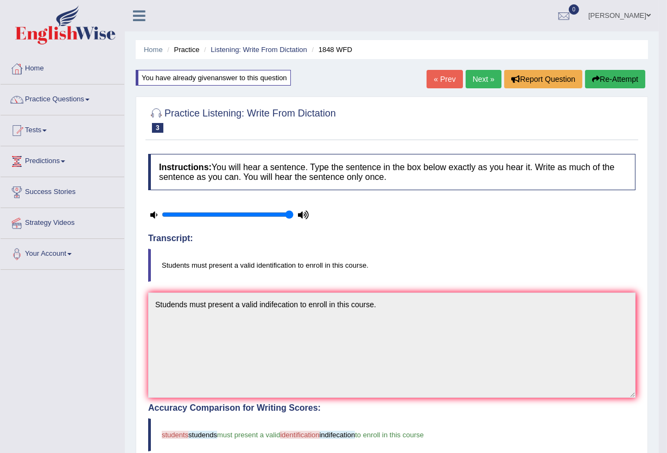
click link "Next »"
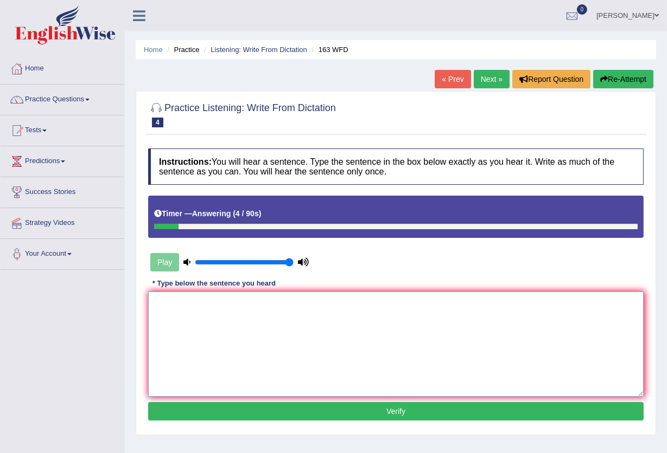
click at [161, 303] on textarea at bounding box center [395, 344] width 495 height 105
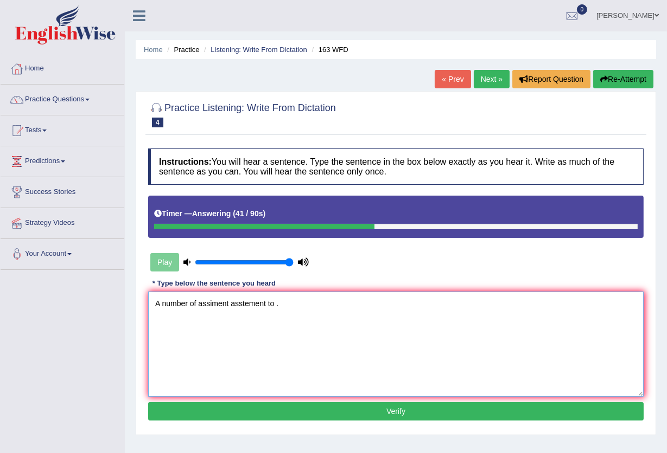
type textarea "A number of assiment asstement to ."
click at [289, 415] on button "Verify" at bounding box center [395, 411] width 495 height 18
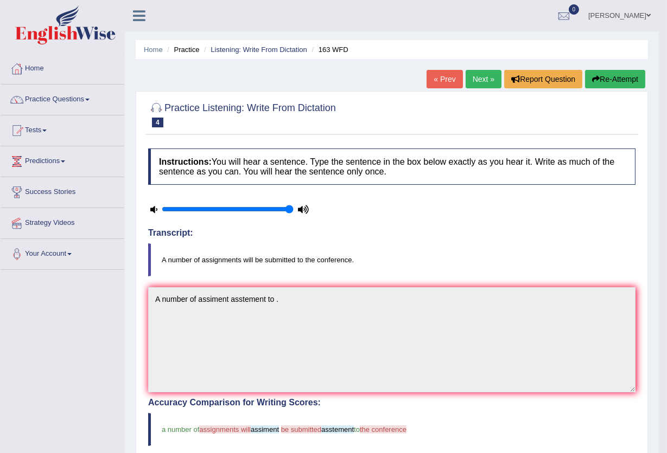
click at [633, 81] on button "Re-Attempt" at bounding box center [615, 79] width 60 height 18
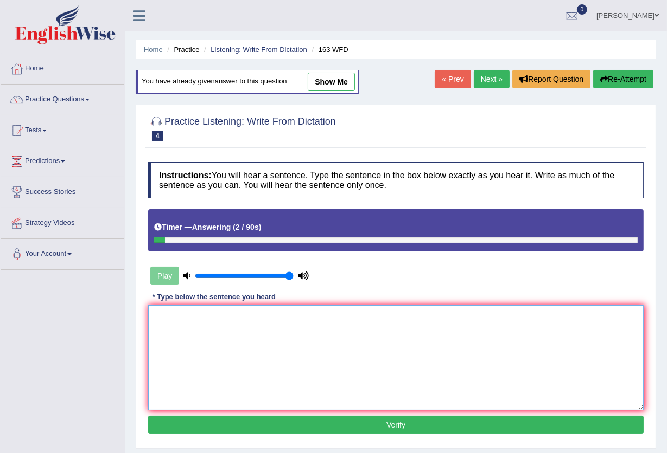
click at [155, 317] on textarea at bounding box center [395, 357] width 495 height 105
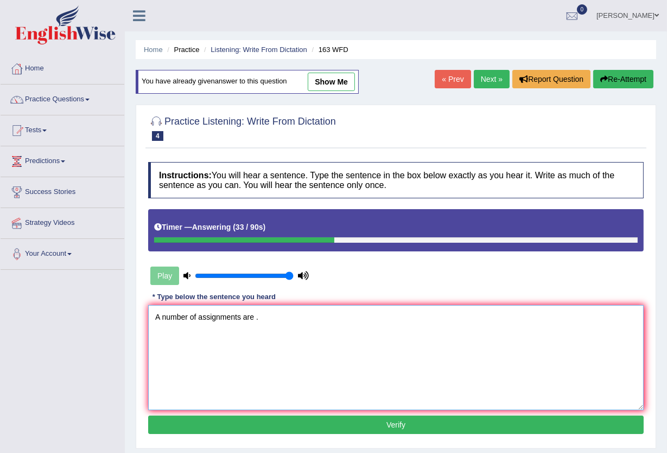
type textarea "A number of assignments are ."
click at [202, 422] on button "Verify" at bounding box center [395, 425] width 495 height 18
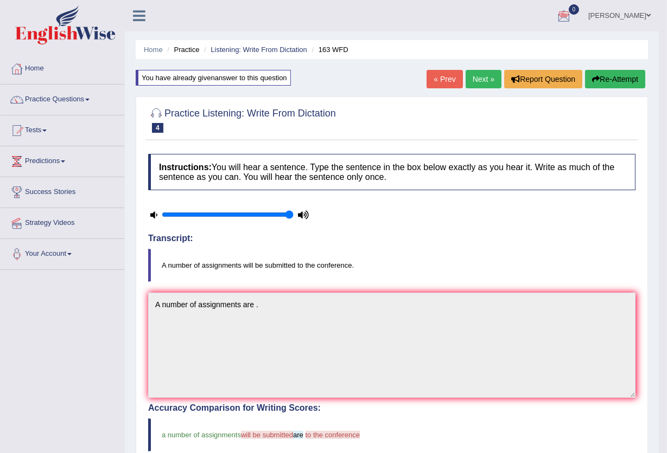
click at [616, 79] on button "Re-Attempt" at bounding box center [615, 79] width 60 height 18
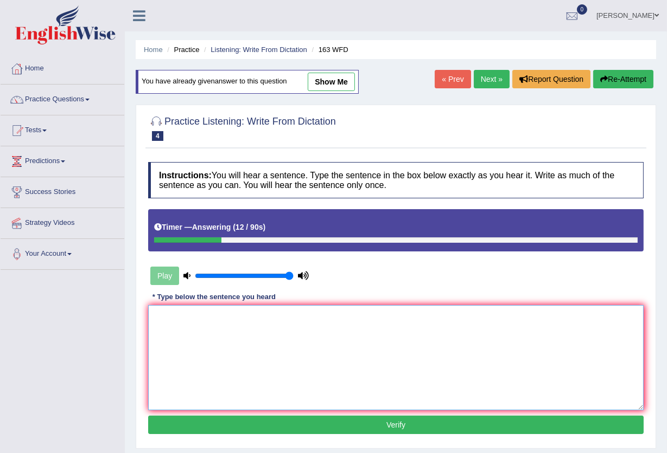
click at [165, 321] on textarea at bounding box center [395, 357] width 495 height 105
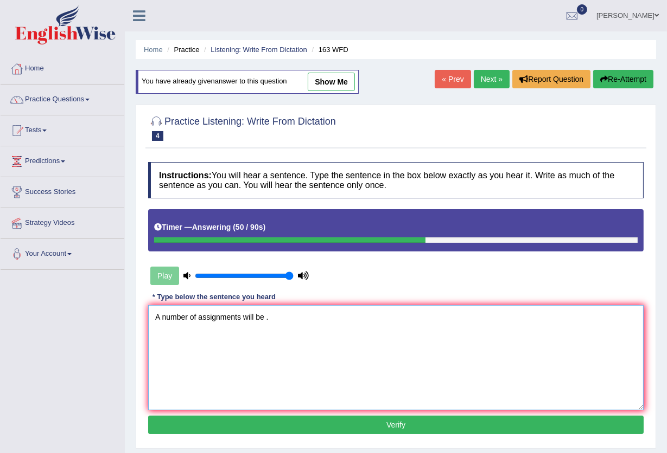
type textarea "A number of assignments will be ."
click at [203, 430] on button "Verify" at bounding box center [395, 425] width 495 height 18
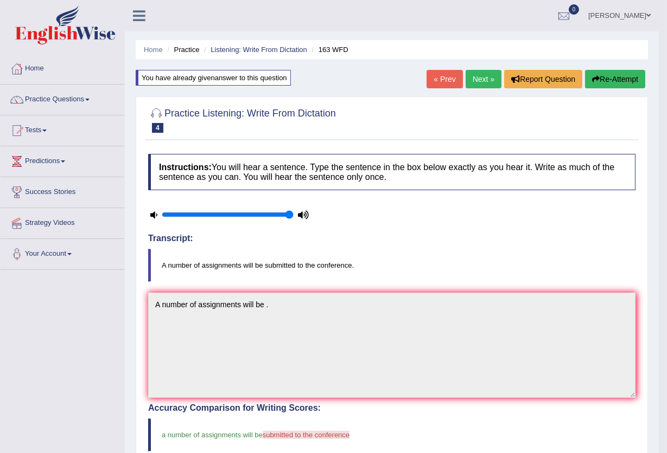
click at [487, 80] on link "Next »" at bounding box center [483, 79] width 36 height 18
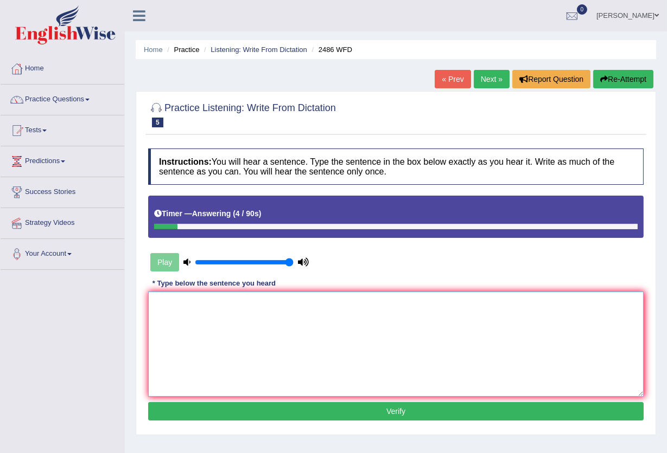
click at [158, 306] on textarea at bounding box center [395, 344] width 495 height 105
type textarea "A this quited ."
click at [177, 412] on button "Verify" at bounding box center [395, 411] width 495 height 18
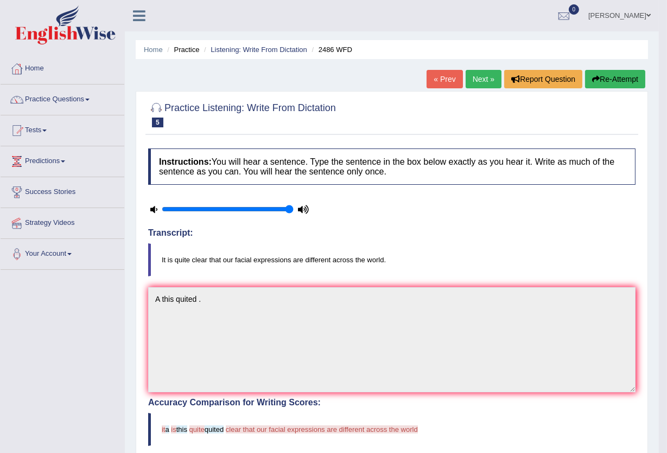
click at [606, 76] on button "Re-Attempt" at bounding box center [615, 79] width 60 height 18
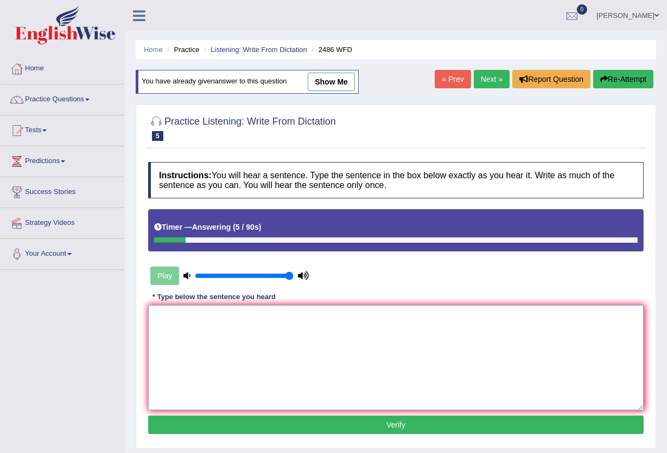
click at [156, 315] on textarea at bounding box center [395, 357] width 495 height 105
type textarea "It is quite"
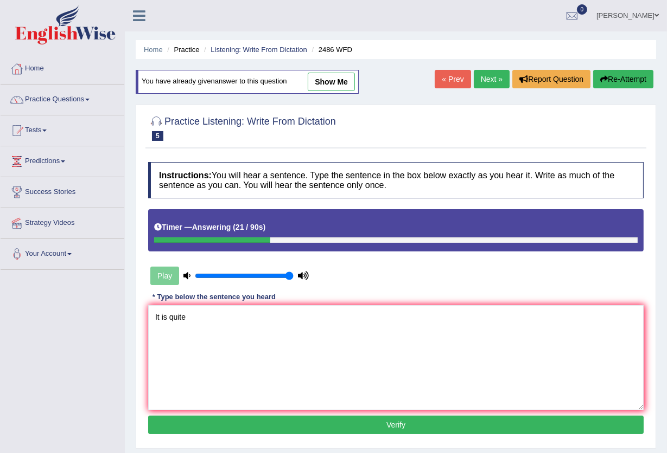
click at [628, 81] on button "Re-Attempt" at bounding box center [623, 79] width 60 height 18
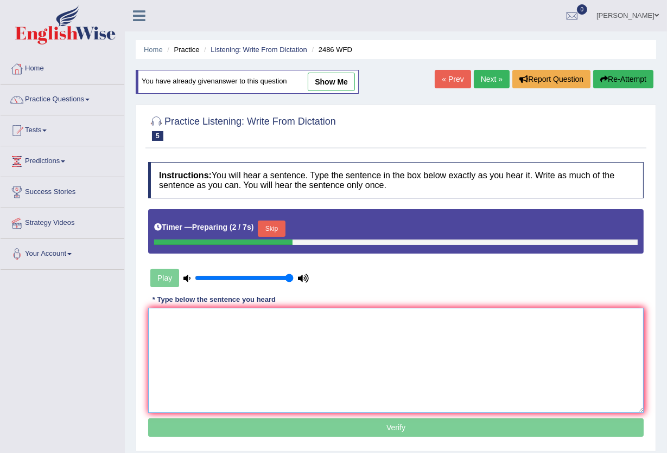
click at [159, 318] on textarea at bounding box center [395, 360] width 495 height 105
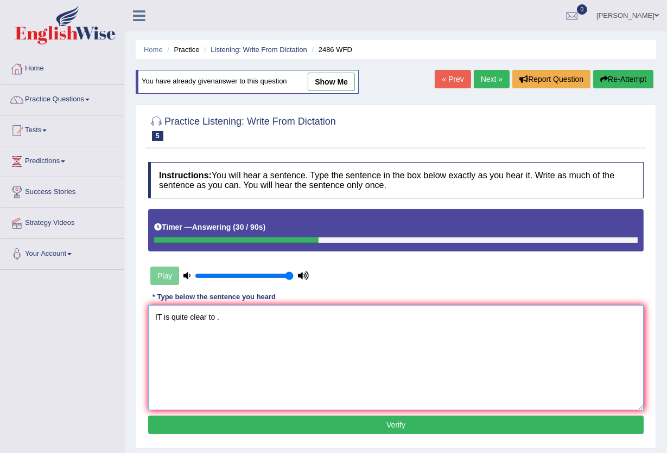
type textarea "IT is quite clear to ."
click at [287, 429] on button "Verify" at bounding box center [395, 425] width 495 height 18
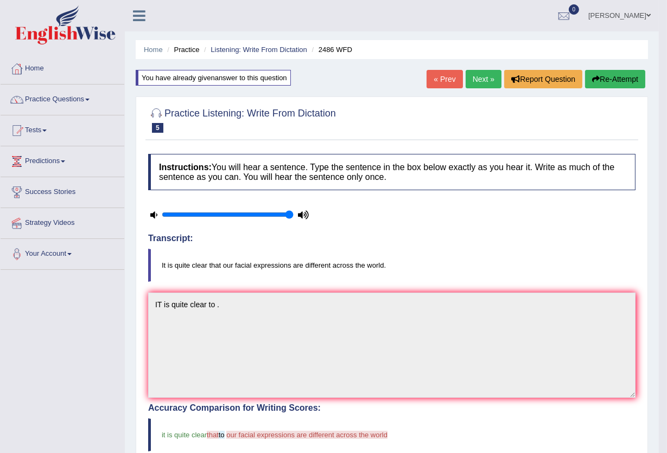
click at [617, 80] on button "Re-Attempt" at bounding box center [615, 79] width 60 height 18
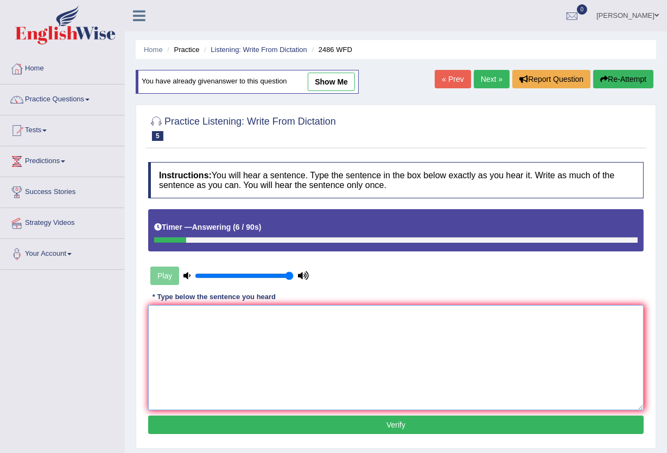
click at [157, 317] on textarea at bounding box center [395, 357] width 495 height 105
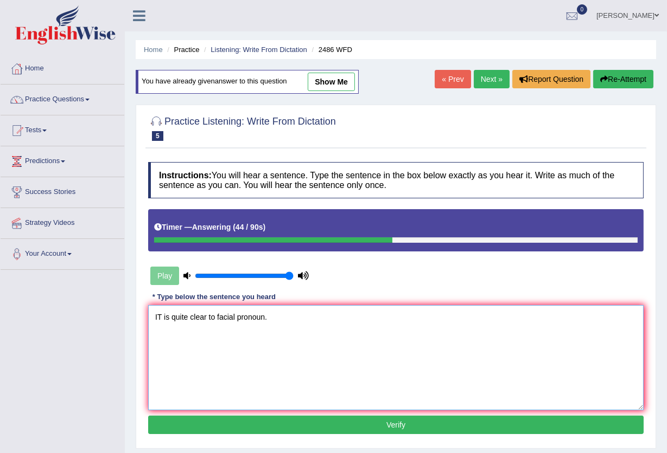
type textarea "IT is quite clear to facial pronoun."
click at [157, 428] on button "Verify" at bounding box center [395, 425] width 495 height 18
